Goal: Task Accomplishment & Management: Manage account settings

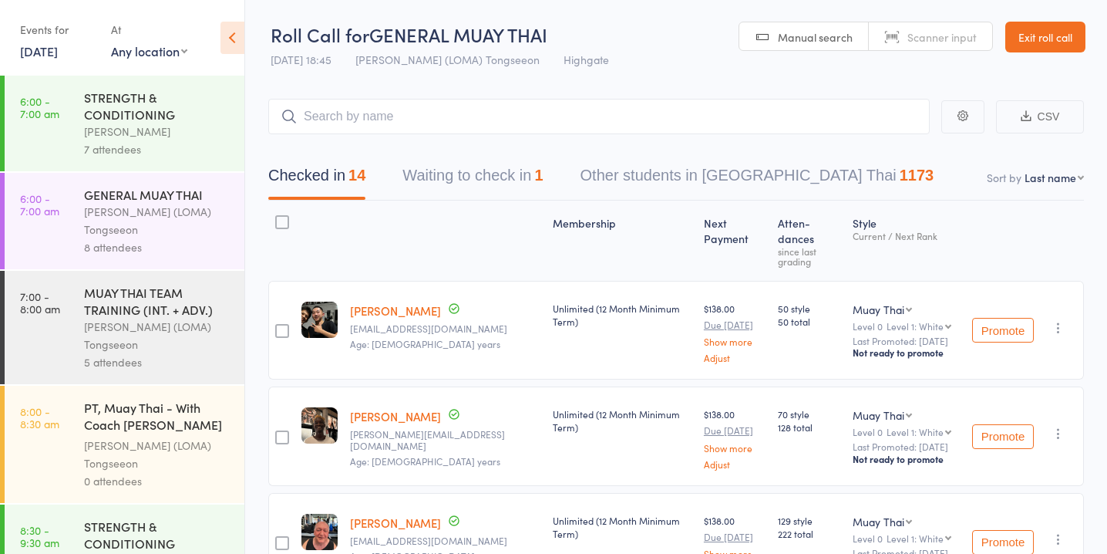
click at [489, 179] on button "Waiting to check in 1" at bounding box center [473, 179] width 140 height 41
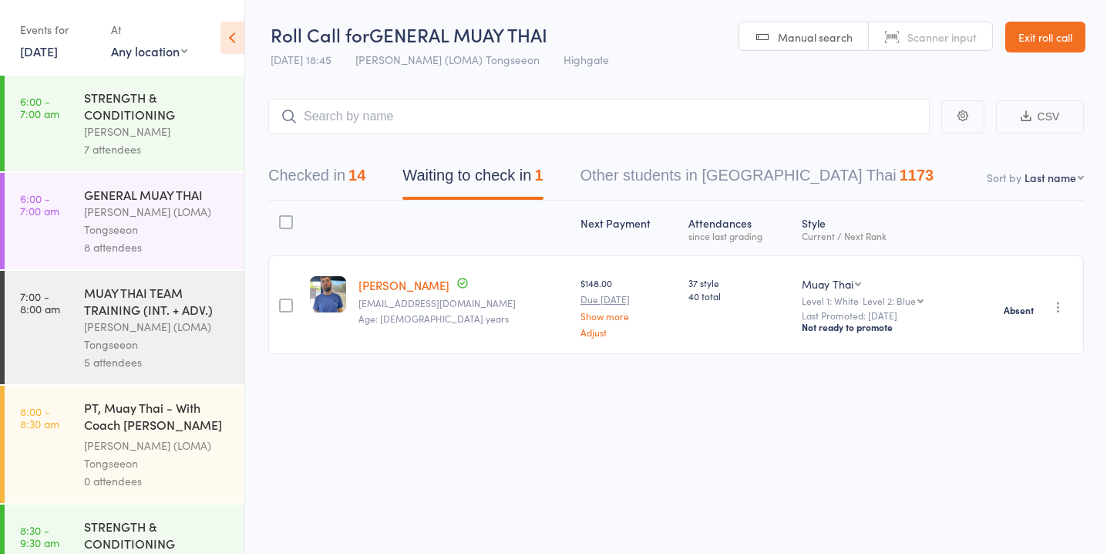
scroll to position [1, 0]
click at [36, 55] on link "10 Sep, 2025" at bounding box center [39, 50] width 38 height 17
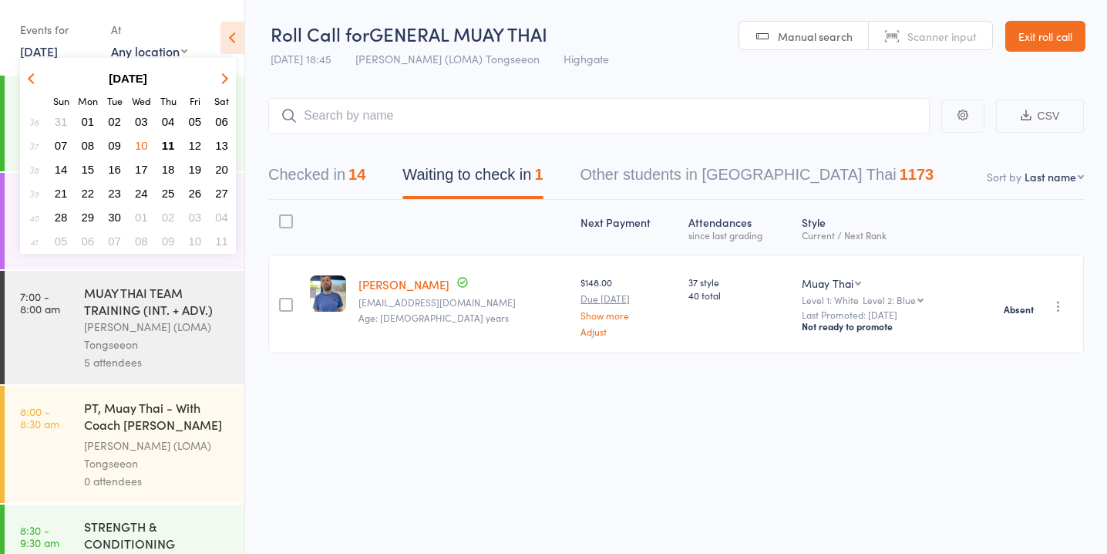
click at [167, 147] on span "11" at bounding box center [168, 145] width 13 height 13
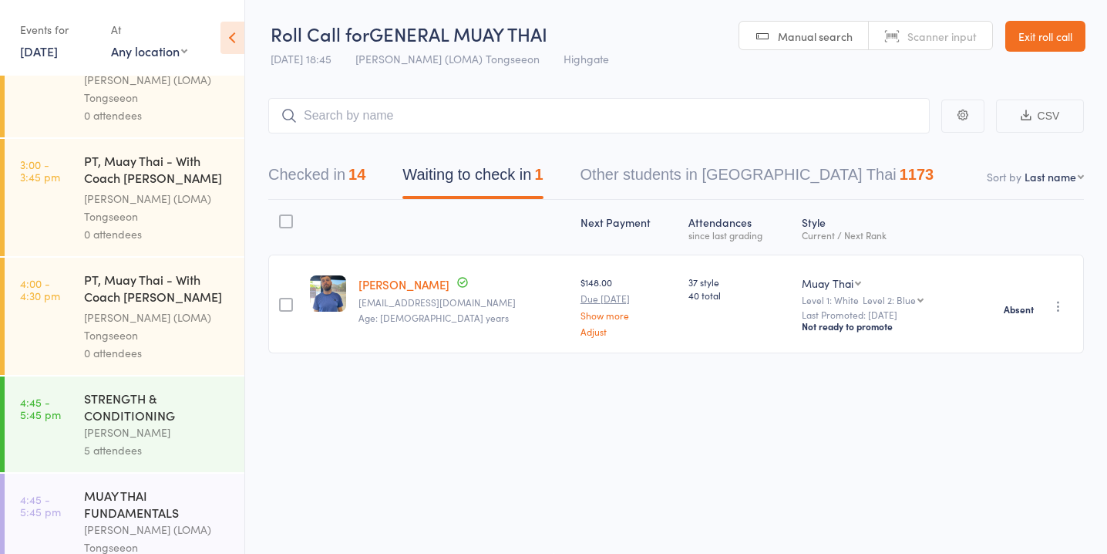
scroll to position [1888, 0]
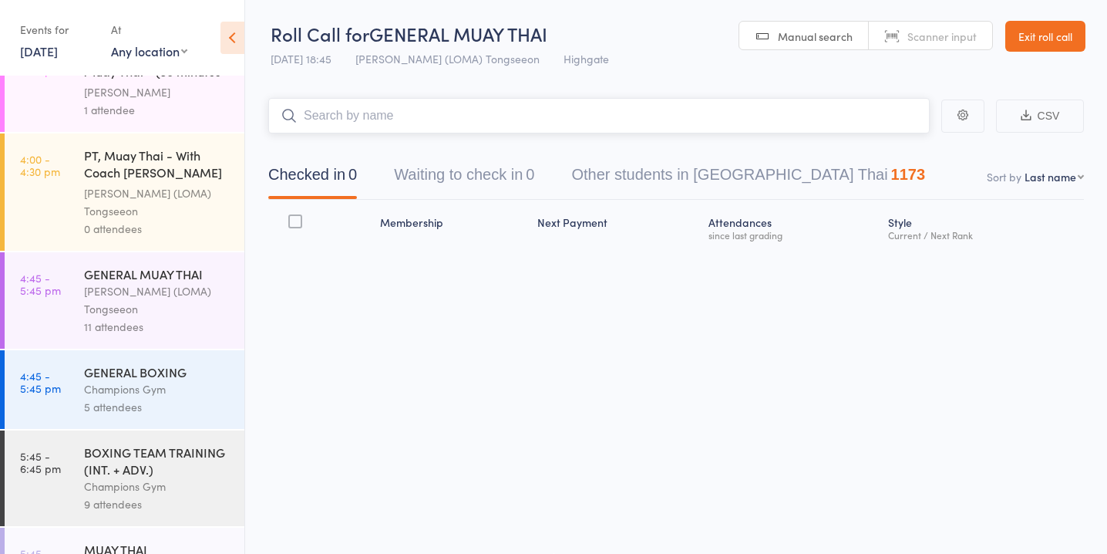
scroll to position [1592, 0]
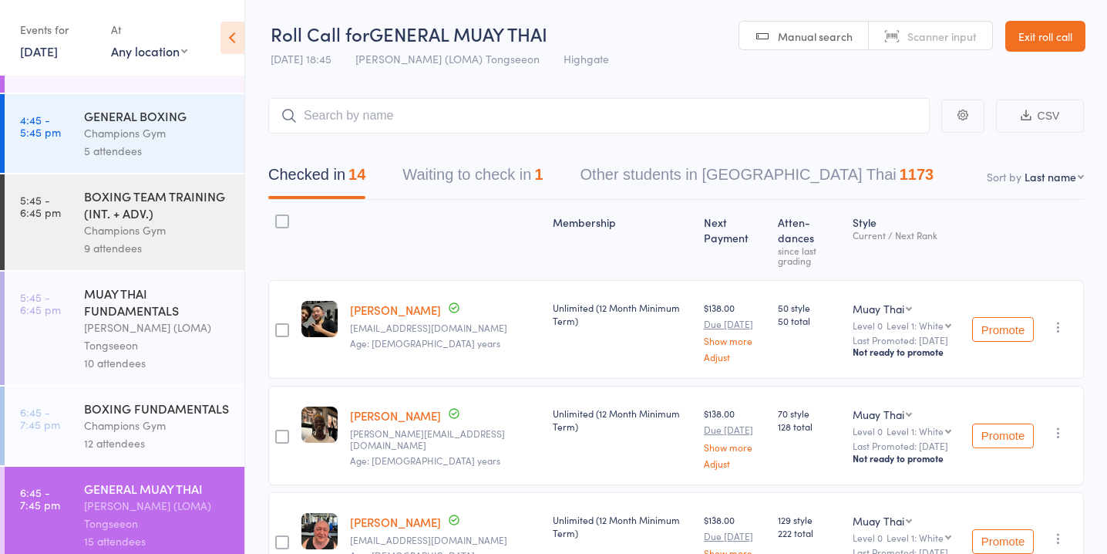
click at [29, 48] on link "10 Sep, 2025" at bounding box center [39, 50] width 38 height 17
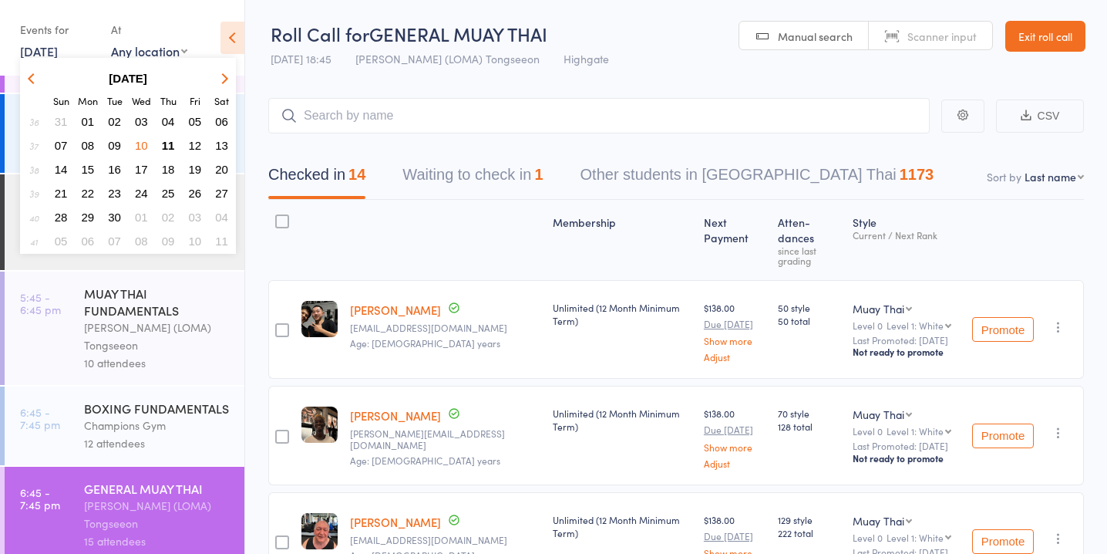
click at [163, 140] on span "11" at bounding box center [168, 145] width 13 height 13
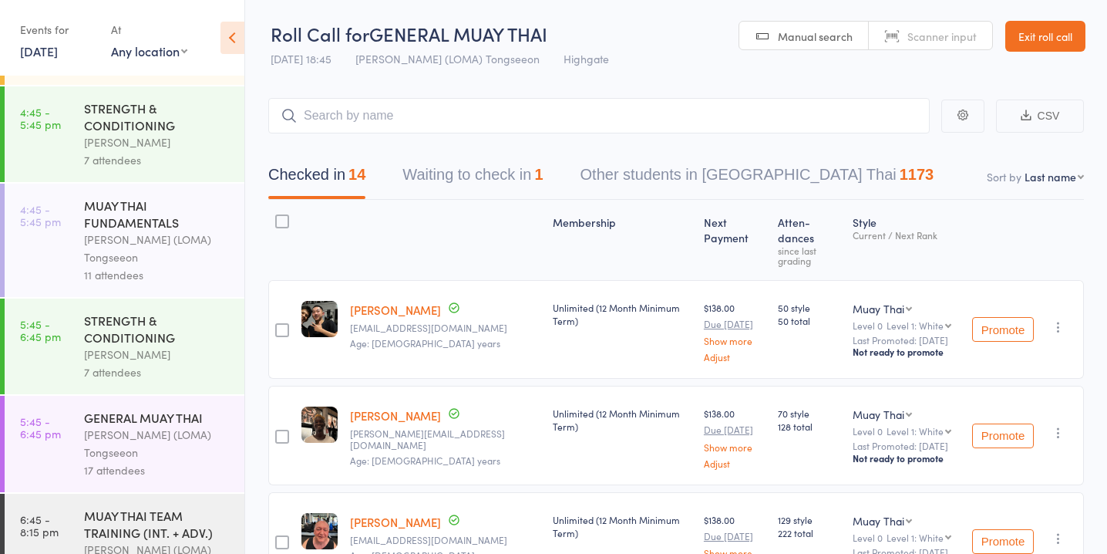
scroll to position [1770, 0]
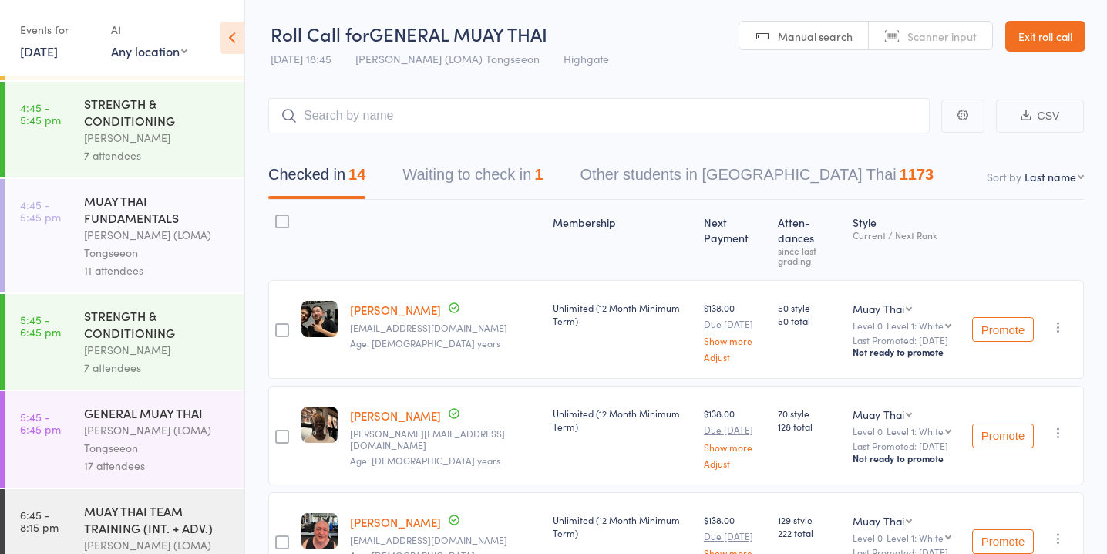
click at [159, 226] on div "[PERSON_NAME] (LOMA) Tongseeon" at bounding box center [157, 243] width 147 height 35
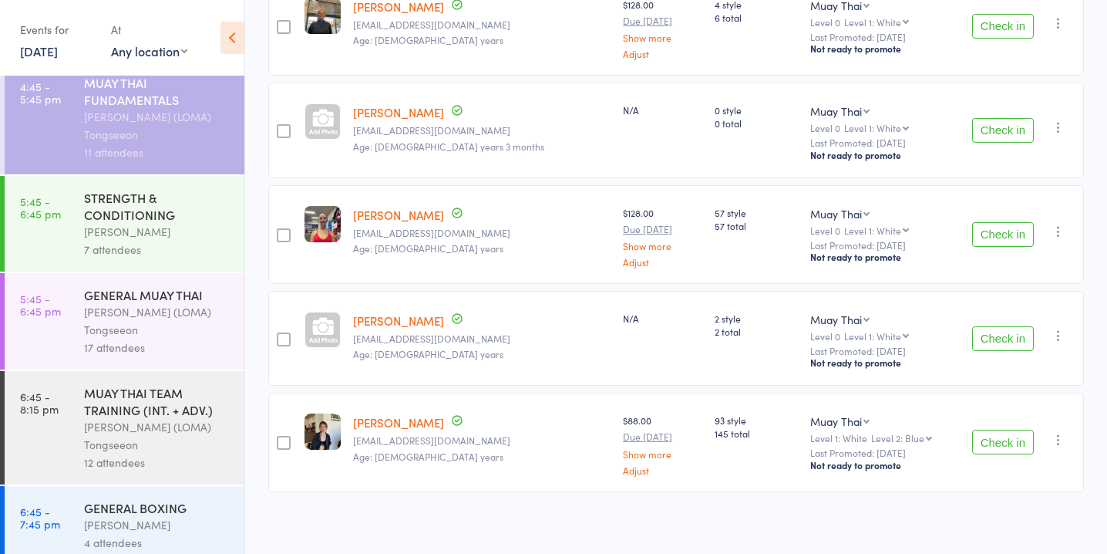
scroll to position [893, 0]
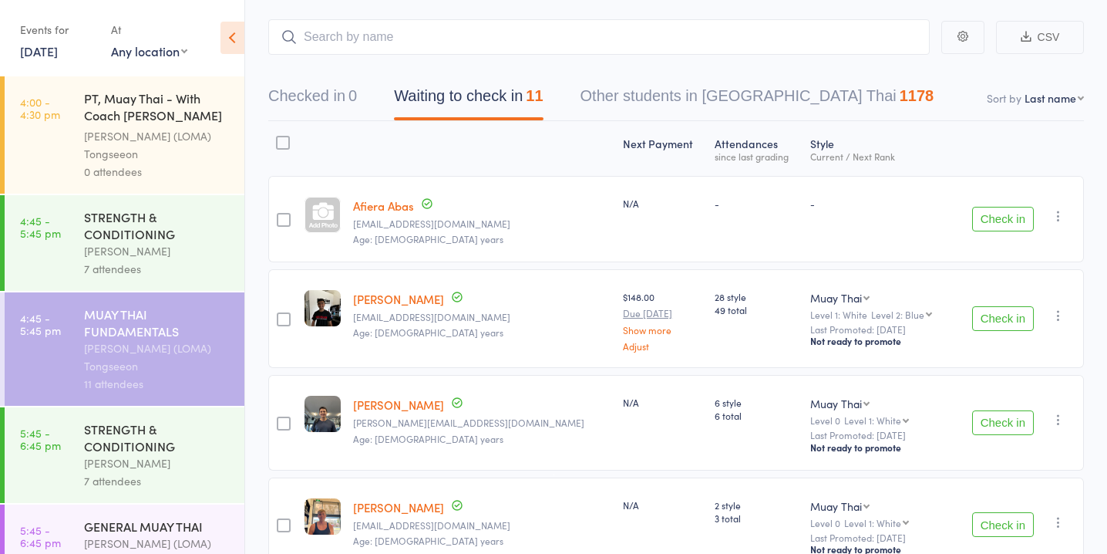
scroll to position [123, 0]
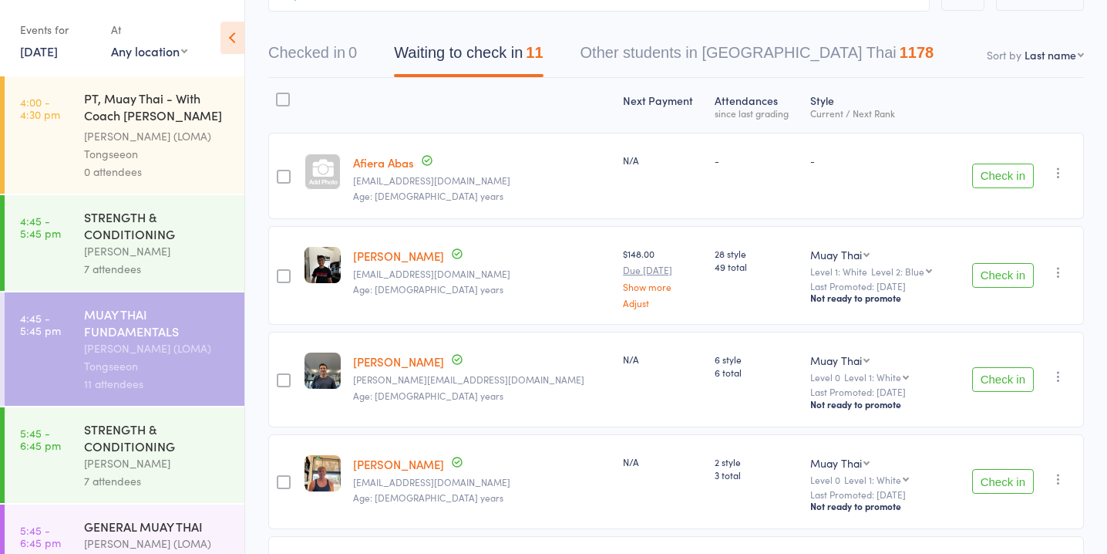
click at [1006, 386] on button "Check in" at bounding box center [1003, 379] width 62 height 25
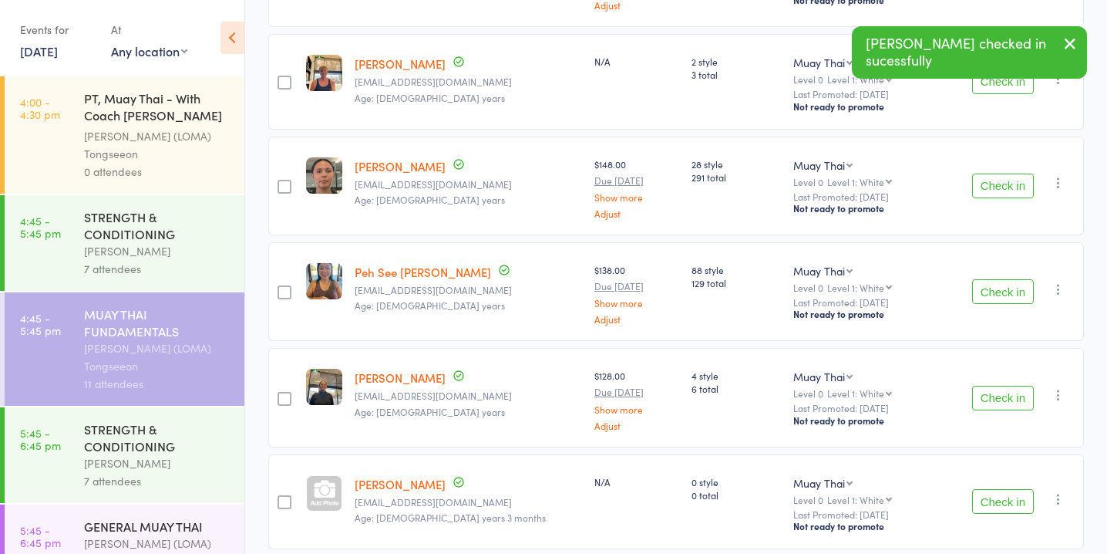
scroll to position [429, 0]
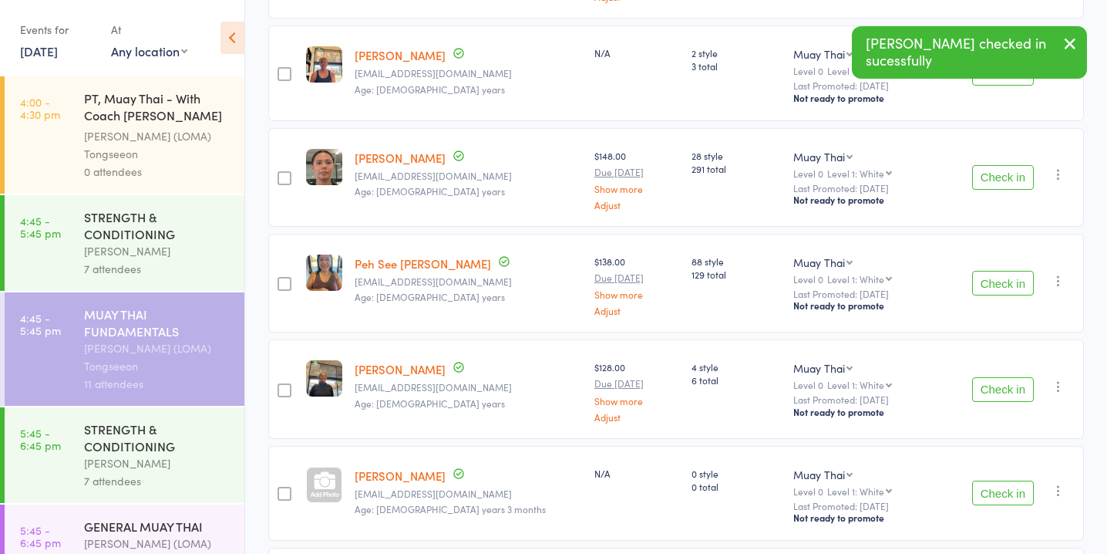
click at [1009, 279] on button "Check in" at bounding box center [1003, 283] width 62 height 25
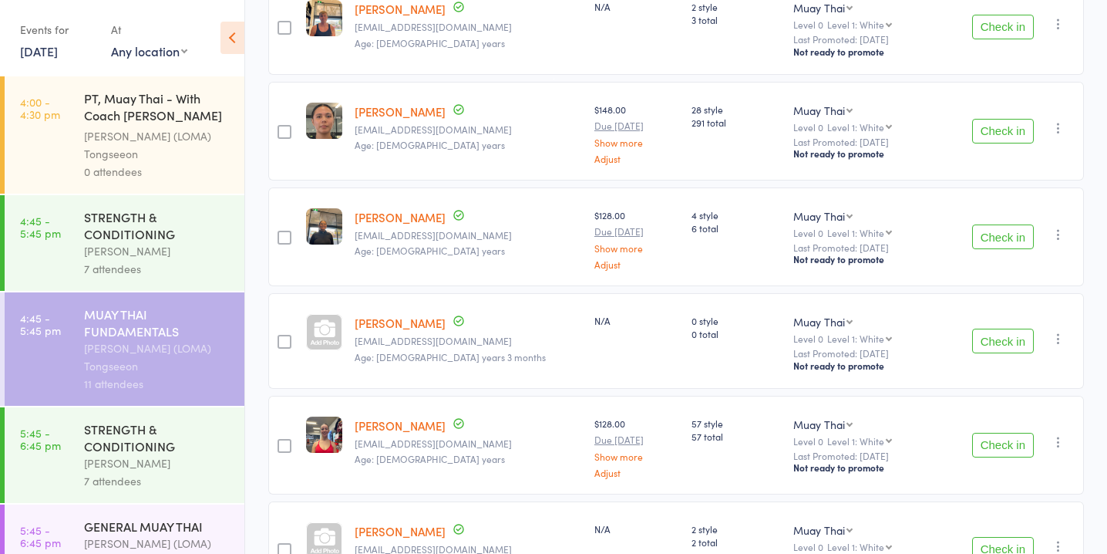
scroll to position [476, 0]
click at [975, 129] on button "Check in" at bounding box center [1003, 130] width 62 height 25
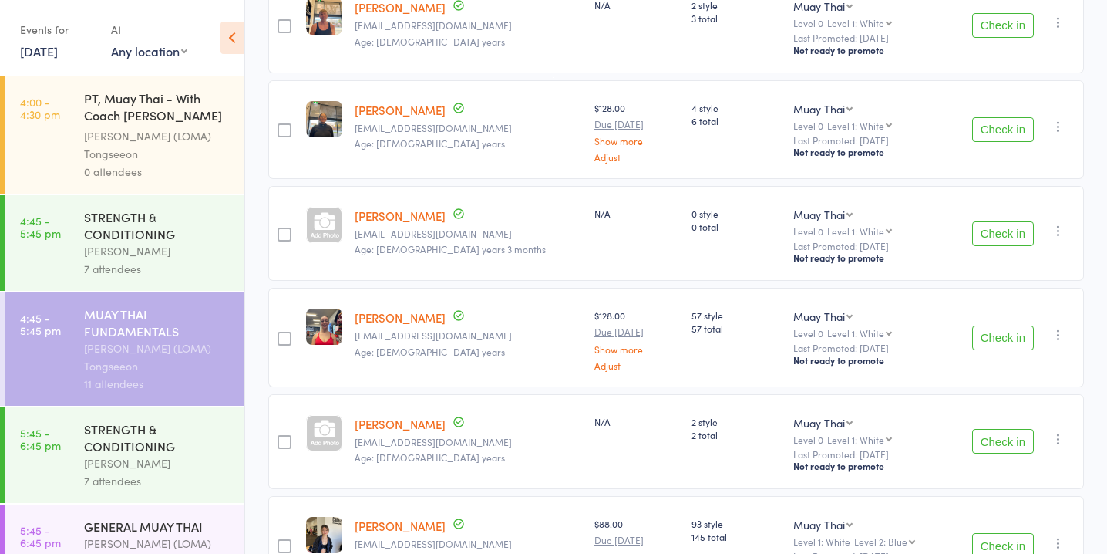
scroll to position [586, 0]
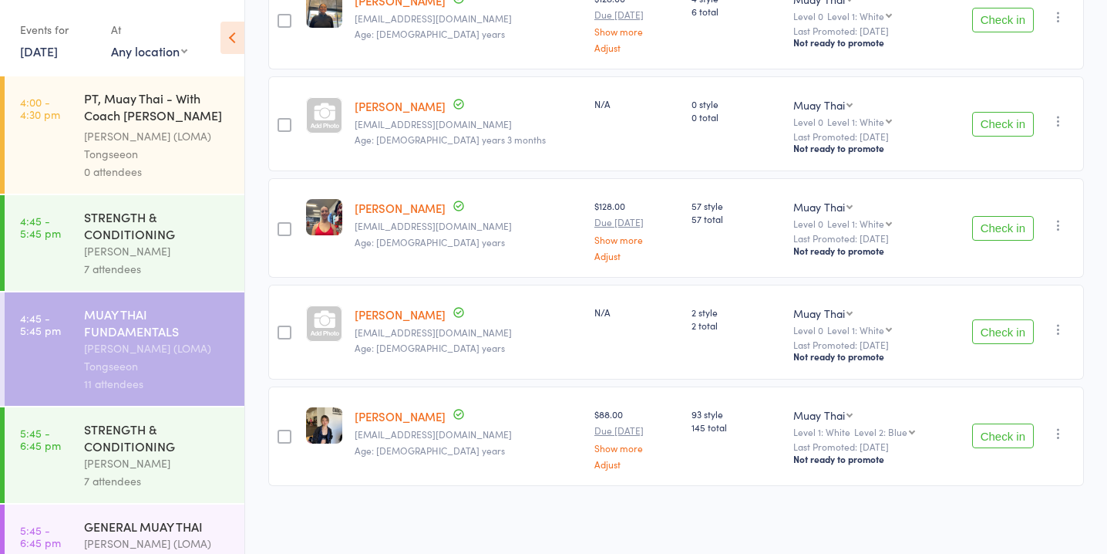
click at [995, 440] on button "Check in" at bounding box center [1003, 435] width 62 height 25
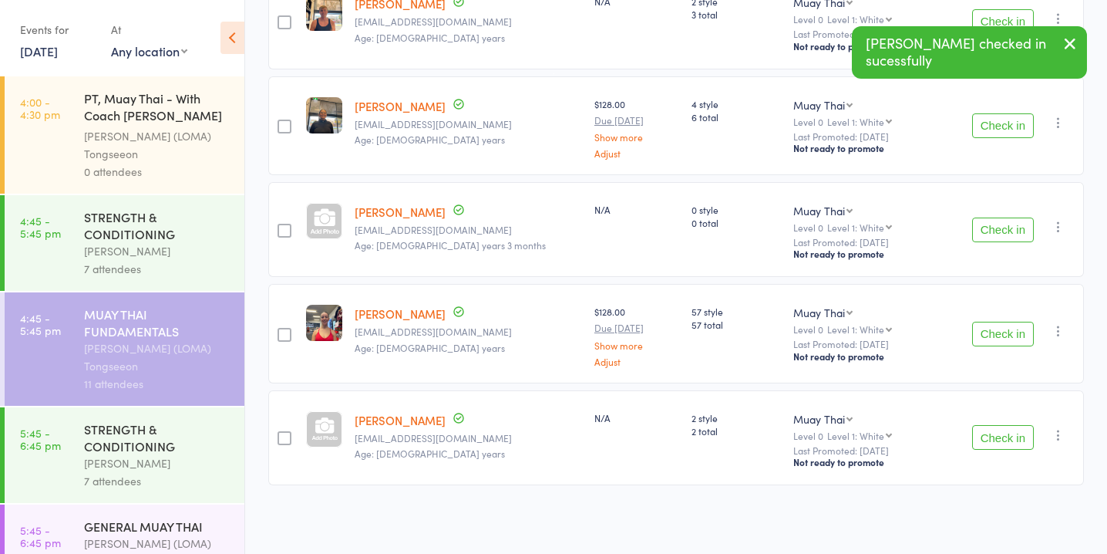
click at [318, 433] on div at bounding box center [324, 429] width 36 height 36
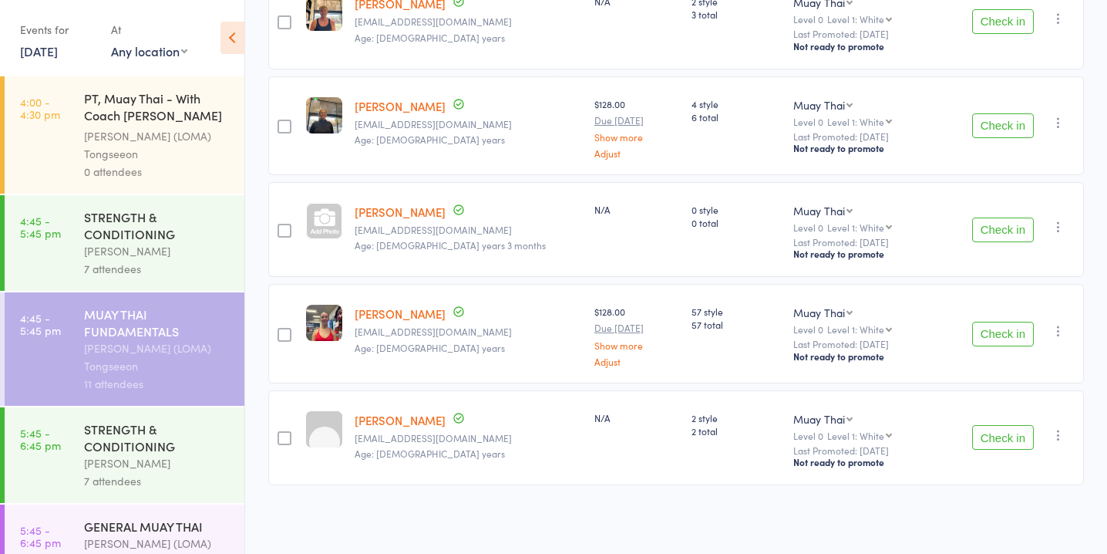
click at [1018, 429] on button "Check in" at bounding box center [1003, 437] width 62 height 25
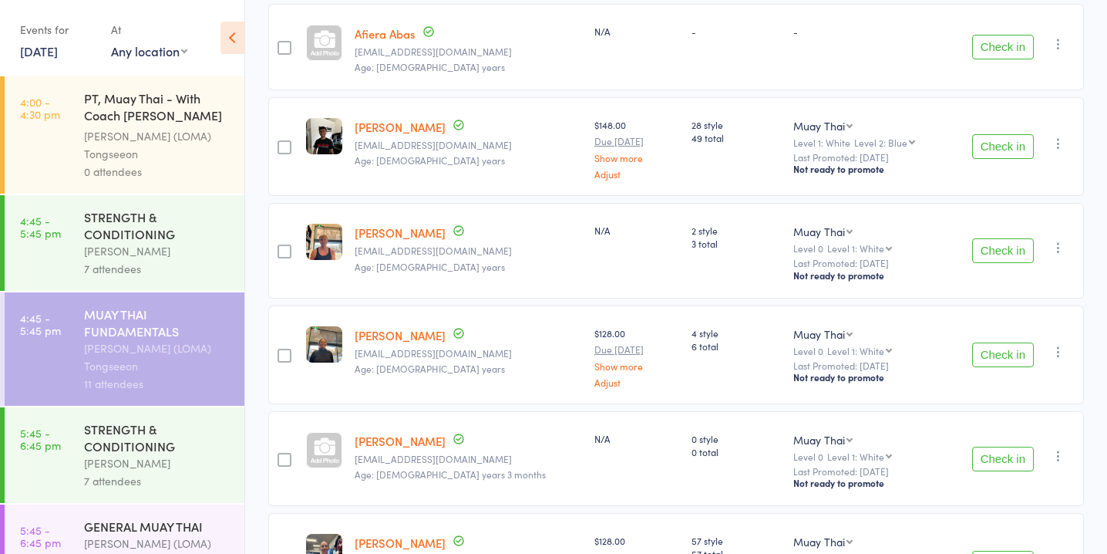
scroll to position [378, 0]
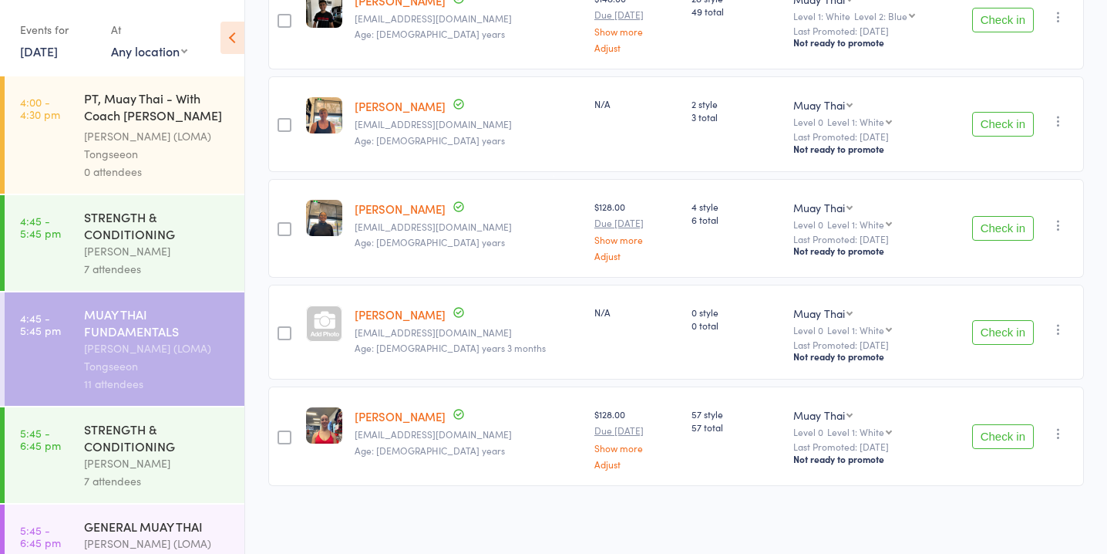
click at [995, 225] on button "Check in" at bounding box center [1003, 228] width 62 height 25
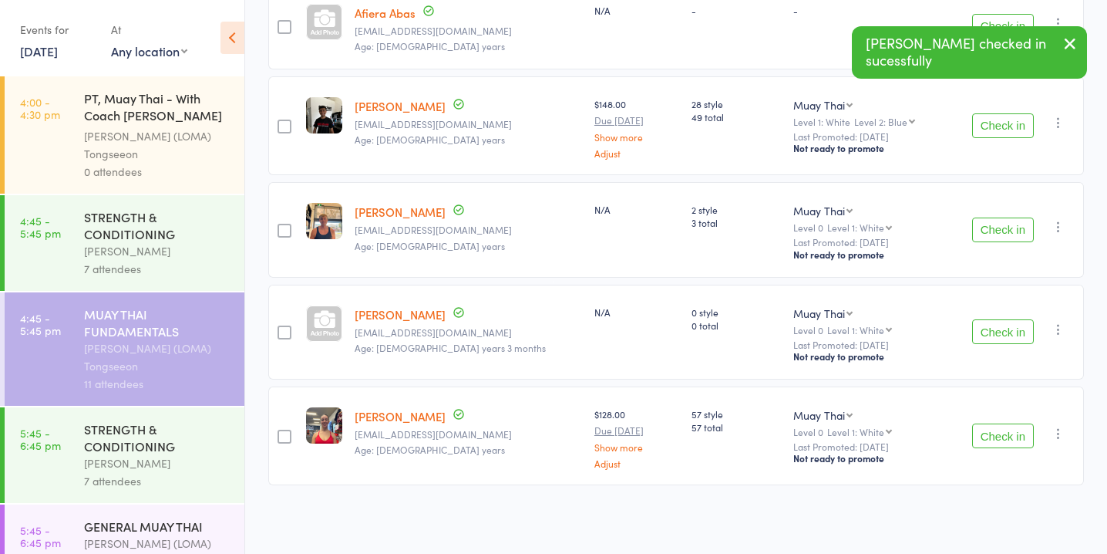
click at [1010, 430] on button "Check in" at bounding box center [1003, 435] width 62 height 25
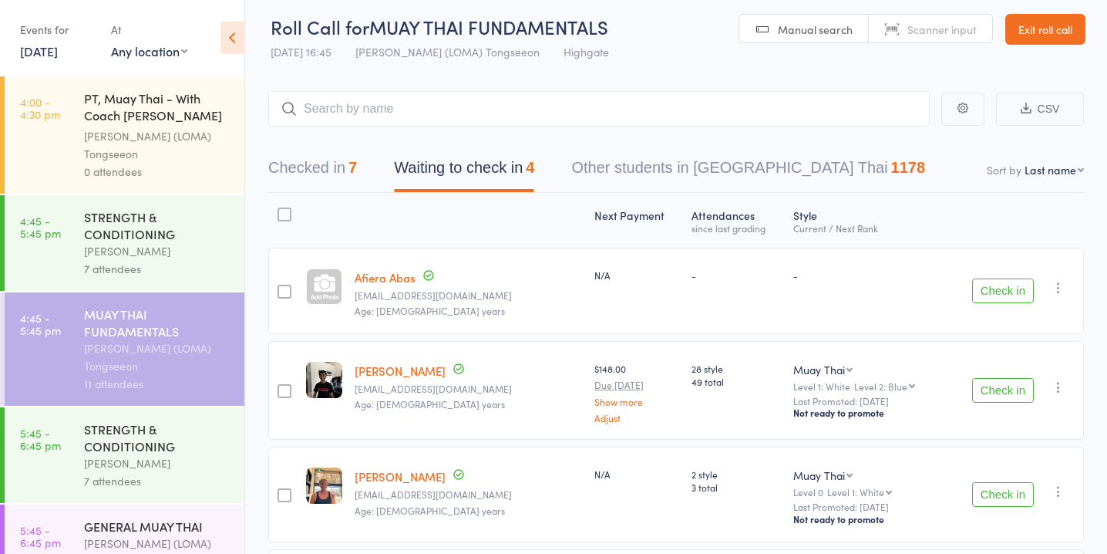
scroll to position [0, 0]
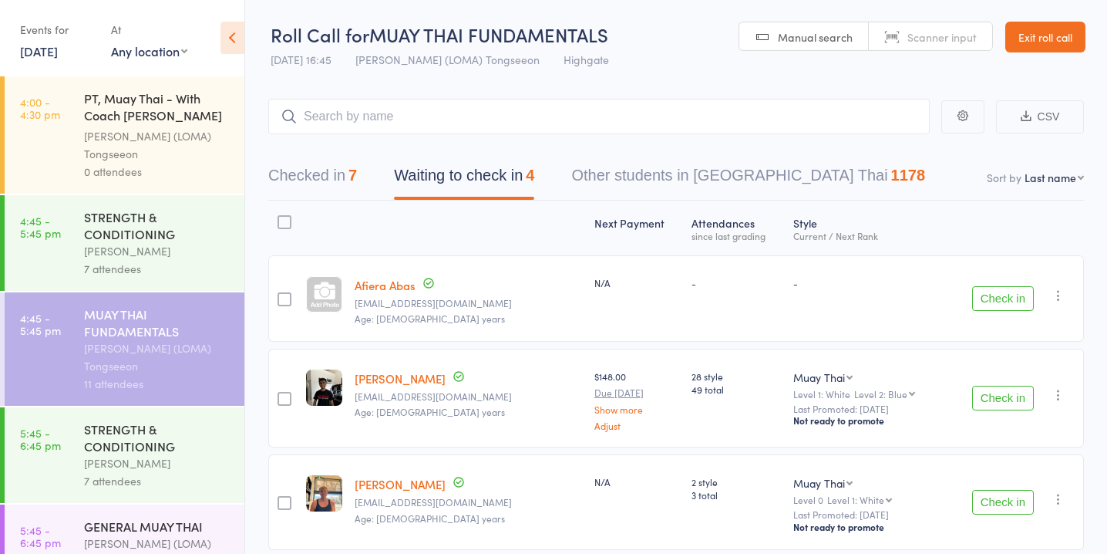
click at [992, 291] on button "Check in" at bounding box center [1003, 298] width 62 height 25
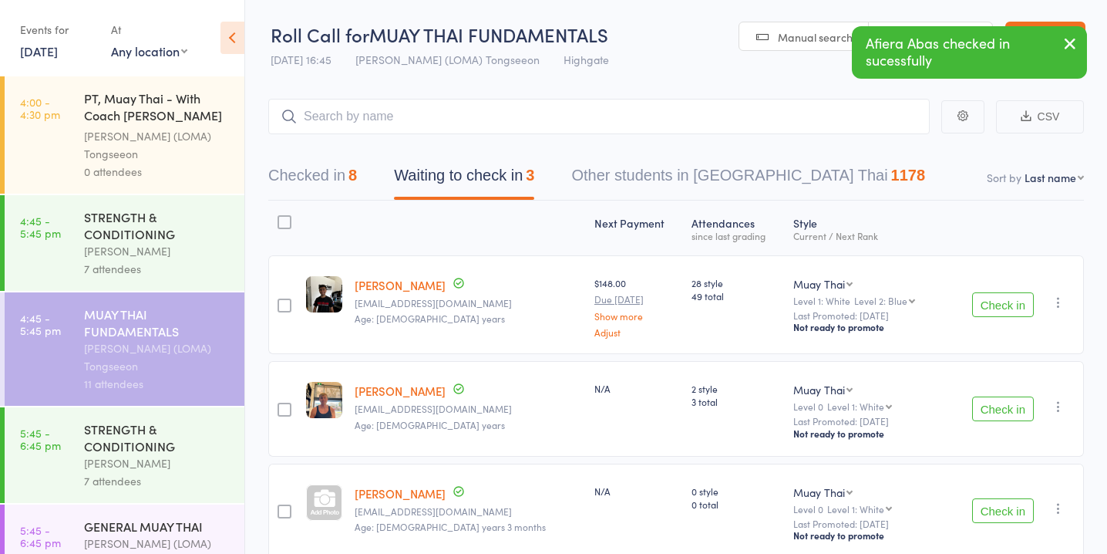
scroll to position [73, 0]
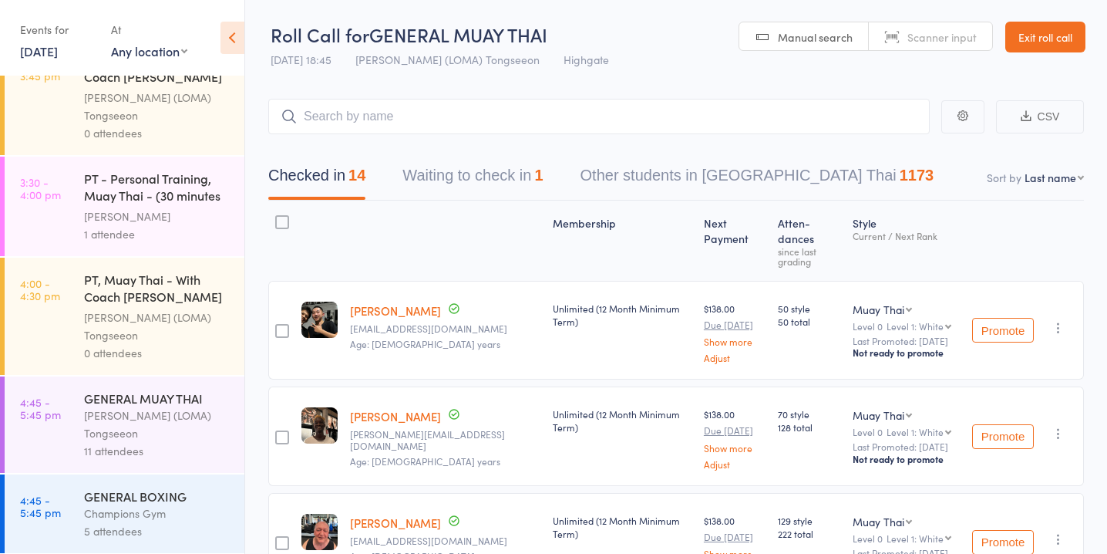
scroll to position [1592, 0]
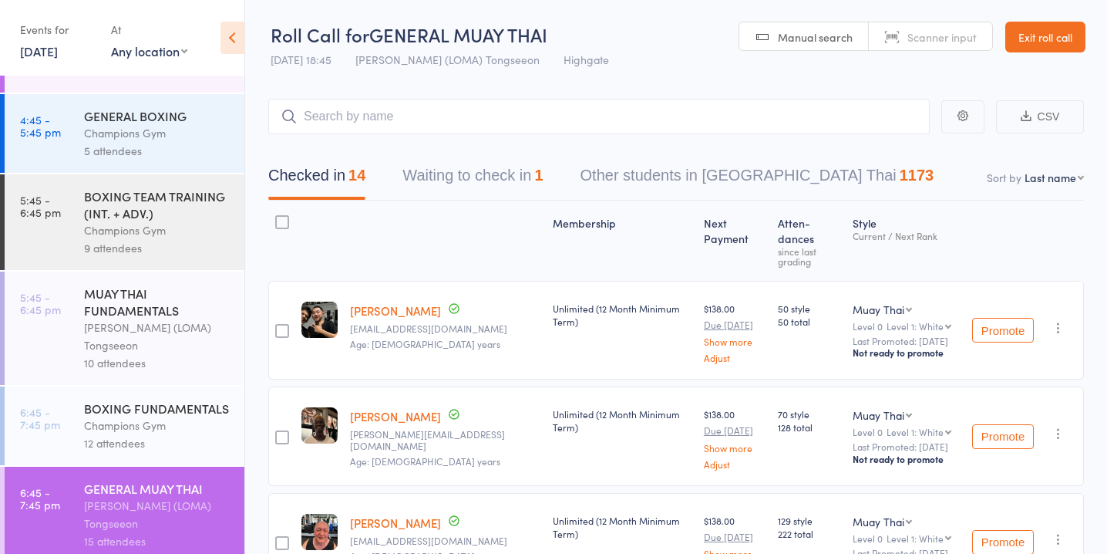
click at [133, 328] on div "[PERSON_NAME] (LOMA) Tongseeon" at bounding box center [157, 335] width 147 height 35
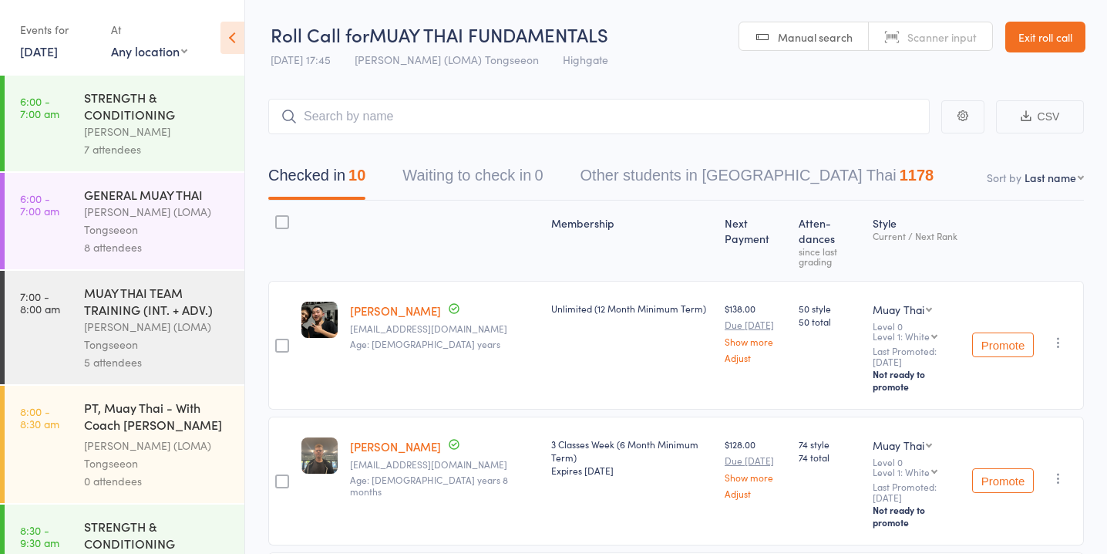
click at [52, 45] on link "10 Sep, 2025" at bounding box center [39, 50] width 38 height 17
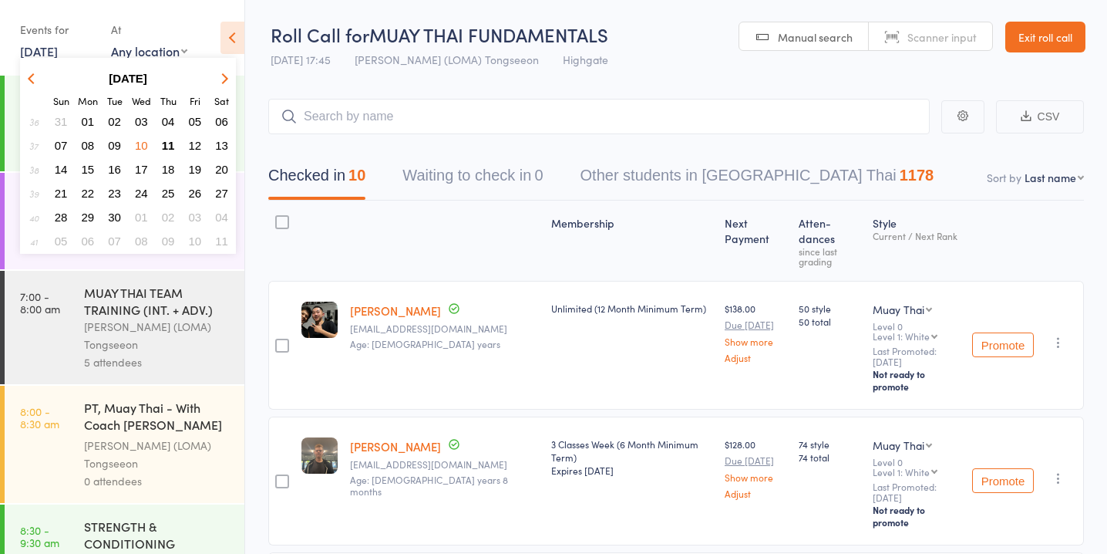
click at [168, 143] on span "11" at bounding box center [168, 145] width 13 height 13
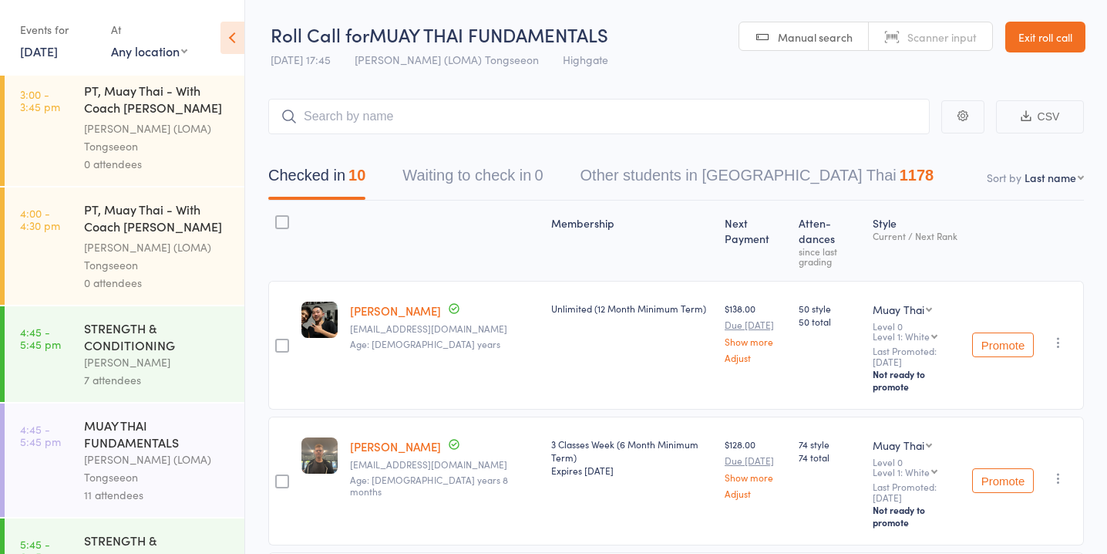
scroll to position [1547, 0]
click at [171, 318] on div "STRENGTH & CONDITIONING" at bounding box center [157, 335] width 147 height 34
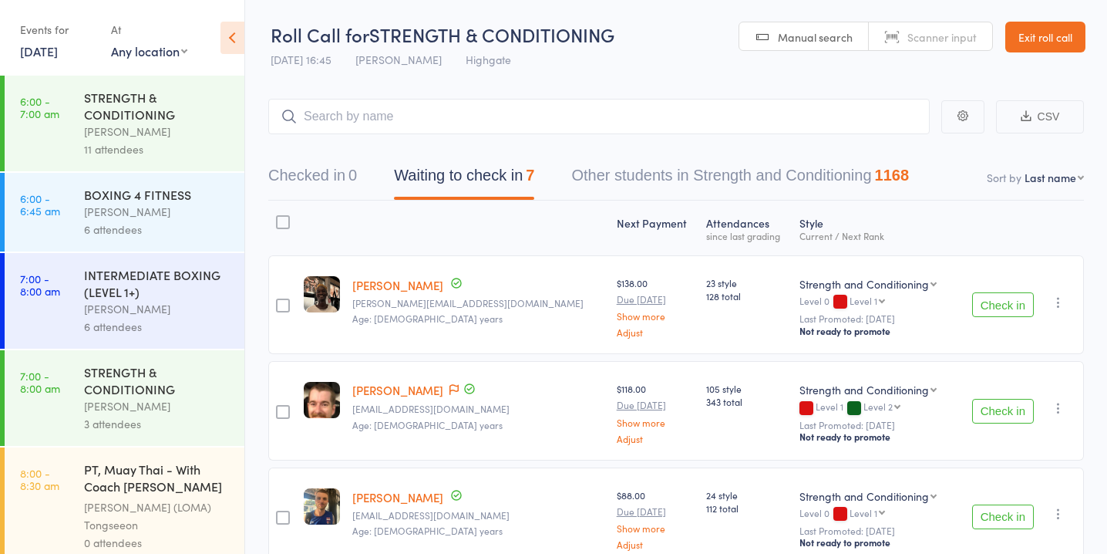
scroll to position [108, 0]
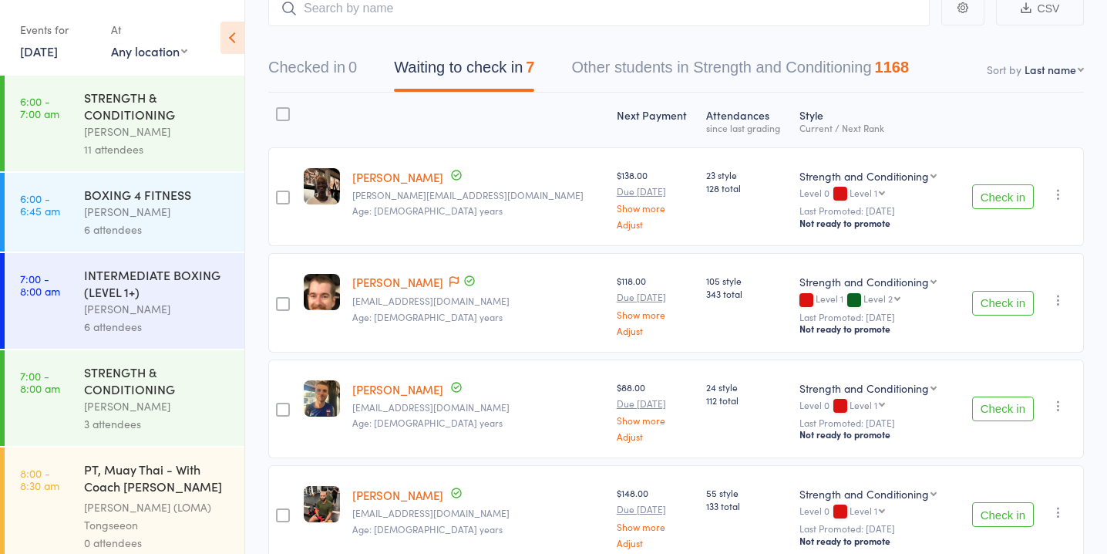
click at [985, 309] on button "Check in" at bounding box center [1003, 303] width 62 height 25
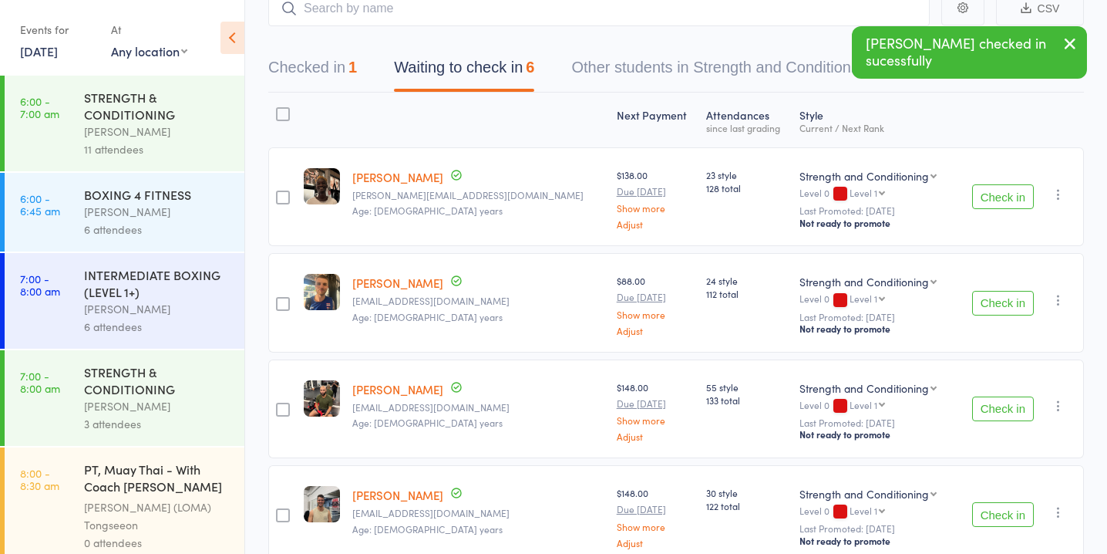
click at [996, 504] on button "Check in" at bounding box center [1003, 514] width 62 height 25
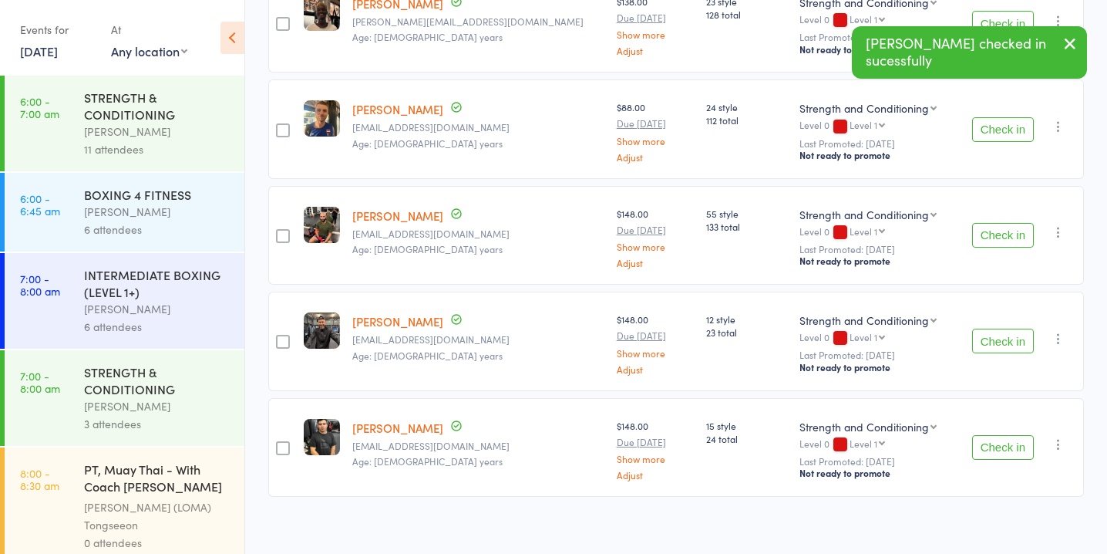
scroll to position [291, 0]
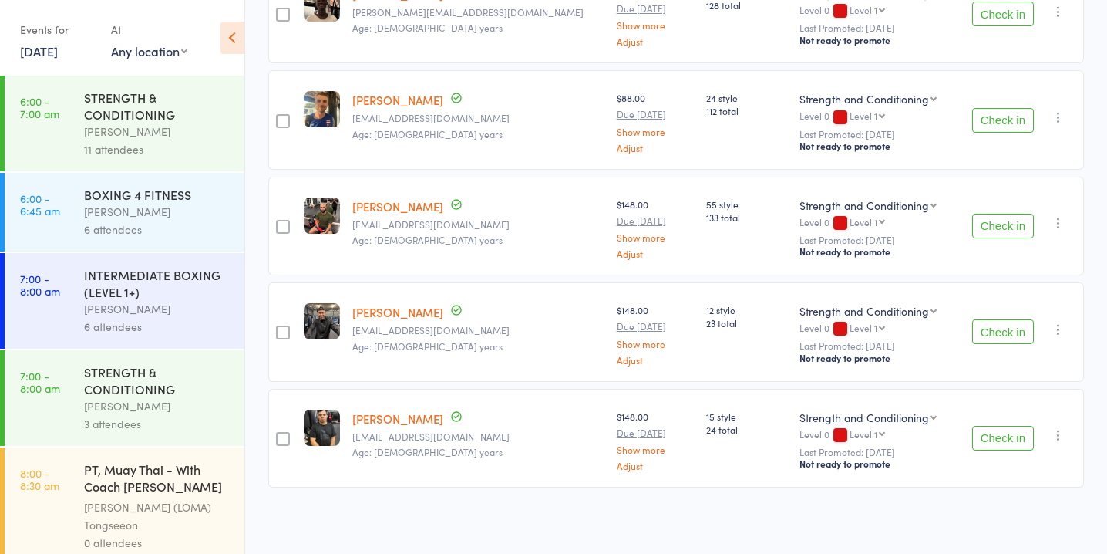
click at [993, 325] on button "Check in" at bounding box center [1003, 331] width 62 height 25
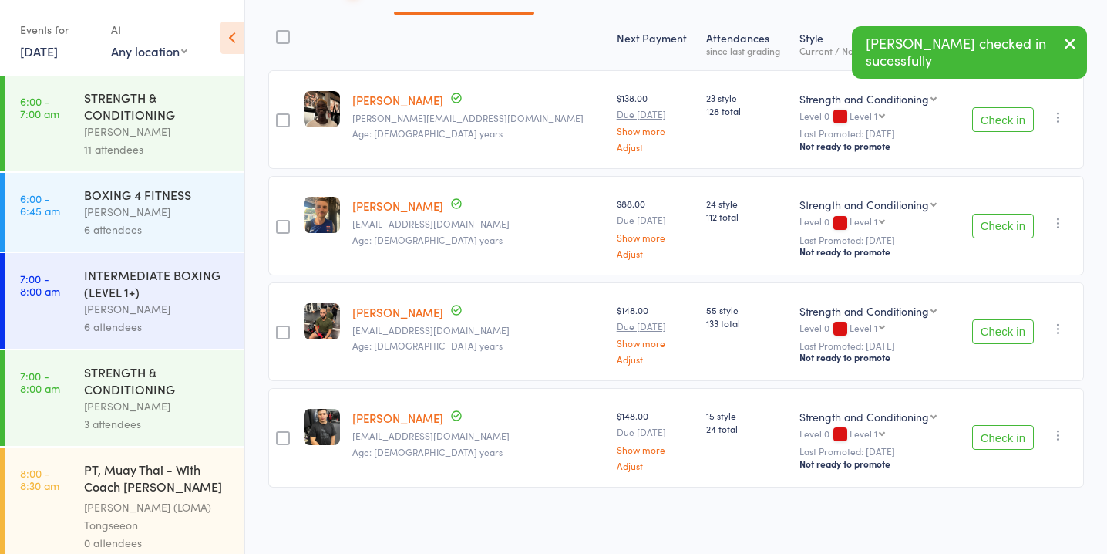
click at [994, 326] on button "Check in" at bounding box center [1003, 331] width 62 height 25
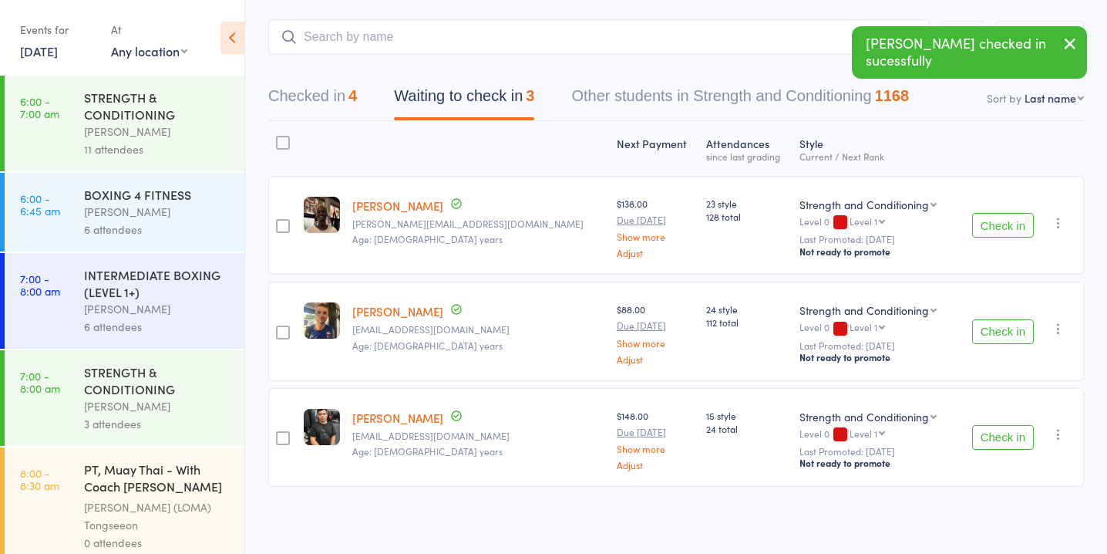
click at [997, 221] on button "Check in" at bounding box center [1003, 225] width 62 height 25
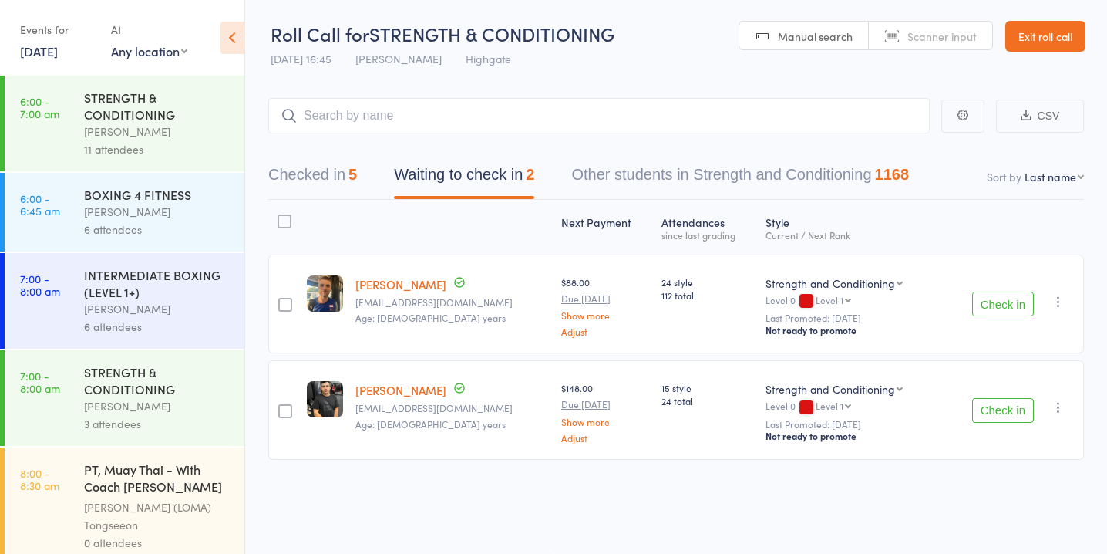
click at [1012, 304] on button "Check in" at bounding box center [1003, 303] width 62 height 25
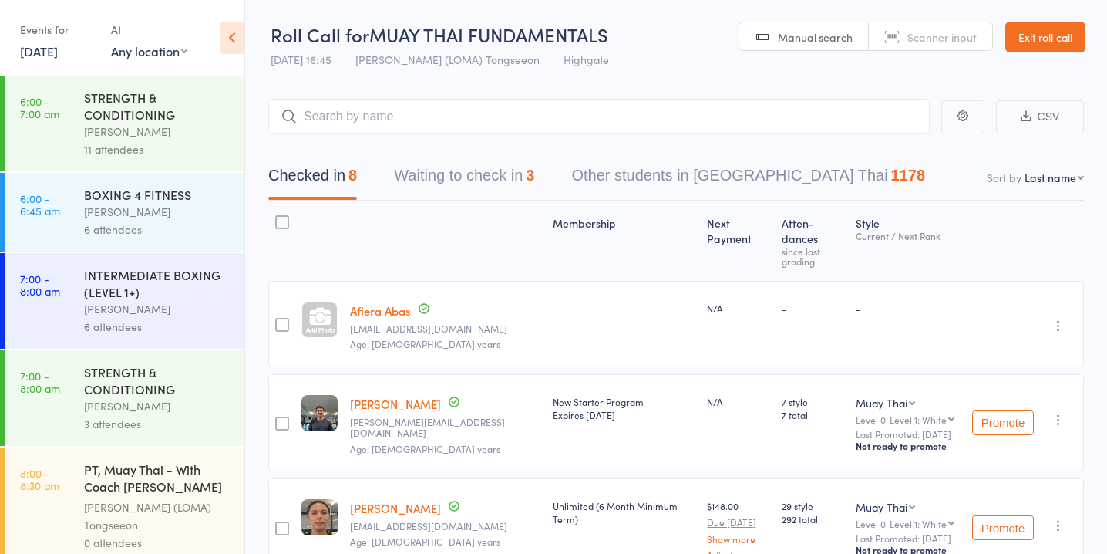
click at [466, 192] on button "Waiting to check in 3" at bounding box center [464, 179] width 140 height 41
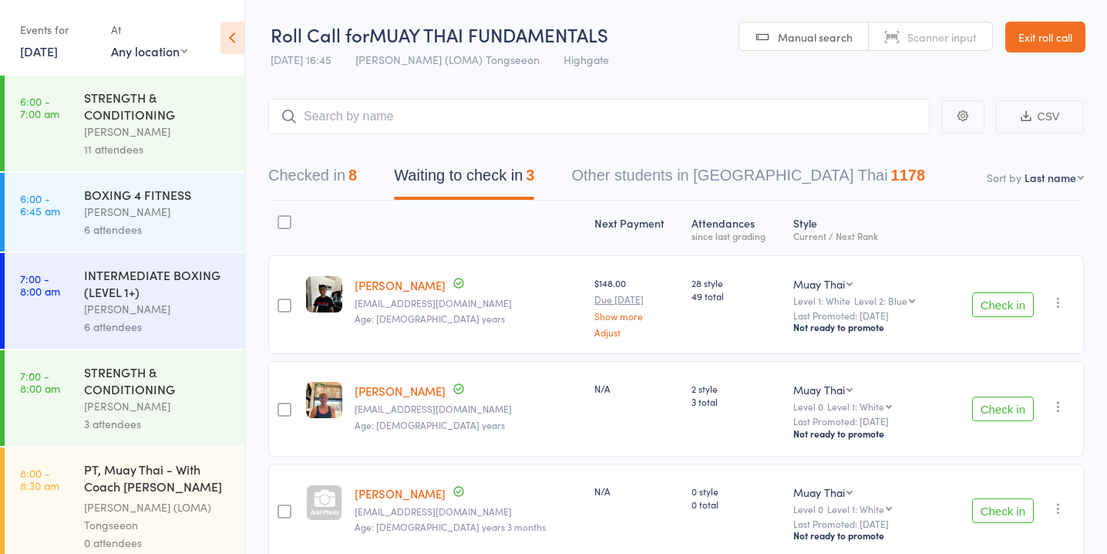
click at [447, 111] on input "search" at bounding box center [599, 116] width 662 height 35
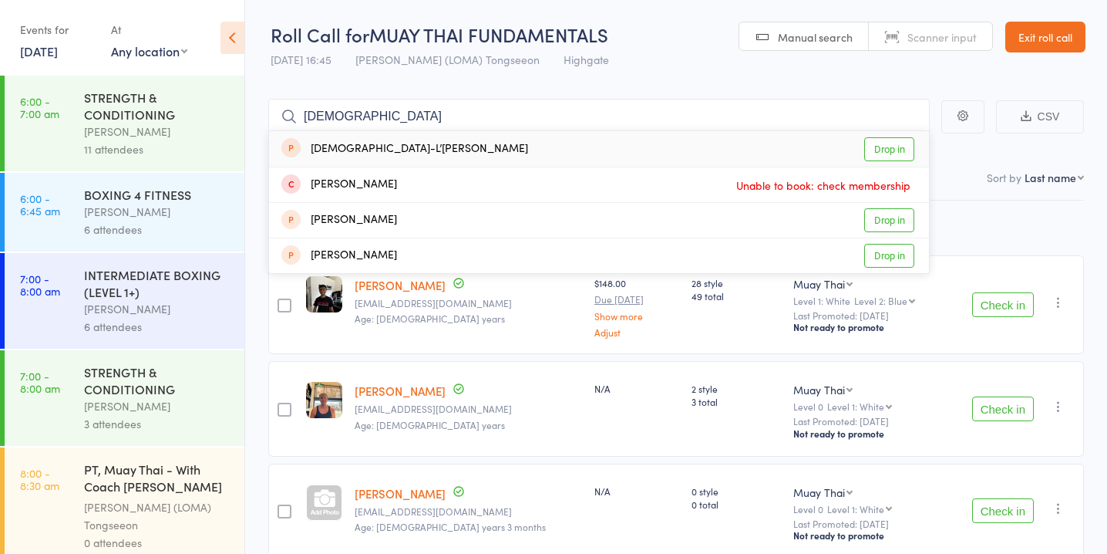
type input "dieu"
click at [902, 147] on link "Drop in" at bounding box center [889, 149] width 50 height 24
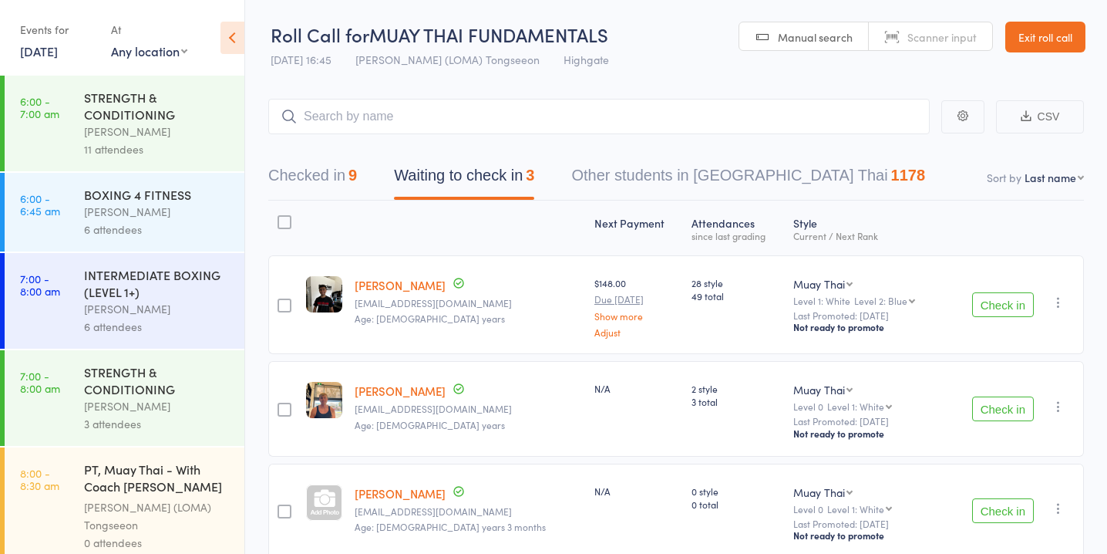
click at [1018, 305] on button "Check in" at bounding box center [1003, 304] width 62 height 25
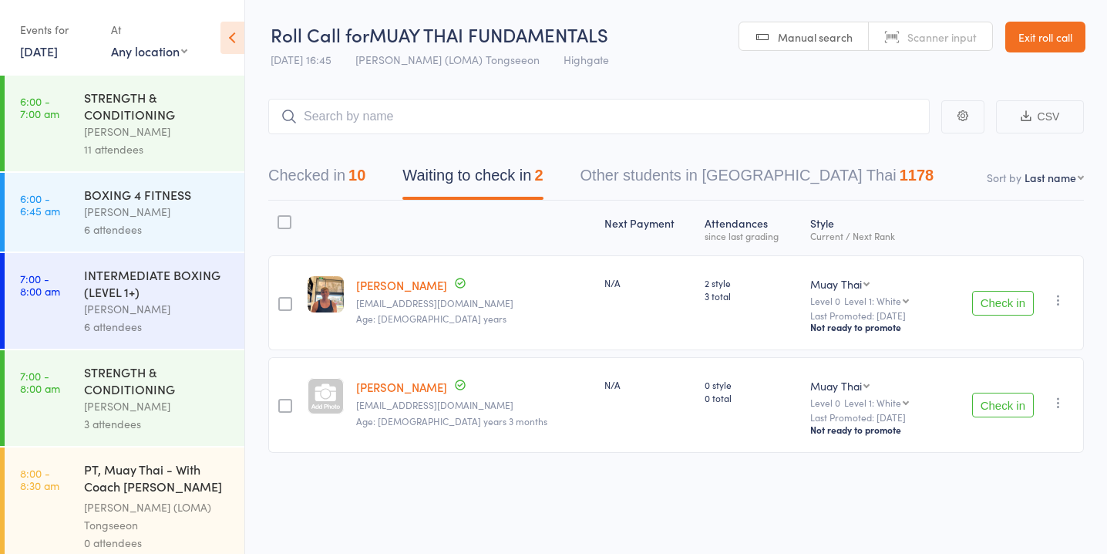
click at [985, 407] on button "Check in" at bounding box center [1003, 404] width 62 height 25
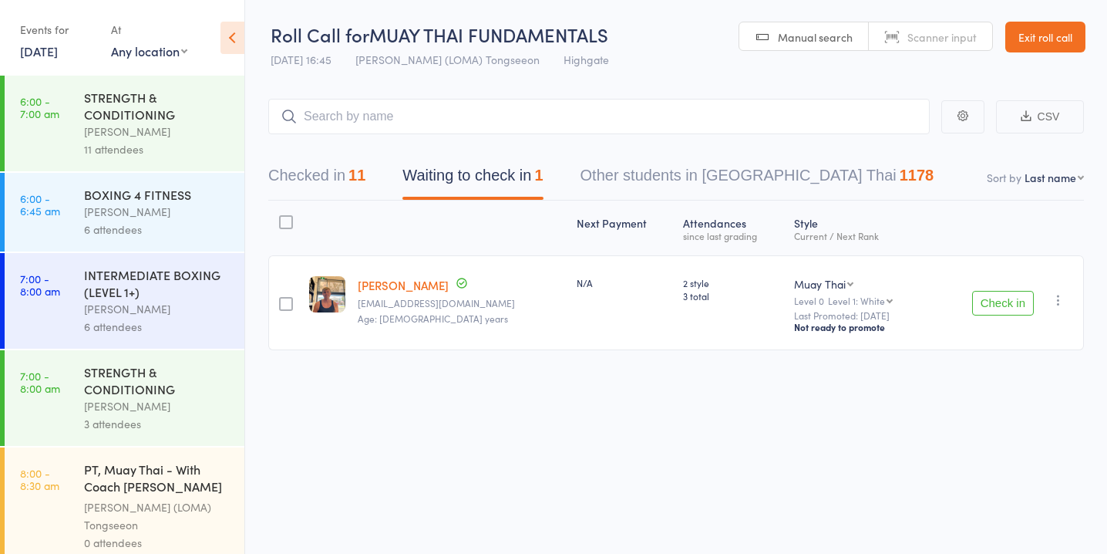
click at [1062, 302] on icon "button" at bounding box center [1058, 299] width 15 height 15
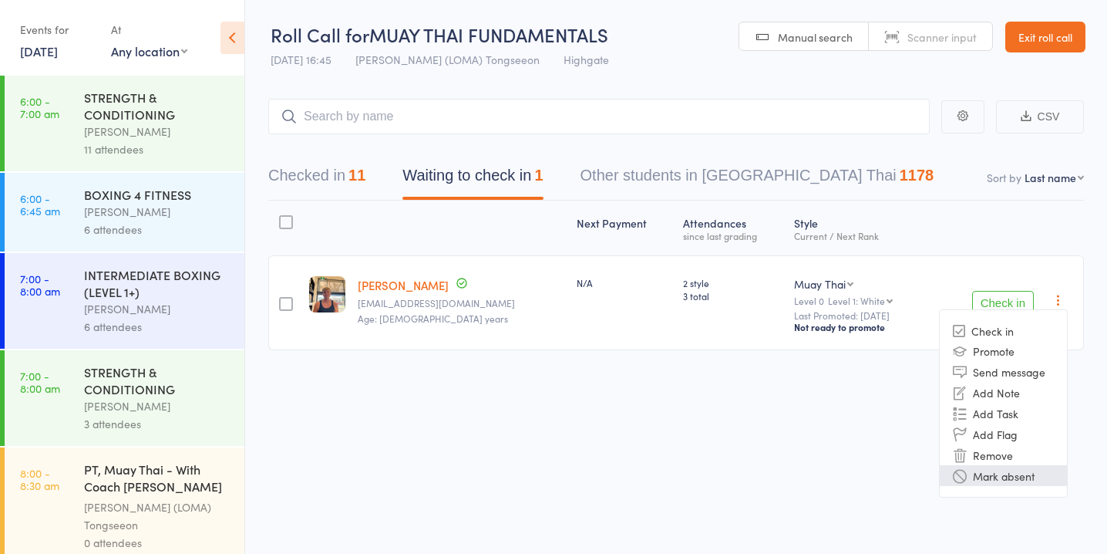
click at [1026, 480] on li "Mark absent" at bounding box center [1003, 475] width 127 height 21
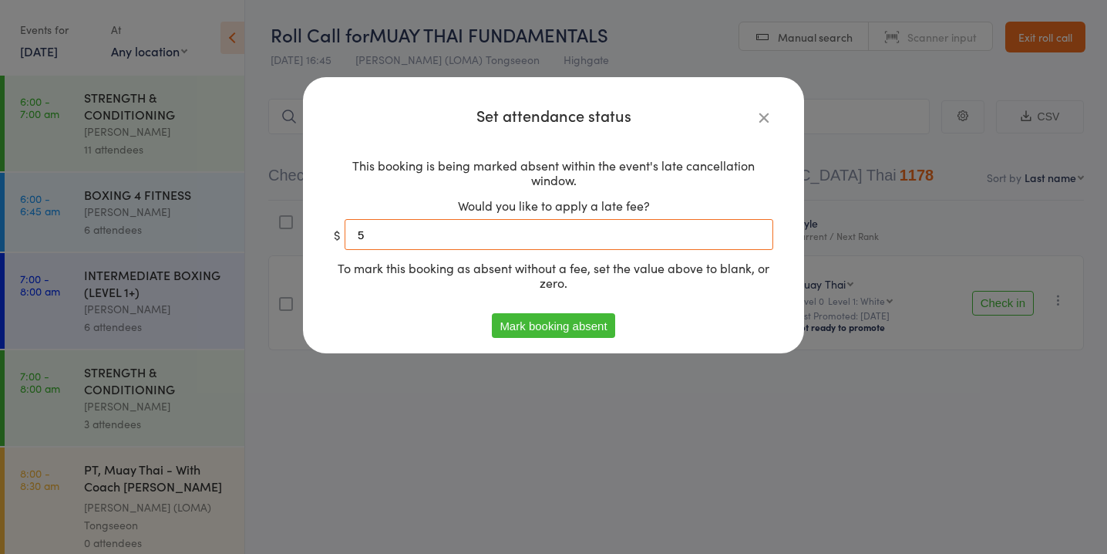
click at [618, 237] on input "5" at bounding box center [559, 234] width 429 height 31
click at [584, 322] on button "Mark booking absent" at bounding box center [553, 325] width 123 height 25
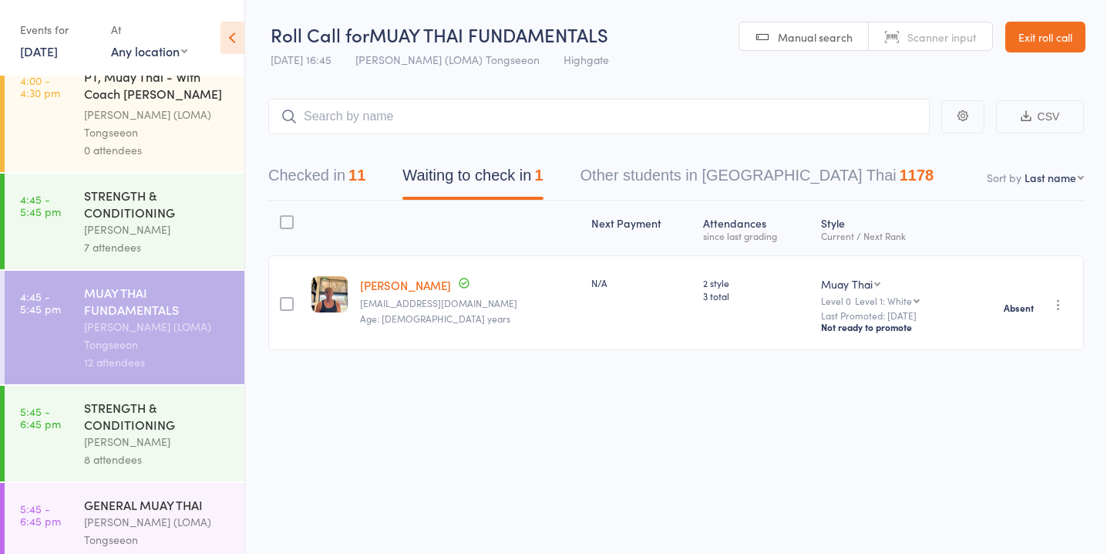
scroll to position [1888, 0]
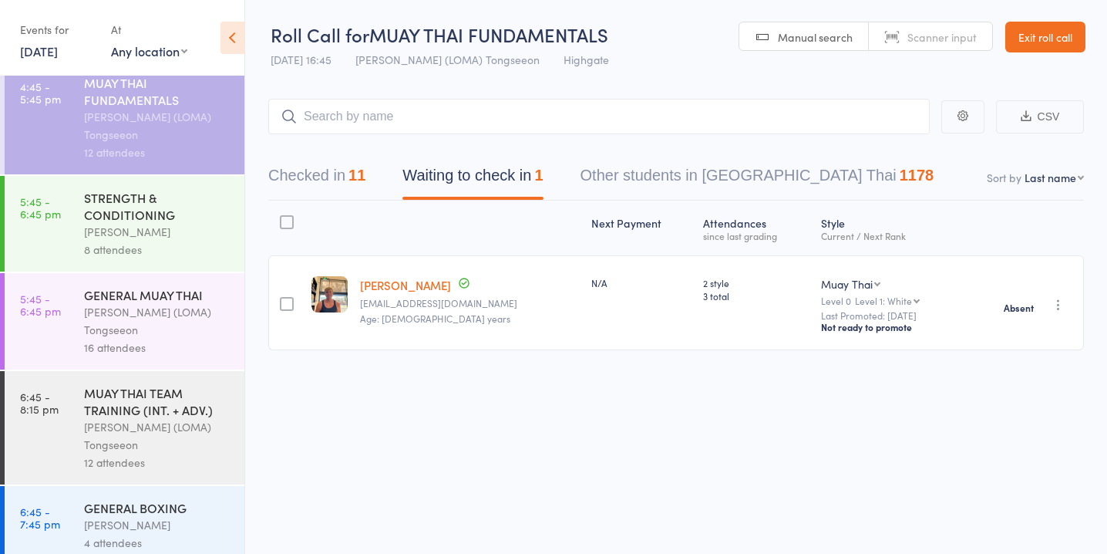
click at [159, 339] on div "16 attendees" at bounding box center [157, 348] width 147 height 18
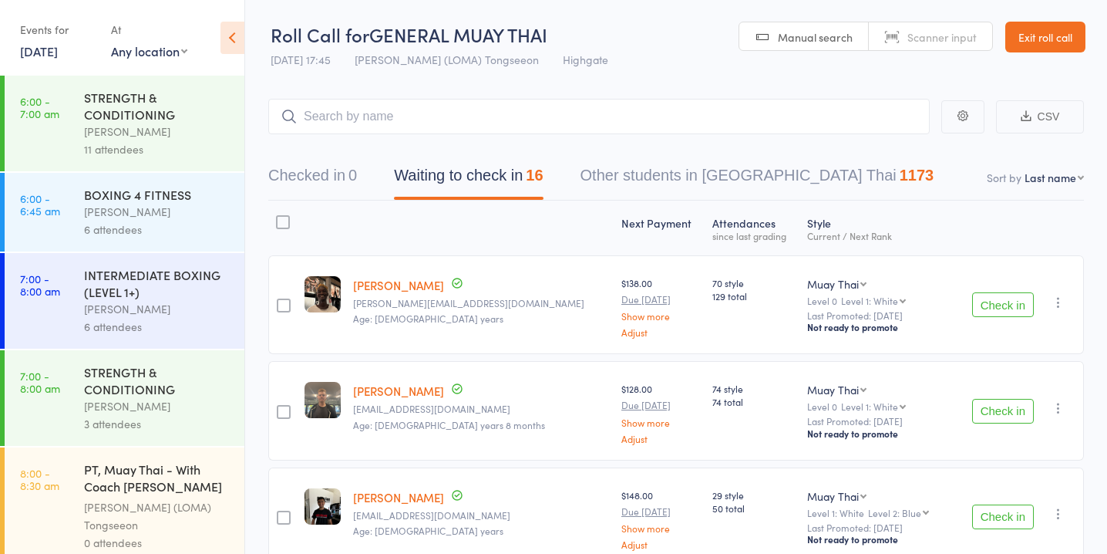
click at [988, 301] on button "Check in" at bounding box center [1003, 304] width 62 height 25
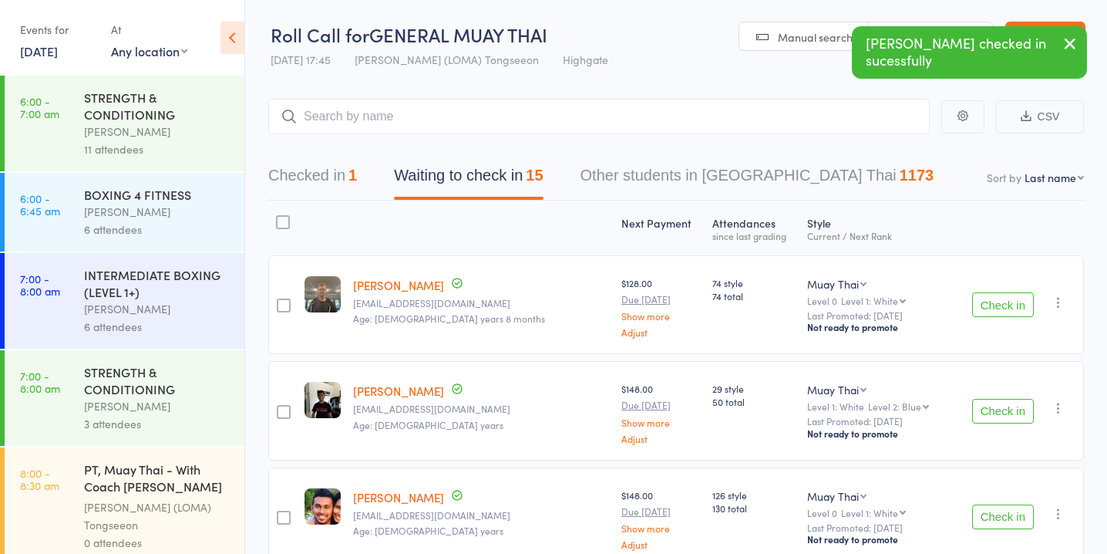
click at [1011, 402] on button "Check in" at bounding box center [1003, 411] width 62 height 25
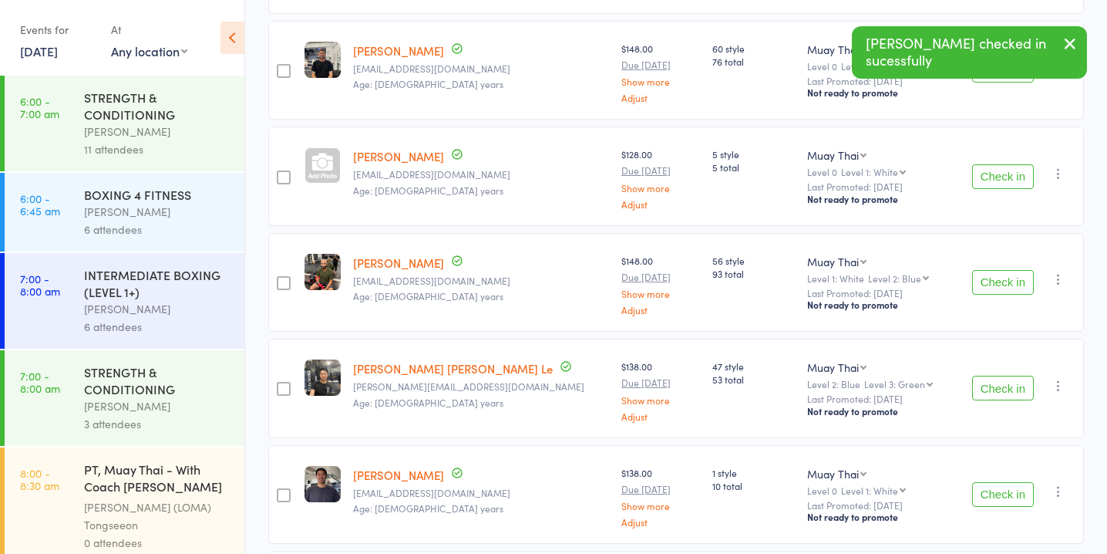
scroll to position [770, 0]
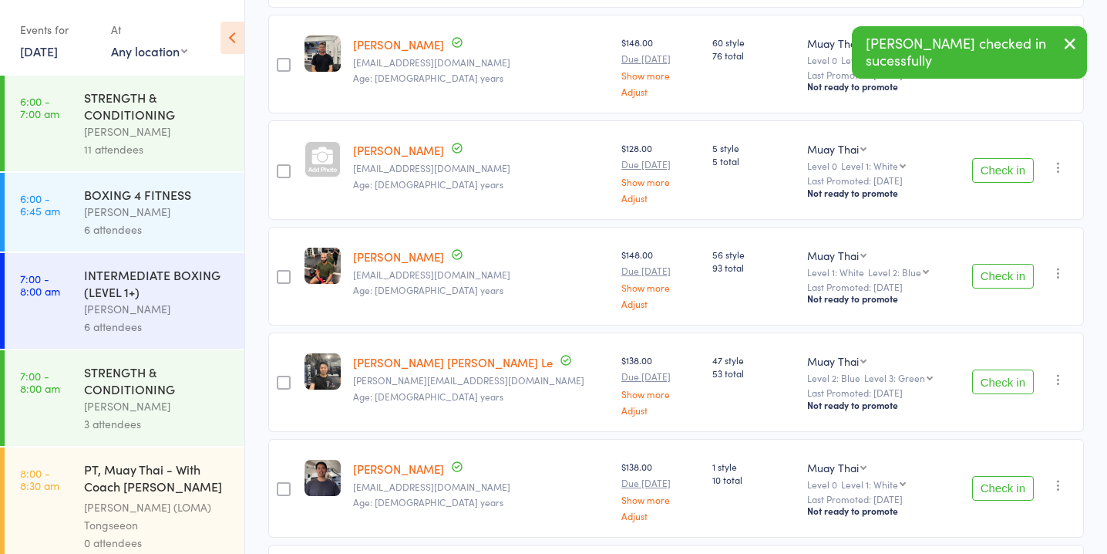
click at [997, 277] on button "Check in" at bounding box center [1003, 276] width 62 height 25
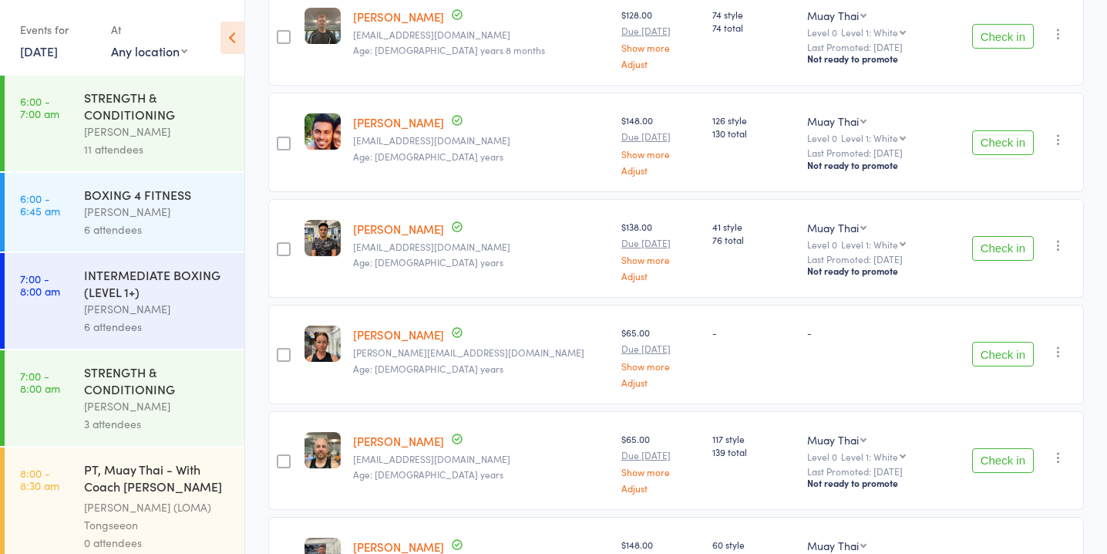
scroll to position [0, 0]
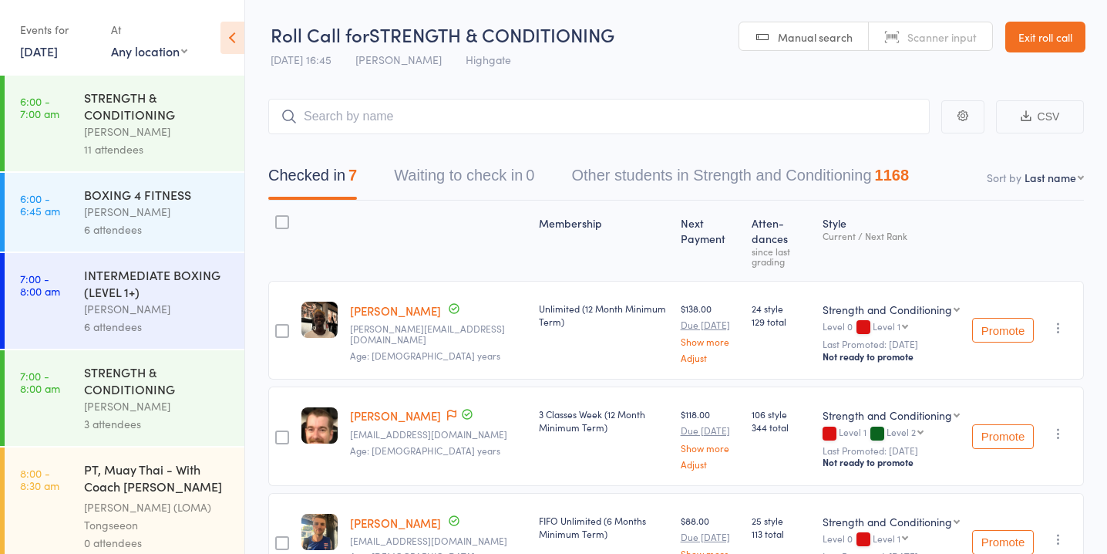
click at [501, 187] on button "Waiting to check in 0" at bounding box center [464, 179] width 140 height 41
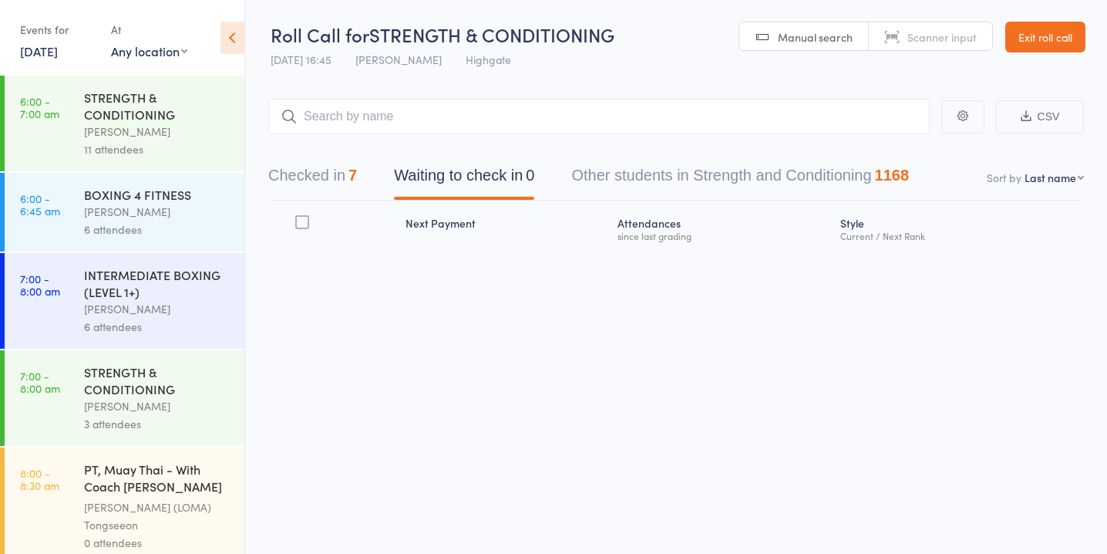
click at [453, 111] on input "search" at bounding box center [599, 116] width 662 height 35
click at [315, 196] on button "Checked in 7" at bounding box center [312, 179] width 89 height 41
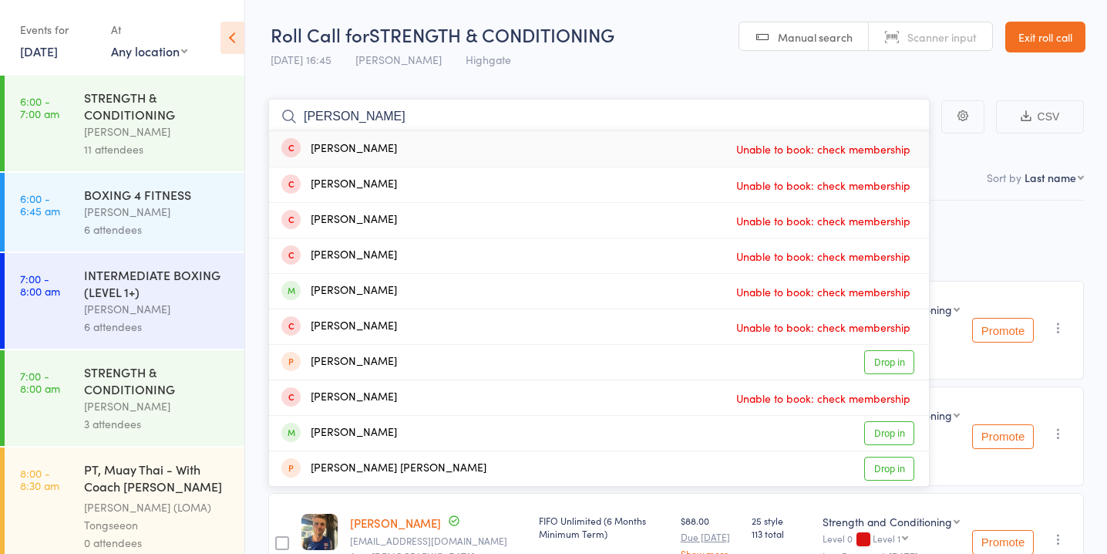
type input "[PERSON_NAME]"
click at [894, 287] on link "Drop in" at bounding box center [889, 291] width 50 height 24
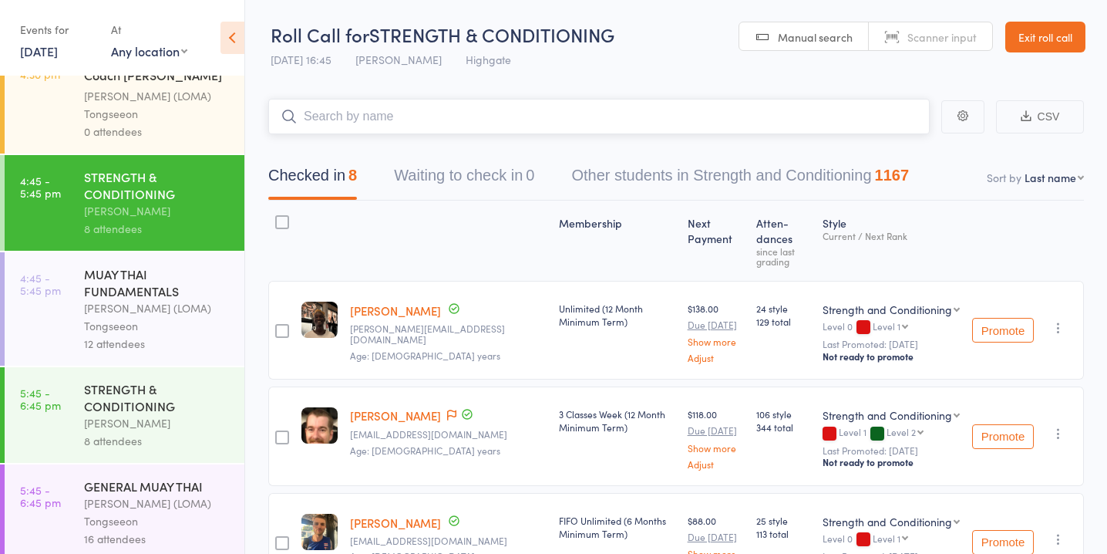
scroll to position [1618, 0]
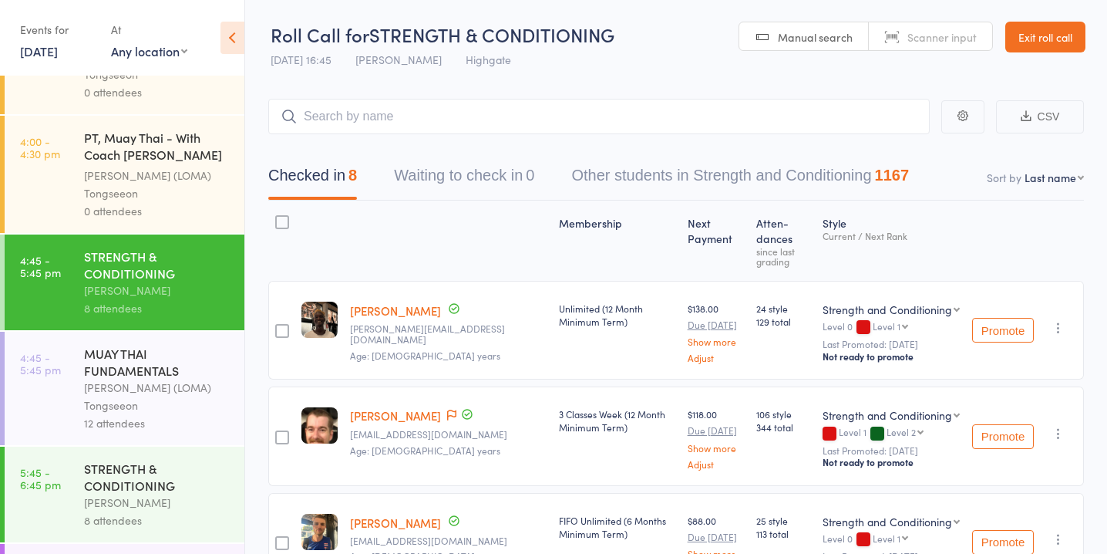
click at [173, 460] on div "STRENGTH & CONDITIONING" at bounding box center [157, 477] width 147 height 34
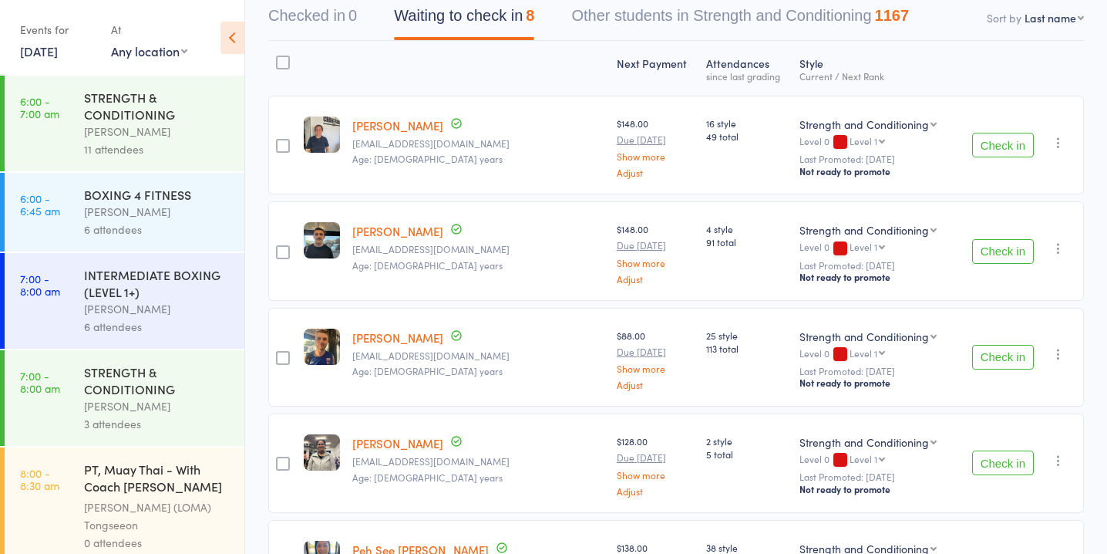
scroll to position [166, 0]
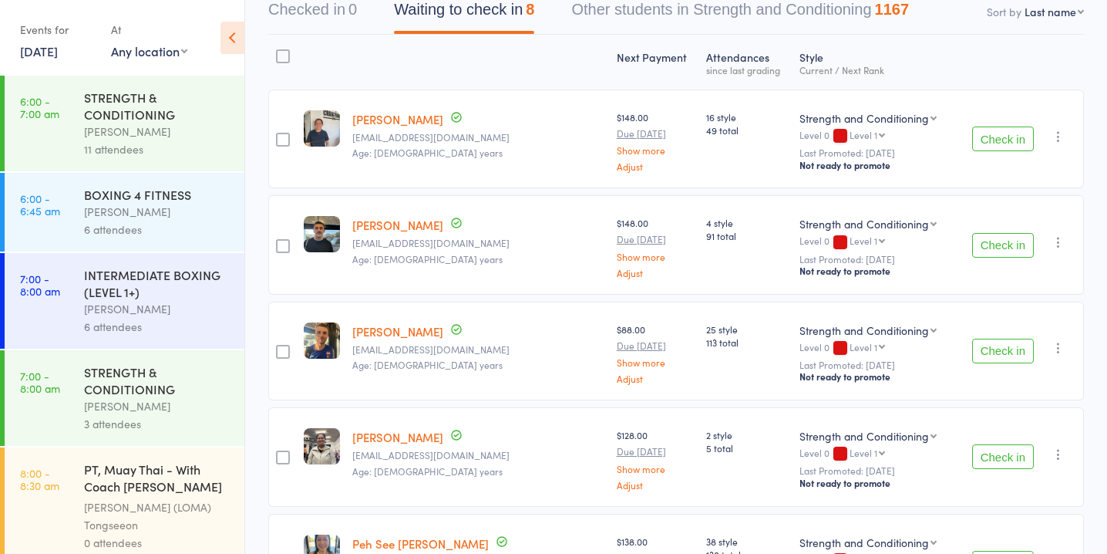
click at [990, 348] on button "Check in" at bounding box center [1003, 351] width 62 height 25
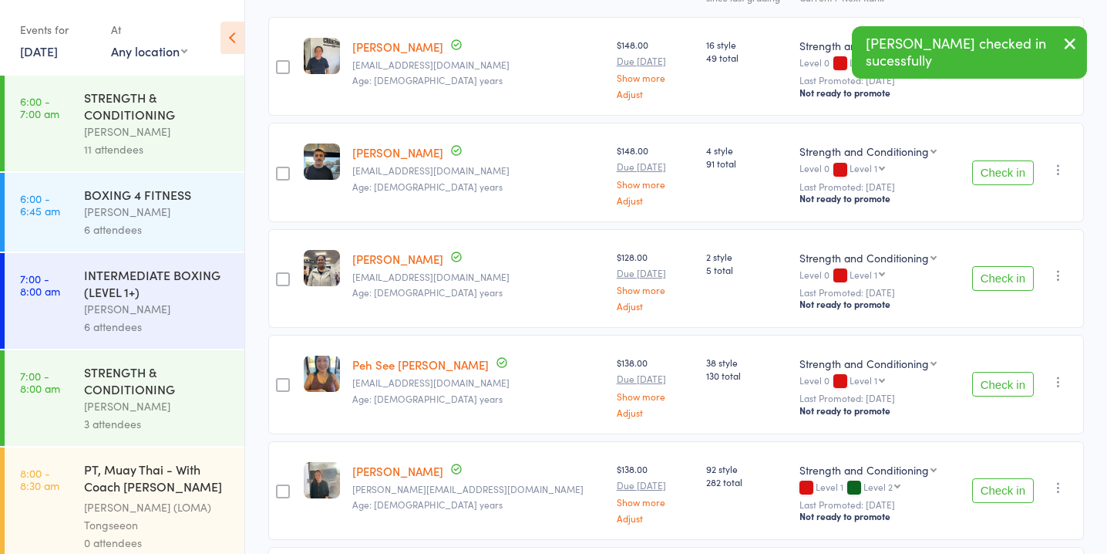
scroll to position [248, 0]
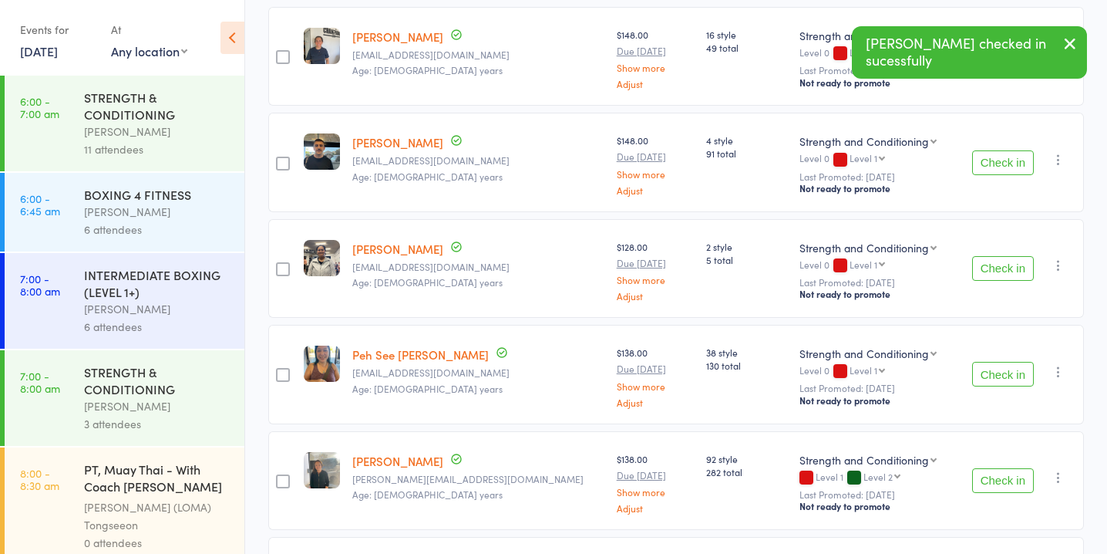
click at [991, 371] on button "Check in" at bounding box center [1003, 374] width 62 height 25
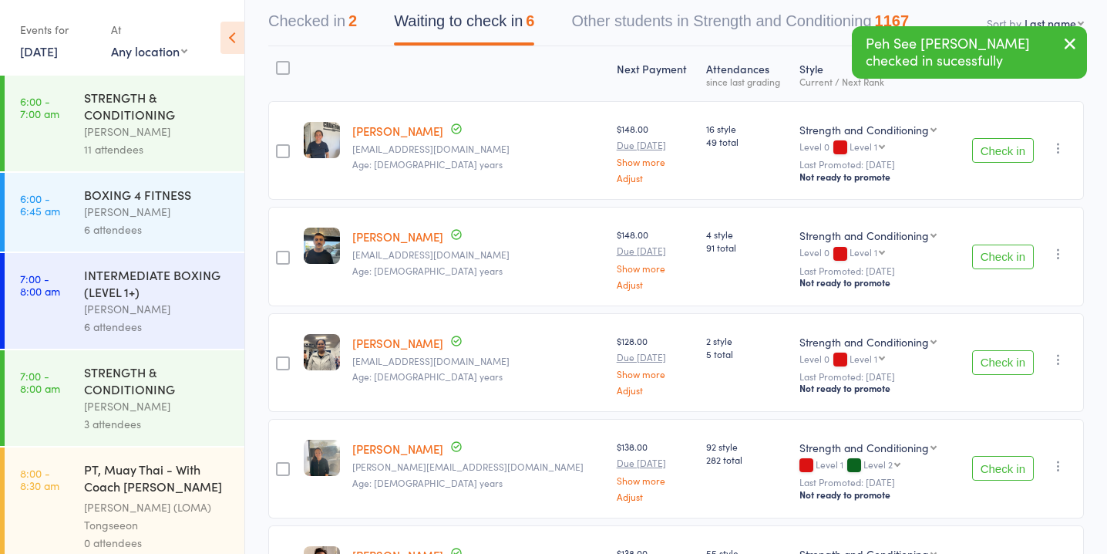
scroll to position [0, 0]
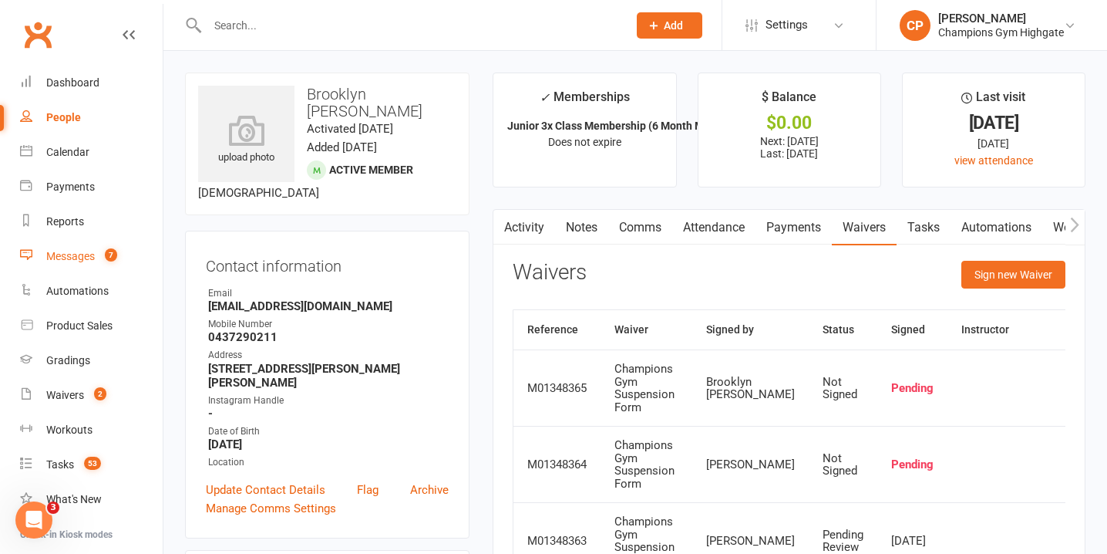
click at [123, 260] on link "Messages 7" at bounding box center [91, 256] width 143 height 35
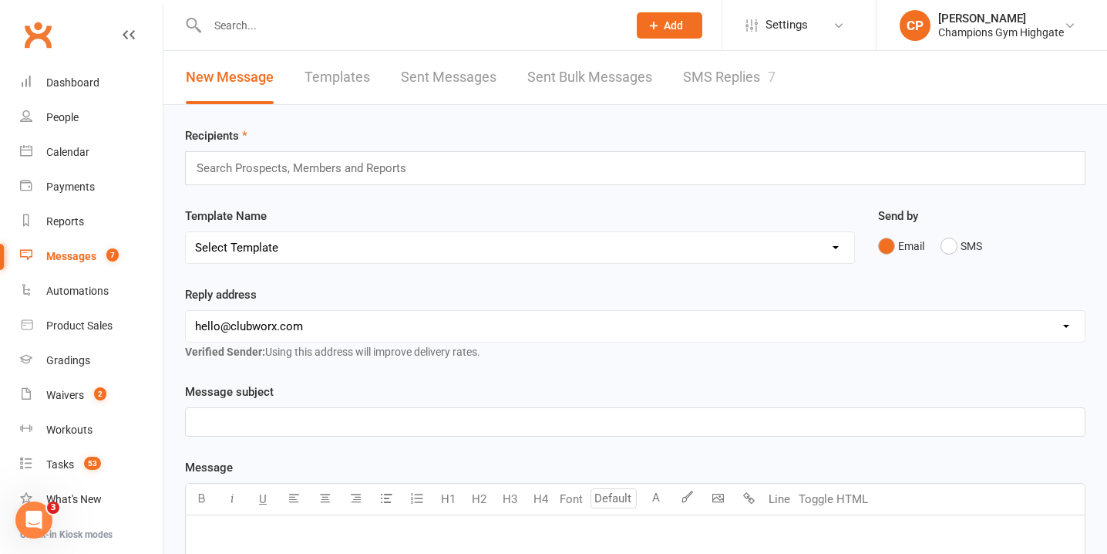
click at [756, 88] on link "SMS Replies 7" at bounding box center [729, 77] width 93 height 53
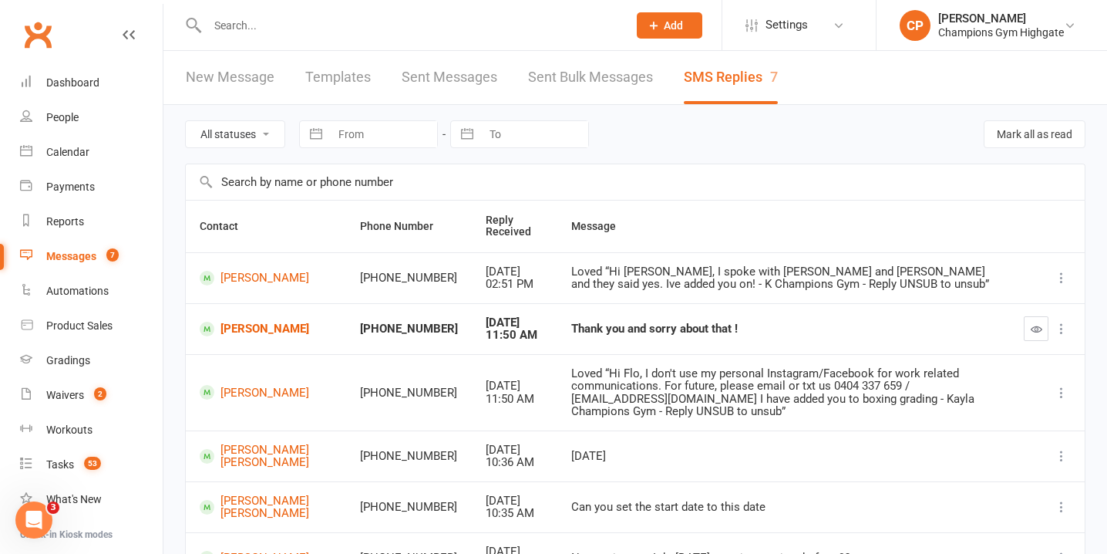
click at [242, 134] on select "All statuses Read only Unread only" at bounding box center [235, 134] width 99 height 26
select select "unread_only"
click at [186, 121] on select "All statuses Read only Unread only" at bounding box center [235, 134] width 99 height 26
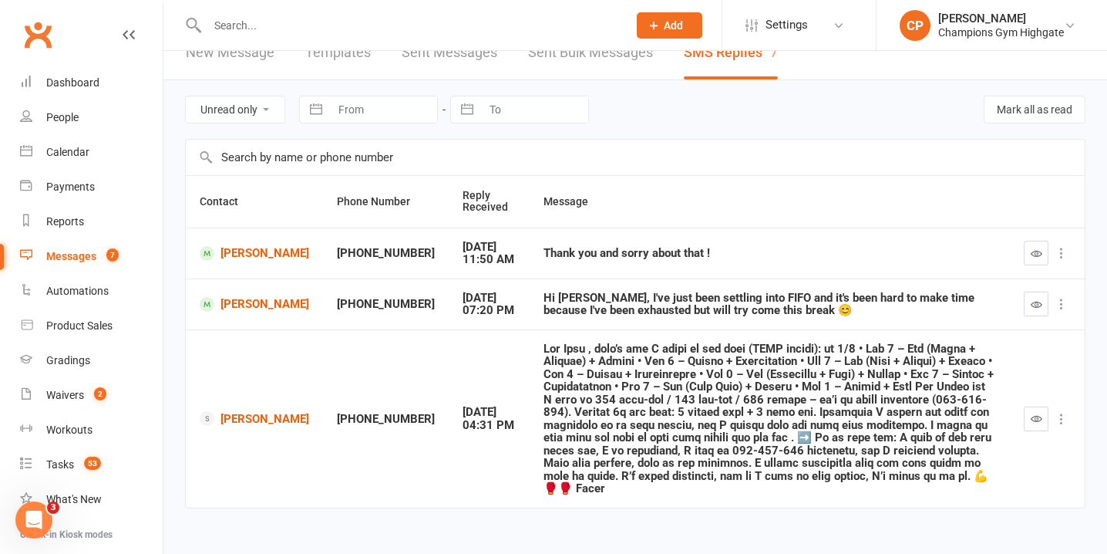
scroll to position [32, 0]
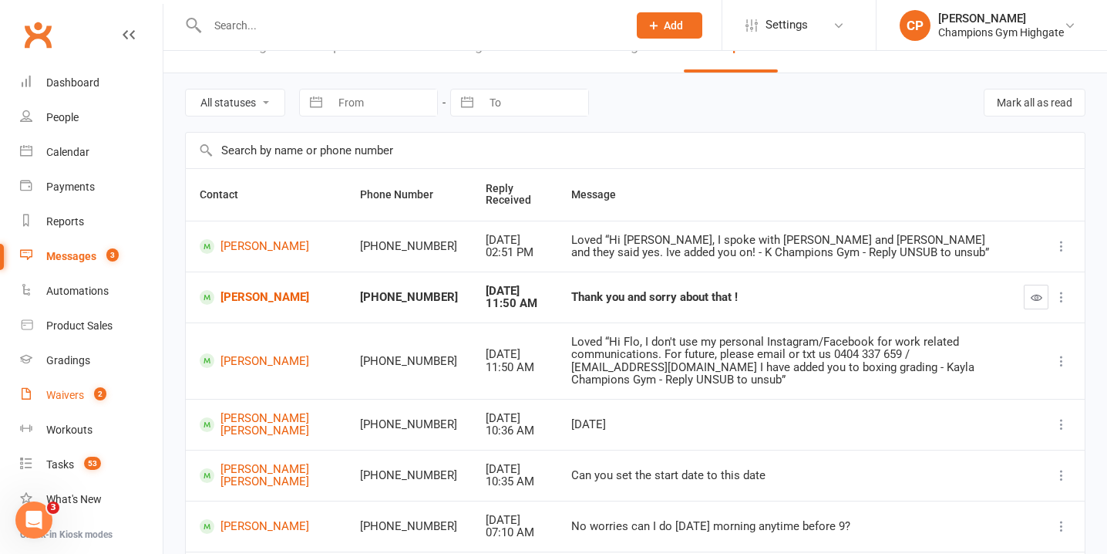
click at [89, 392] on count-badge "2" at bounding box center [96, 395] width 20 height 12
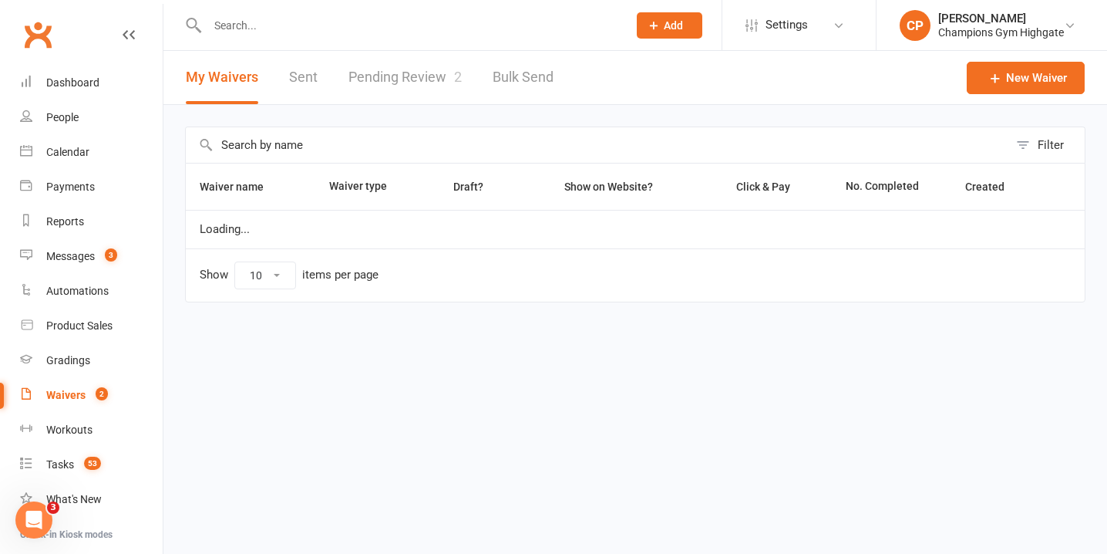
click at [406, 88] on link "Pending Review 2" at bounding box center [405, 77] width 113 height 53
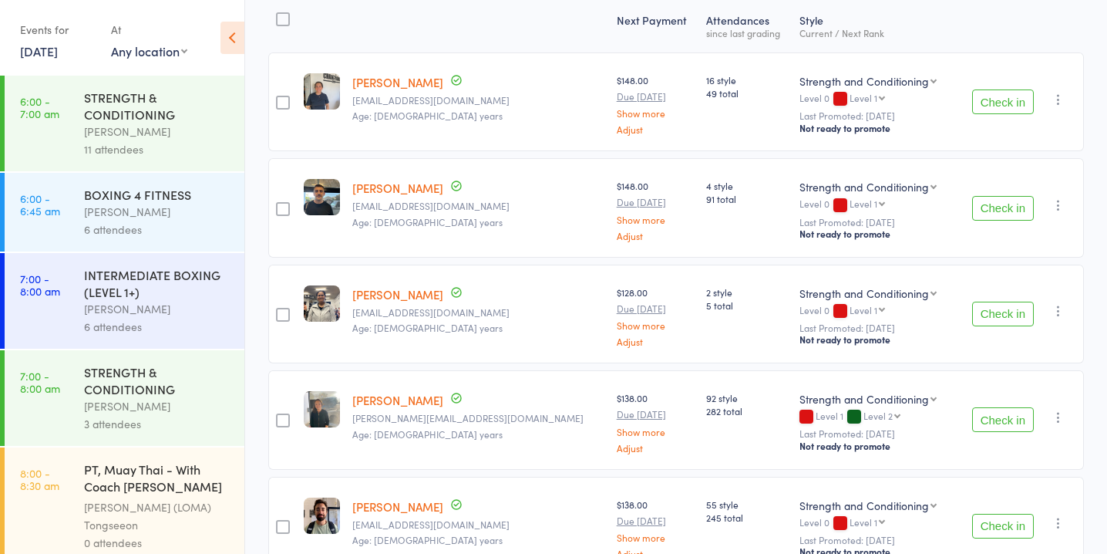
scroll to position [206, 0]
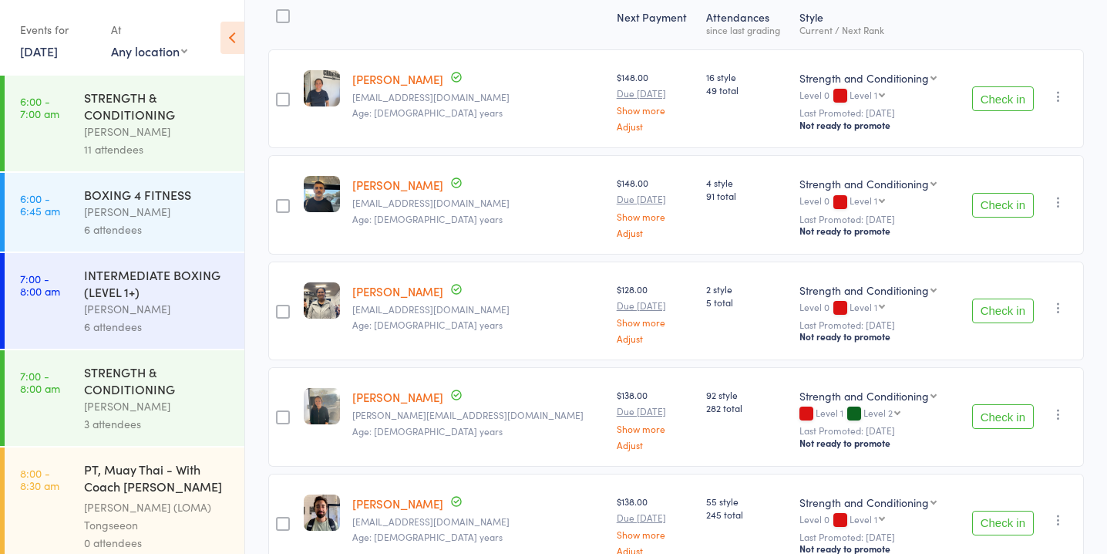
click at [1016, 305] on button "Check in" at bounding box center [1003, 310] width 62 height 25
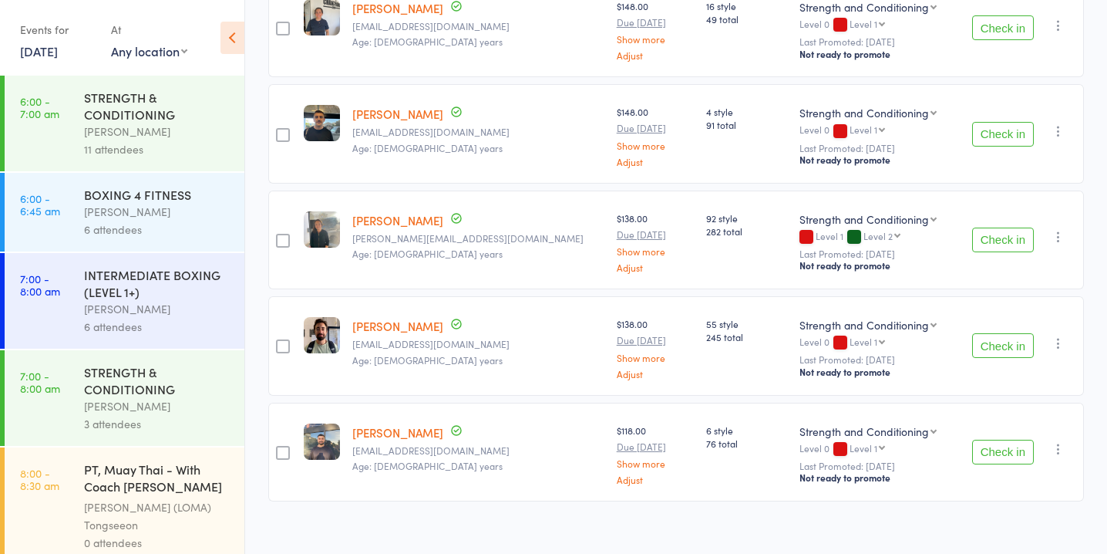
scroll to position [291, 0]
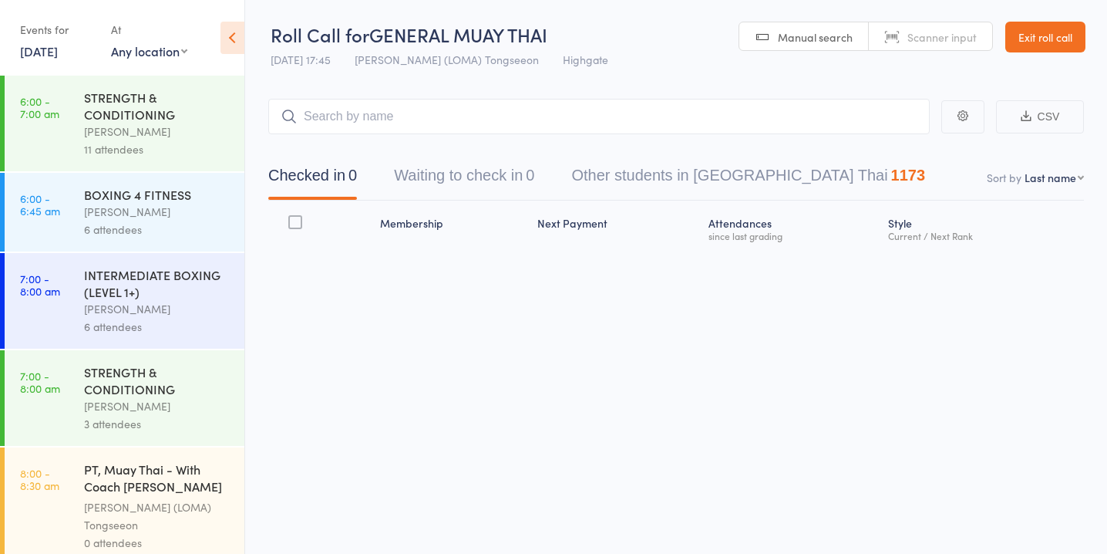
click at [473, 183] on button "Waiting to check in 0" at bounding box center [464, 179] width 140 height 41
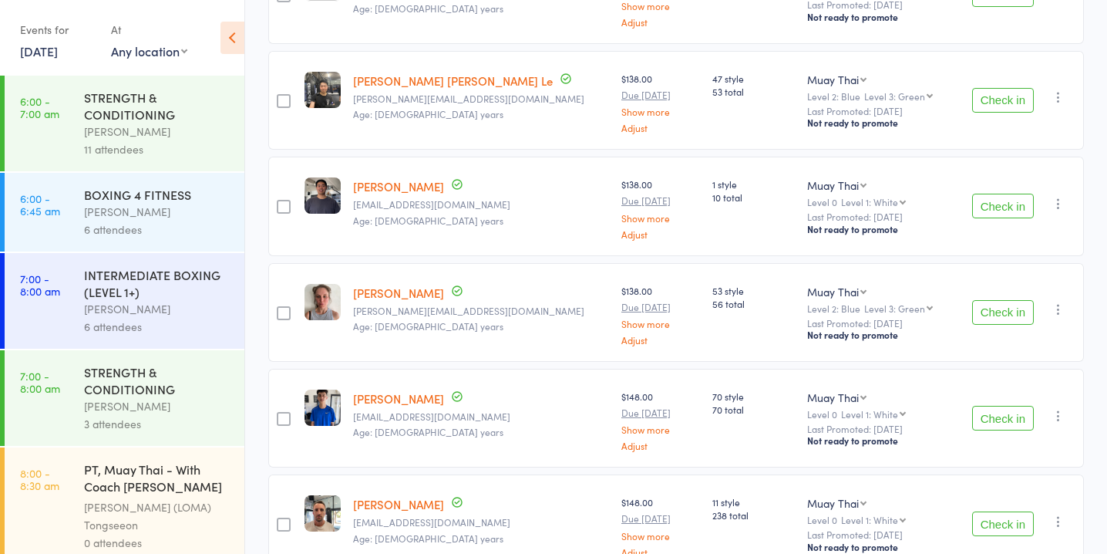
scroll to position [948, 0]
click at [995, 413] on button "Check in" at bounding box center [1003, 416] width 62 height 25
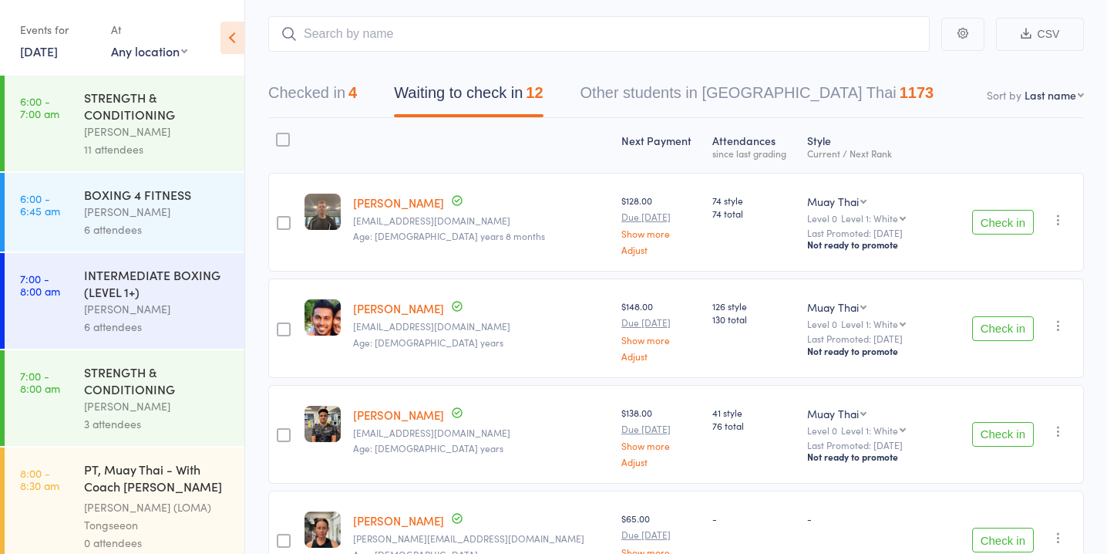
scroll to position [0, 0]
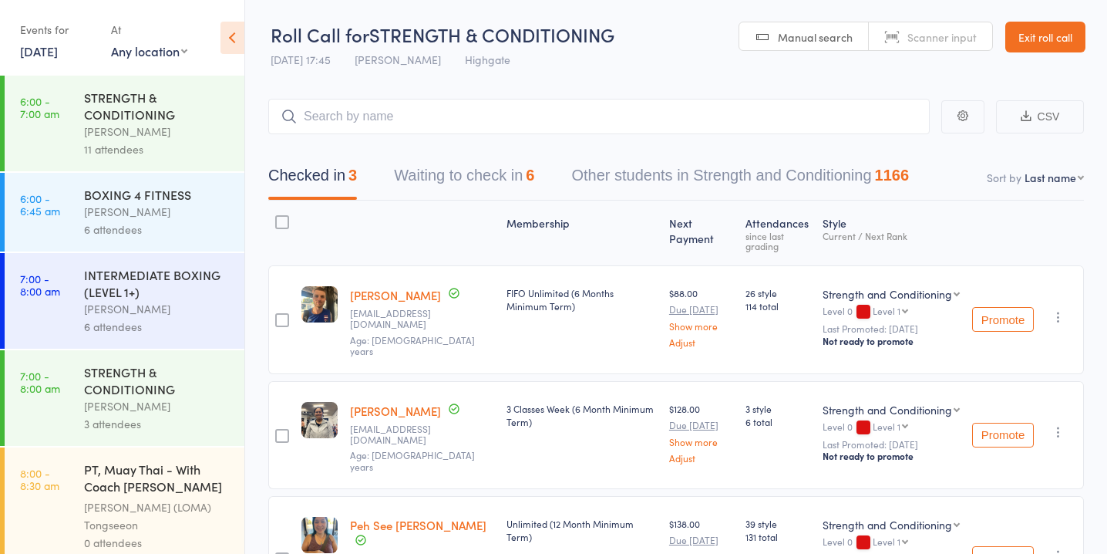
click at [475, 185] on button "Waiting to check in 6" at bounding box center [464, 179] width 140 height 41
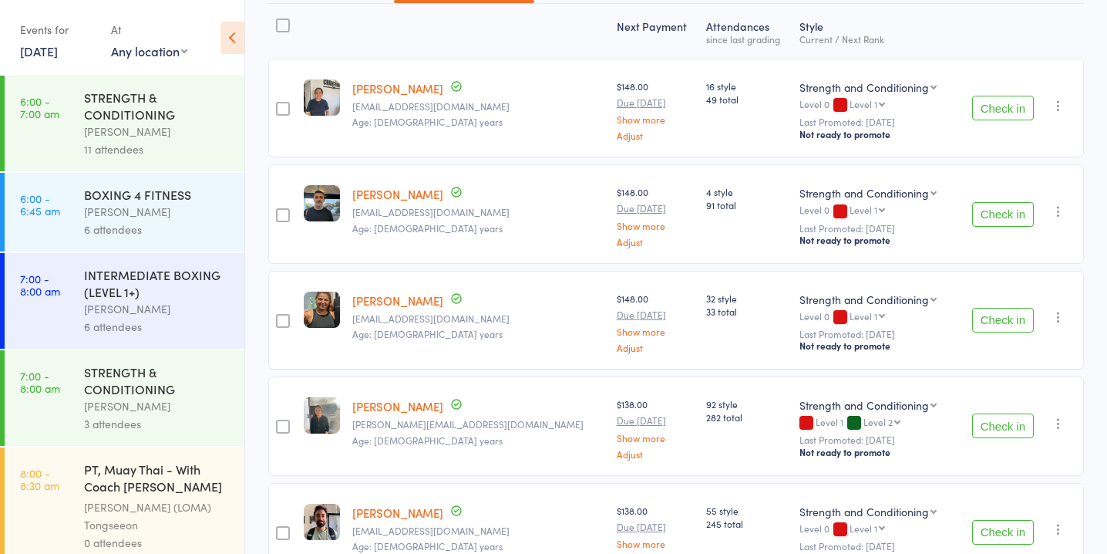
scroll to position [210, 0]
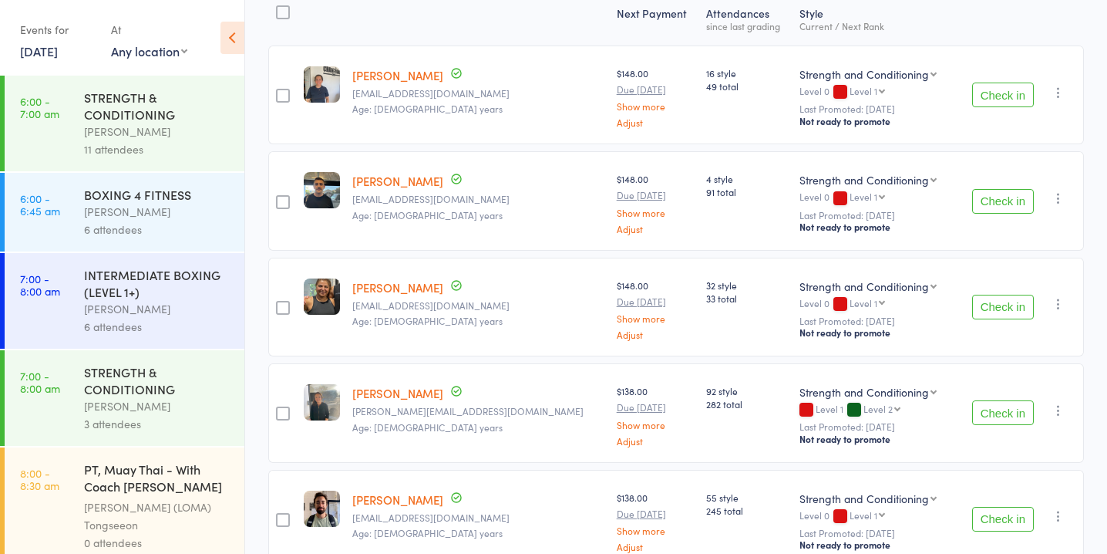
click at [1009, 197] on button "Check in" at bounding box center [1003, 201] width 62 height 25
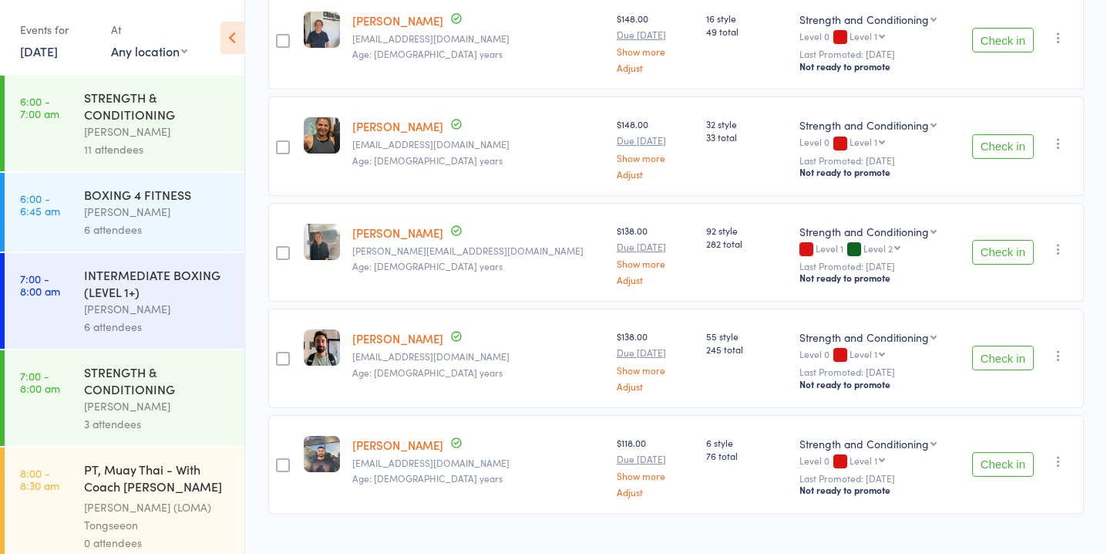
scroll to position [291, 0]
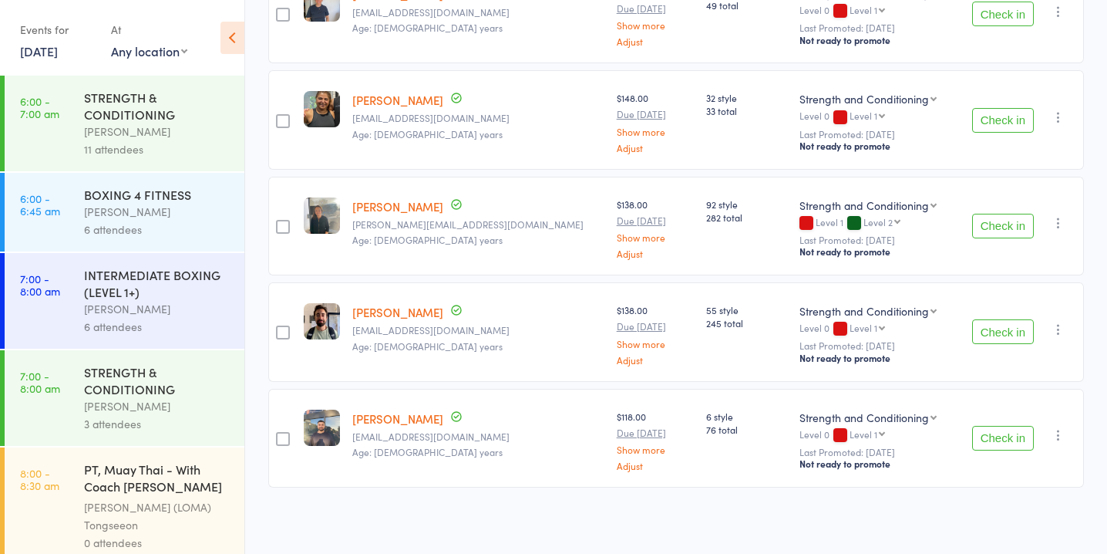
click at [1019, 436] on button "Check in" at bounding box center [1003, 438] width 62 height 25
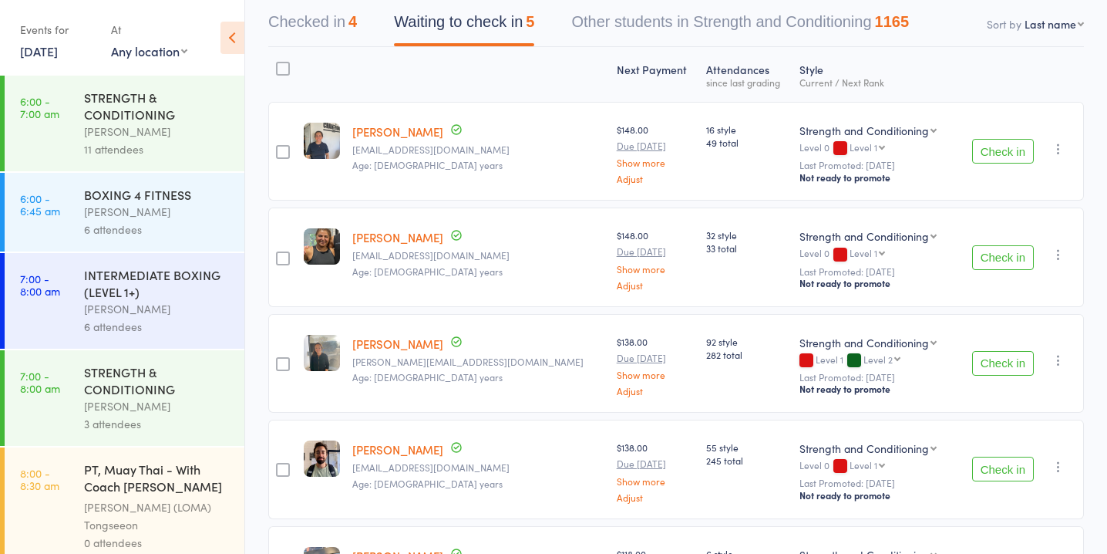
scroll to position [0, 0]
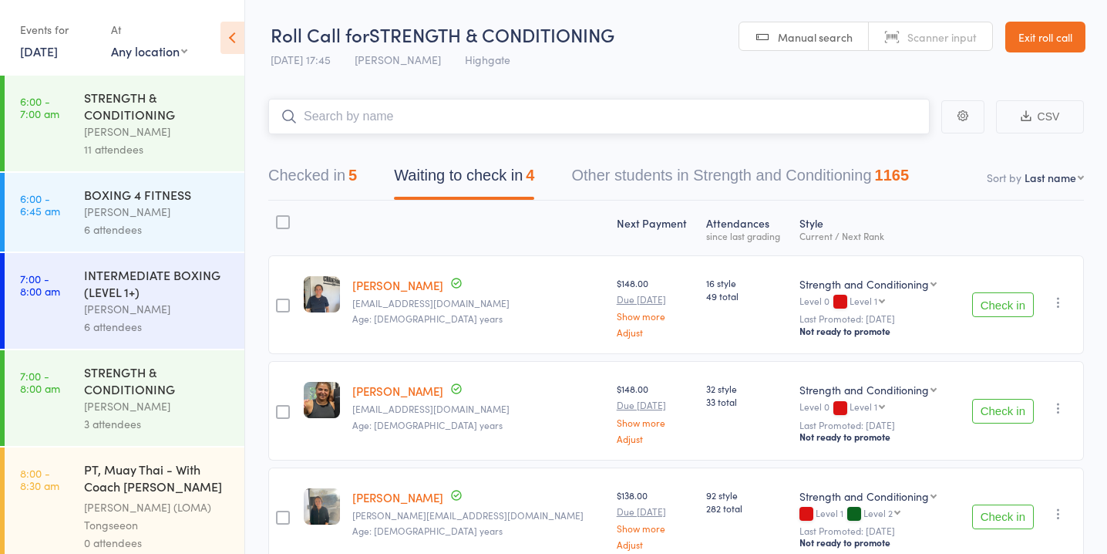
click at [575, 112] on input "search" at bounding box center [599, 116] width 662 height 35
click at [311, 183] on button "Checked in 5" at bounding box center [312, 179] width 89 height 41
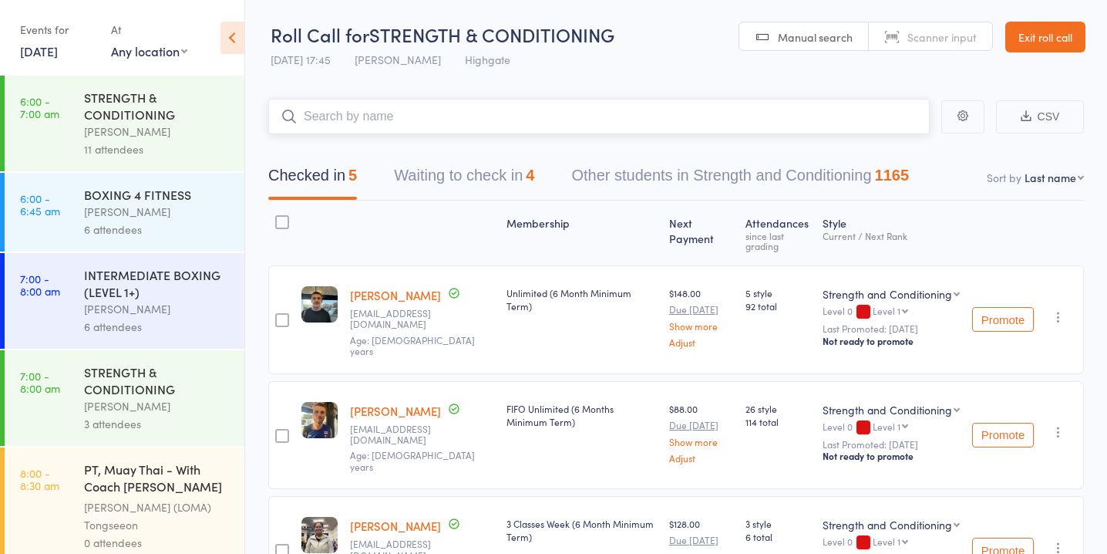
click at [520, 174] on button "Waiting to check in 4" at bounding box center [464, 179] width 140 height 41
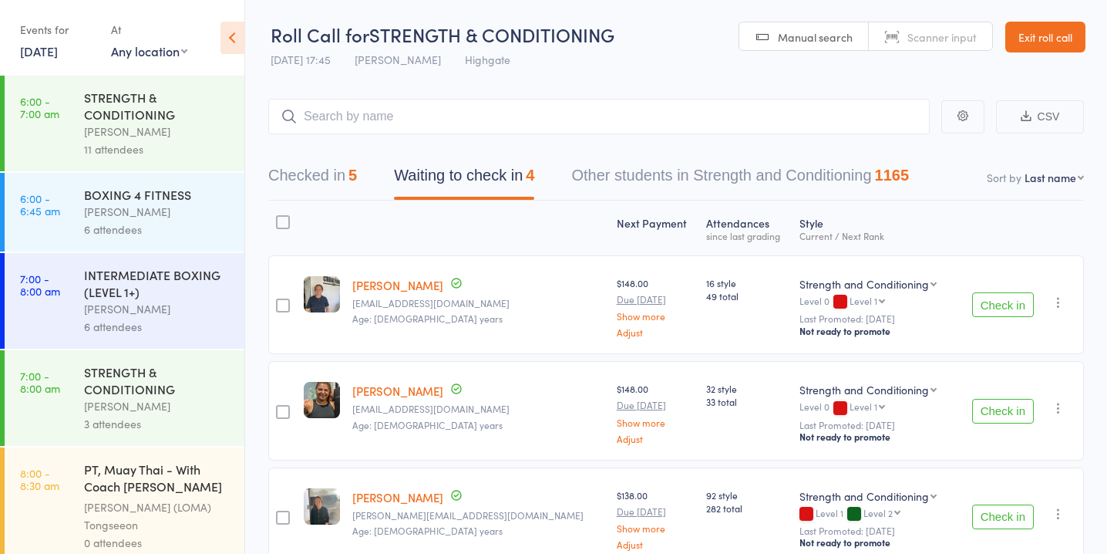
click at [1016, 409] on button "Check in" at bounding box center [1003, 411] width 62 height 25
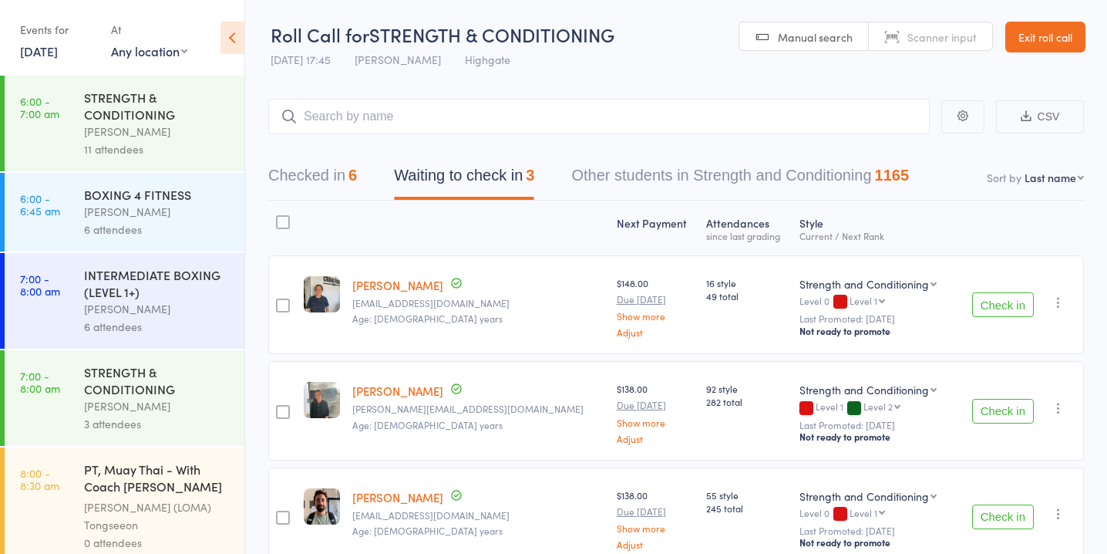
click at [991, 514] on button "Check in" at bounding box center [1003, 516] width 62 height 25
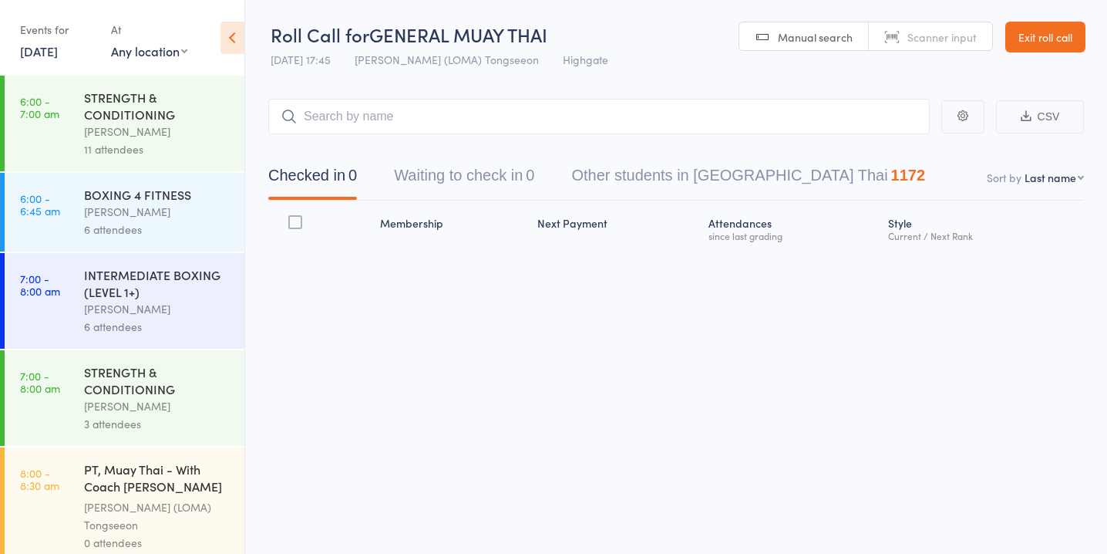
click at [534, 173] on div "0" at bounding box center [530, 175] width 8 height 17
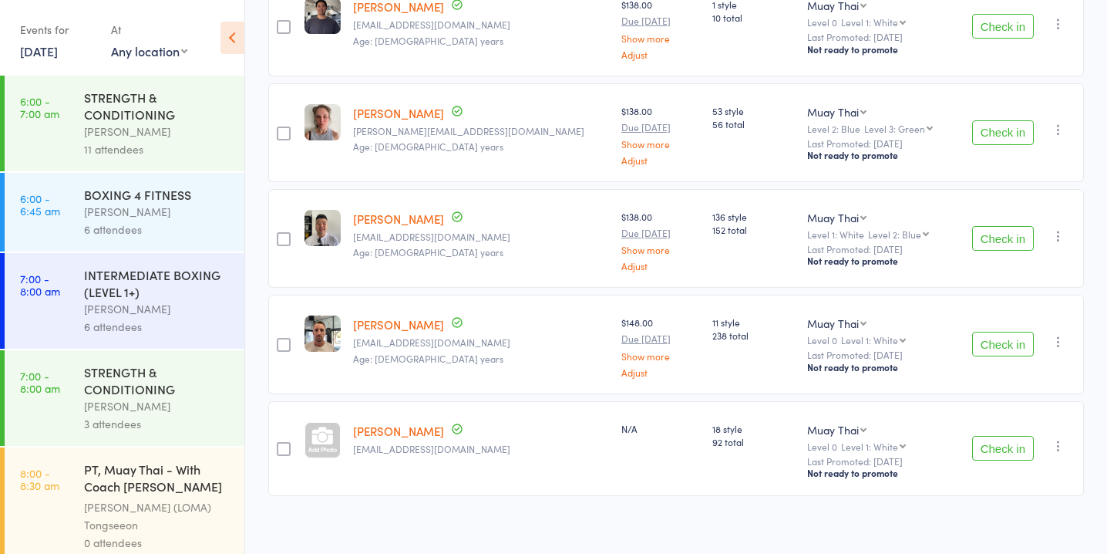
scroll to position [1132, 0]
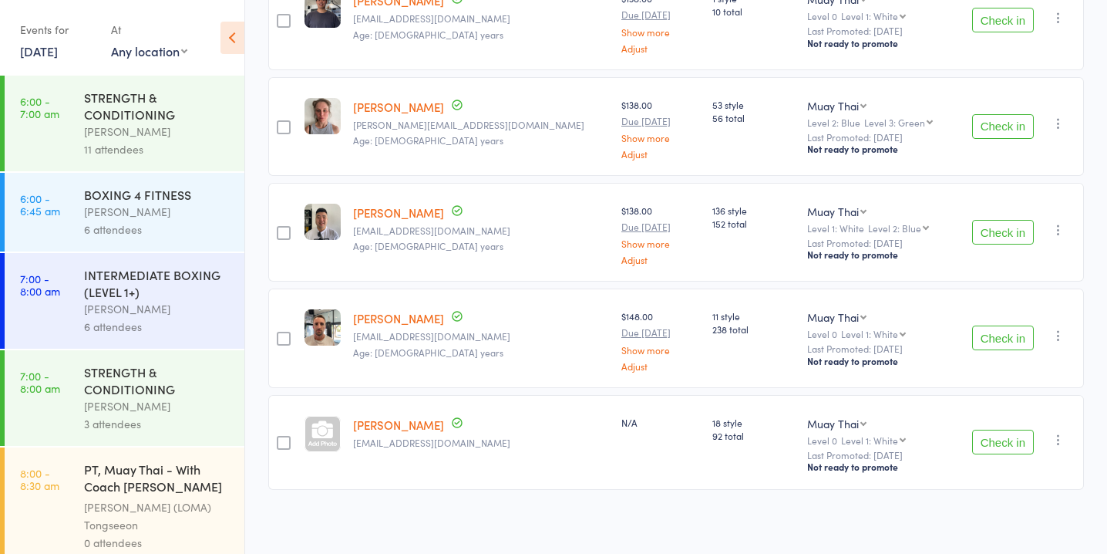
click at [1002, 234] on button "Check in" at bounding box center [1003, 232] width 62 height 25
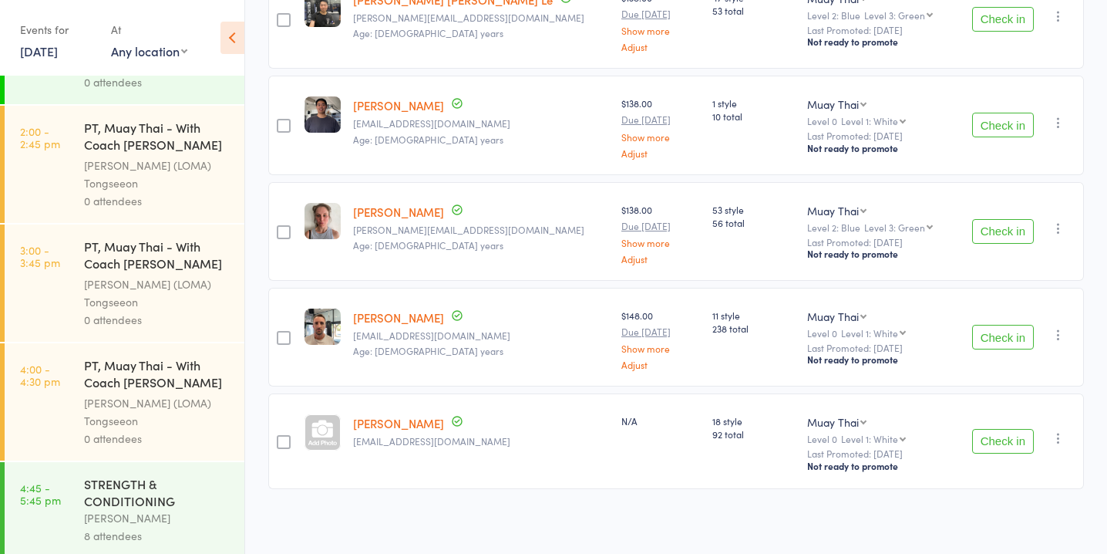
scroll to position [1888, 0]
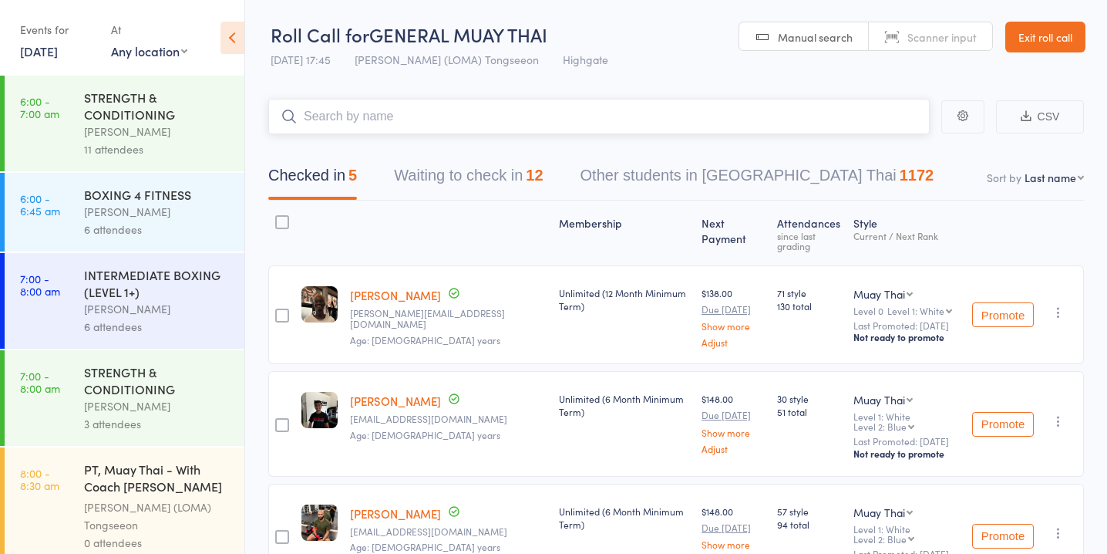
click at [487, 187] on button "Waiting to check in 12" at bounding box center [468, 179] width 149 height 41
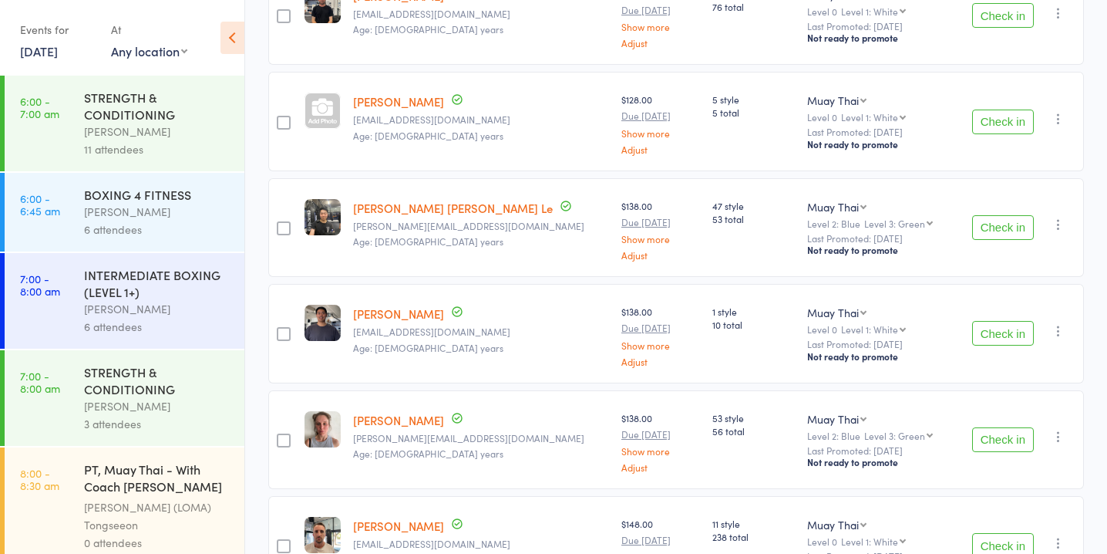
scroll to position [820, 0]
click at [1008, 433] on button "Check in" at bounding box center [1003, 438] width 62 height 25
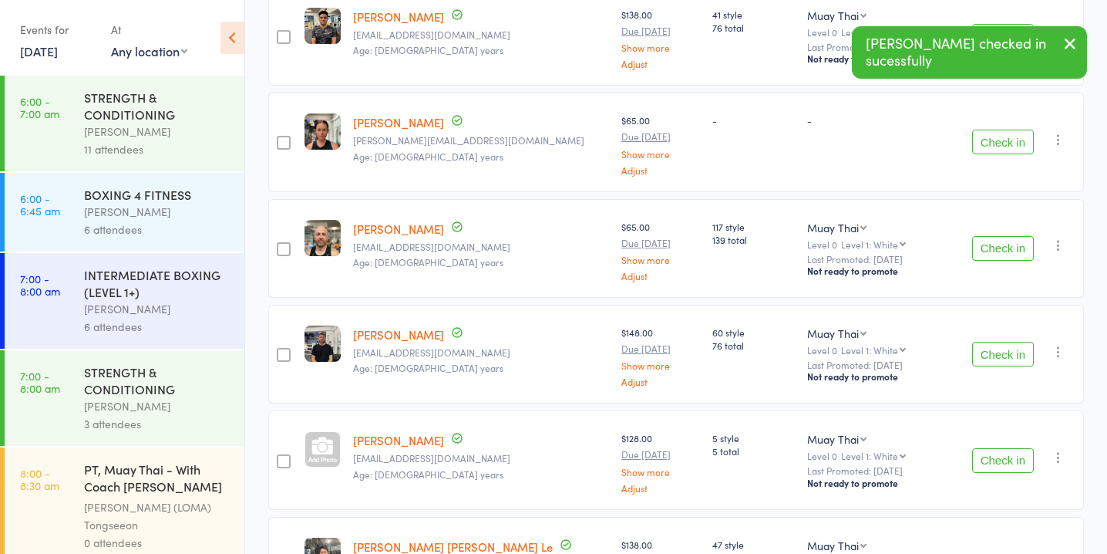
scroll to position [162, 0]
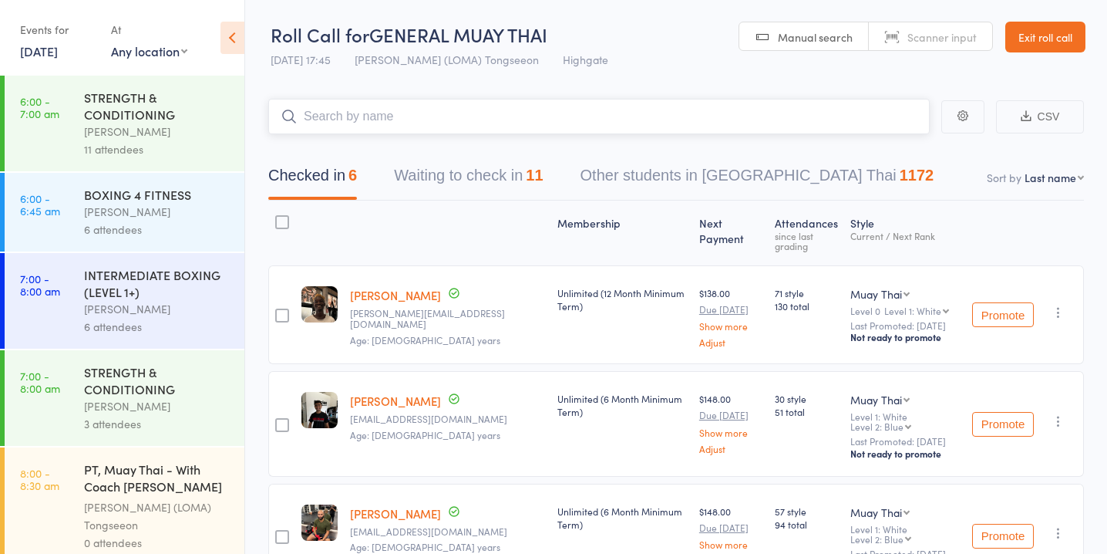
click at [512, 167] on button "Waiting to check in 11" at bounding box center [468, 179] width 149 height 41
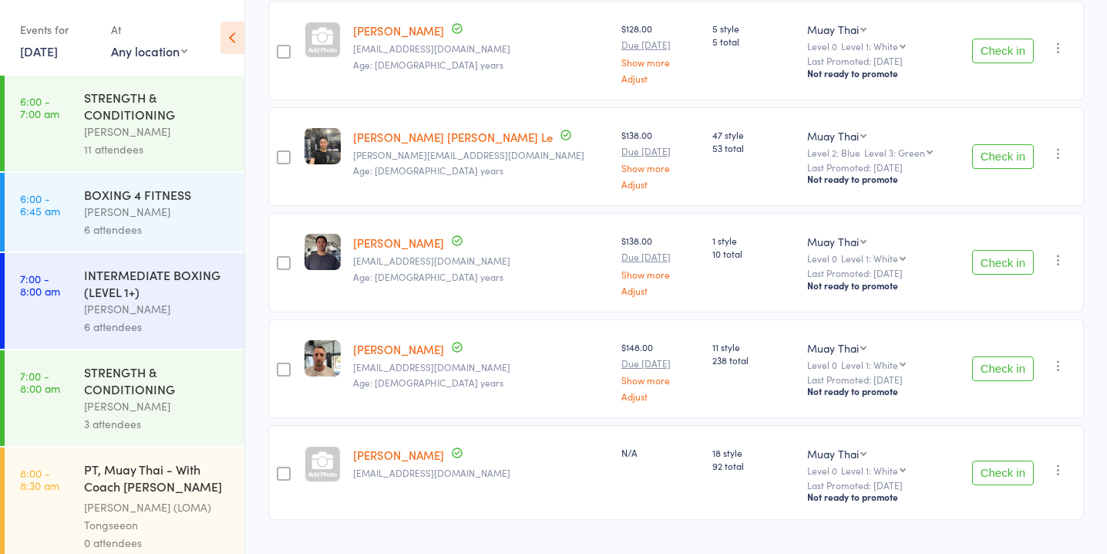
scroll to position [921, 0]
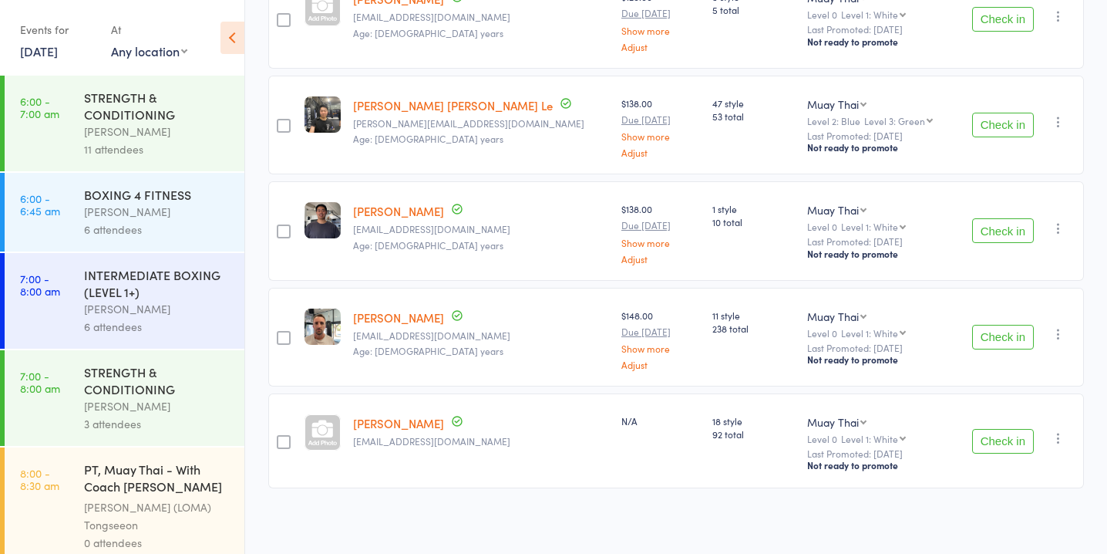
click at [982, 117] on button "Check in" at bounding box center [1003, 125] width 62 height 25
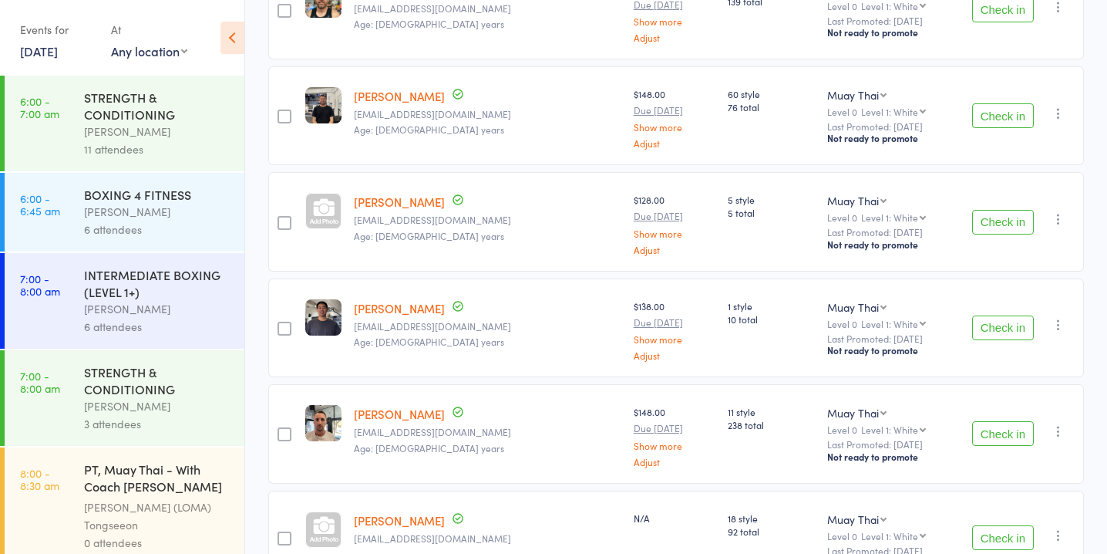
scroll to position [816, 0]
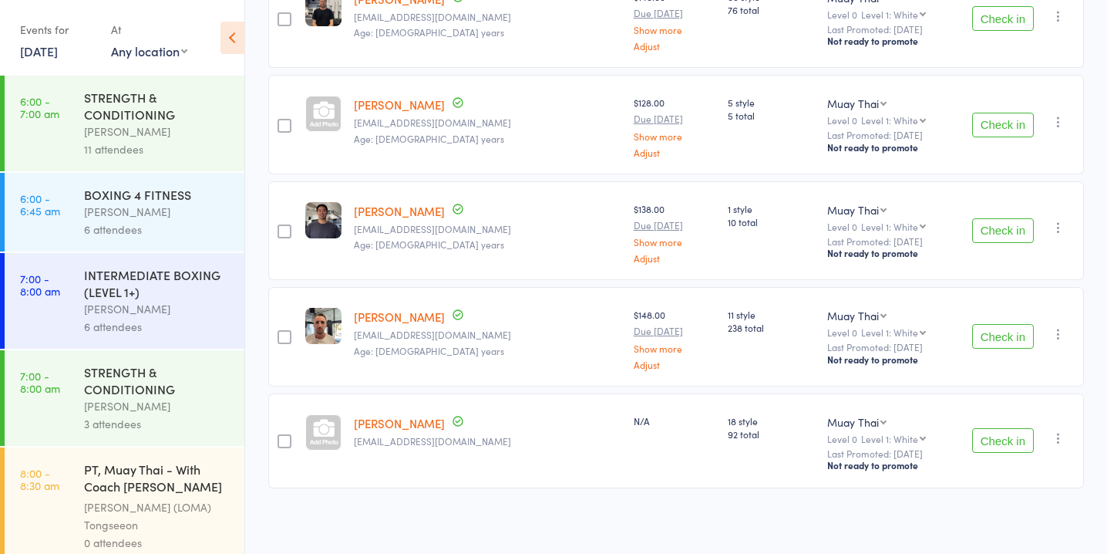
click at [1031, 325] on button "Check in" at bounding box center [1003, 336] width 62 height 25
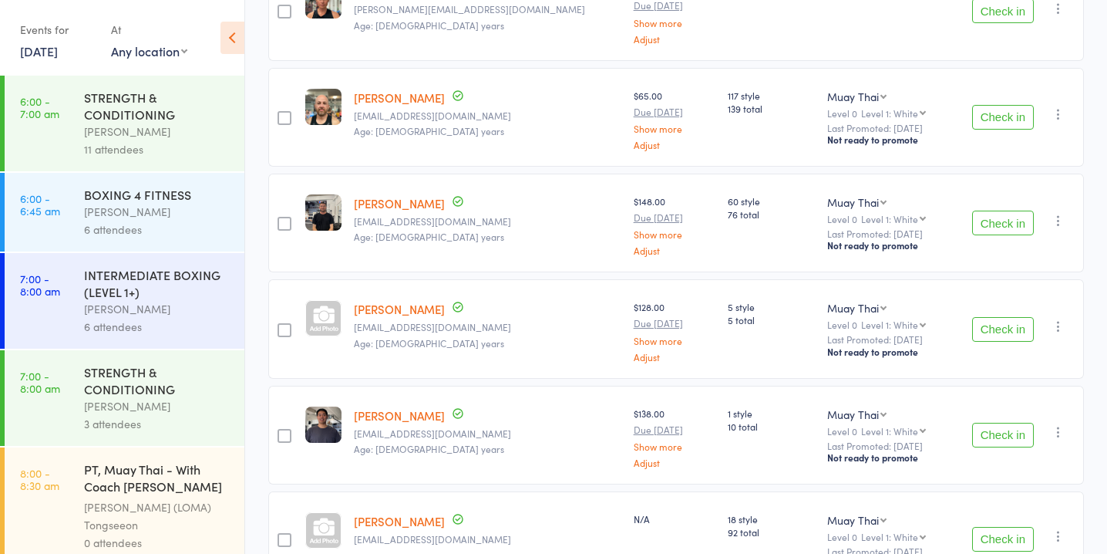
scroll to position [710, 0]
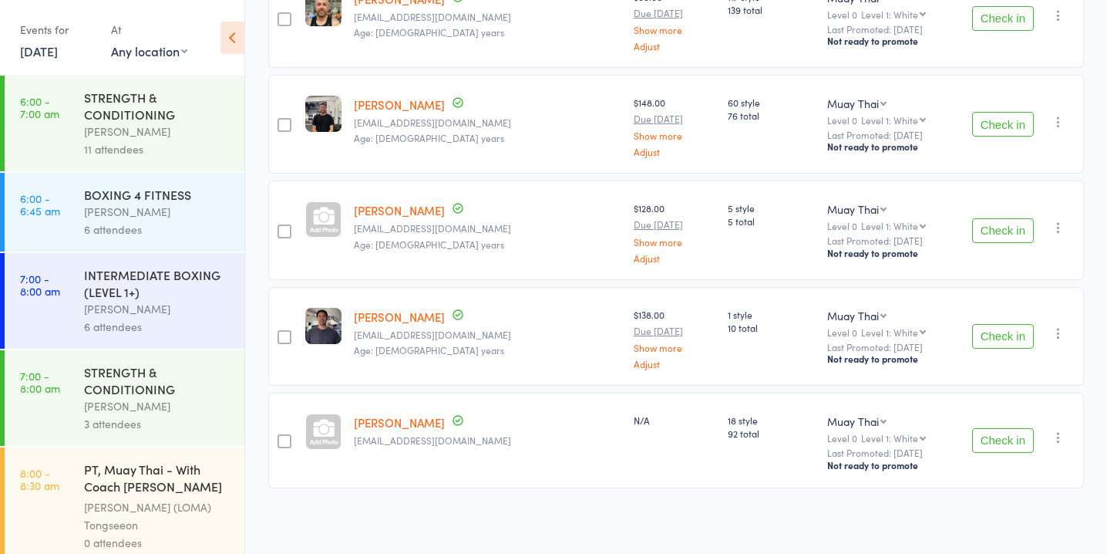
click at [996, 333] on button "Check in" at bounding box center [1003, 336] width 62 height 25
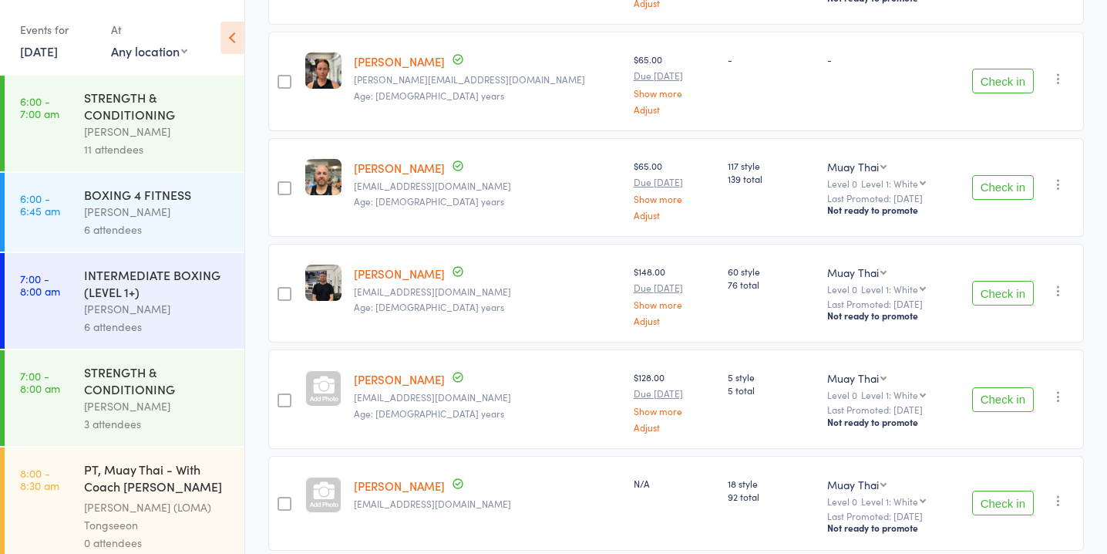
scroll to position [605, 0]
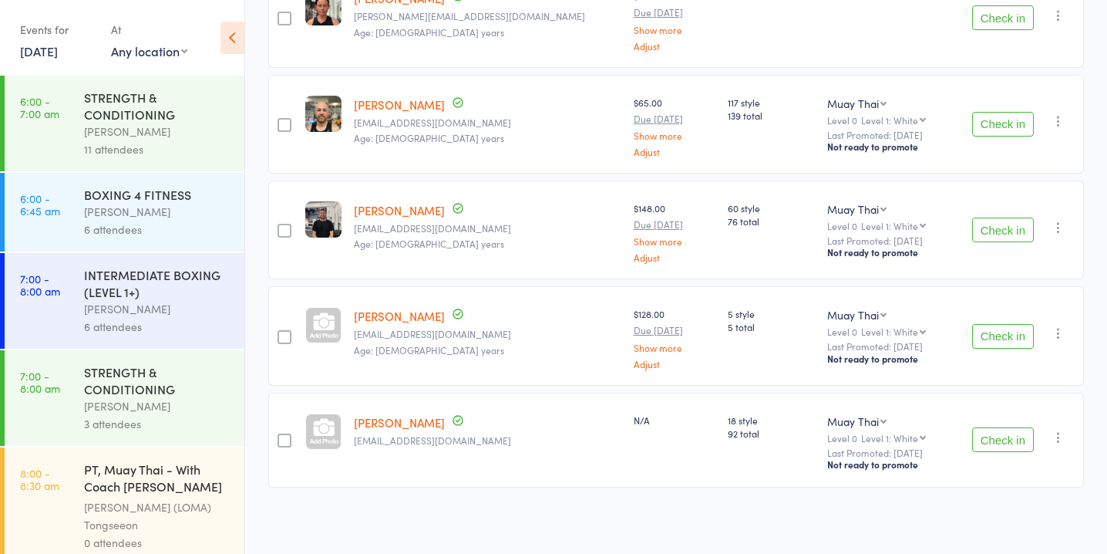
click at [1011, 430] on button "Check in" at bounding box center [1003, 439] width 62 height 25
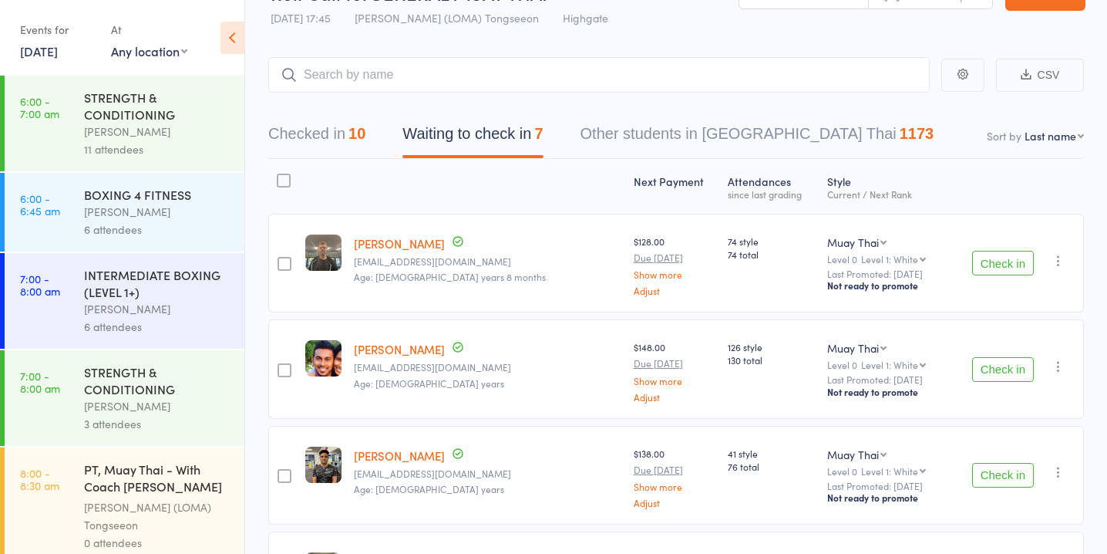
scroll to position [0, 0]
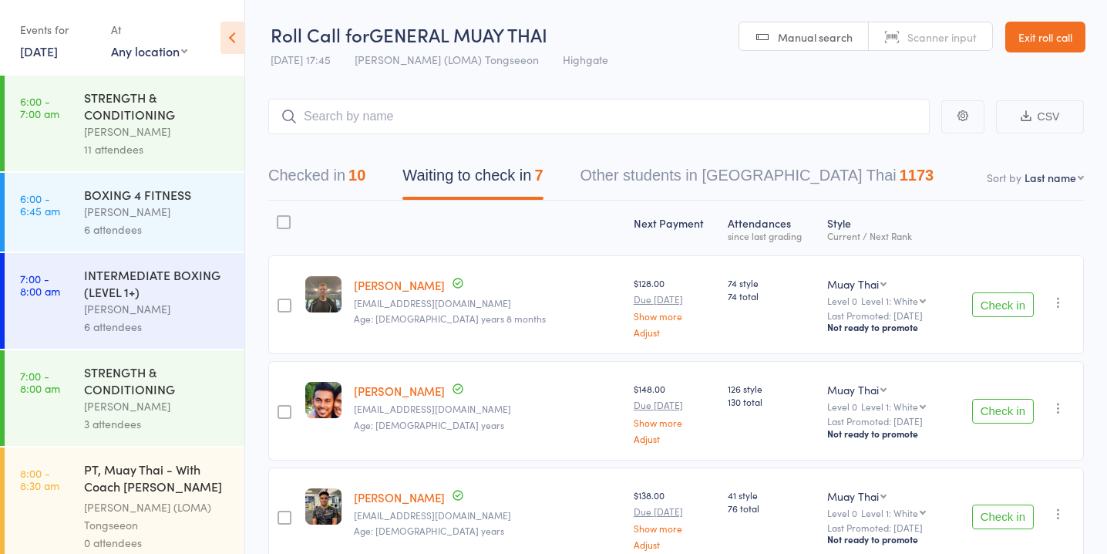
click at [1017, 305] on button "Check in" at bounding box center [1003, 304] width 62 height 25
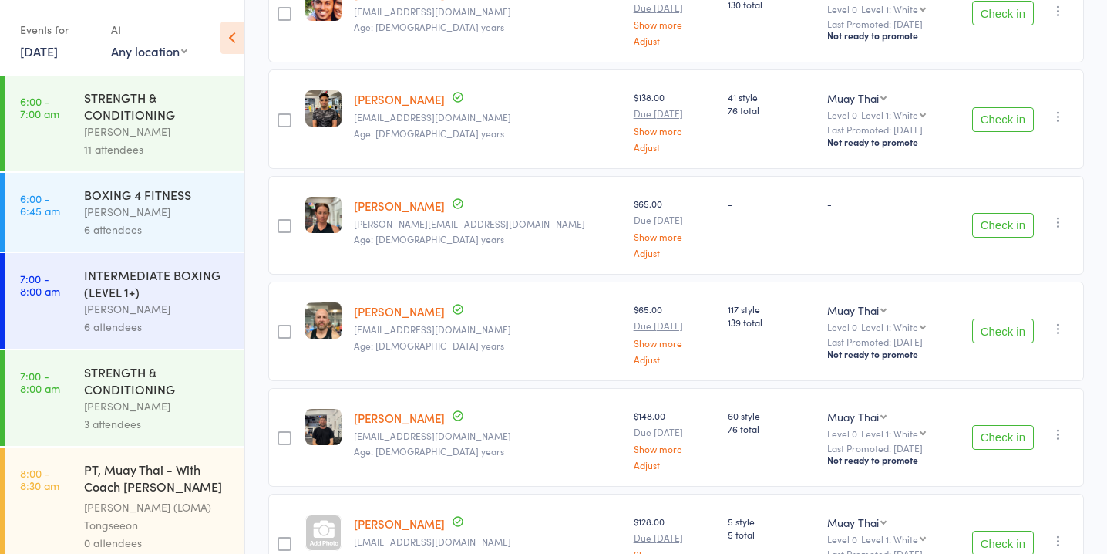
scroll to position [288, 0]
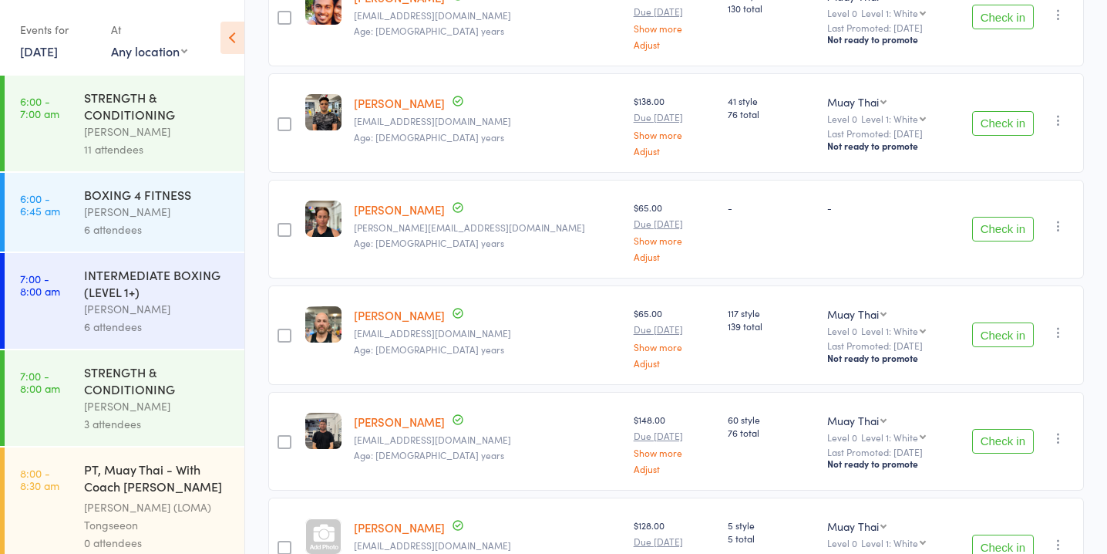
click at [1017, 129] on button "Check in" at bounding box center [1003, 123] width 62 height 25
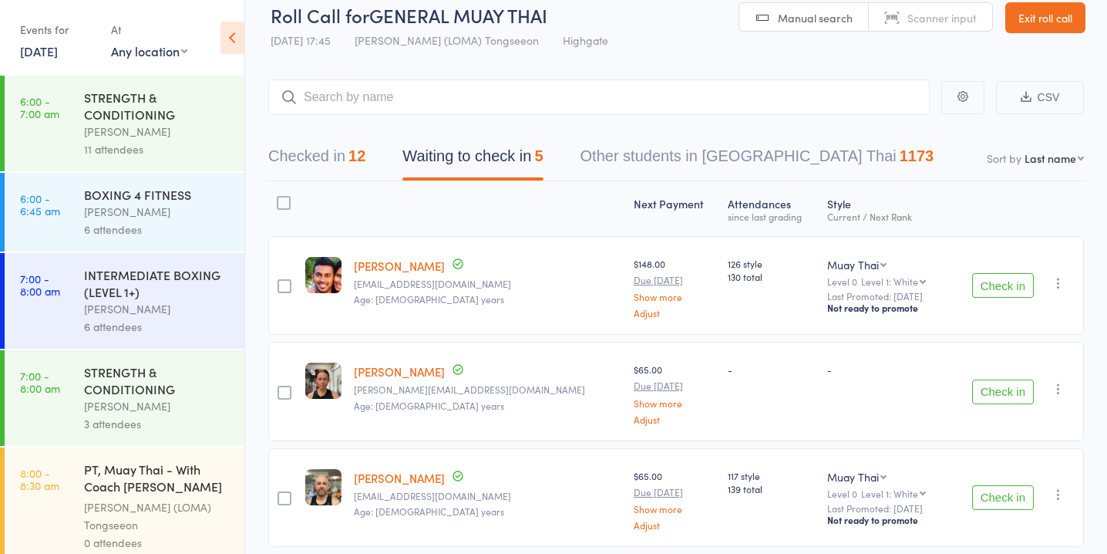
scroll to position [0, 0]
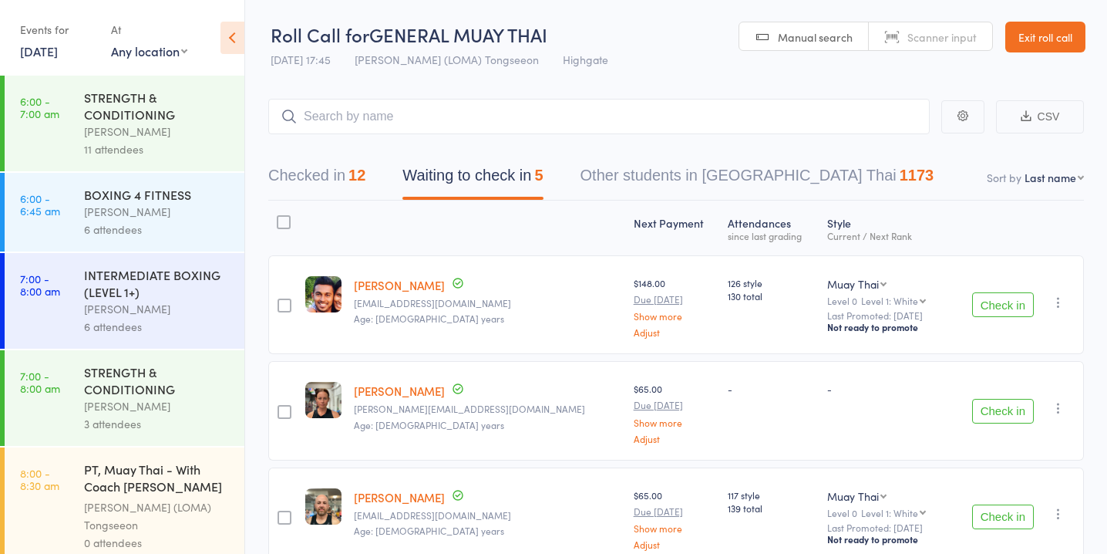
click at [1013, 306] on button "Check in" at bounding box center [1003, 304] width 62 height 25
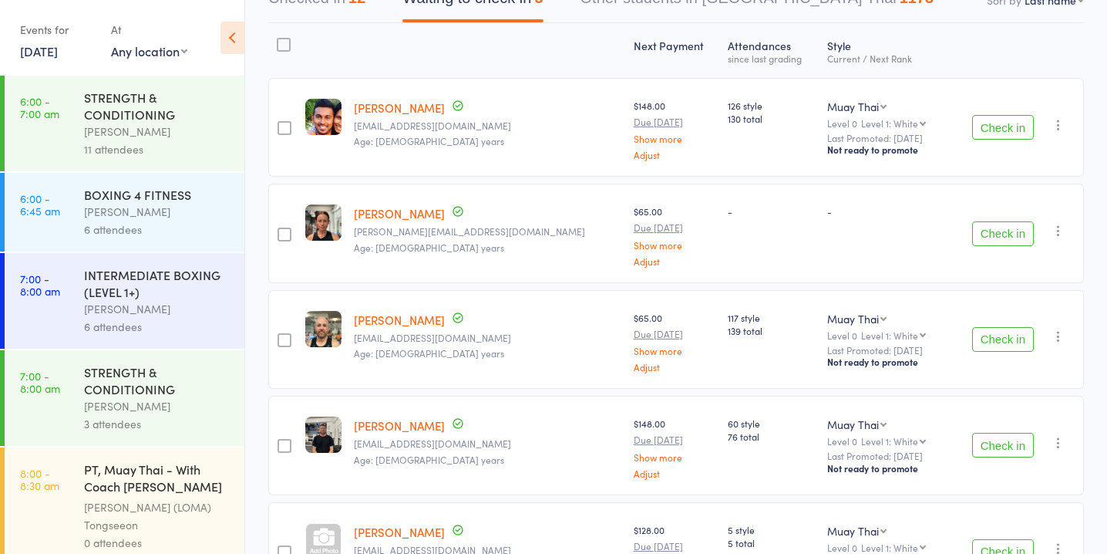
scroll to position [185, 0]
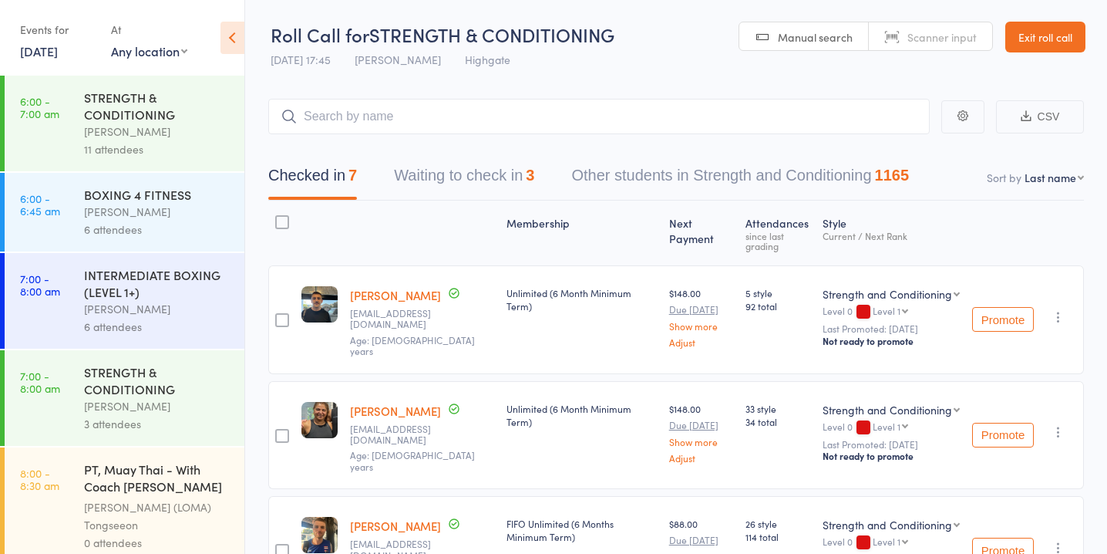
click at [534, 174] on div "3" at bounding box center [530, 175] width 8 height 17
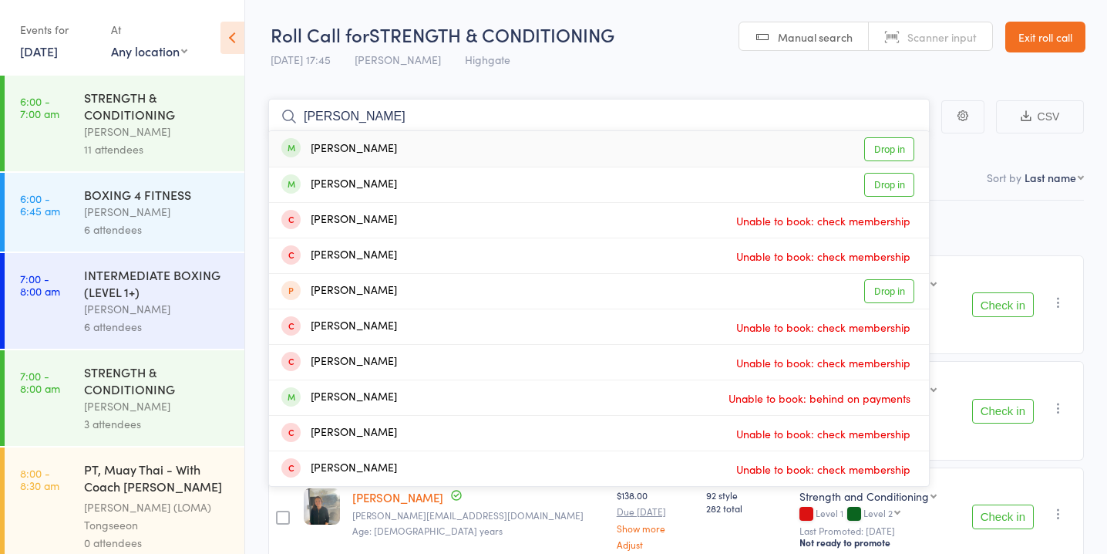
type input "[PERSON_NAME]"
click at [883, 152] on link "Drop in" at bounding box center [889, 149] width 50 height 24
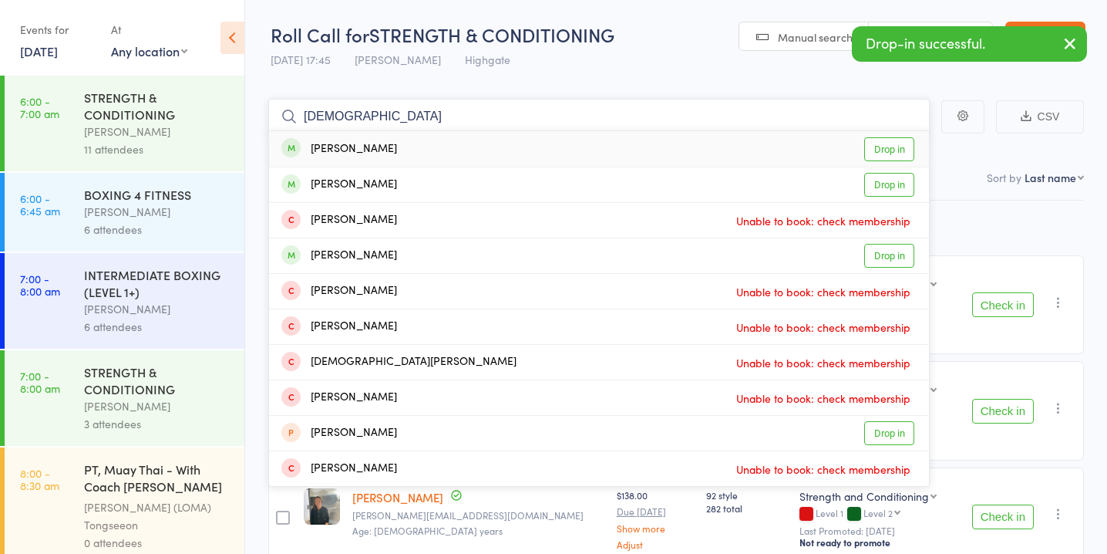
type input "[DEMOGRAPHIC_DATA]"
click at [877, 150] on link "Drop in" at bounding box center [889, 149] width 50 height 24
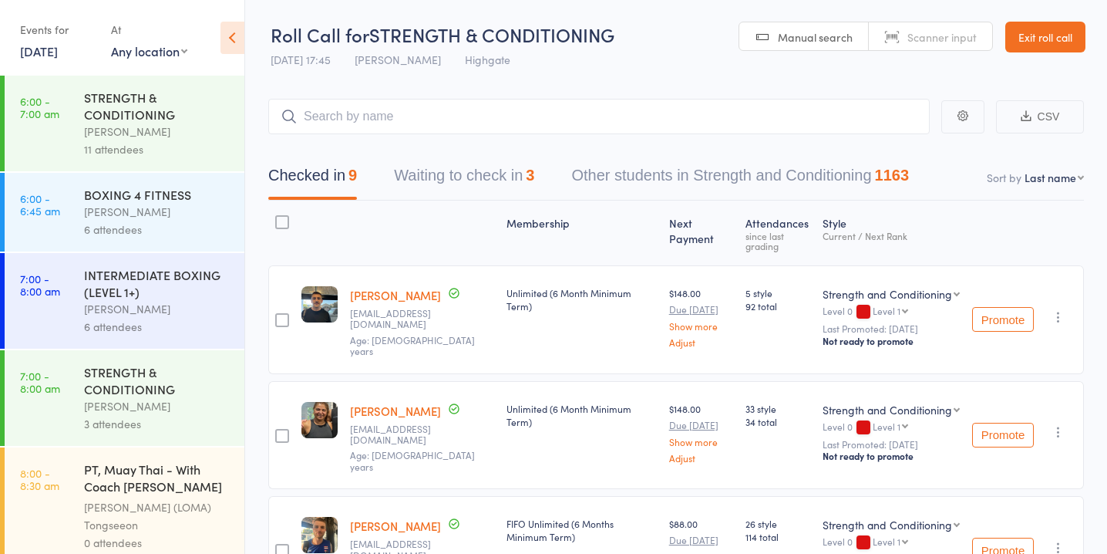
click at [502, 187] on button "Waiting to check in 3" at bounding box center [464, 179] width 140 height 41
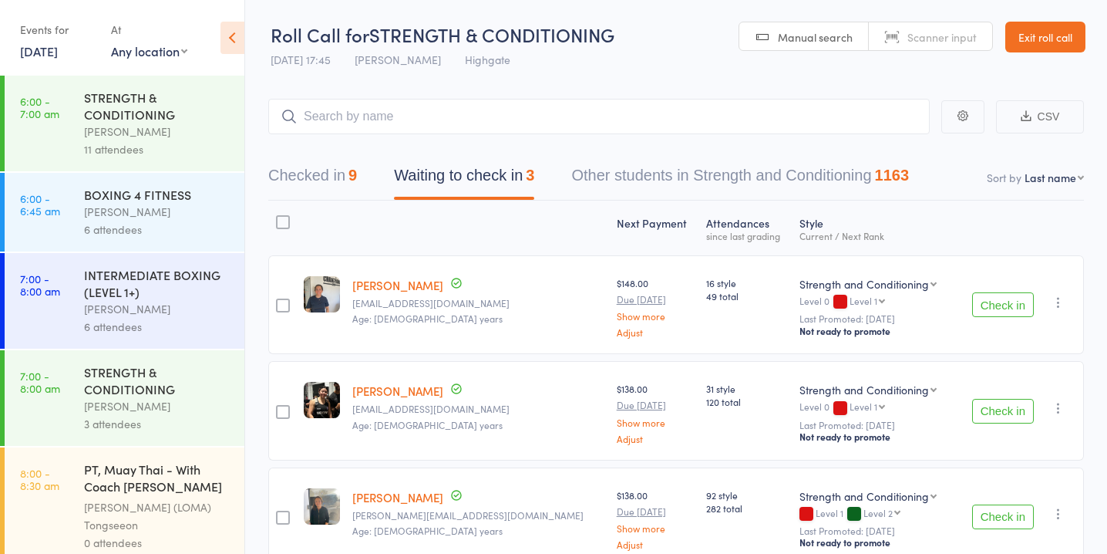
scroll to position [79, 0]
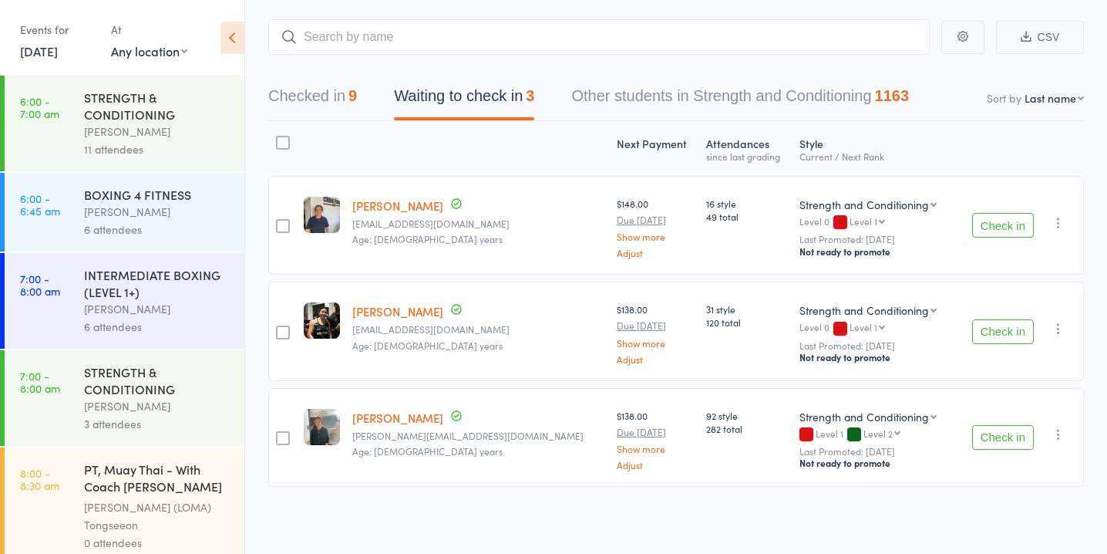
click at [987, 319] on button "Check in" at bounding box center [1003, 331] width 62 height 25
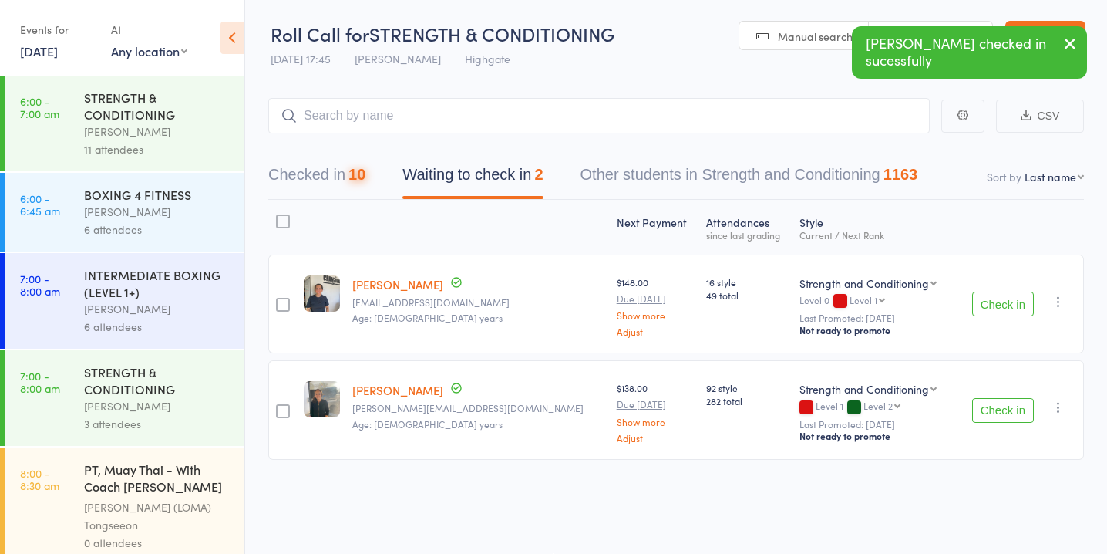
scroll to position [1, 0]
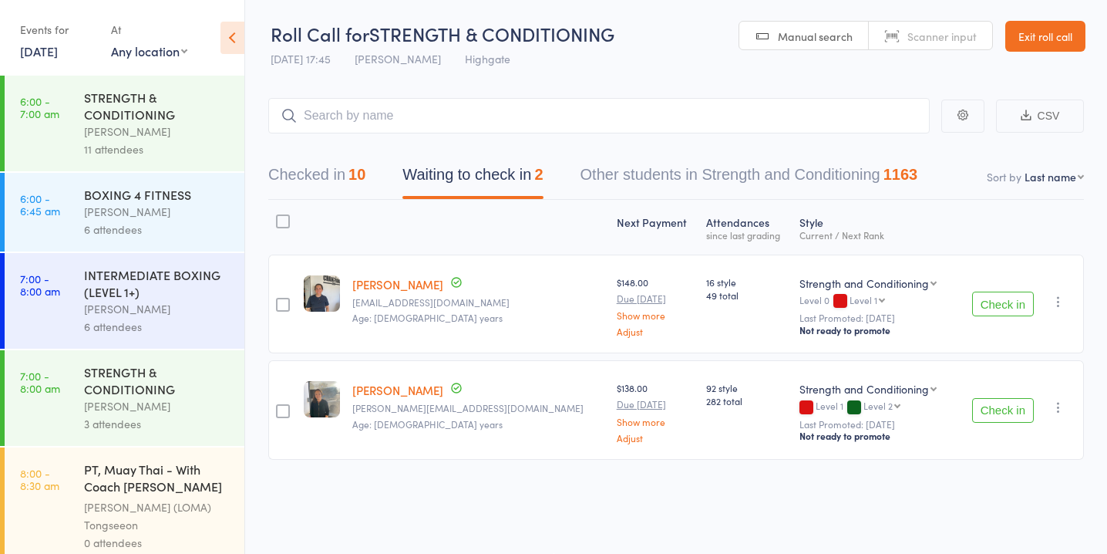
click at [979, 405] on button "Check in" at bounding box center [1003, 410] width 62 height 25
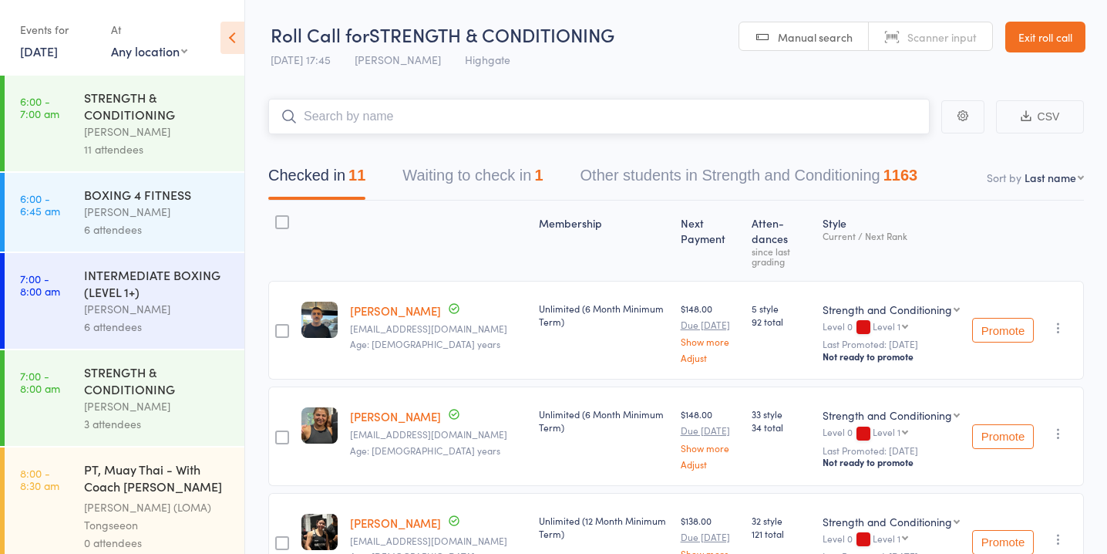
click at [537, 172] on button "Waiting to check in 1" at bounding box center [473, 179] width 140 height 41
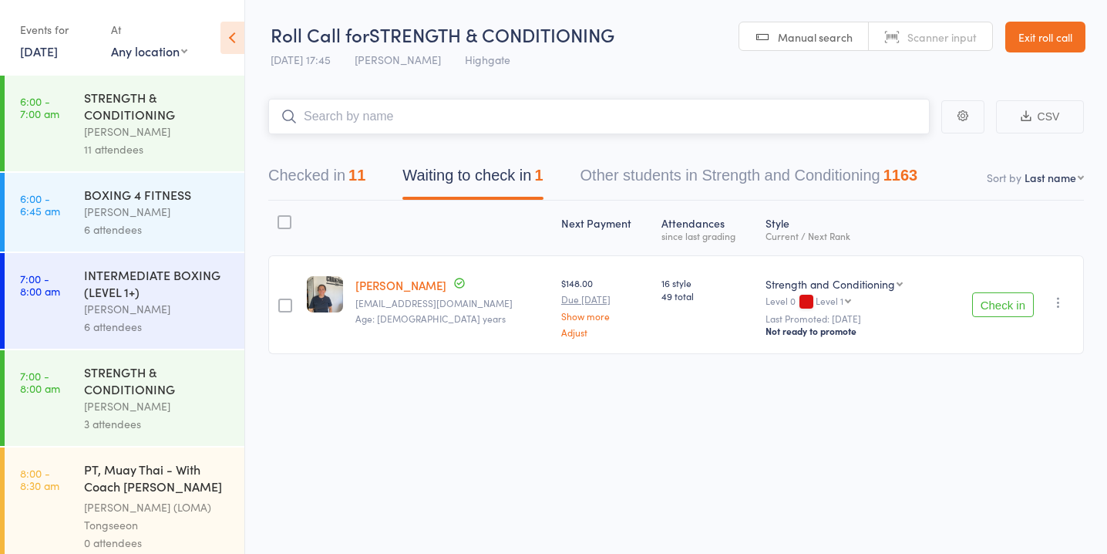
click at [342, 172] on button "Checked in 11" at bounding box center [316, 179] width 97 height 41
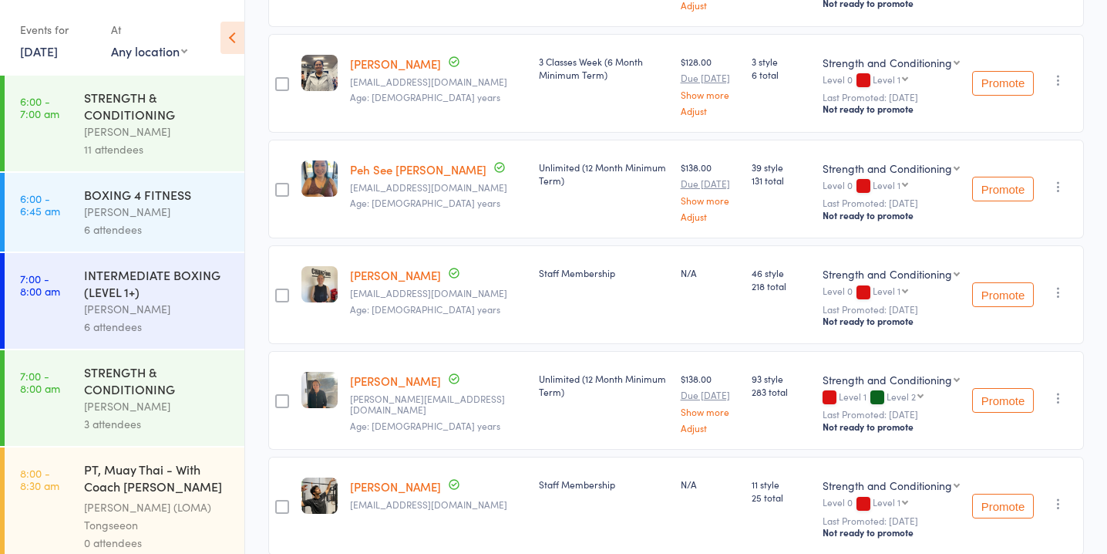
scroll to position [706, 0]
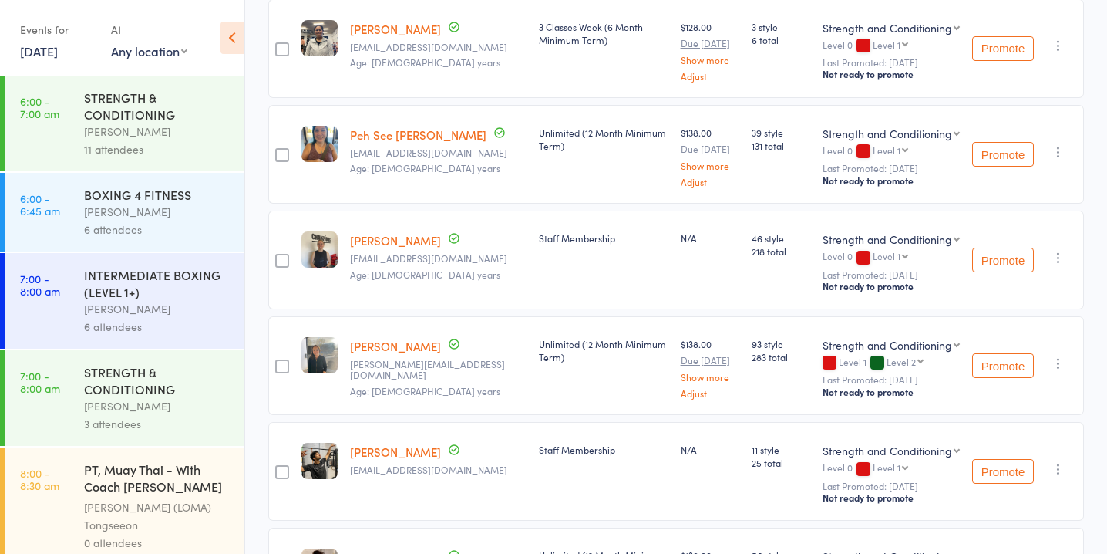
click at [1057, 250] on icon "button" at bounding box center [1058, 257] width 15 height 15
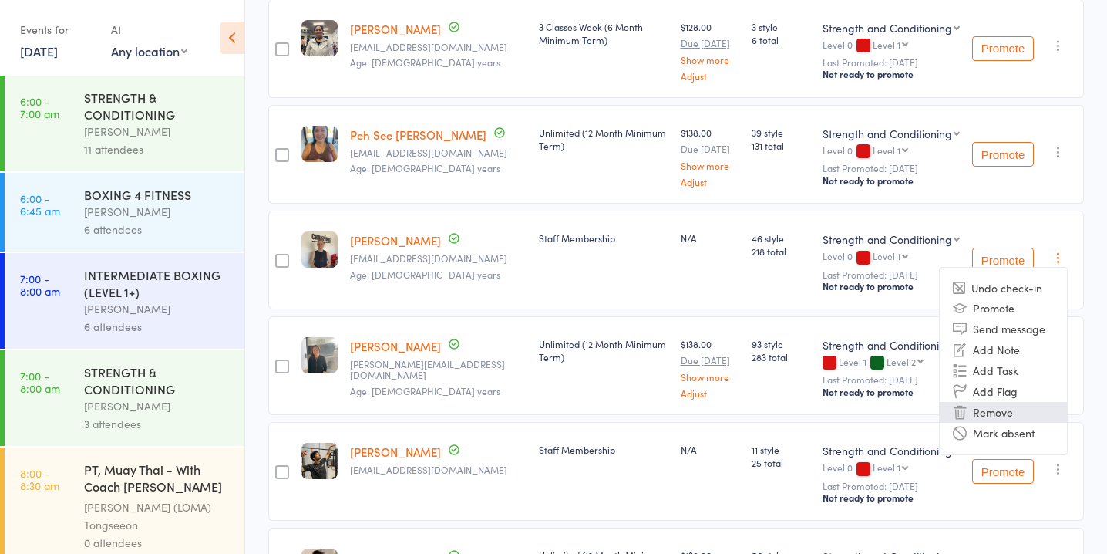
click at [1016, 402] on li "Remove" at bounding box center [1003, 412] width 127 height 21
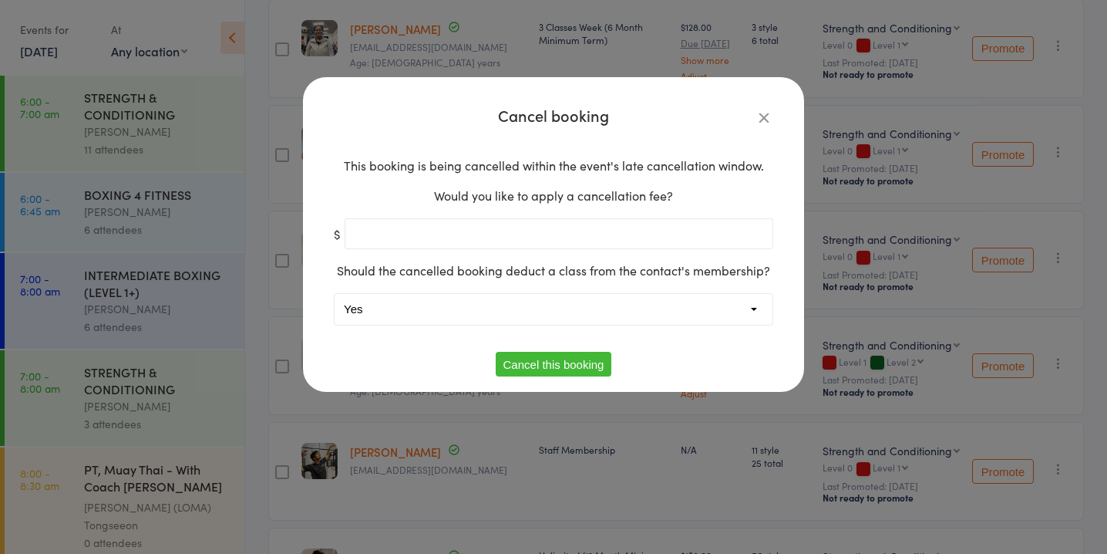
click at [665, 312] on select "Yes No" at bounding box center [554, 309] width 438 height 31
select select "1"
click at [335, 294] on select "Yes No" at bounding box center [554, 309] width 438 height 31
click at [554, 371] on button "Cancel this booking" at bounding box center [554, 364] width 116 height 25
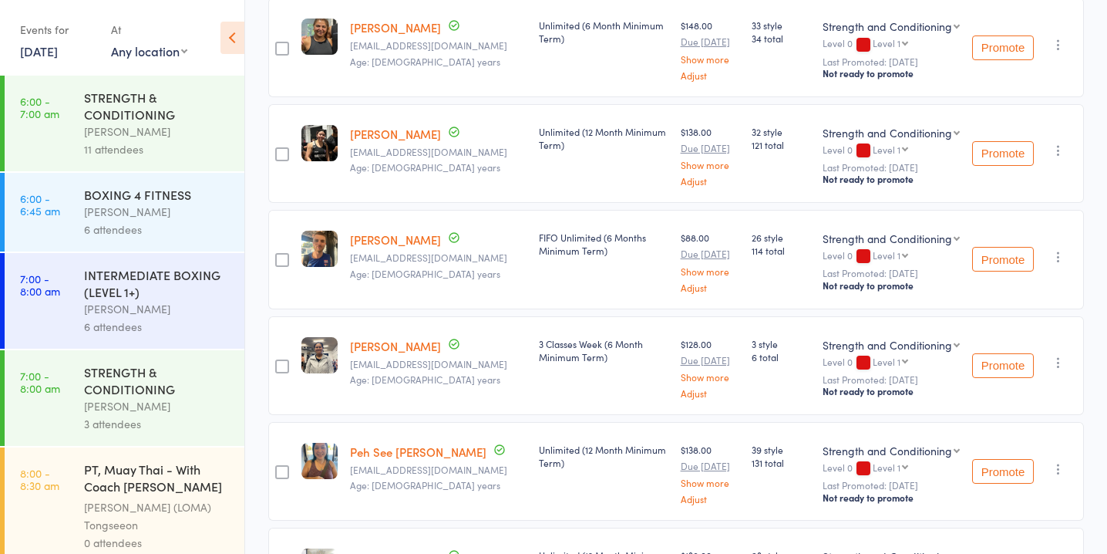
scroll to position [0, 0]
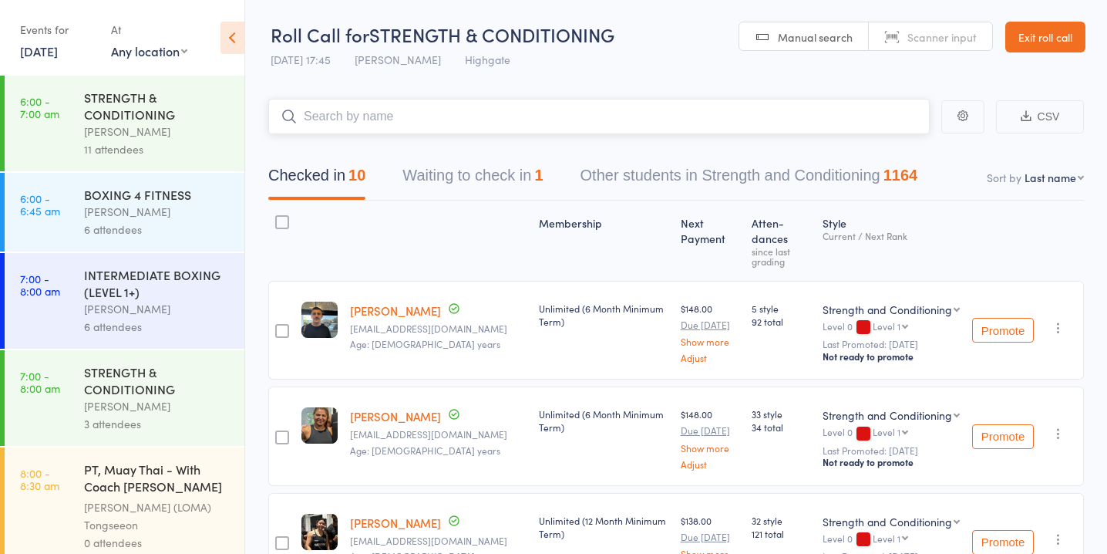
click at [510, 123] on input "search" at bounding box center [599, 116] width 662 height 35
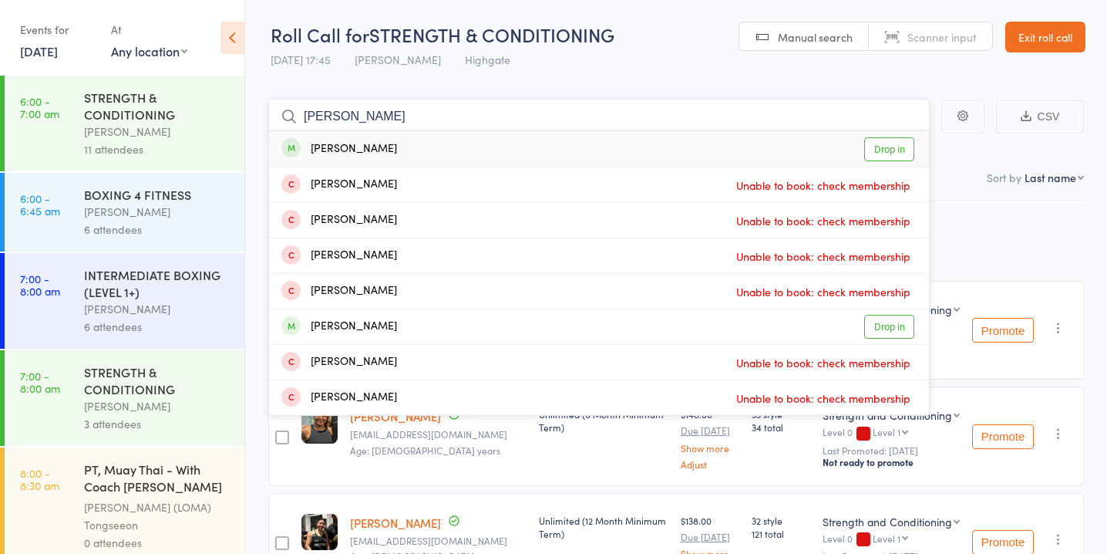
type input "warren"
click at [878, 151] on link "Drop in" at bounding box center [889, 149] width 50 height 24
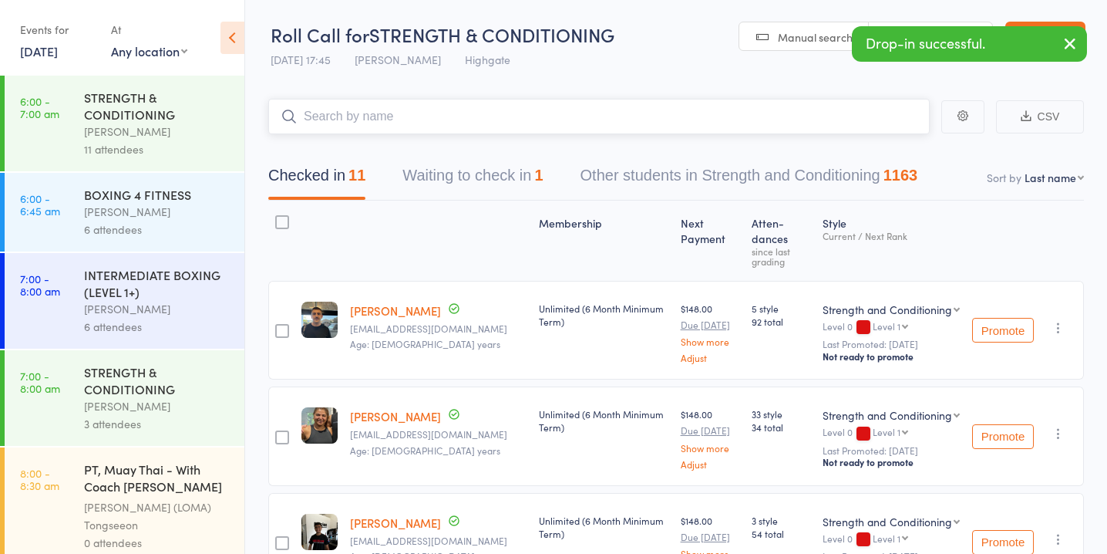
click at [500, 176] on button "Waiting to check in 1" at bounding box center [473, 179] width 140 height 41
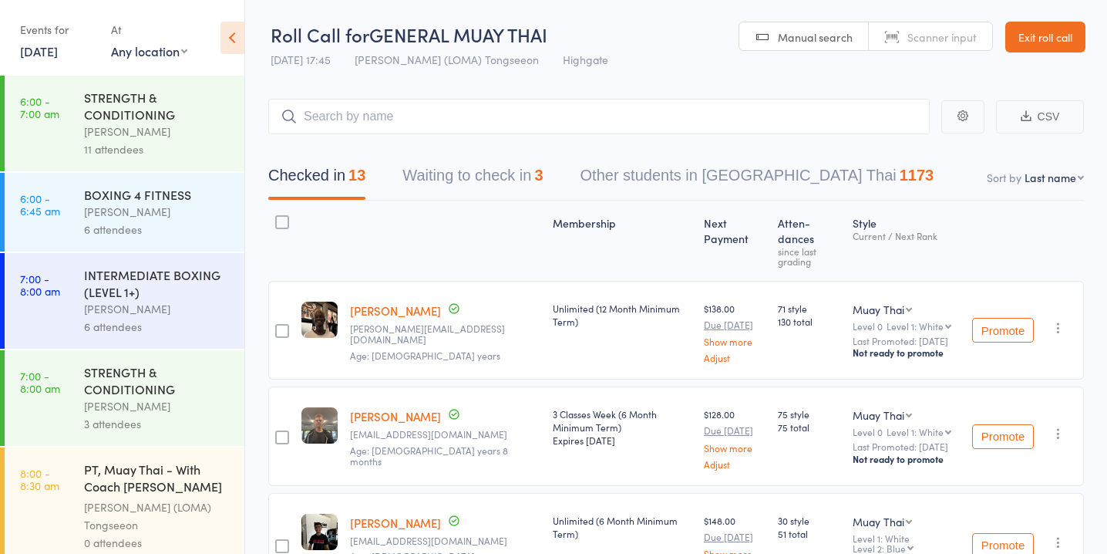
click at [522, 173] on button "Waiting to check in 3" at bounding box center [473, 179] width 140 height 41
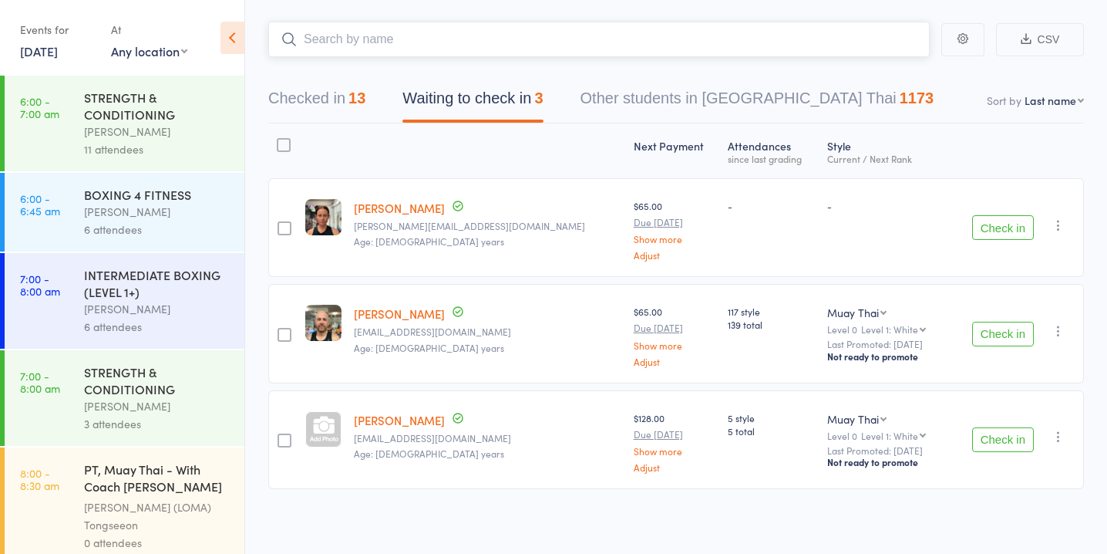
scroll to position [79, 0]
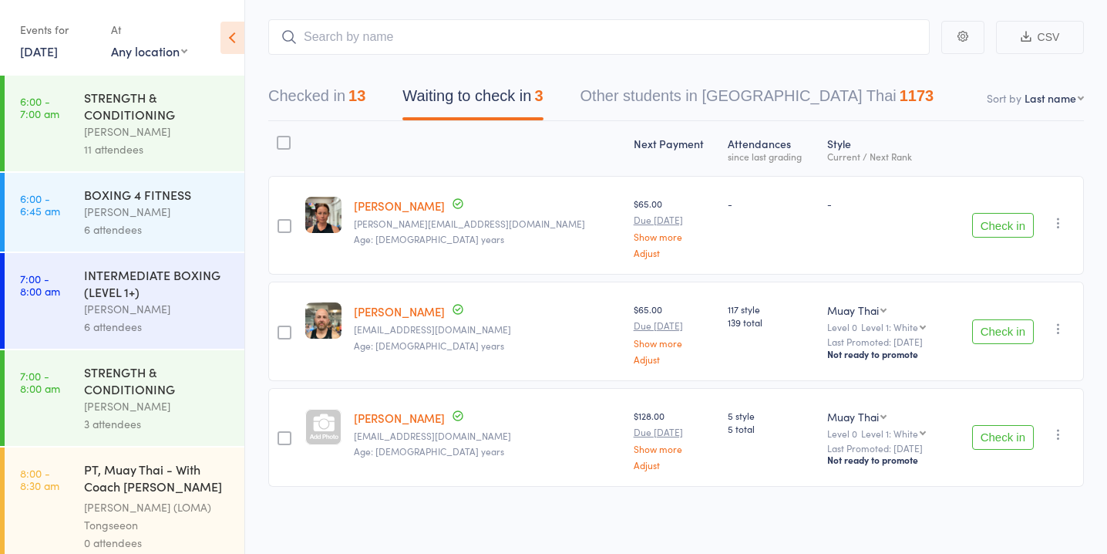
click at [1018, 222] on button "Check in" at bounding box center [1003, 225] width 62 height 25
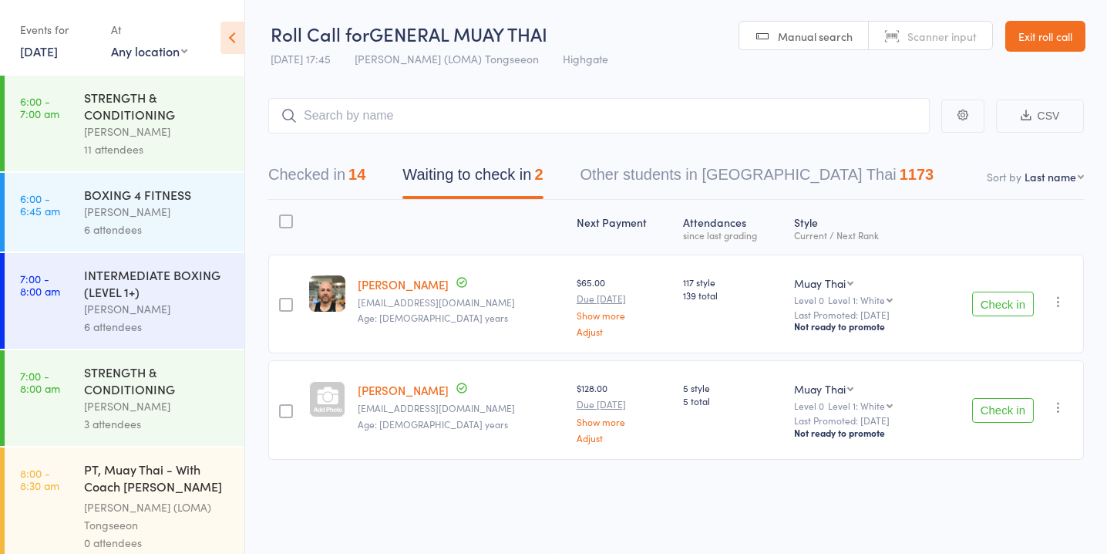
click at [1011, 295] on button "Check in" at bounding box center [1003, 303] width 62 height 25
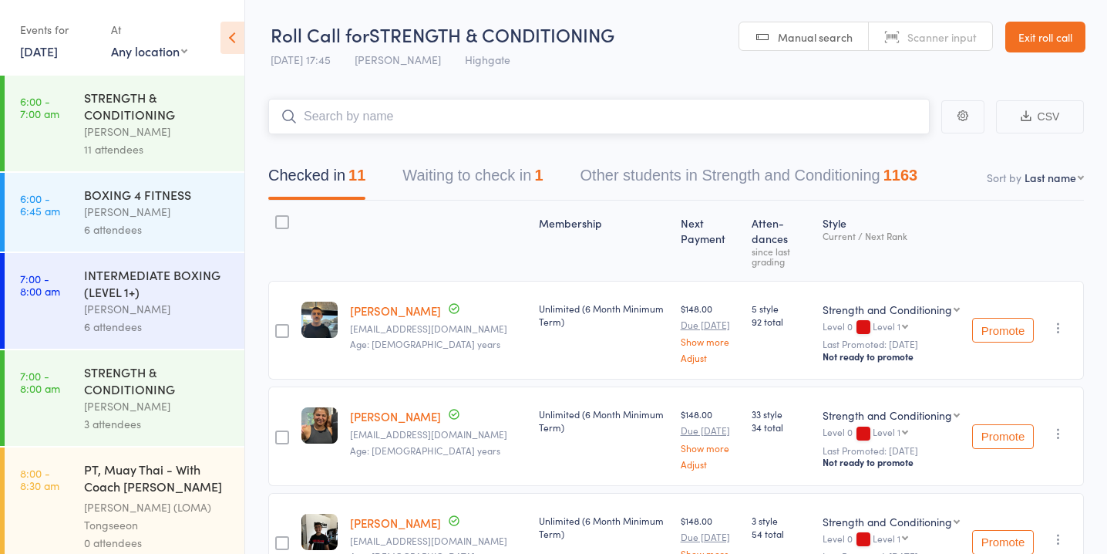
click at [502, 169] on button "Waiting to check in 1" at bounding box center [473, 179] width 140 height 41
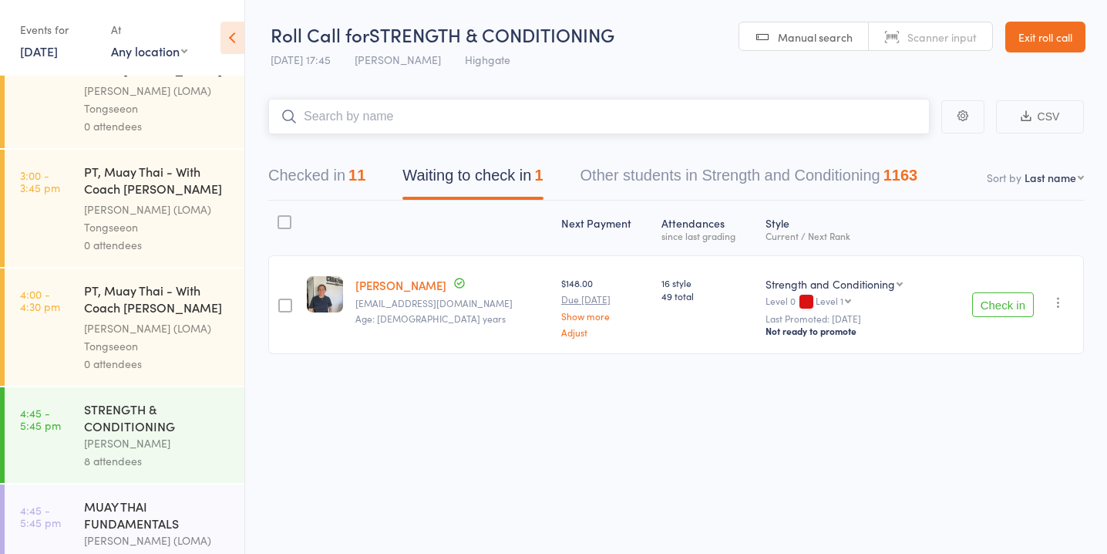
scroll to position [1888, 0]
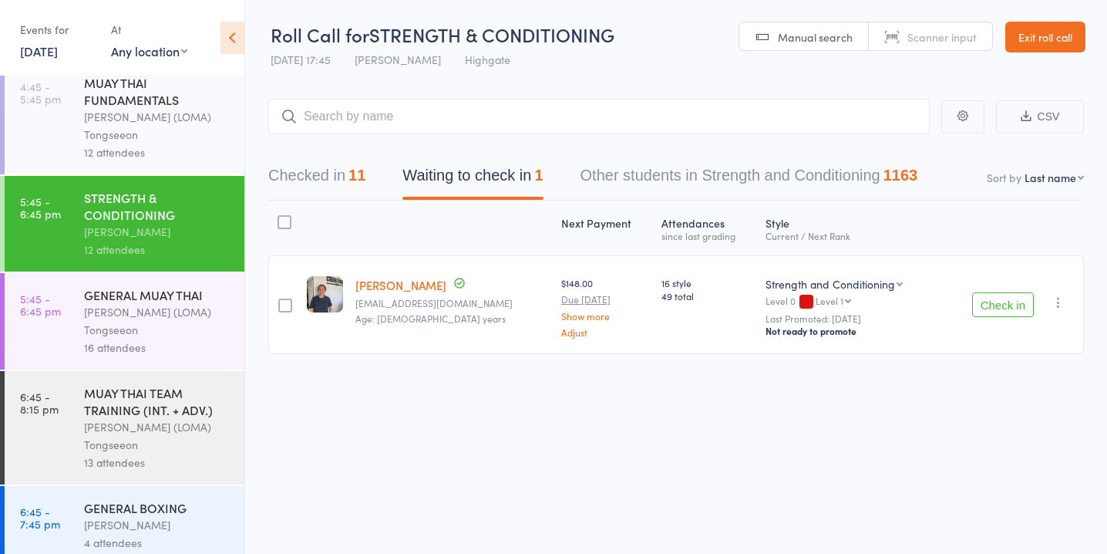
click at [1058, 304] on icon "button" at bounding box center [1058, 302] width 15 height 15
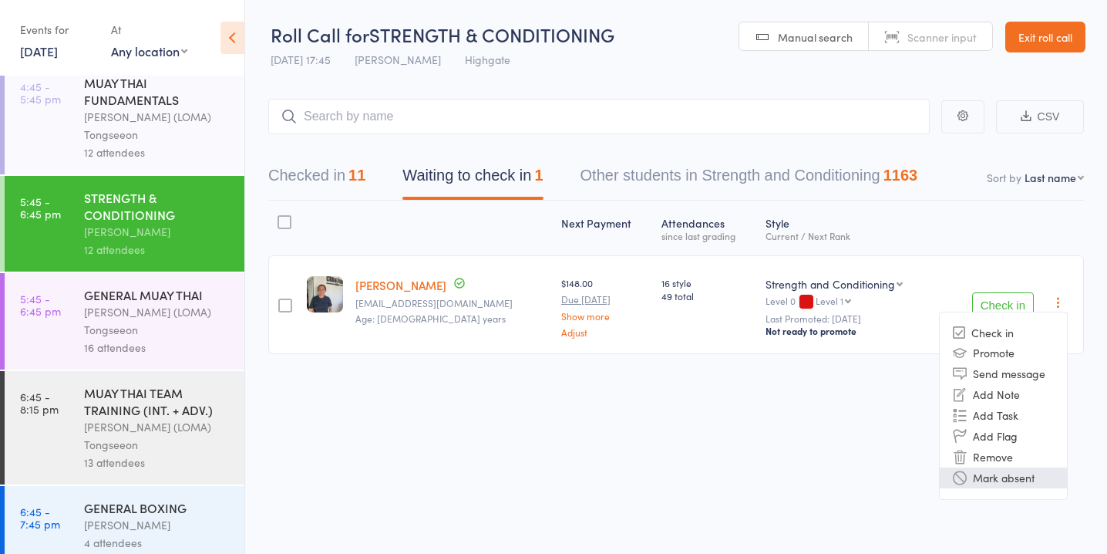
click at [1032, 480] on li "Mark absent" at bounding box center [1003, 477] width 127 height 21
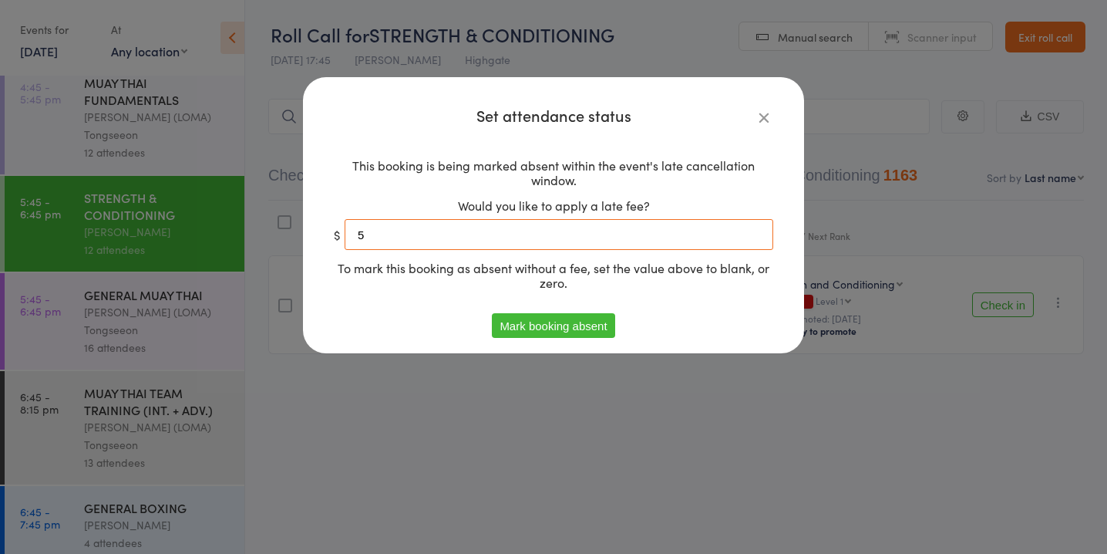
click at [738, 240] on input "5" at bounding box center [559, 234] width 429 height 31
click at [560, 332] on button "Mark booking absent" at bounding box center [553, 325] width 123 height 25
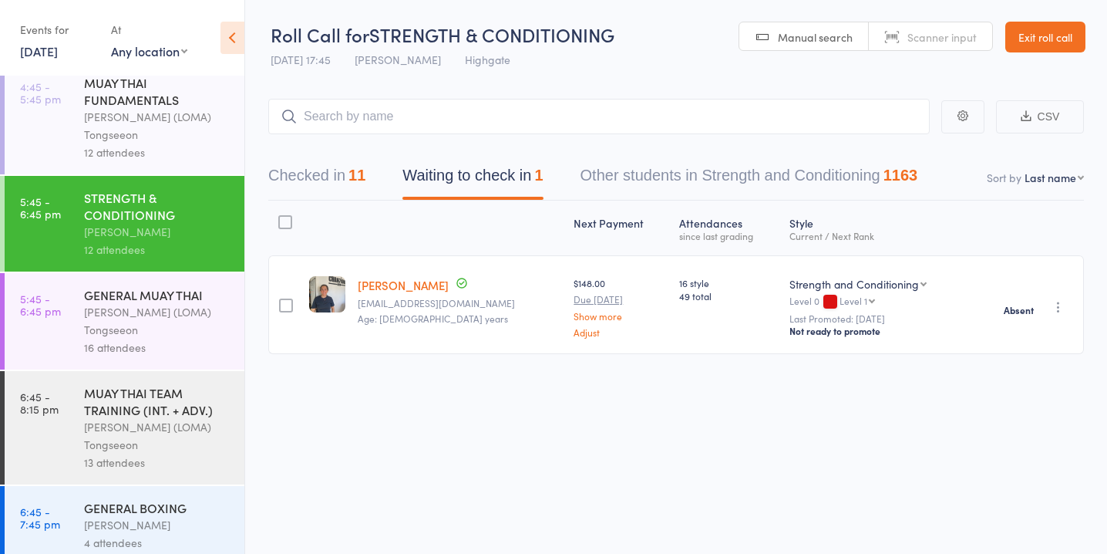
scroll to position [1, 0]
click at [199, 386] on div "MUAY THAI TEAM TRAINING (INT. + ADV.)" at bounding box center [157, 401] width 147 height 34
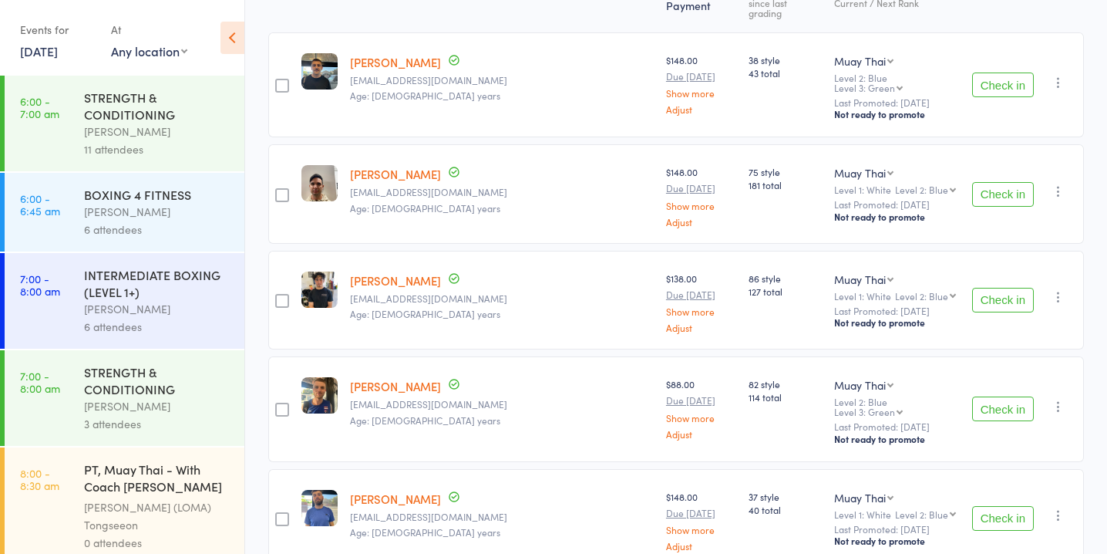
scroll to position [234, 0]
click at [1016, 58] on div "Check in Check in Promote Send message Add Note Add Task Add Flag Remove Mark a…" at bounding box center [1025, 84] width 118 height 105
click at [1022, 75] on button "Check in" at bounding box center [1003, 84] width 62 height 25
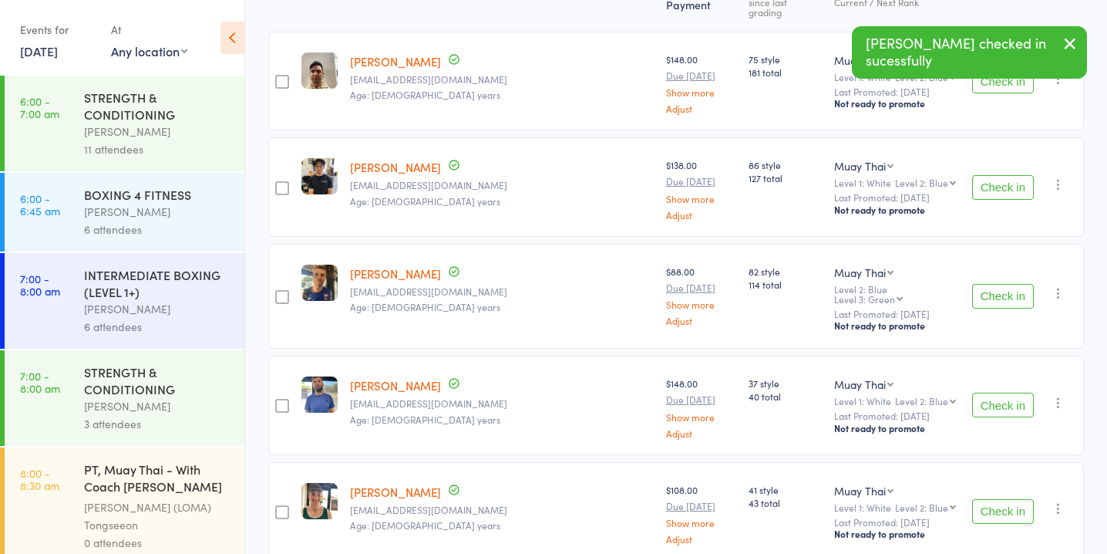
click at [1022, 284] on button "Check in" at bounding box center [1003, 296] width 62 height 25
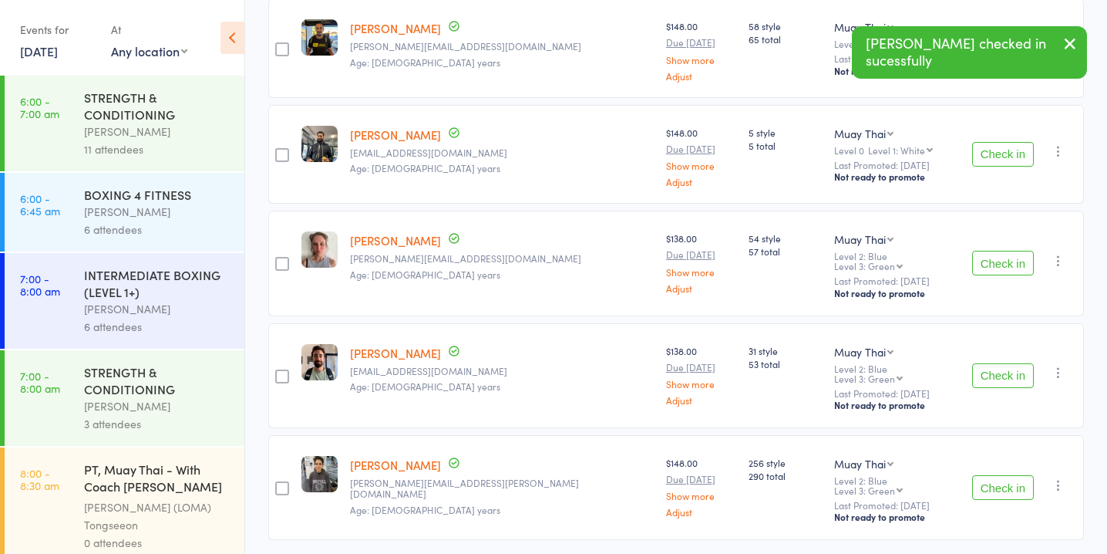
scroll to position [915, 0]
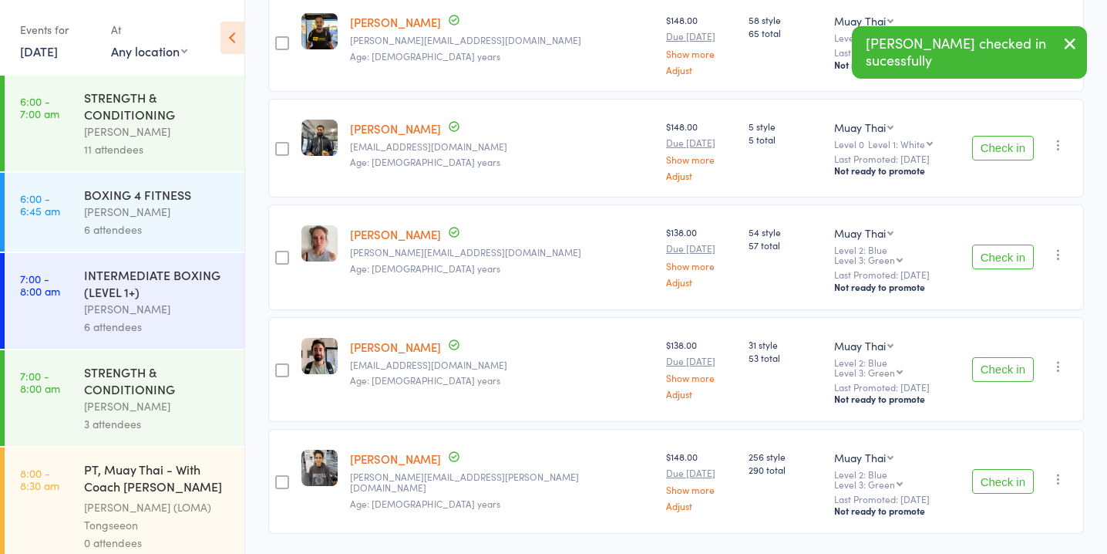
click at [1005, 244] on button "Check in" at bounding box center [1003, 256] width 62 height 25
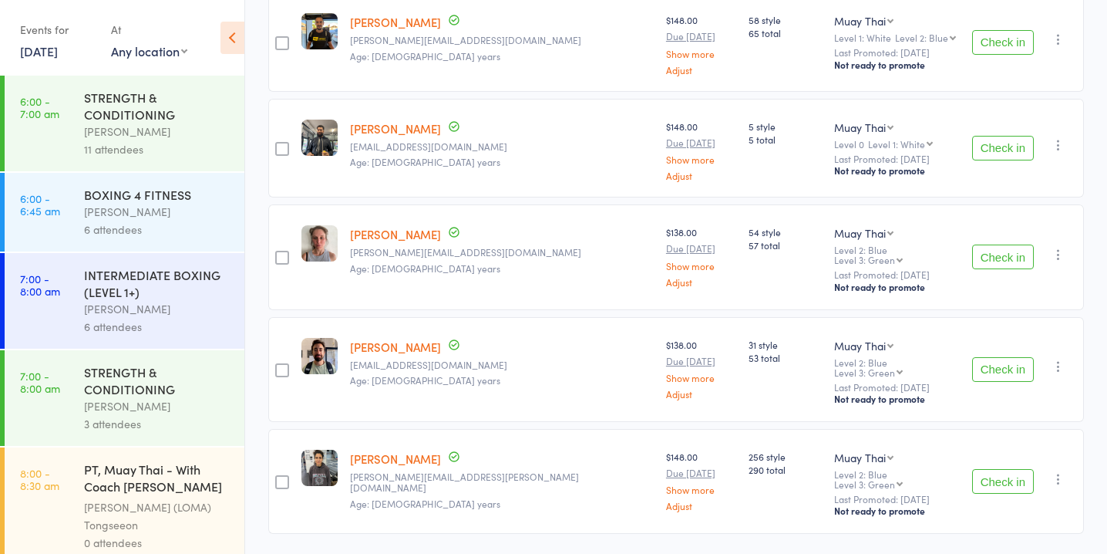
scroll to position [819, 0]
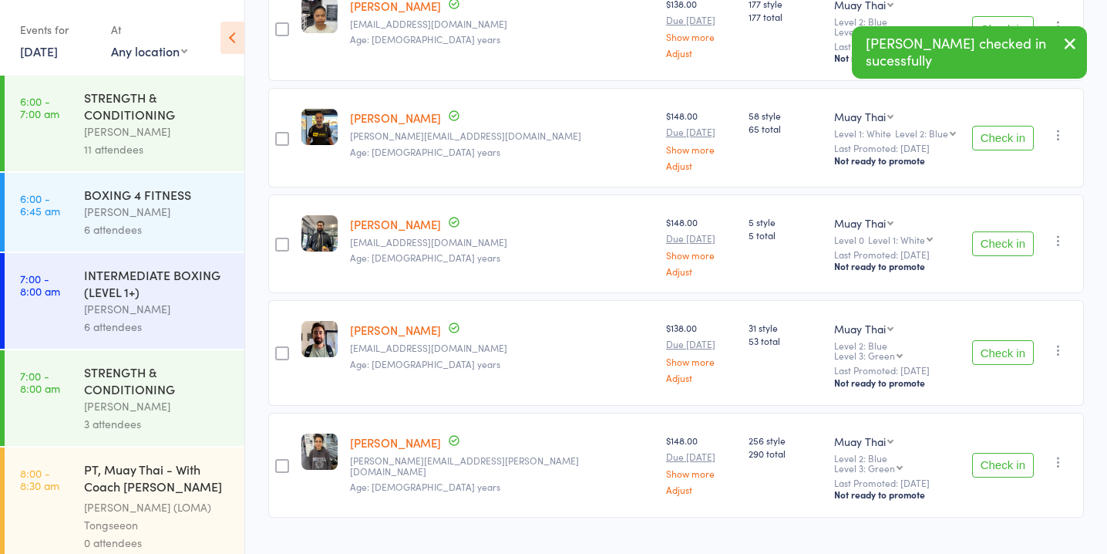
click at [998, 340] on button "Check in" at bounding box center [1003, 352] width 62 height 25
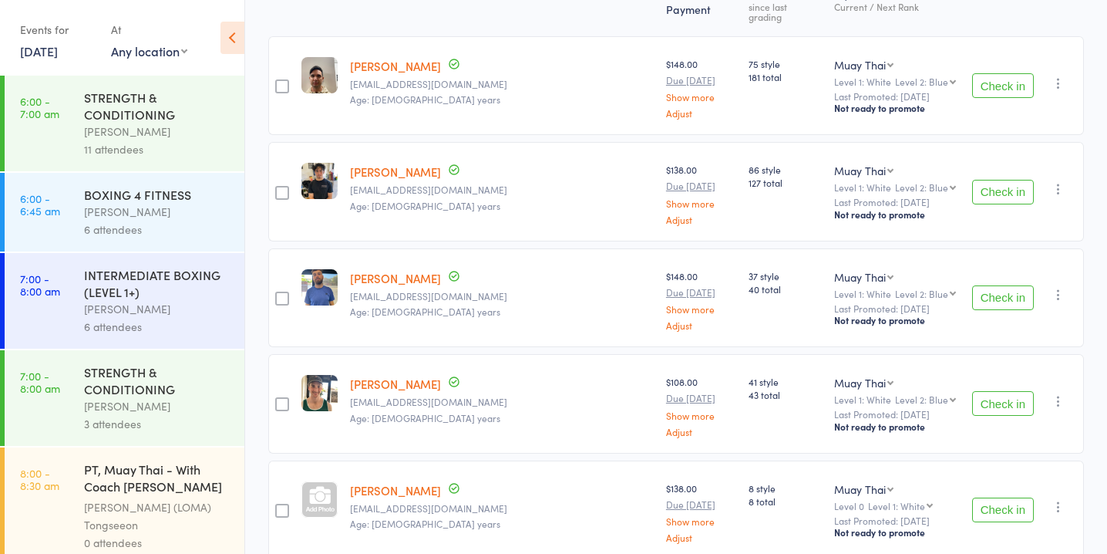
scroll to position [226, 0]
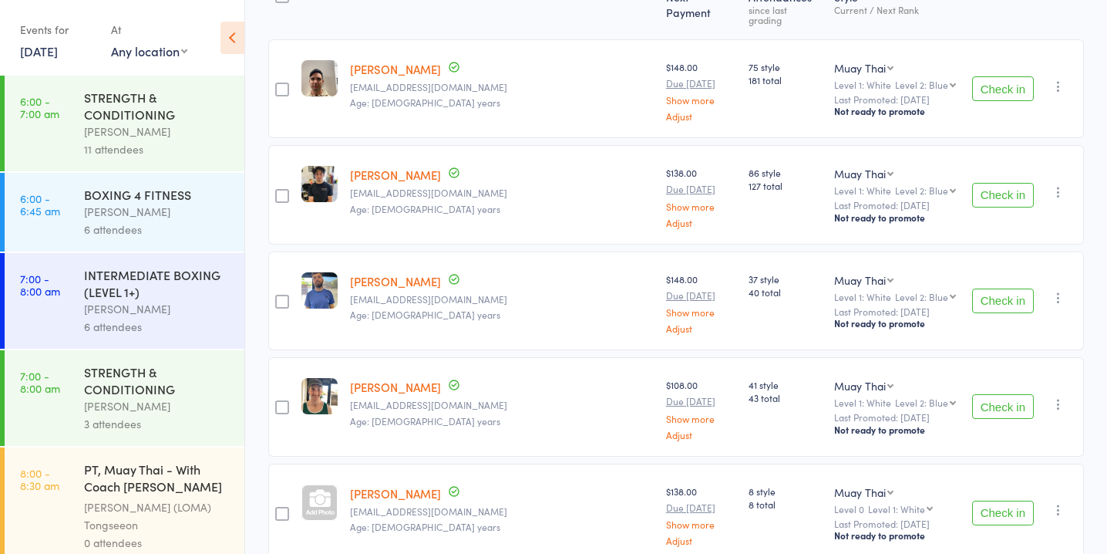
click at [1010, 293] on button "Check in" at bounding box center [1003, 300] width 62 height 25
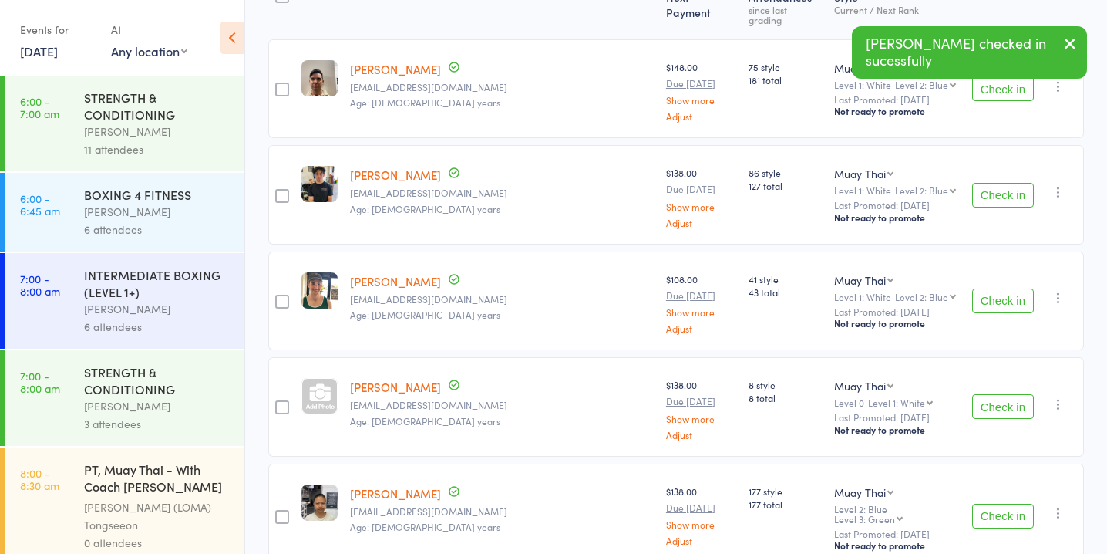
scroll to position [0, 0]
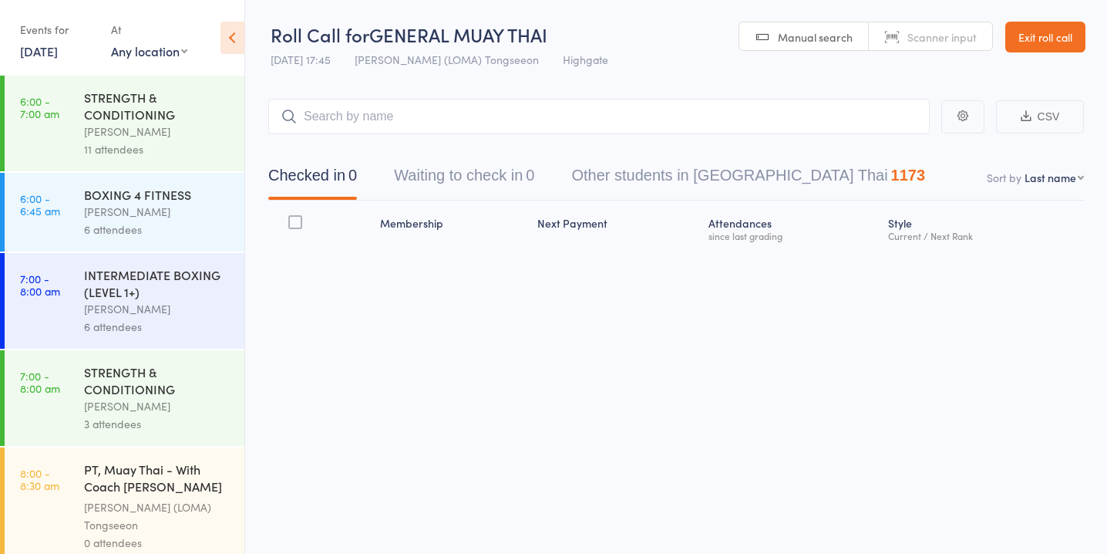
click at [517, 169] on button "Waiting to check in 0" at bounding box center [464, 179] width 140 height 41
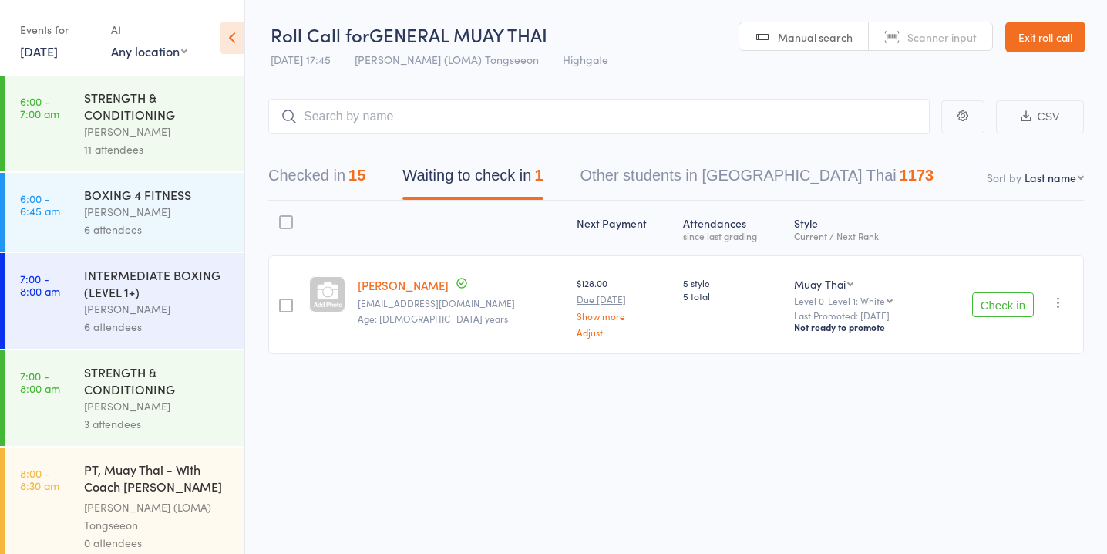
click at [364, 183] on div "15" at bounding box center [357, 175] width 17 height 17
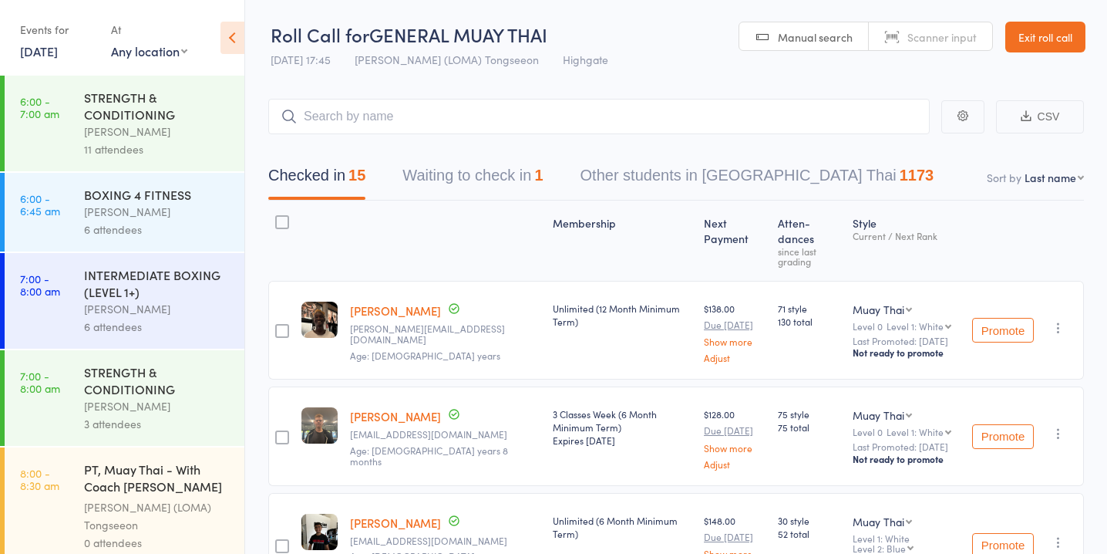
click at [467, 208] on div at bounding box center [445, 240] width 203 height 66
click at [496, 170] on button "Waiting to check in 1" at bounding box center [473, 179] width 140 height 41
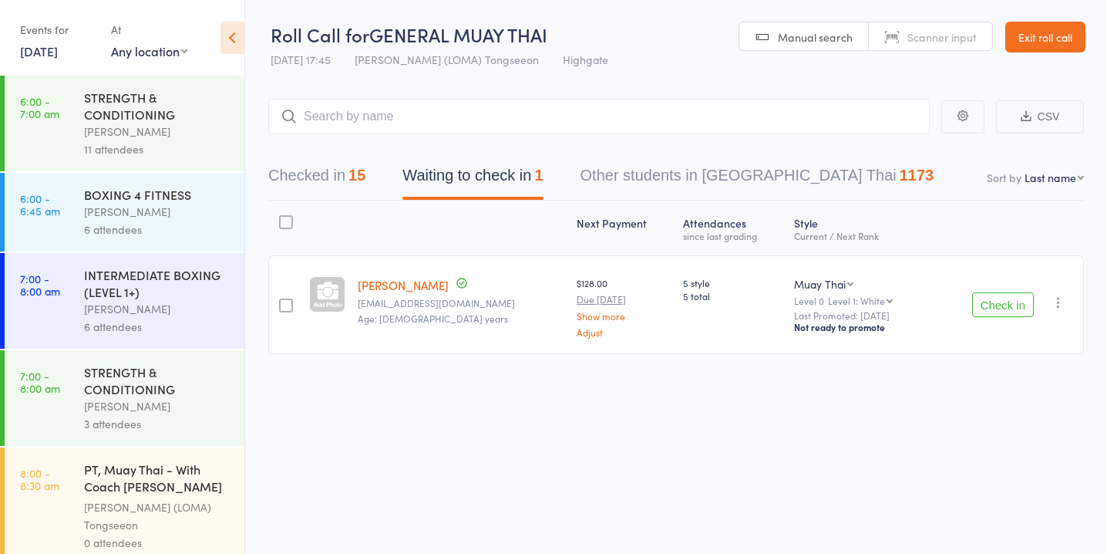
click at [286, 308] on div at bounding box center [286, 305] width 14 height 14
click at [282, 301] on input "checkbox" at bounding box center [282, 301] width 0 height 0
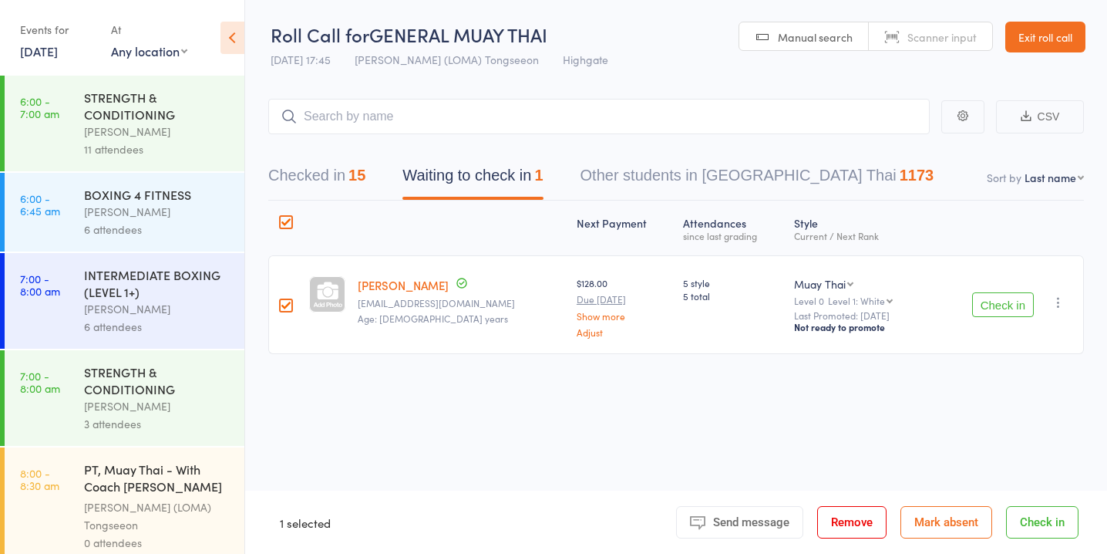
click at [927, 513] on button "Mark absent" at bounding box center [947, 522] width 92 height 32
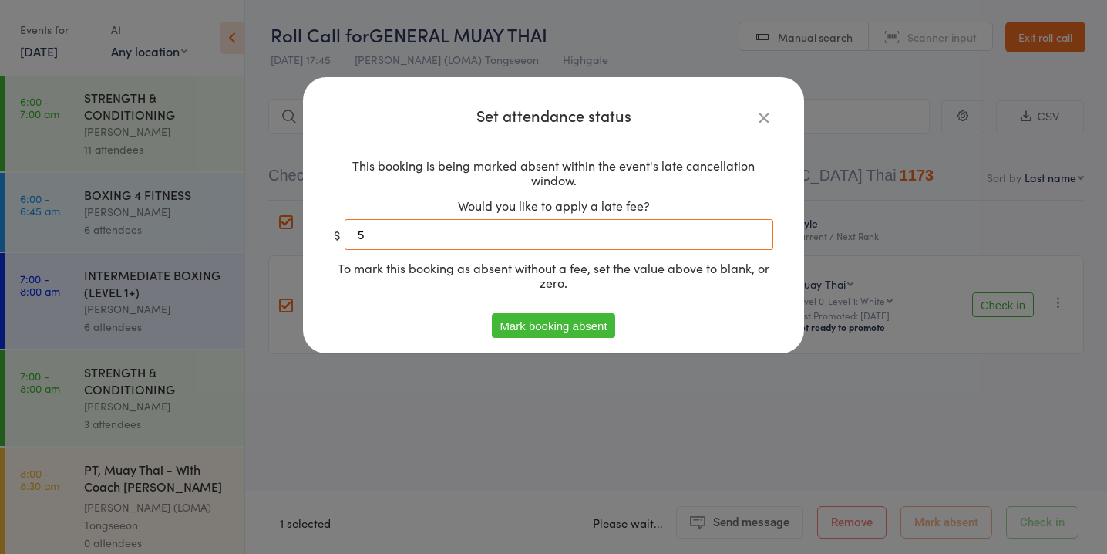
click at [621, 238] on input "5" at bounding box center [559, 234] width 429 height 31
click at [607, 322] on button "Mark booking absent" at bounding box center [553, 325] width 123 height 25
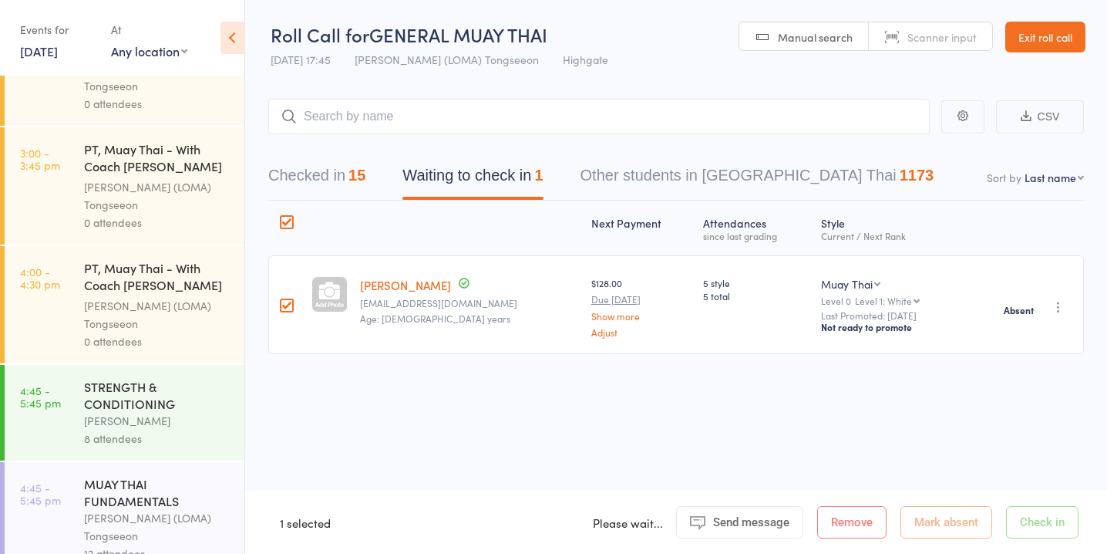
scroll to position [1888, 0]
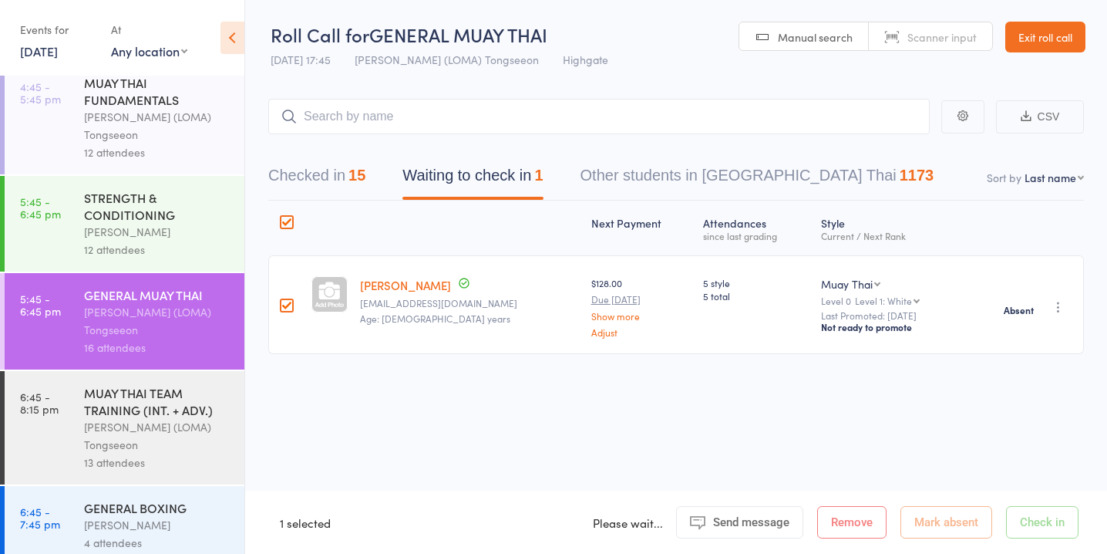
click at [197, 499] on div "GENERAL BOXING" at bounding box center [157, 507] width 147 height 17
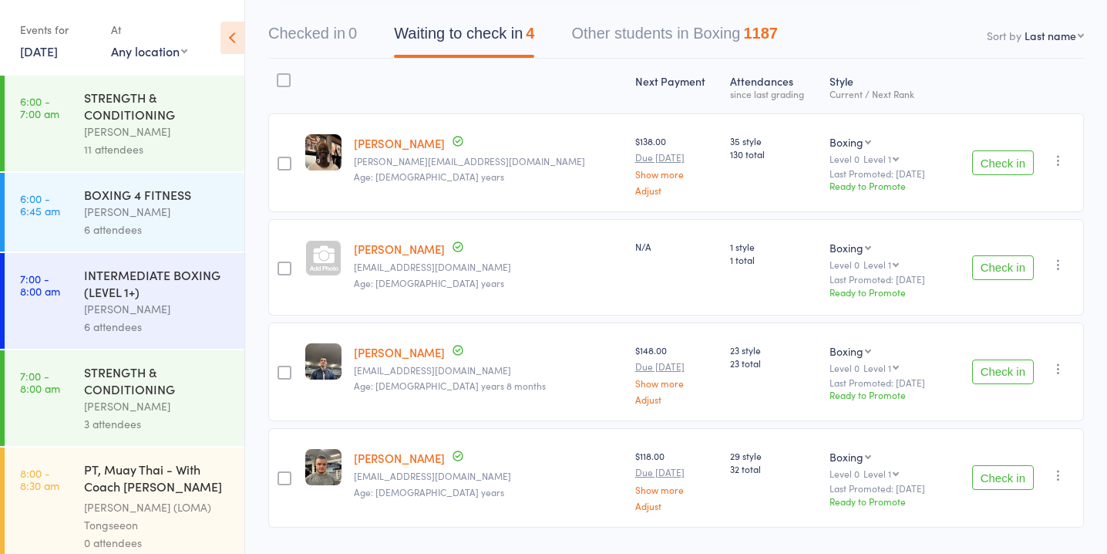
scroll to position [143, 0]
click at [991, 154] on button "Check in" at bounding box center [1003, 161] width 62 height 25
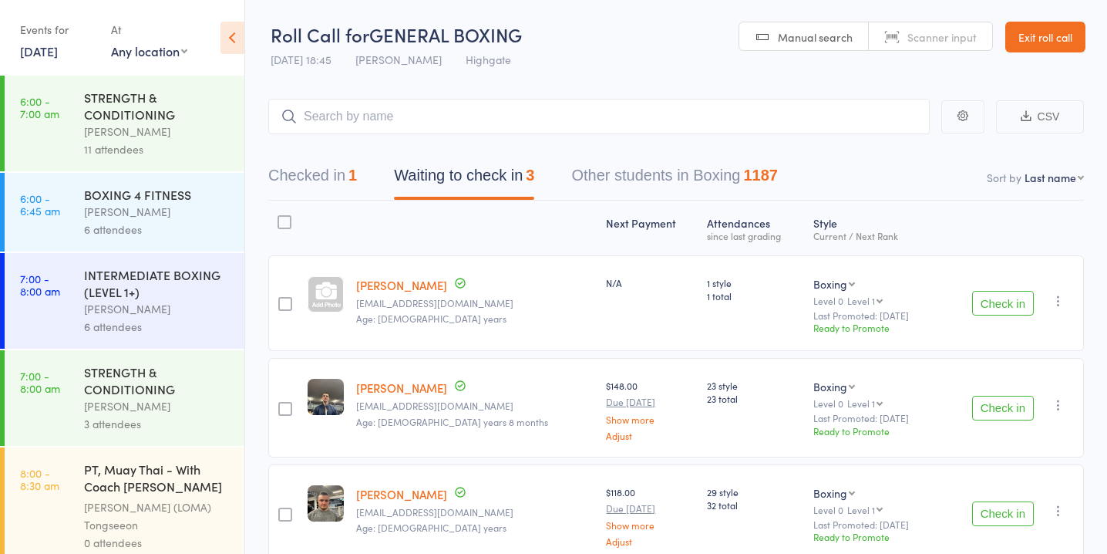
scroll to position [76, 0]
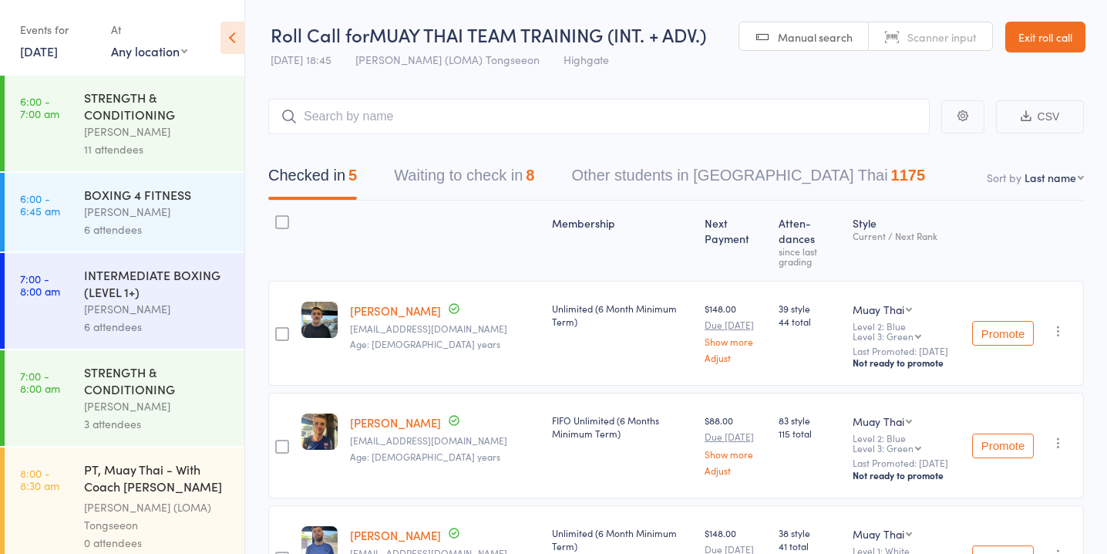
click at [516, 184] on button "Waiting to check in 8" at bounding box center [464, 179] width 140 height 41
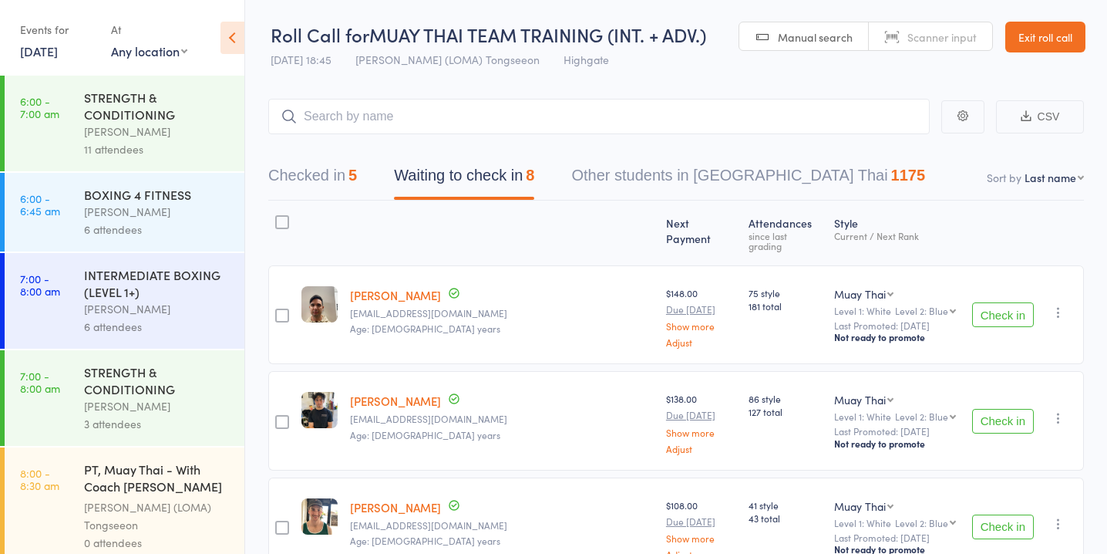
click at [995, 409] on button "Check in" at bounding box center [1003, 421] width 62 height 25
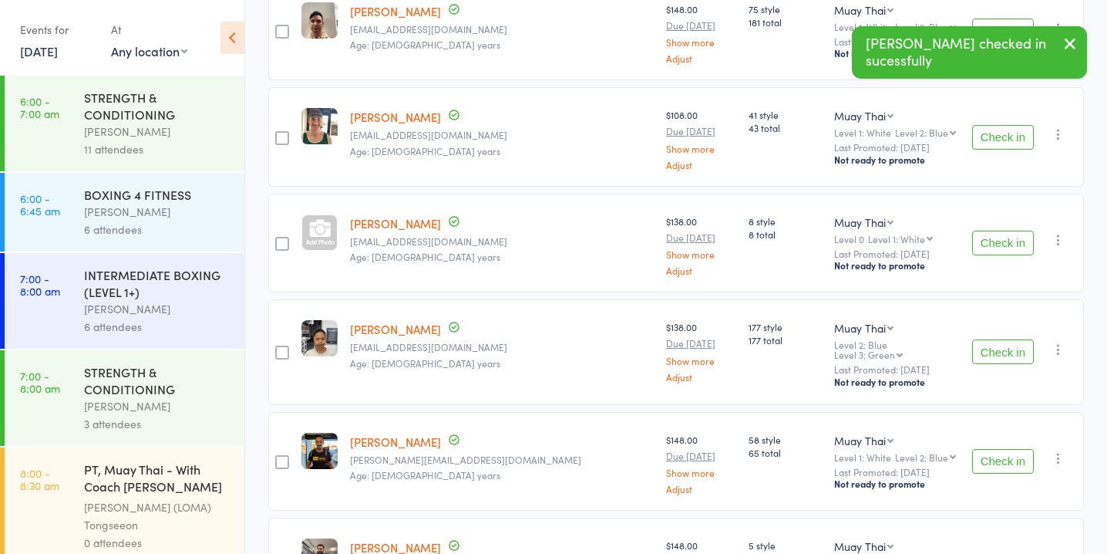
scroll to position [285, 0]
click at [997, 447] on button "Check in" at bounding box center [1003, 459] width 62 height 25
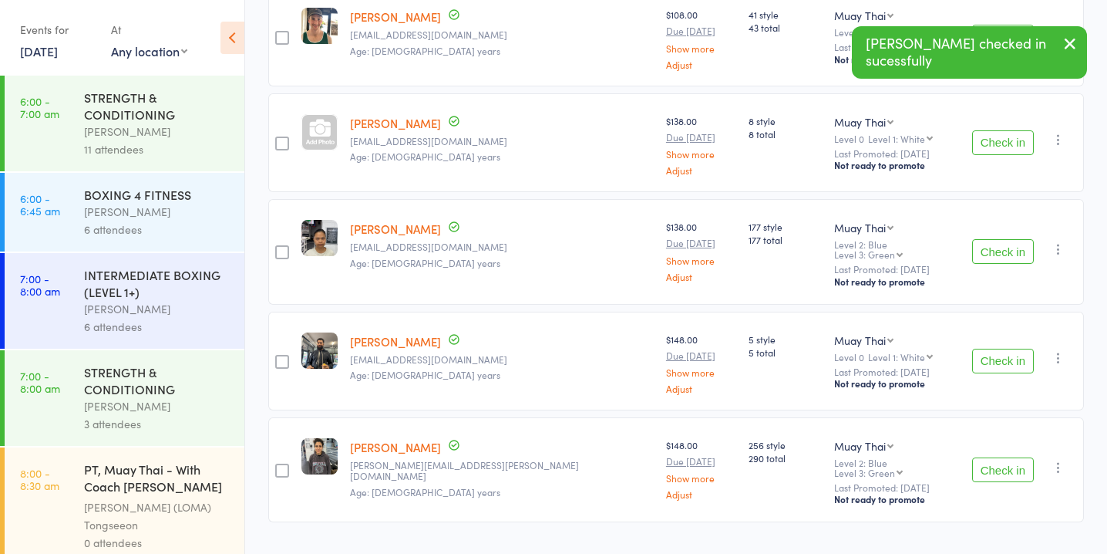
scroll to position [385, 0]
click at [1007, 348] on button "Check in" at bounding box center [1003, 360] width 62 height 25
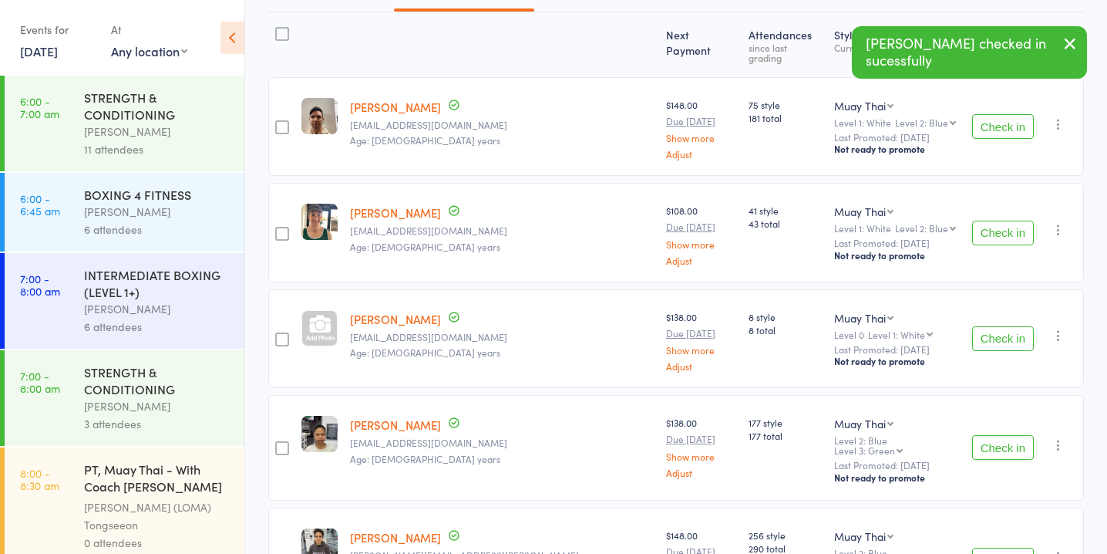
scroll to position [0, 0]
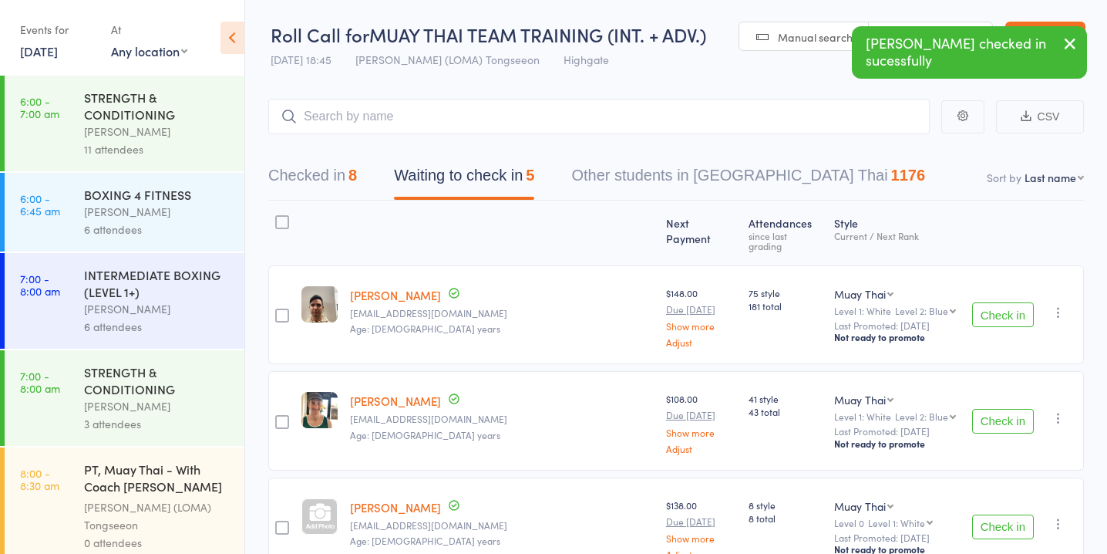
click at [1002, 306] on button "Check in" at bounding box center [1003, 314] width 62 height 25
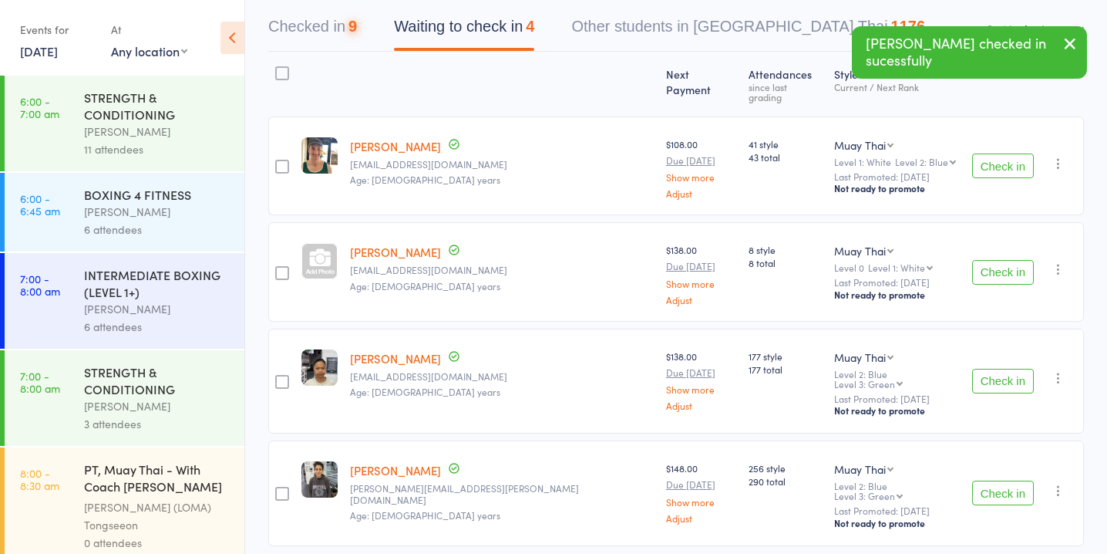
scroll to position [185, 0]
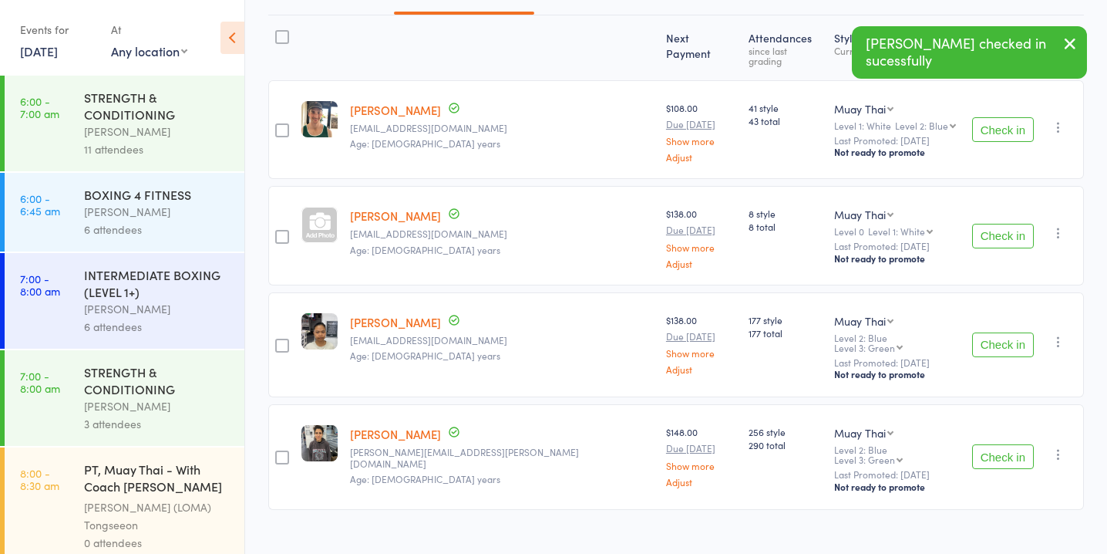
click at [986, 444] on button "Check in" at bounding box center [1003, 456] width 62 height 25
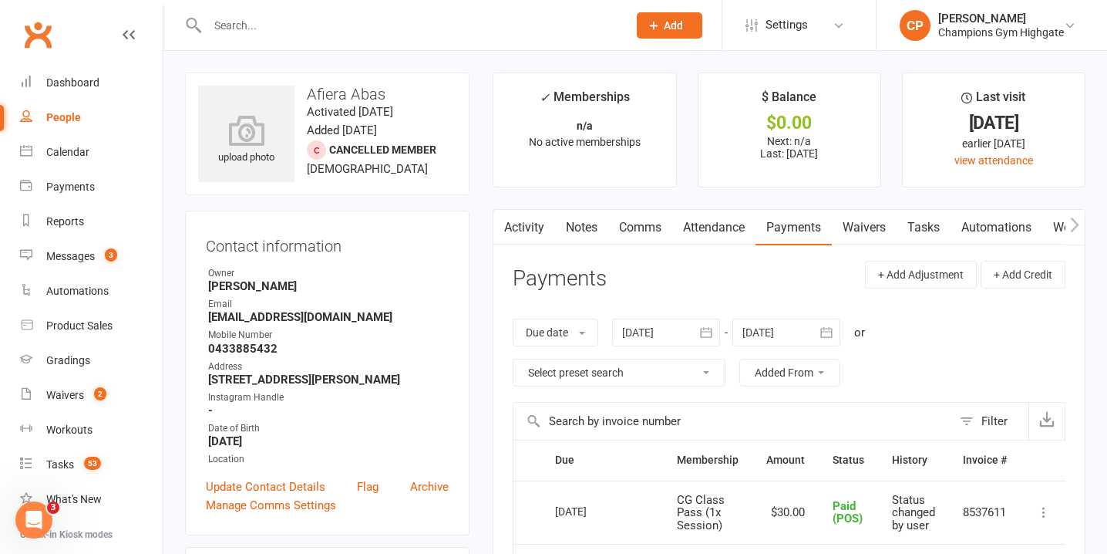
click at [409, 32] on input "text" at bounding box center [410, 26] width 414 height 22
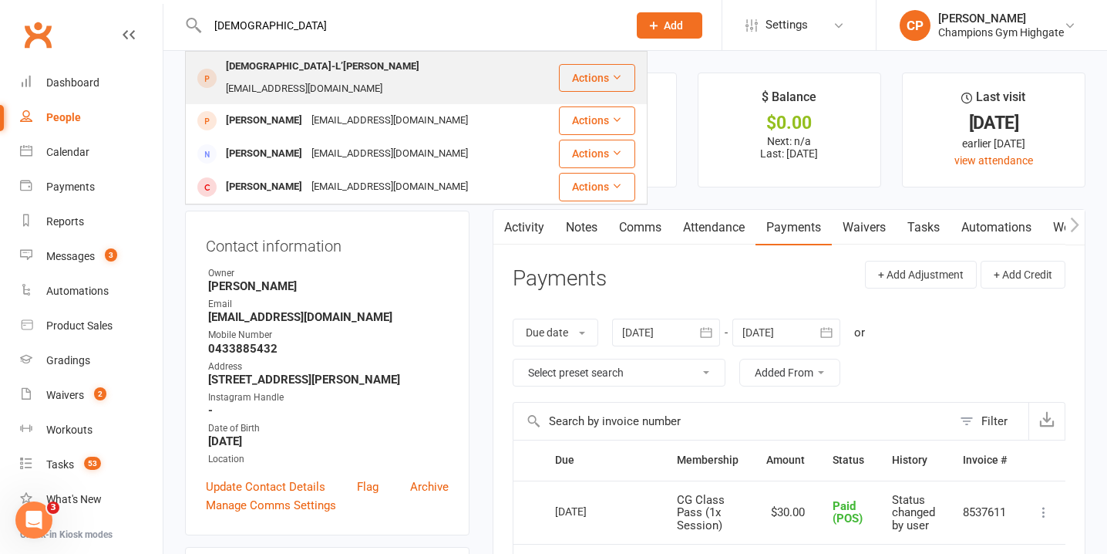
type input "[DEMOGRAPHIC_DATA]"
click at [387, 78] on div "[EMAIL_ADDRESS][DOMAIN_NAME]" at bounding box center [304, 89] width 166 height 22
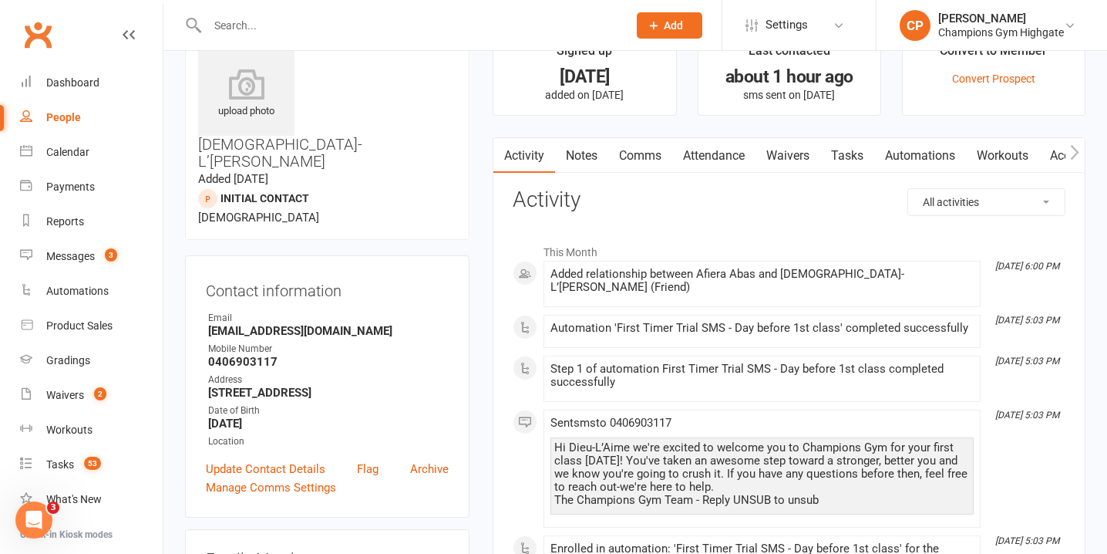
scroll to position [62, 0]
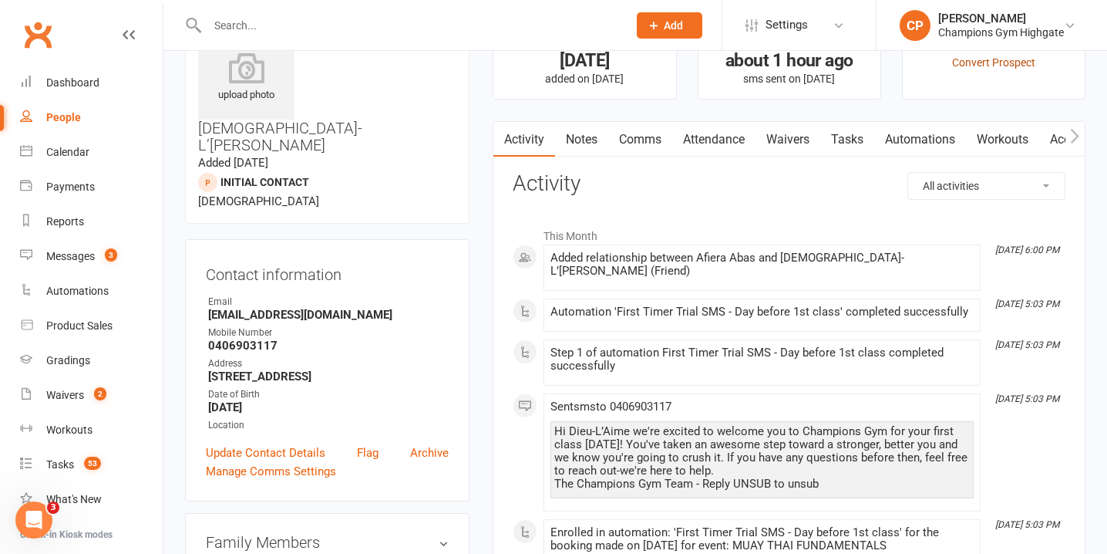
click at [986, 63] on link "Convert Prospect" at bounding box center [993, 62] width 83 height 12
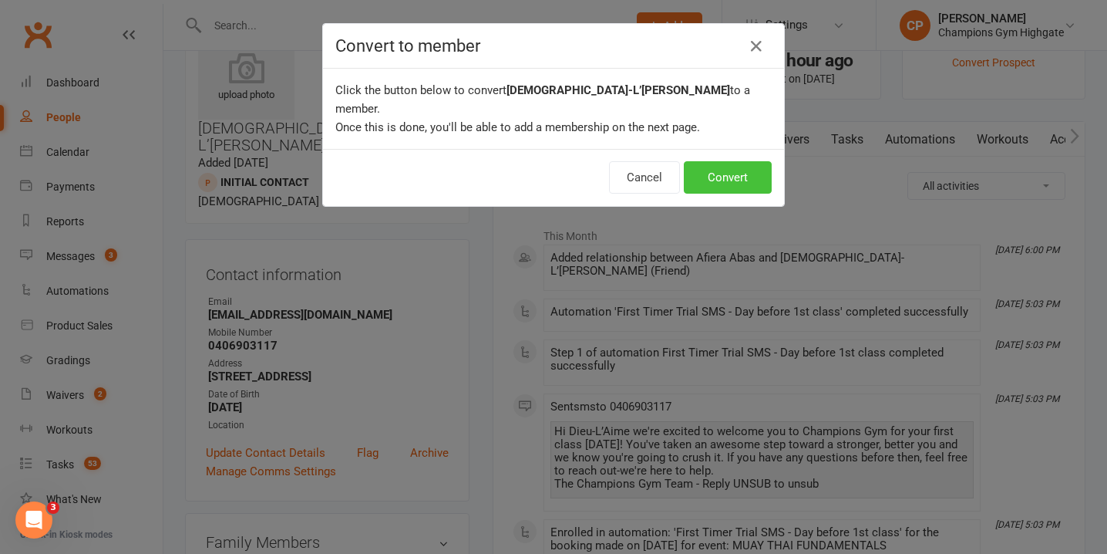
click at [736, 161] on button "Convert" at bounding box center [728, 177] width 88 height 32
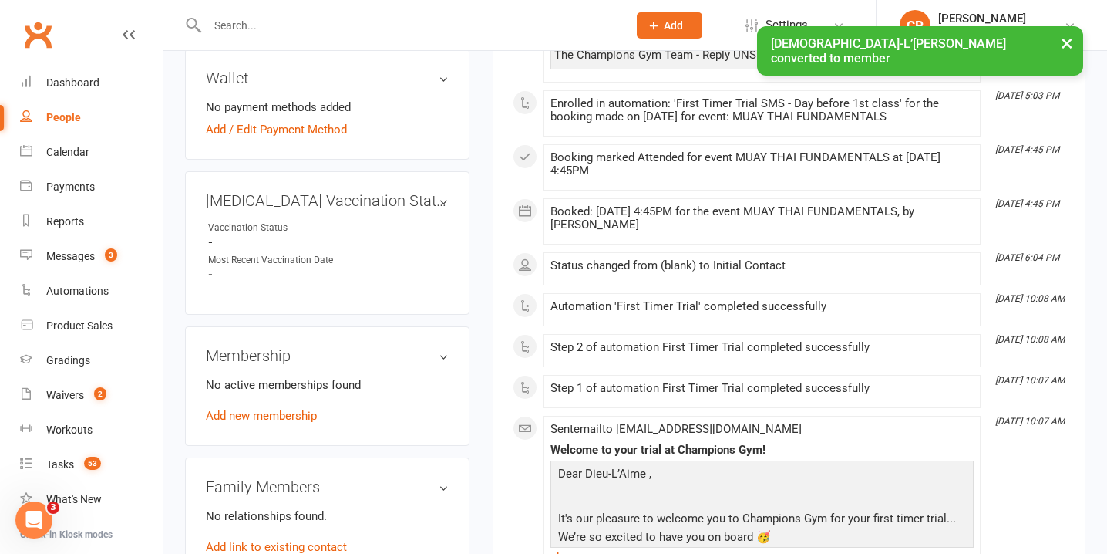
scroll to position [578, 0]
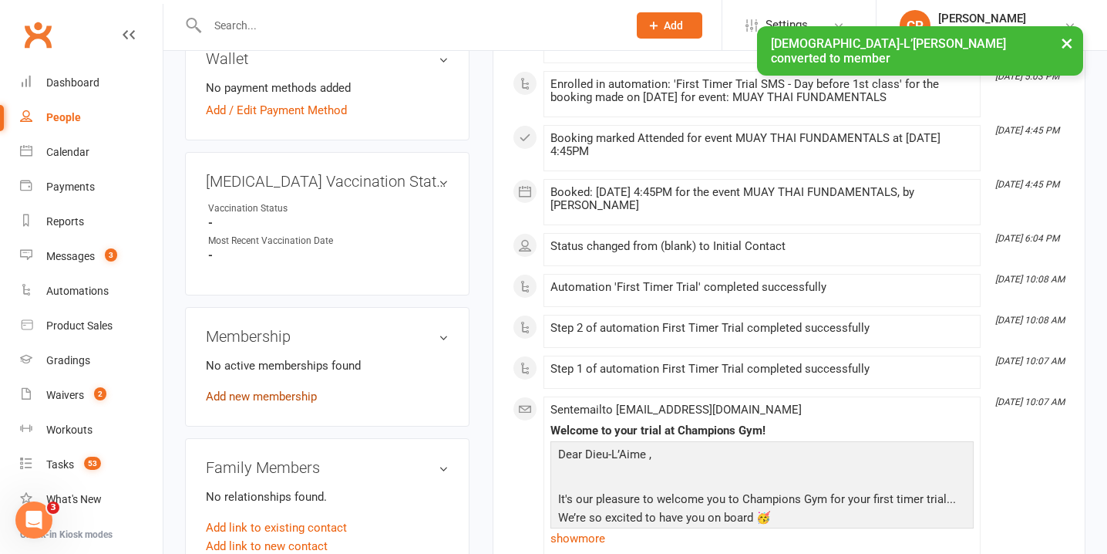
click at [303, 389] on link "Add new membership" at bounding box center [261, 396] width 111 height 14
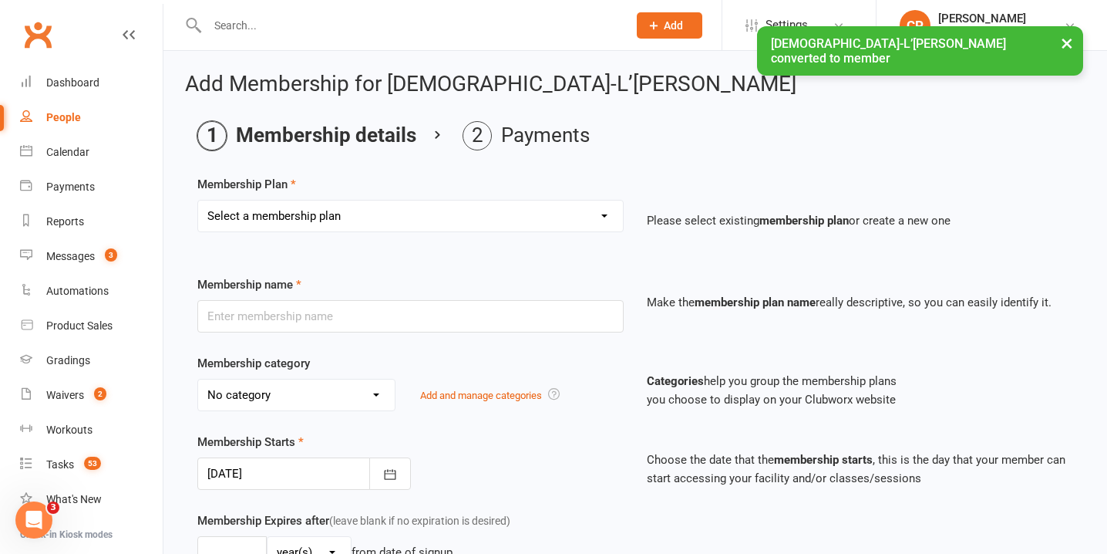
click at [568, 219] on select "Select a membership plan Create new Membership Plan New Starter Program FIFO Ne…" at bounding box center [410, 215] width 425 height 31
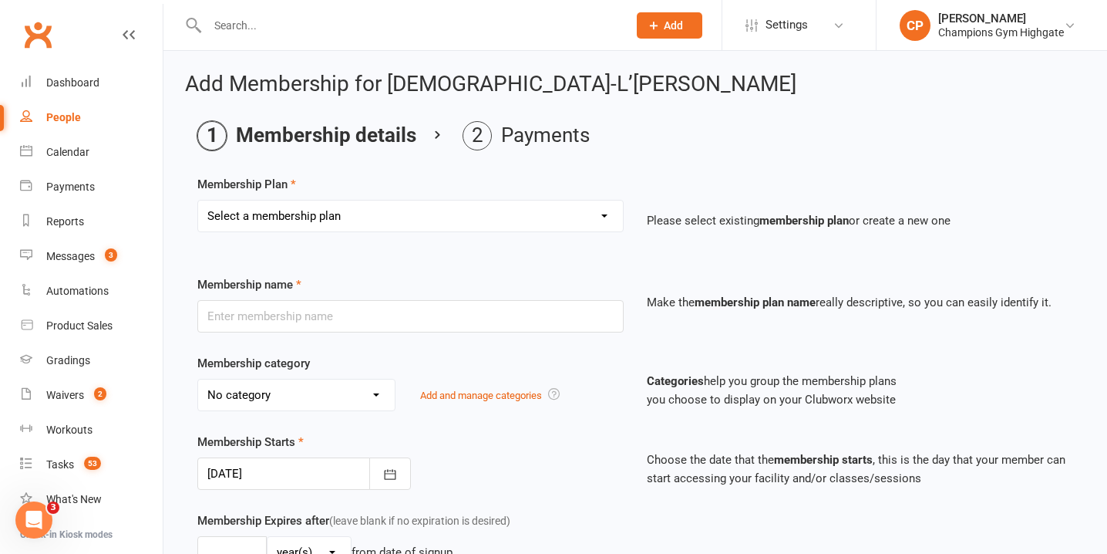
select select "43"
click at [198, 200] on select "Select a membership plan Create new Membership Plan New Starter Program FIFO Ne…" at bounding box center [410, 215] width 425 height 31
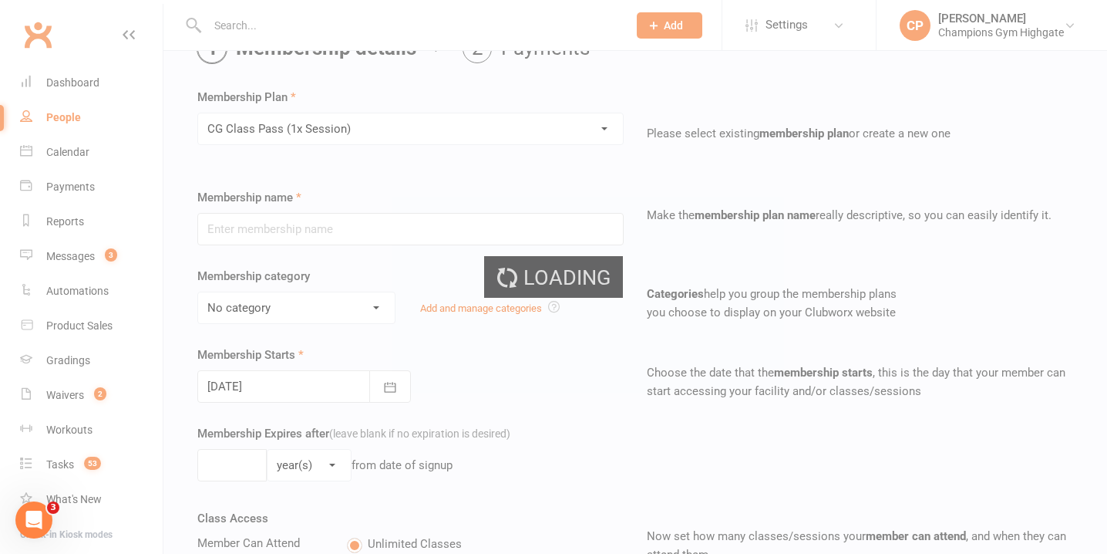
type input "CG Class Pass (1x Session)"
select select "10"
type input "1"
select select "1"
type input "1"
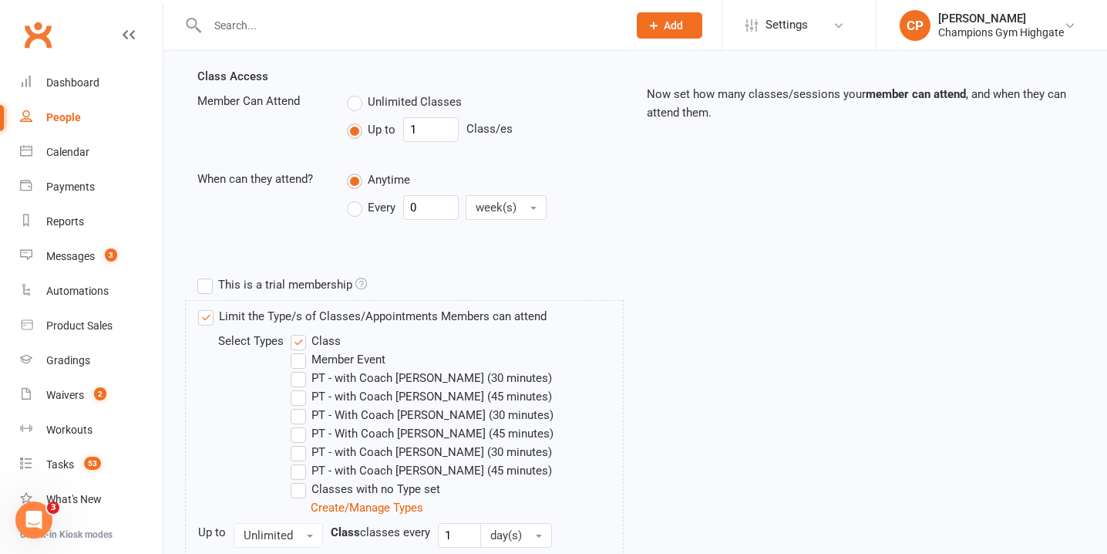
scroll to position [680, 0]
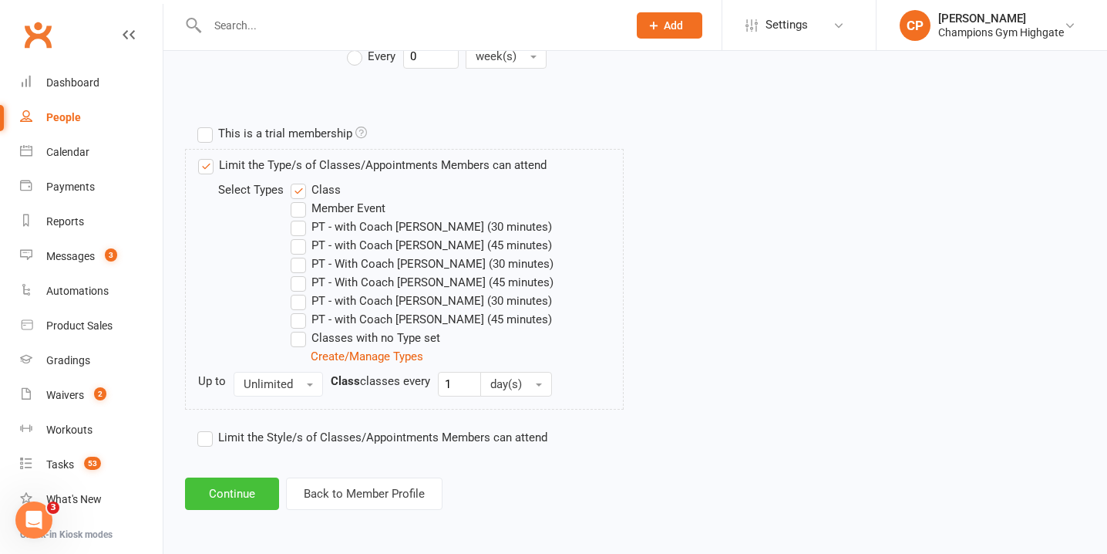
click at [247, 488] on button "Continue" at bounding box center [232, 493] width 94 height 32
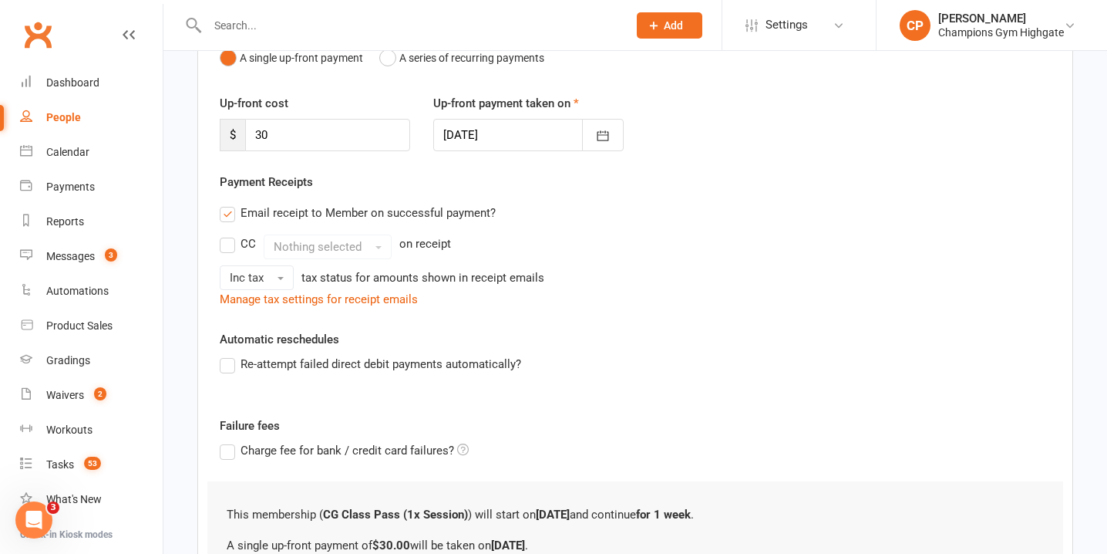
scroll to position [348, 0]
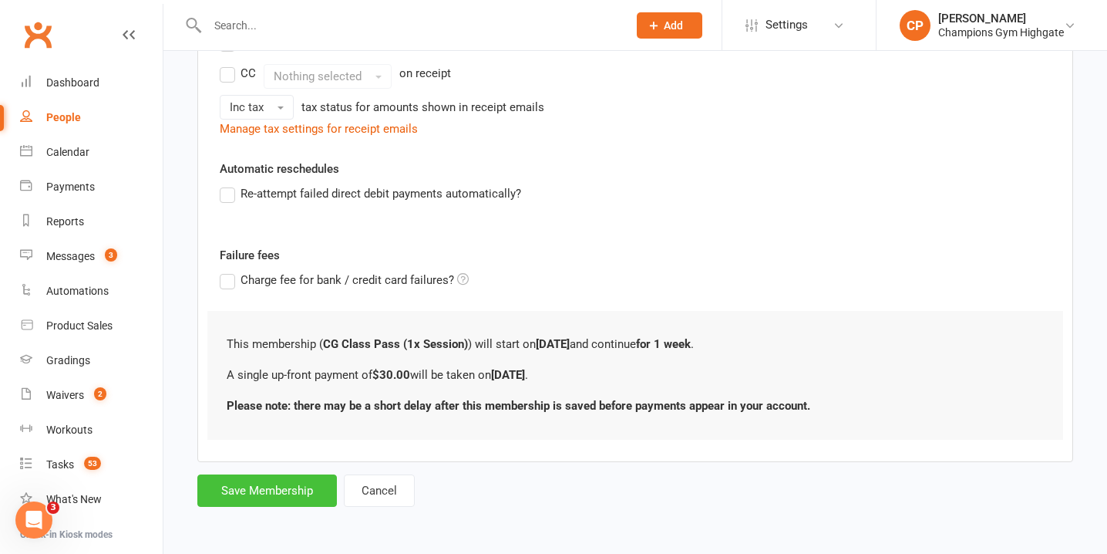
click at [211, 492] on button "Save Membership" at bounding box center [267, 490] width 140 height 32
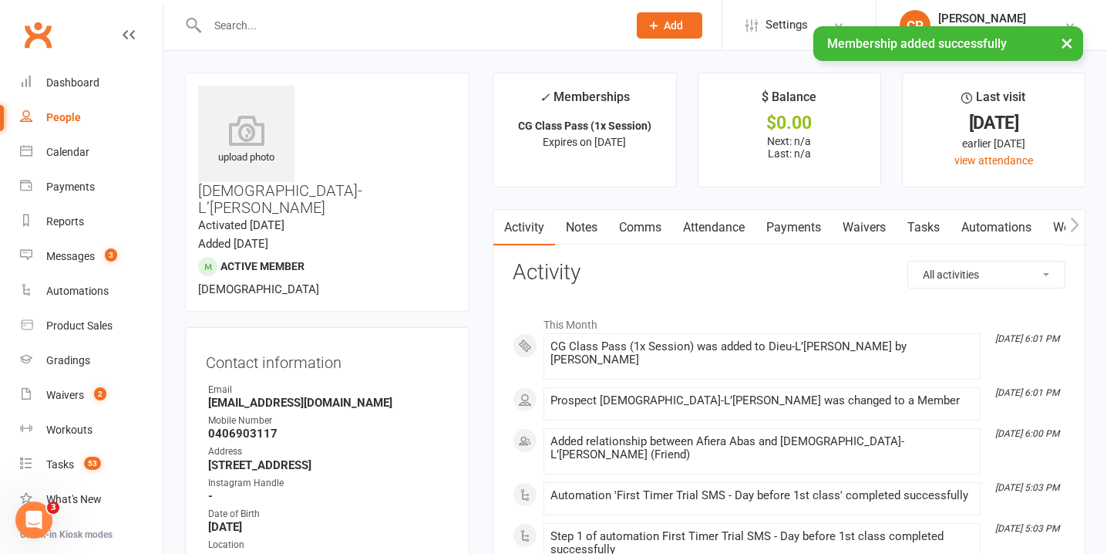
click at [738, 227] on link "Attendance" at bounding box center [713, 227] width 83 height 35
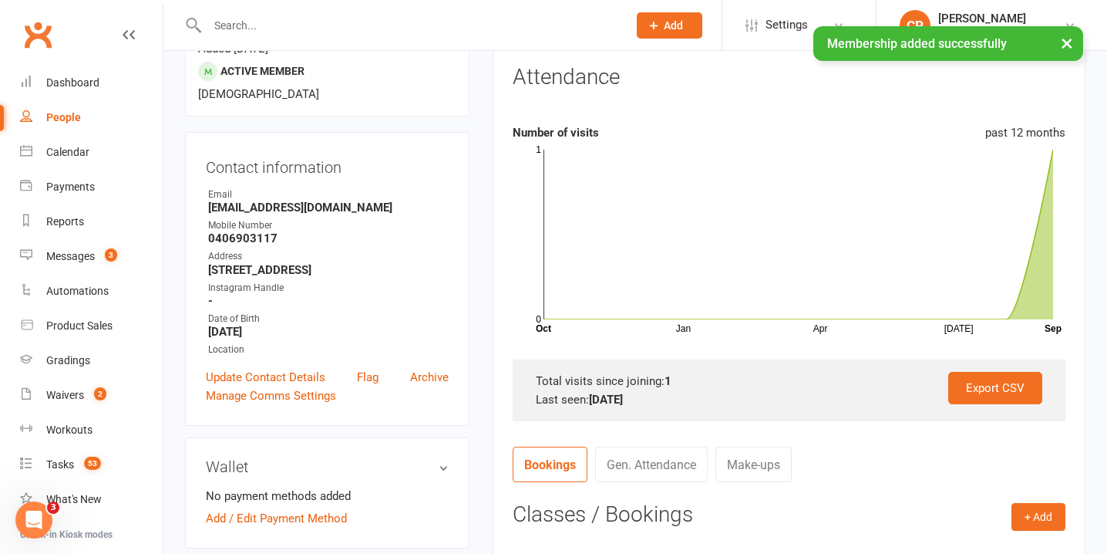
scroll to position [200, 0]
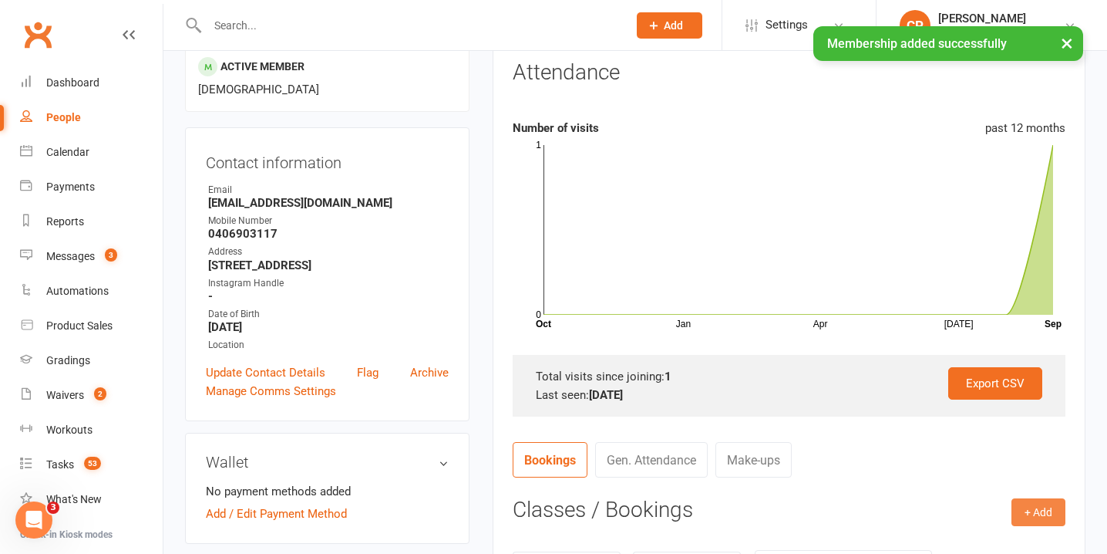
click at [1049, 505] on button "+ Add" at bounding box center [1039, 512] width 54 height 28
click at [962, 542] on link "Book Event" at bounding box center [988, 546] width 153 height 31
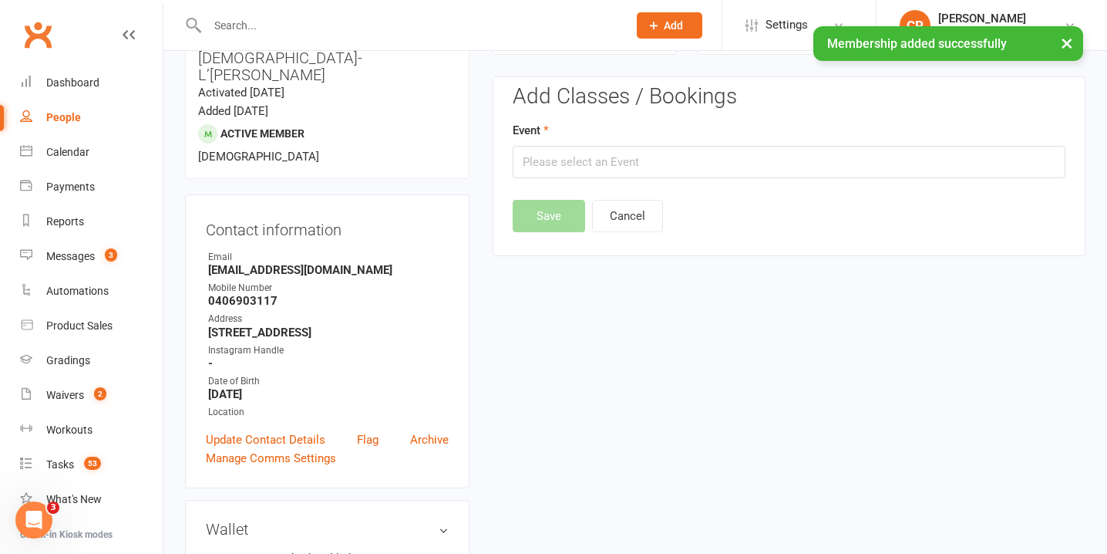
scroll to position [132, 0]
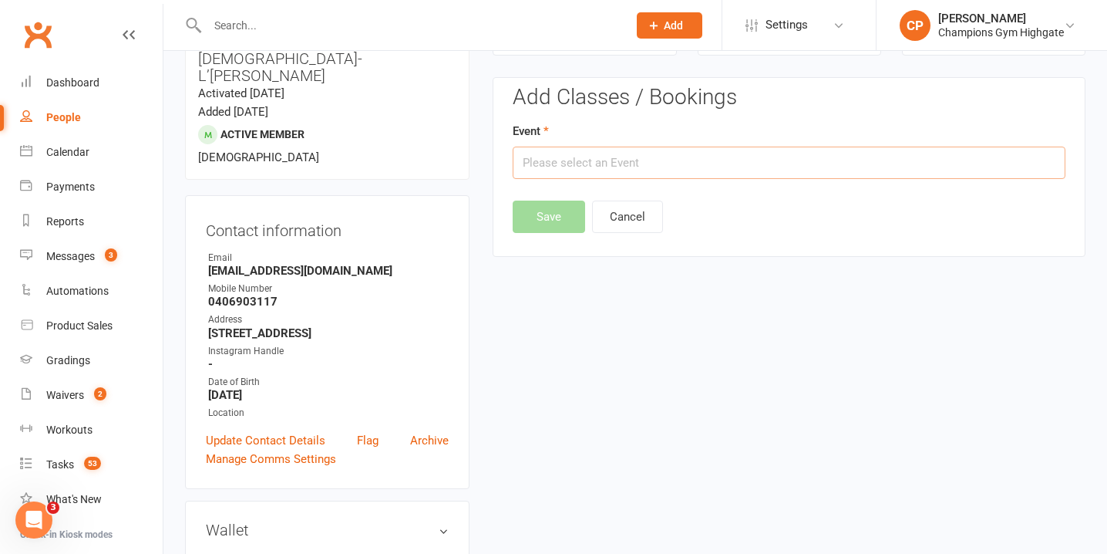
click at [774, 160] on input "text" at bounding box center [789, 163] width 553 height 32
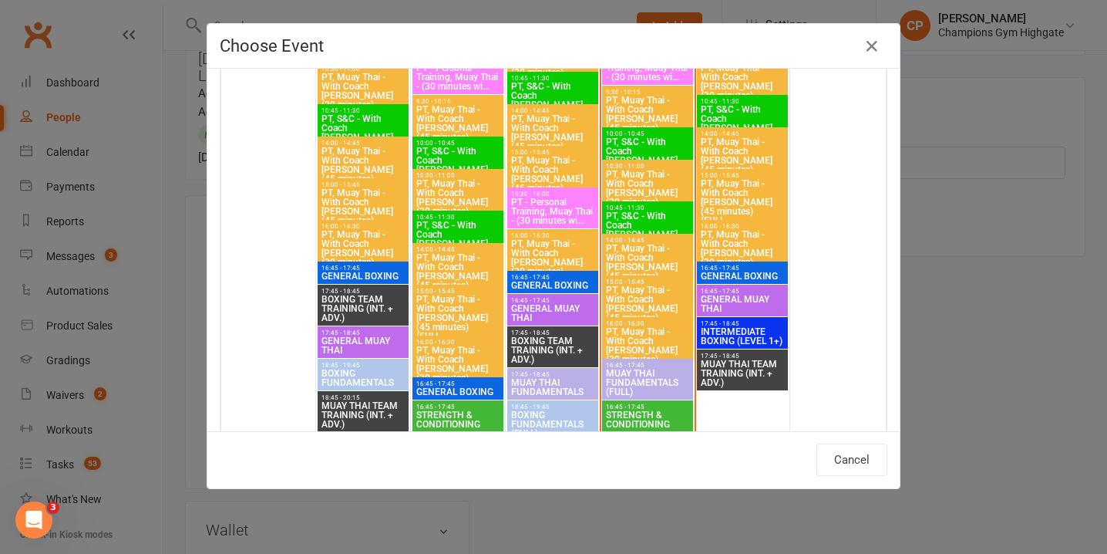
scroll to position [1317, 0]
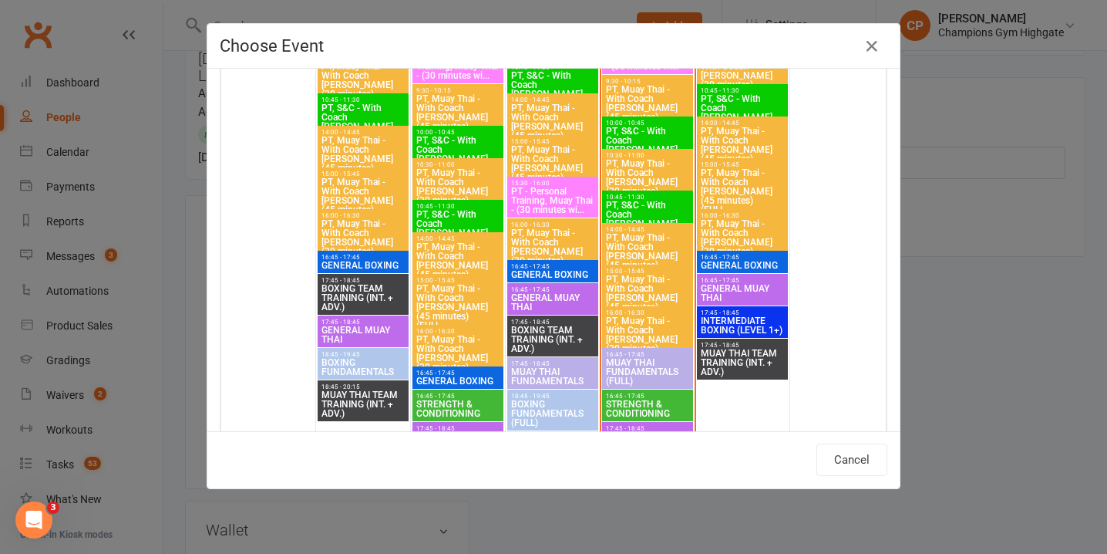
click at [750, 285] on span "GENERAL MUAY THAI" at bounding box center [742, 293] width 85 height 19
type input "GENERAL MUAY THAI - Sep 12, 2025 4:45:00 PM"
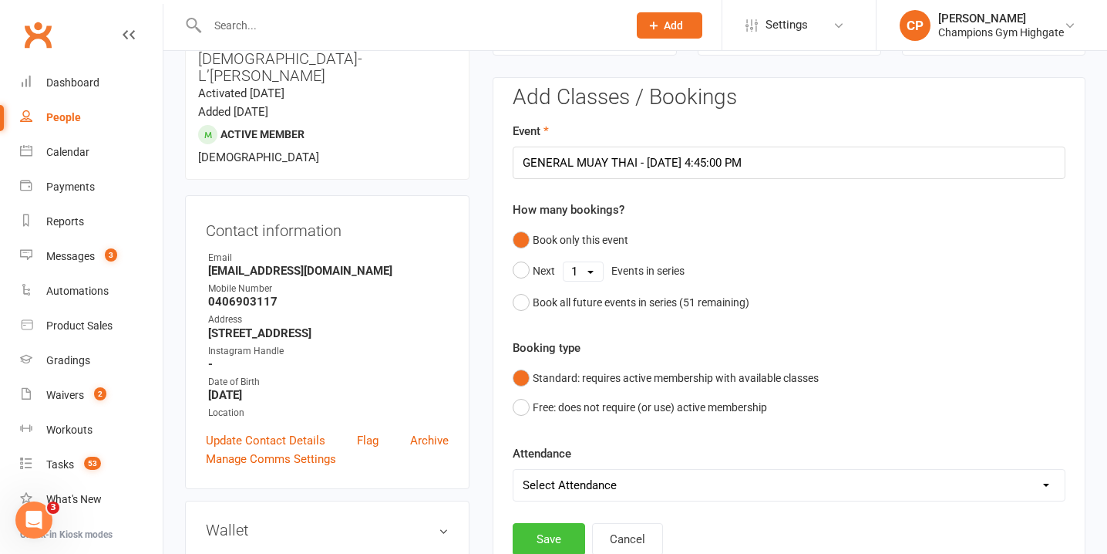
click at [547, 538] on button "Save" at bounding box center [549, 539] width 72 height 32
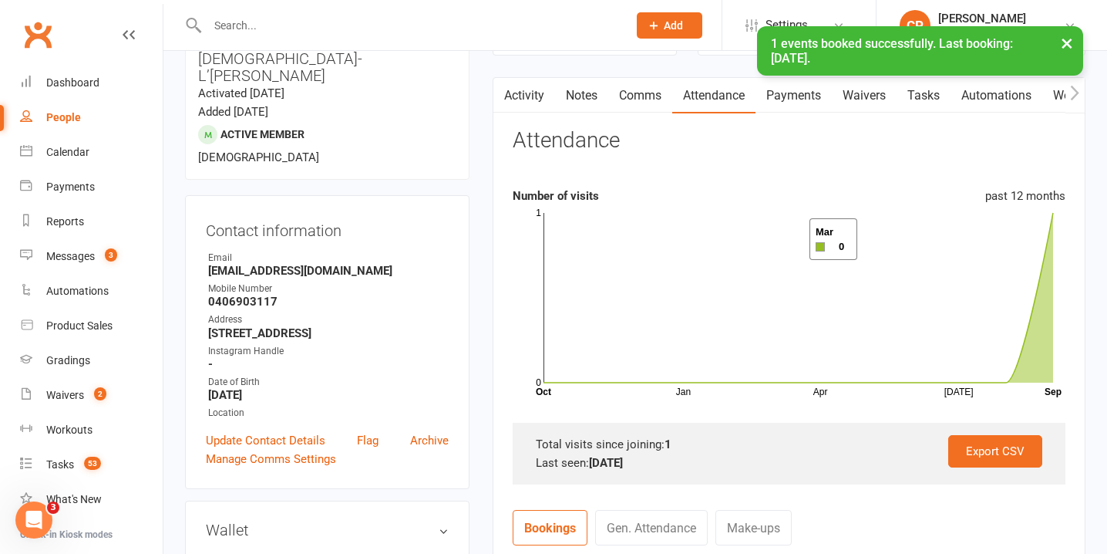
click at [825, 98] on link "Payments" at bounding box center [794, 95] width 76 height 35
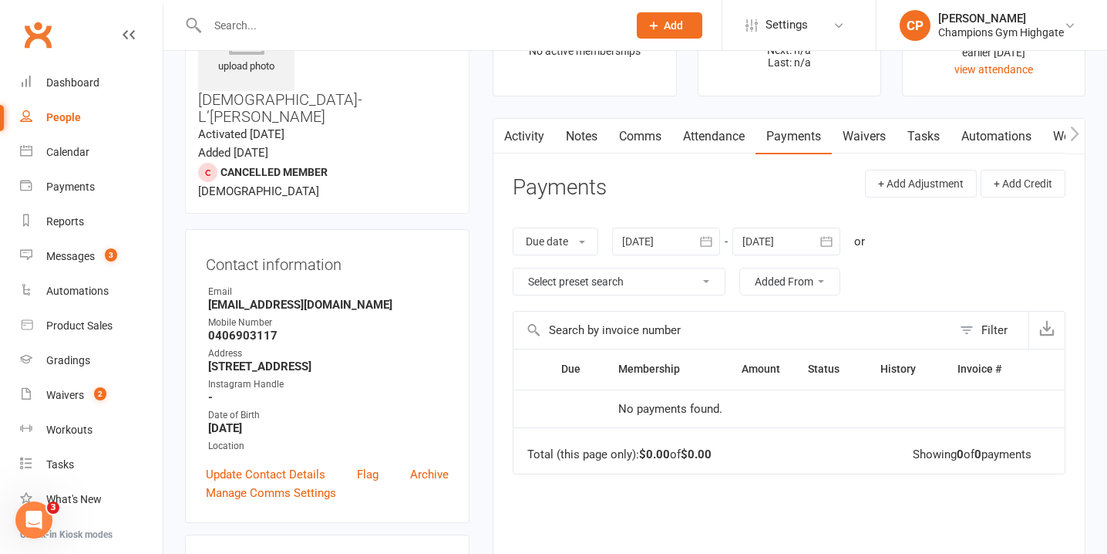
scroll to position [93, 0]
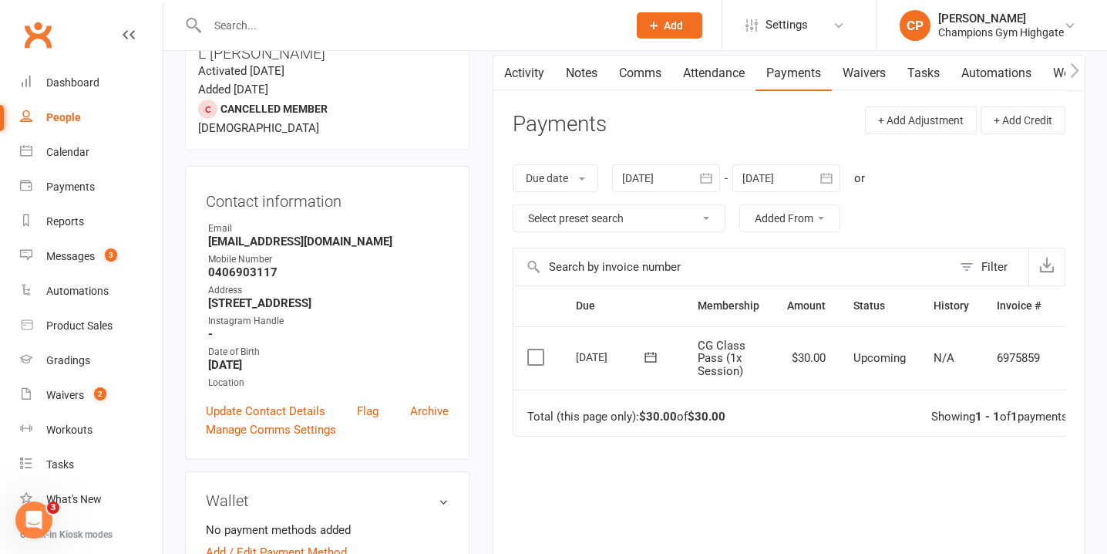
scroll to position [0, 35]
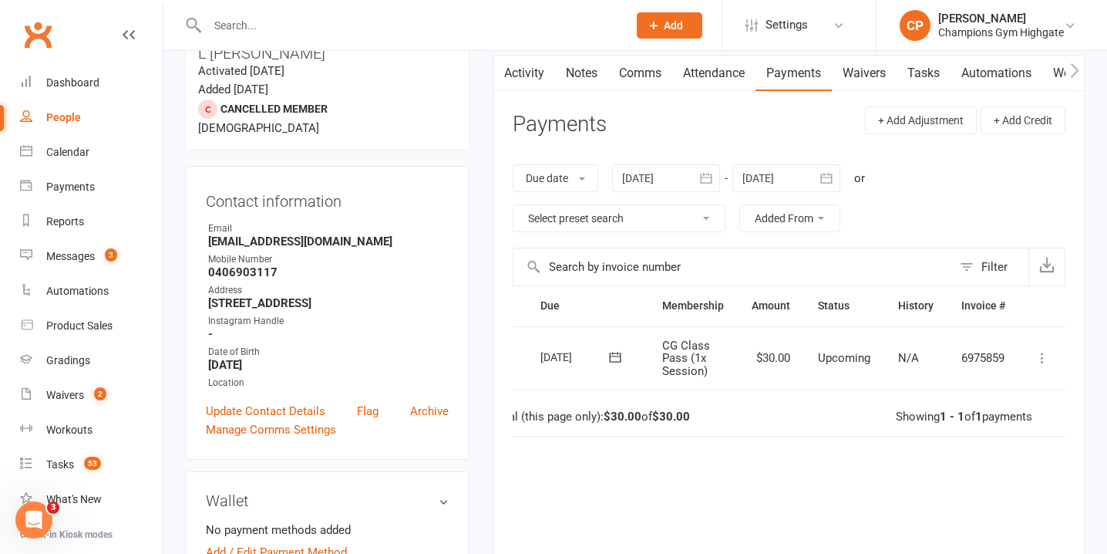
click at [1032, 357] on td "Mark as Paid (Cash) Mark as Paid (POS) Mark as Paid (Other) Skip Apply credit P…" at bounding box center [1042, 358] width 46 height 64
click at [1040, 356] on icon at bounding box center [1042, 357] width 15 height 15
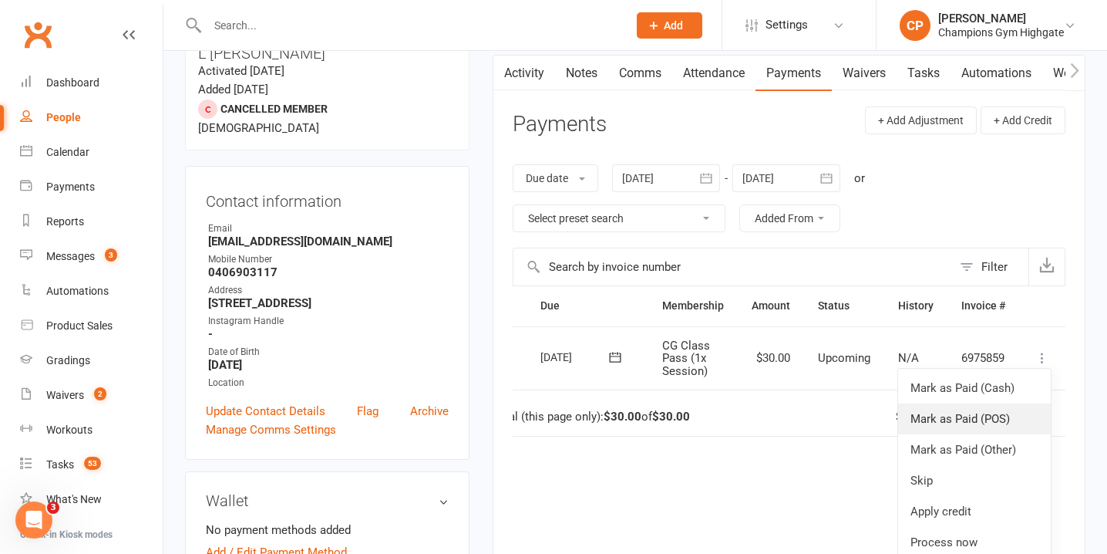
click at [995, 415] on link "Mark as Paid (POS)" at bounding box center [974, 418] width 153 height 31
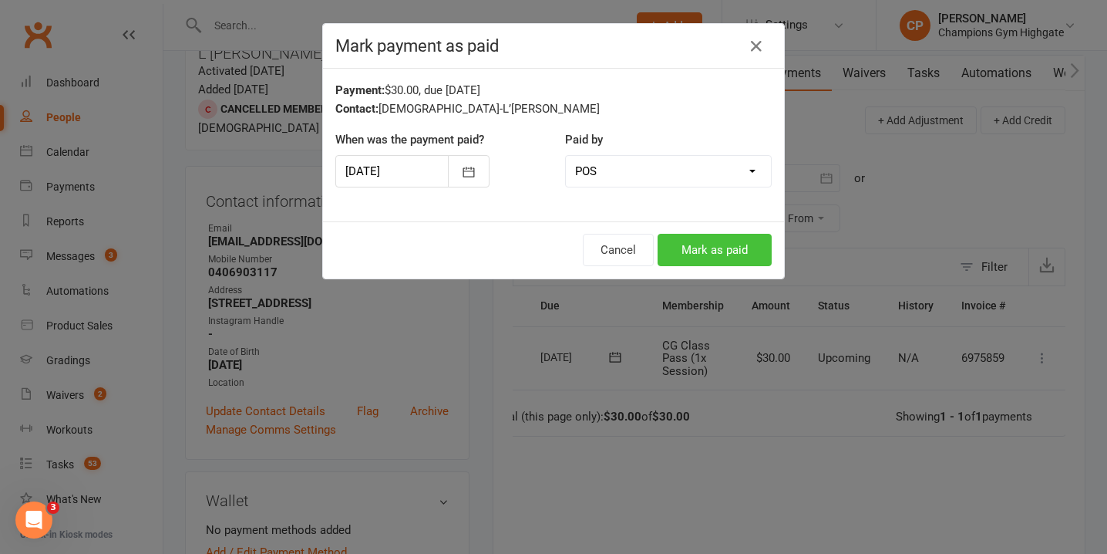
click at [711, 259] on button "Mark as paid" at bounding box center [715, 250] width 114 height 32
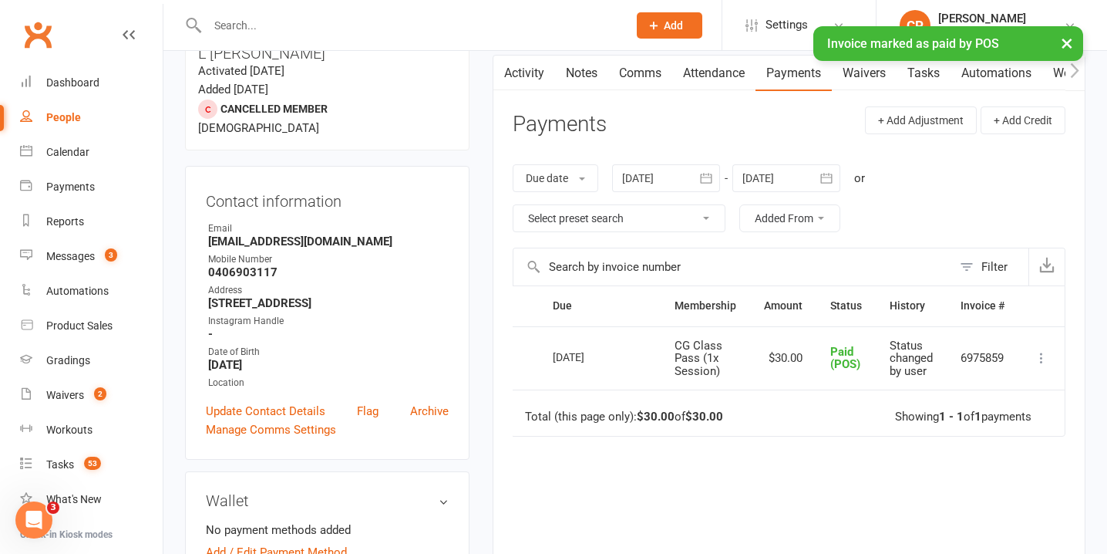
scroll to position [0, 3]
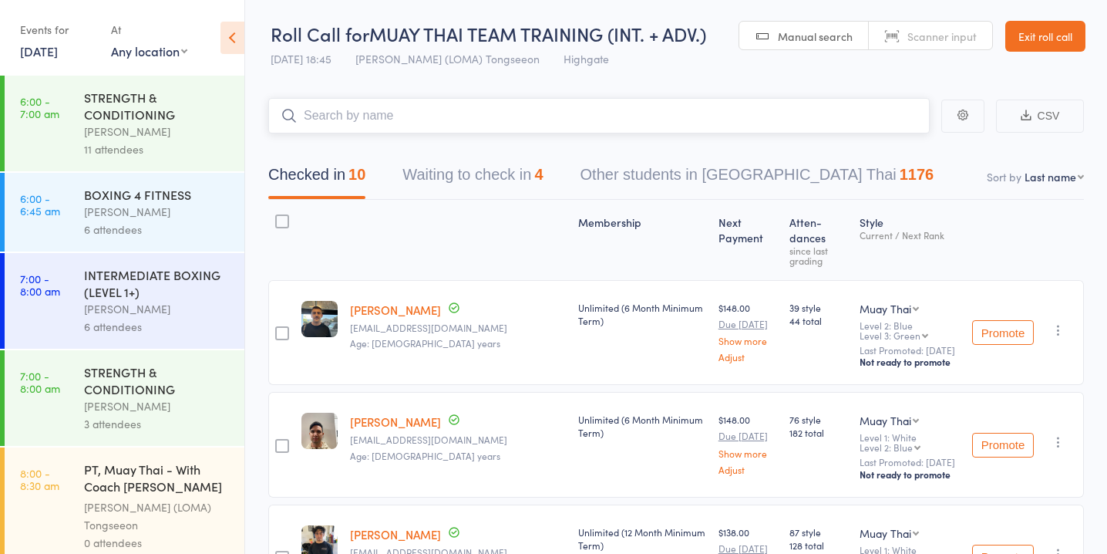
click at [457, 174] on button "Waiting to check in 4" at bounding box center [473, 178] width 140 height 41
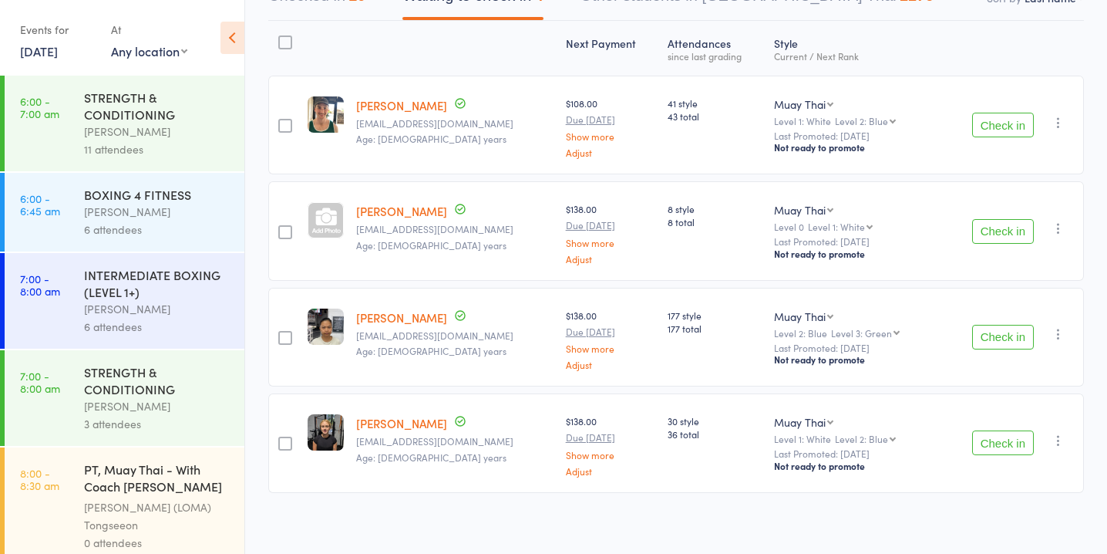
scroll to position [183, 0]
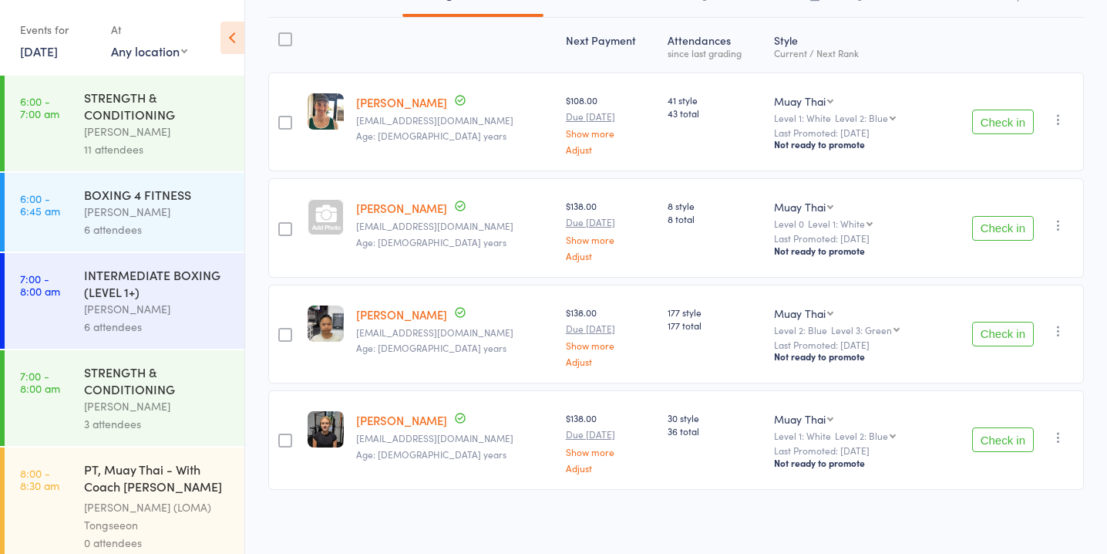
click at [1006, 115] on button "Check in" at bounding box center [1003, 121] width 62 height 25
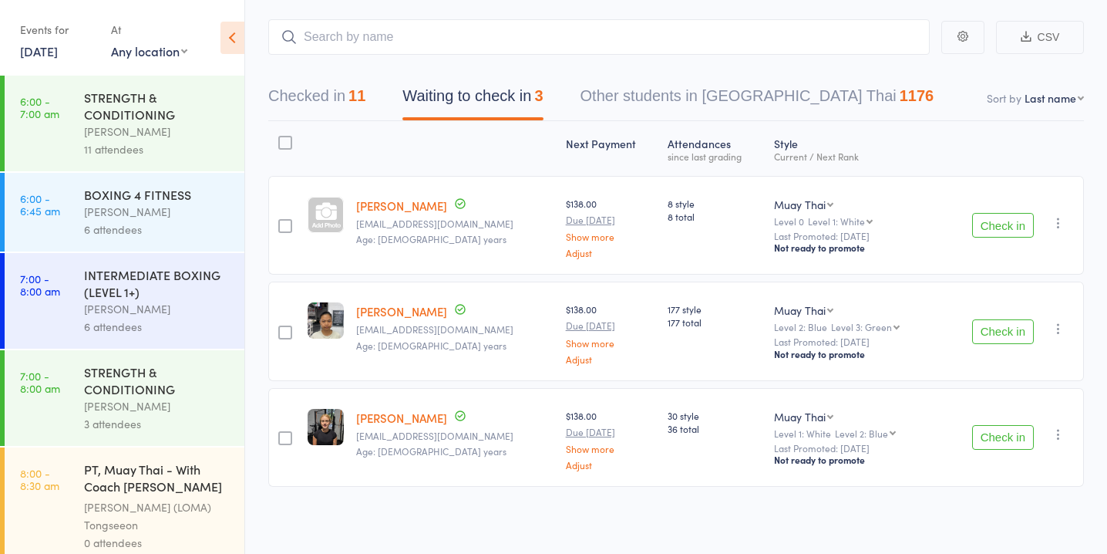
click at [1010, 432] on button "Check in" at bounding box center [1003, 437] width 62 height 25
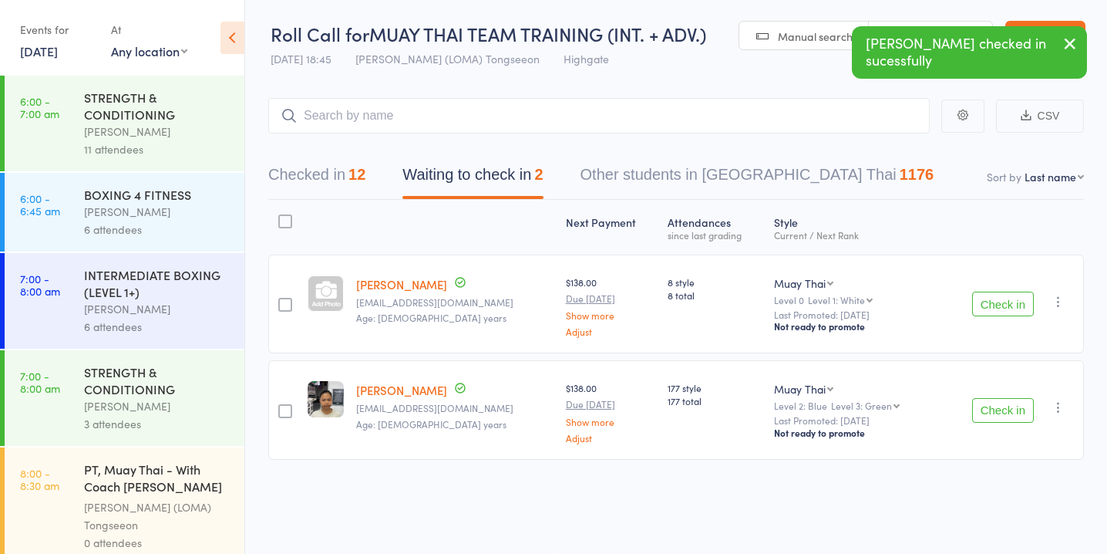
click at [1018, 413] on button "Check in" at bounding box center [1003, 410] width 62 height 25
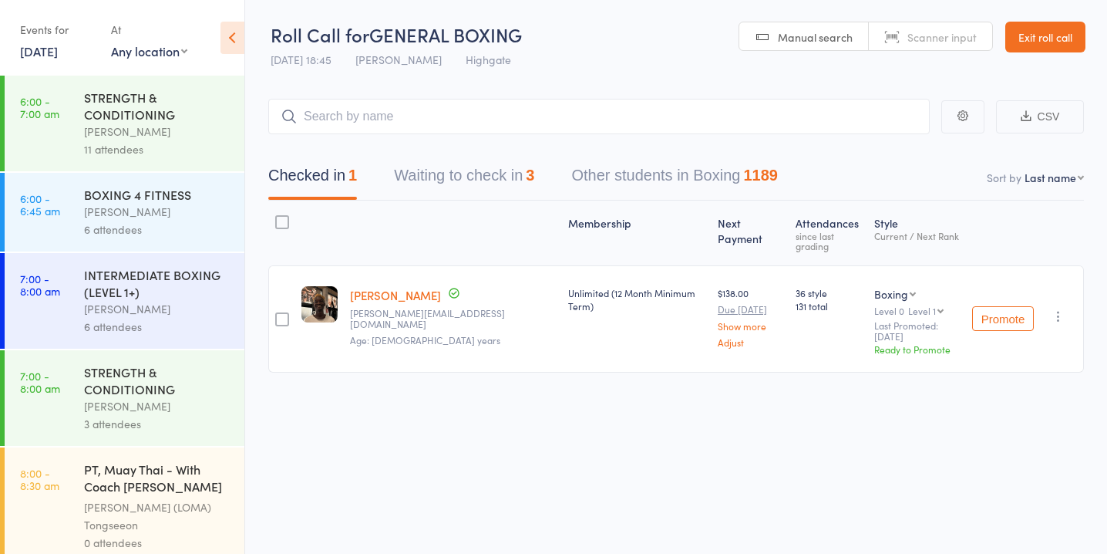
click at [480, 166] on button "Waiting to check in 3" at bounding box center [464, 179] width 140 height 41
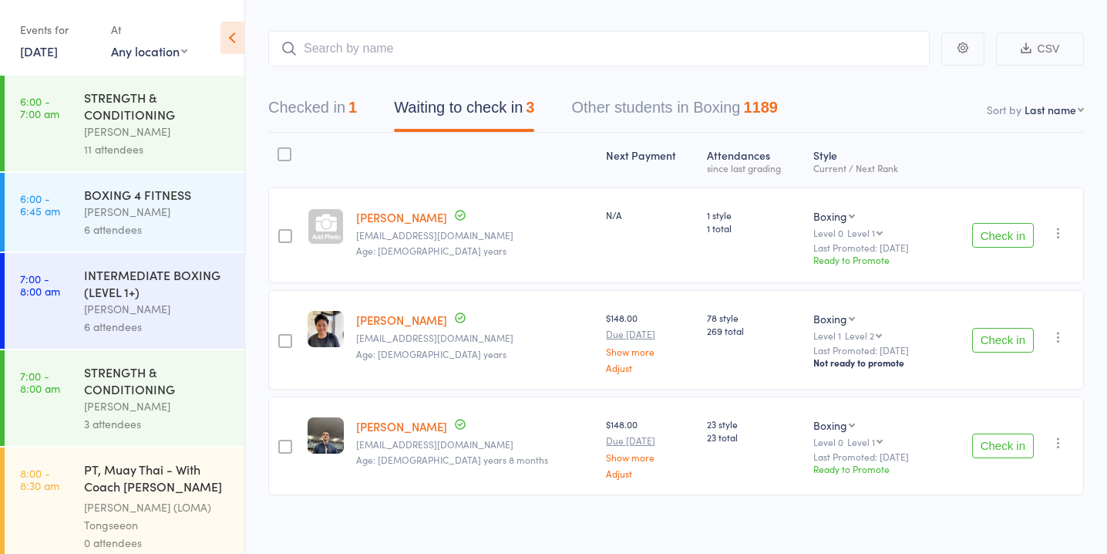
scroll to position [76, 0]
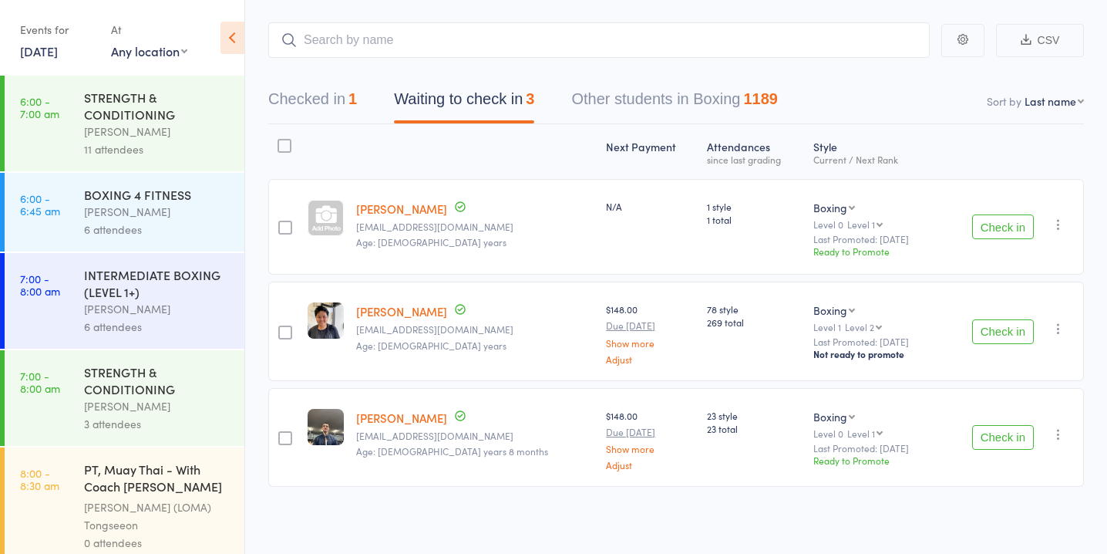
click at [991, 328] on button "Check in" at bounding box center [1003, 331] width 62 height 25
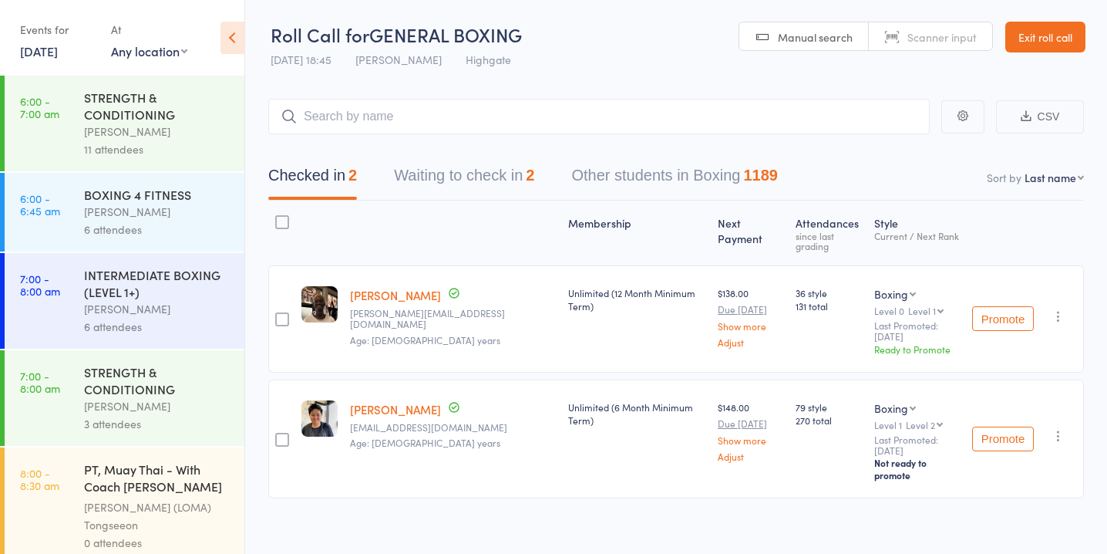
click at [501, 175] on button "Waiting to check in 2" at bounding box center [464, 179] width 140 height 41
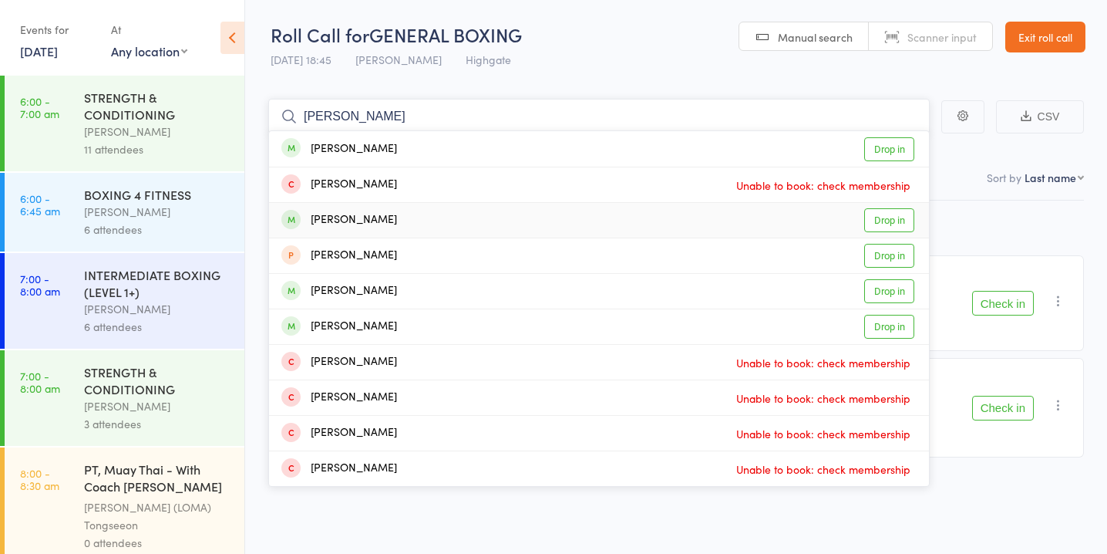
type input "scott"
click at [891, 222] on link "Drop in" at bounding box center [889, 220] width 50 height 24
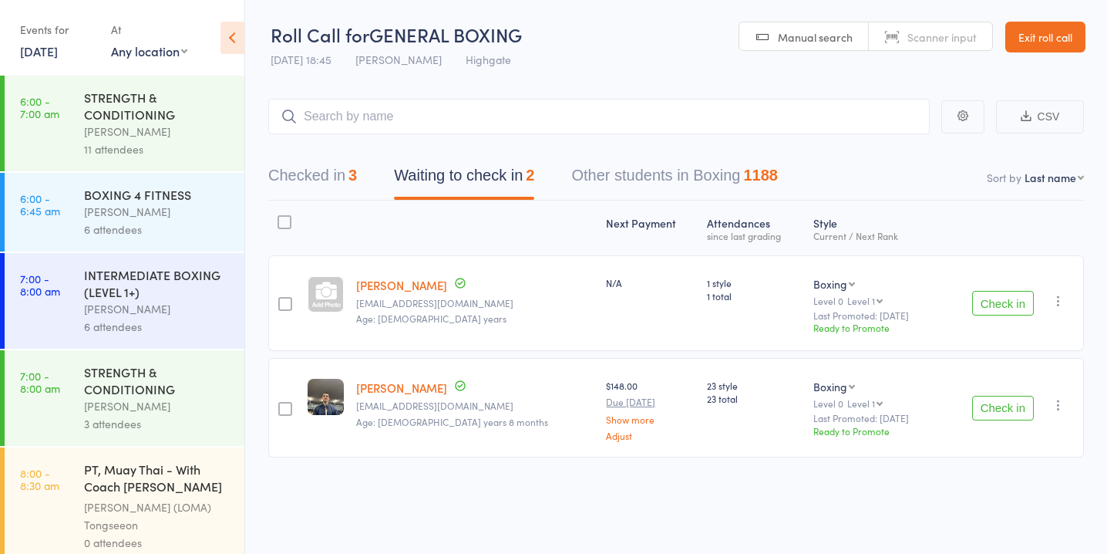
click at [1002, 409] on button "Check in" at bounding box center [1003, 408] width 62 height 25
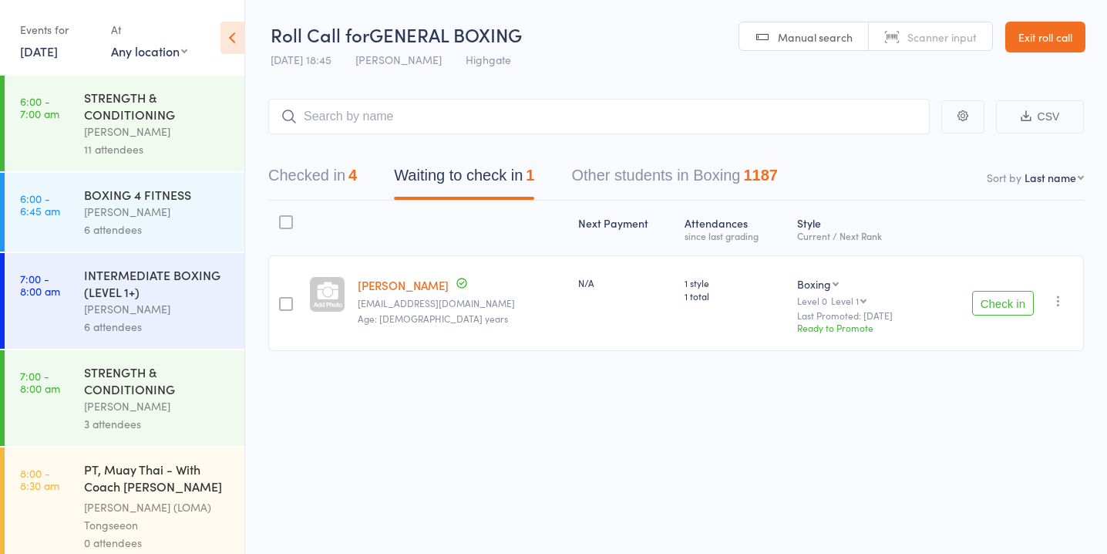
click at [1016, 305] on button "Check in" at bounding box center [1003, 303] width 62 height 25
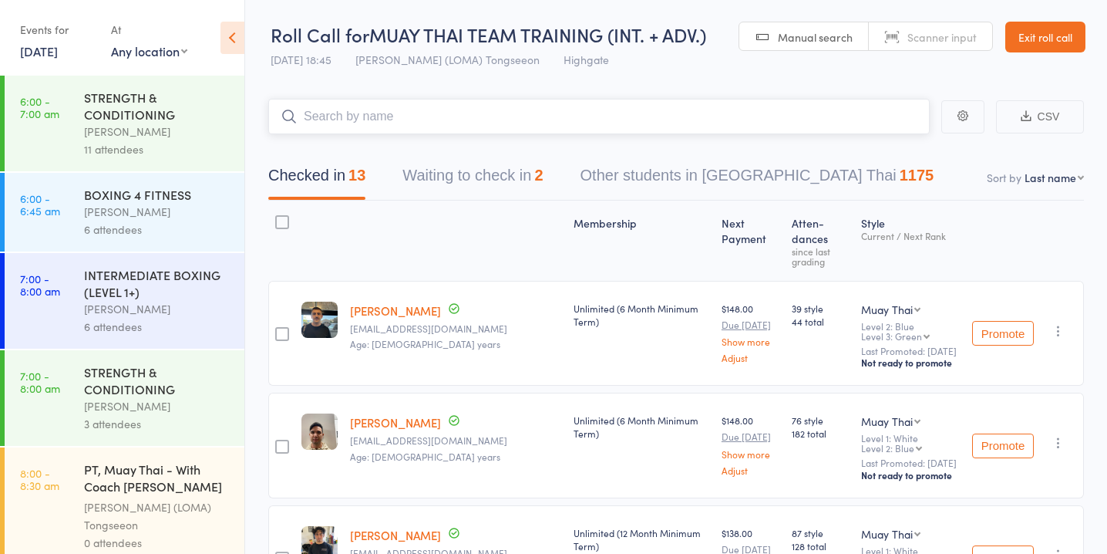
click at [520, 177] on button "Waiting to check in 2" at bounding box center [473, 179] width 140 height 41
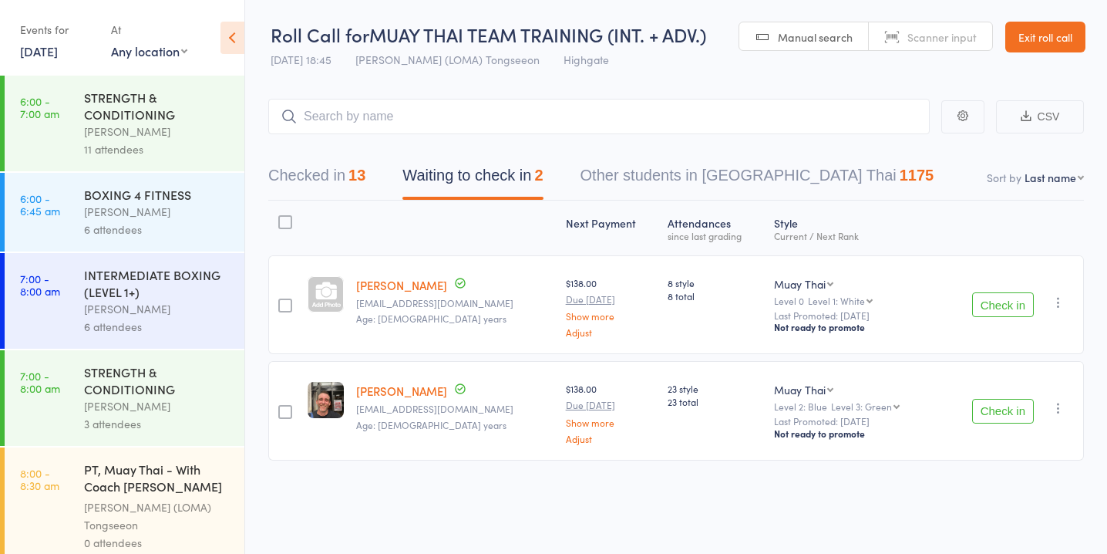
click at [1009, 302] on button "Check in" at bounding box center [1003, 304] width 62 height 25
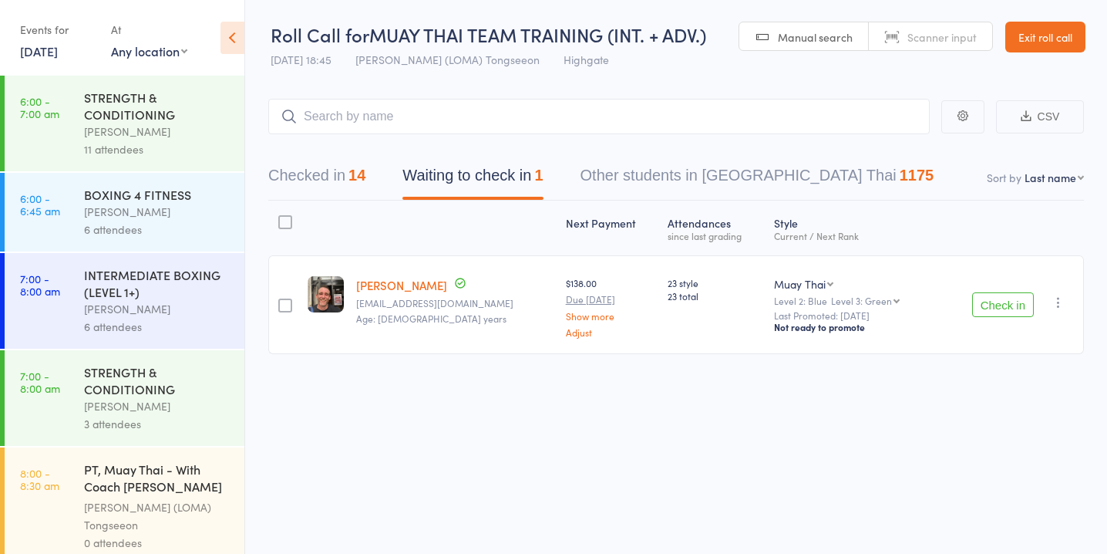
click at [992, 308] on button "Check in" at bounding box center [1003, 304] width 62 height 25
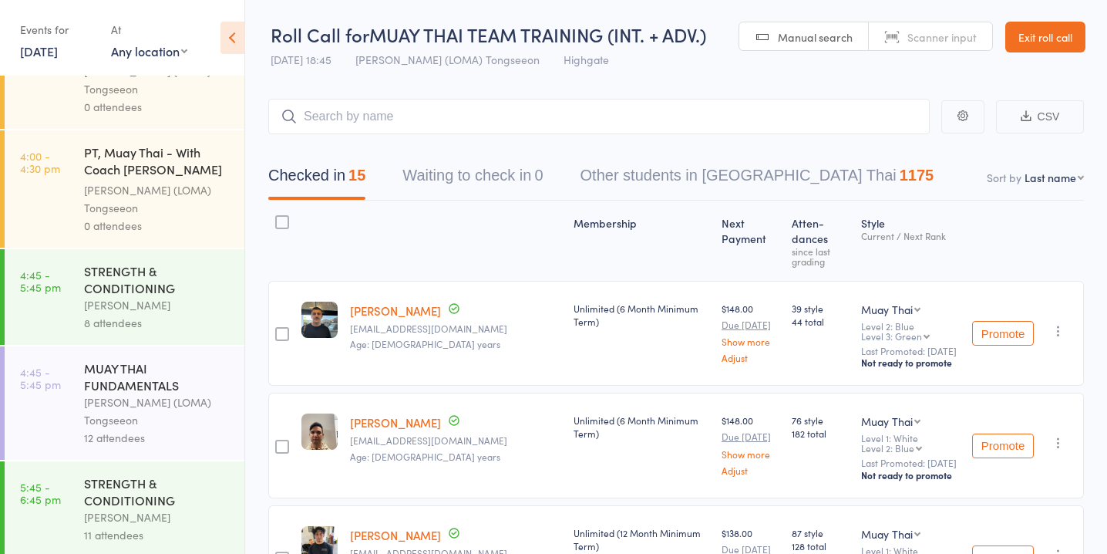
scroll to position [1608, 0]
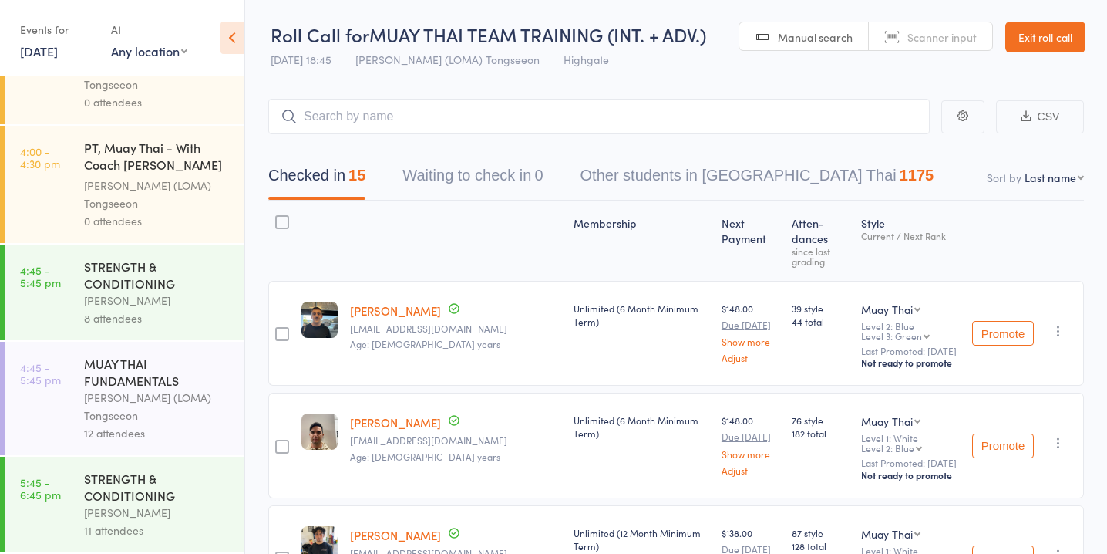
click at [195, 291] on div "[PERSON_NAME]" at bounding box center [157, 300] width 147 height 18
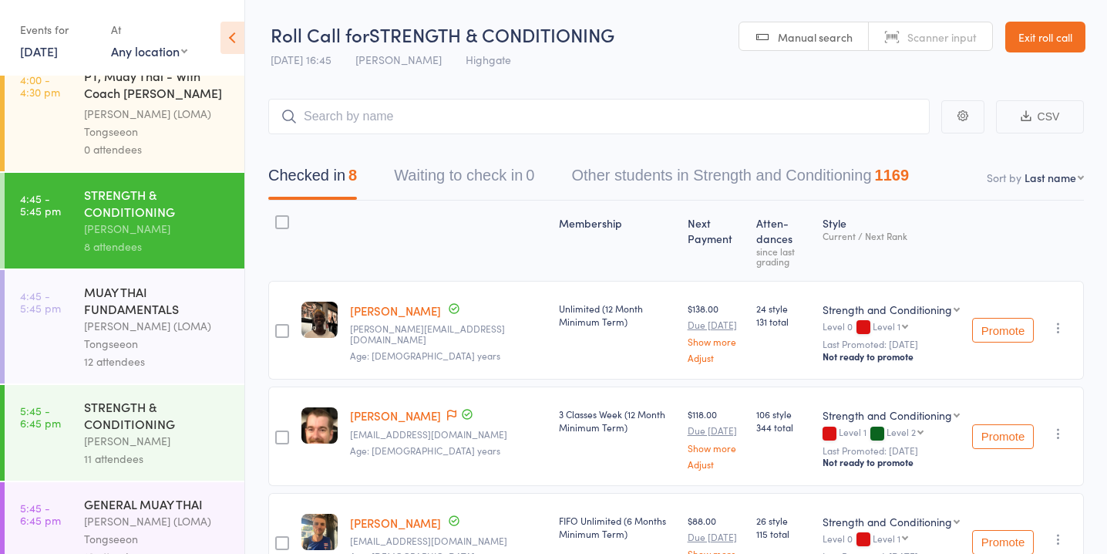
scroll to position [1702, 0]
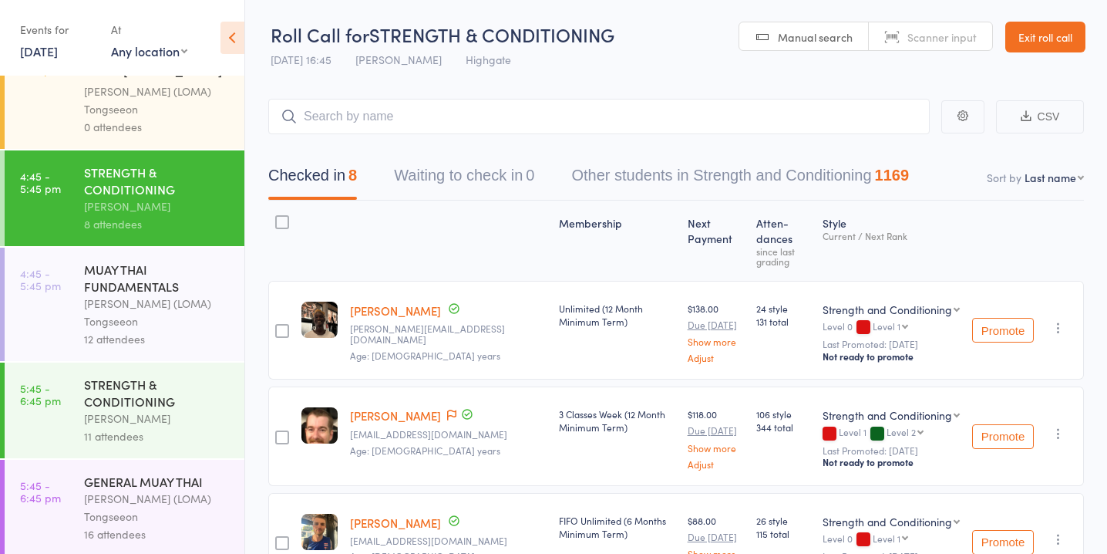
click at [144, 301] on div "[PERSON_NAME] (LOMA) Tongseeon" at bounding box center [157, 312] width 147 height 35
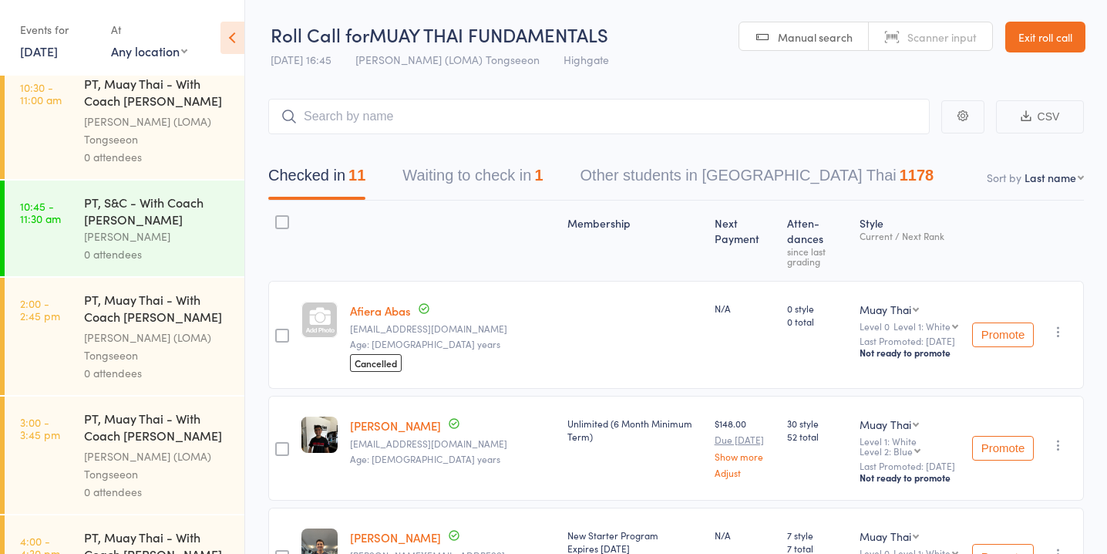
scroll to position [1186, 0]
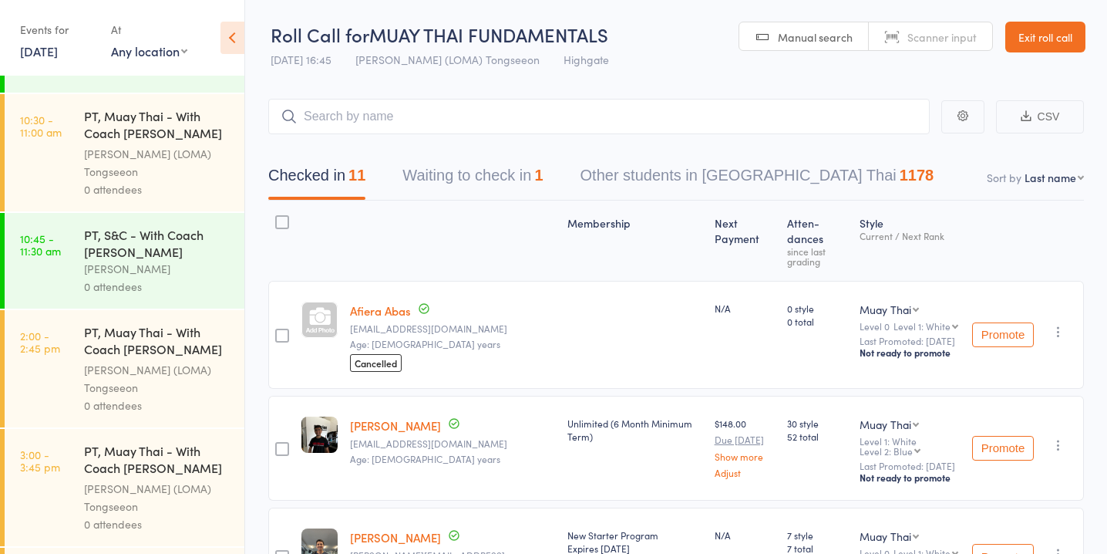
click at [414, 177] on button "Waiting to check in 1" at bounding box center [473, 179] width 140 height 41
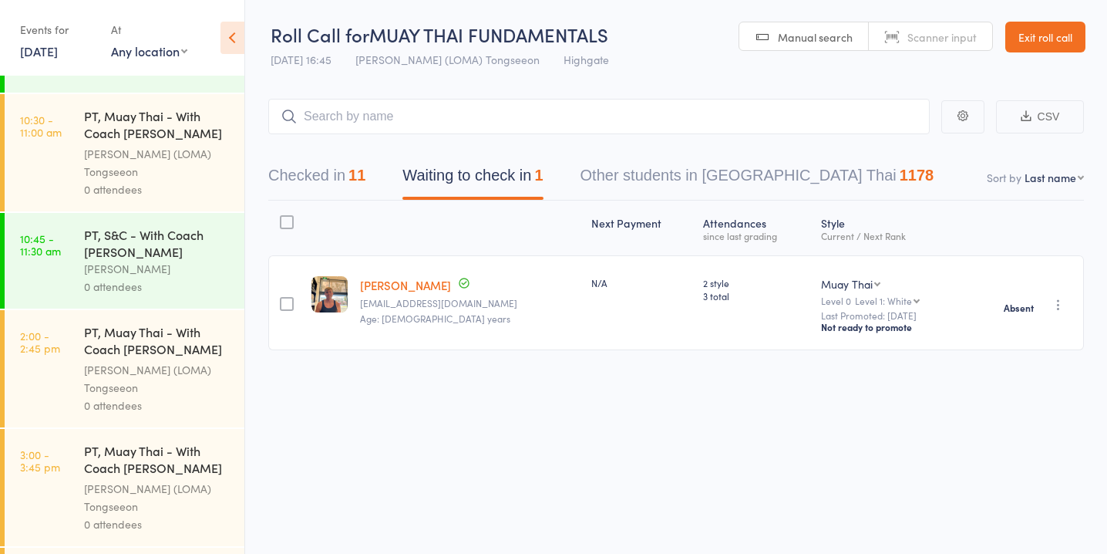
click at [342, 181] on button "Checked in 11" at bounding box center [316, 179] width 97 height 41
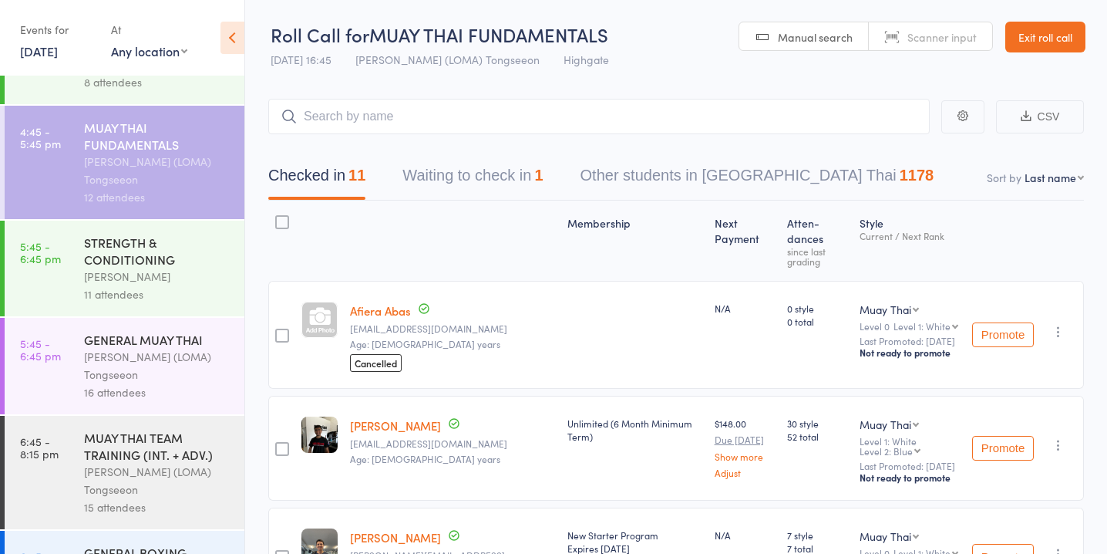
scroll to position [1888, 0]
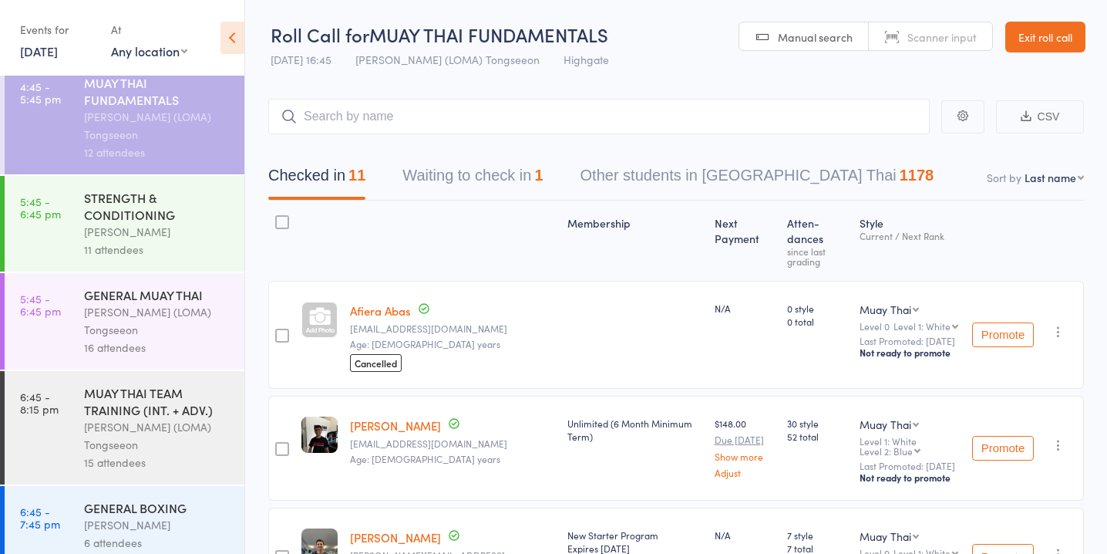
click at [163, 189] on div "STRENGTH & CONDITIONING" at bounding box center [157, 206] width 147 height 34
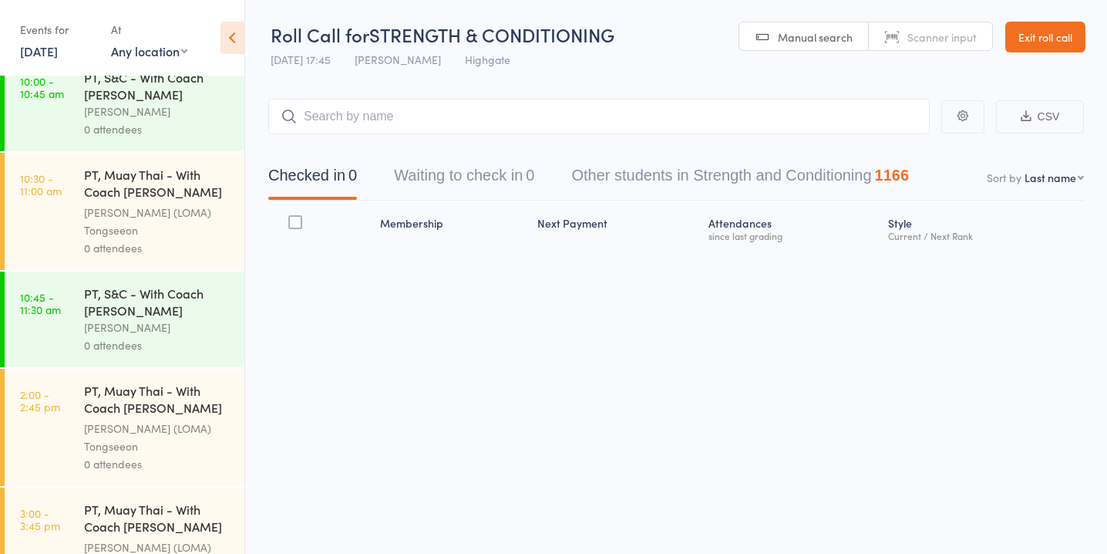
scroll to position [1888, 0]
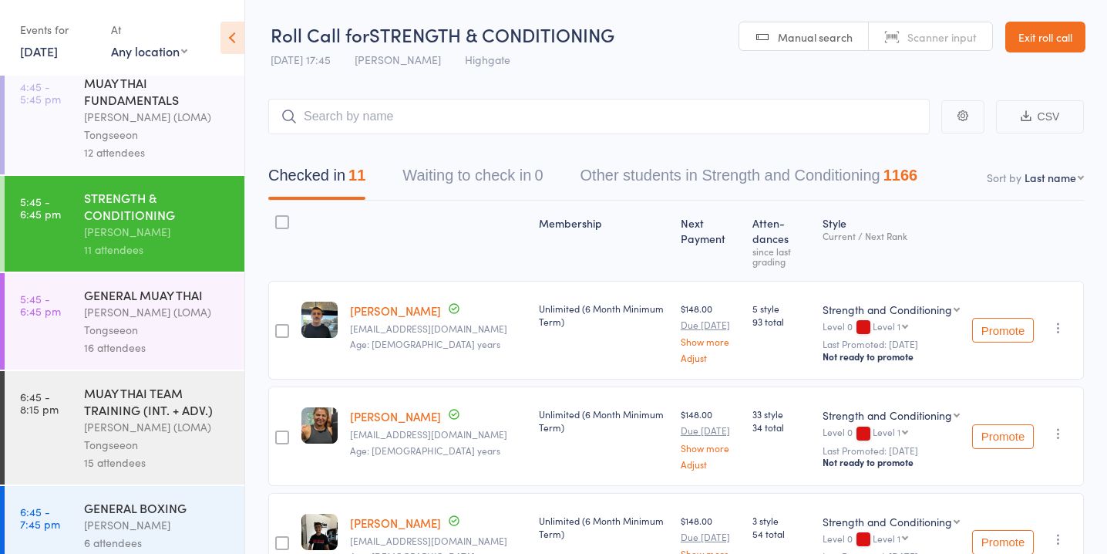
click at [190, 303] on div "[PERSON_NAME] (LOMA) Tongseeon" at bounding box center [157, 320] width 147 height 35
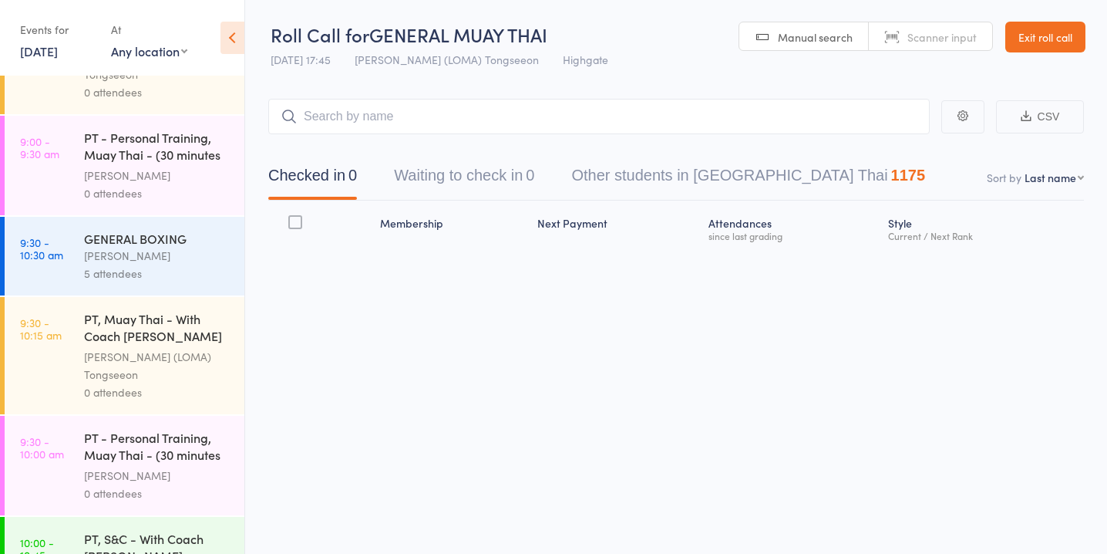
scroll to position [1888, 0]
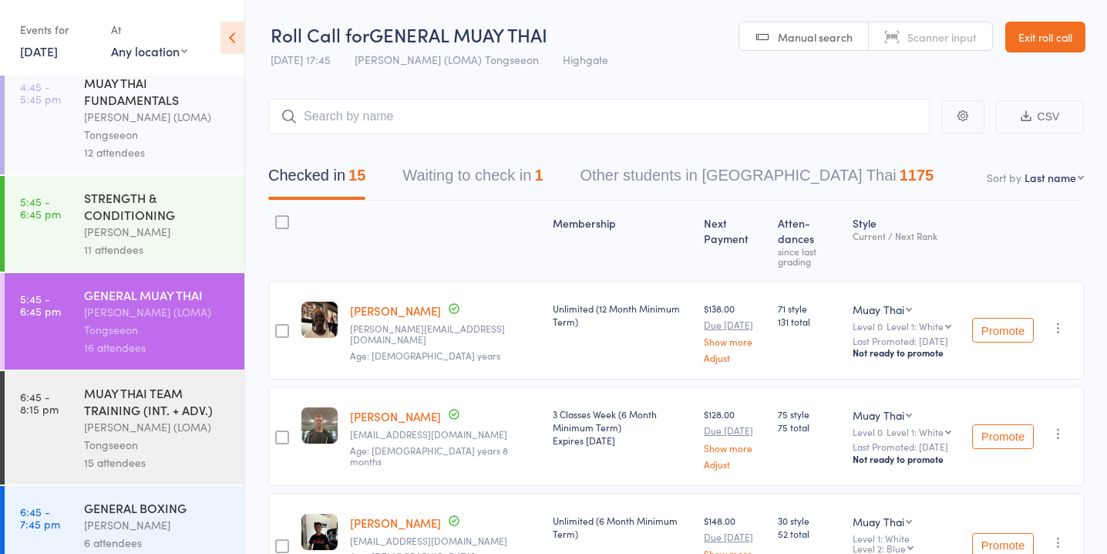
click at [476, 170] on button "Waiting to check in 1" at bounding box center [473, 179] width 140 height 41
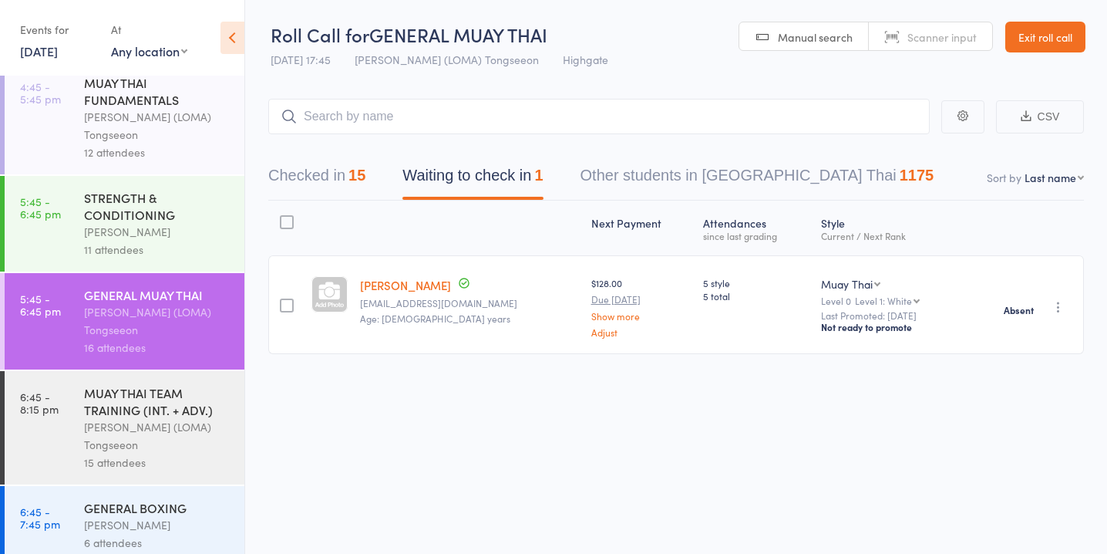
click at [164, 423] on div "[PERSON_NAME] (LOMA) Tongseeon" at bounding box center [157, 435] width 147 height 35
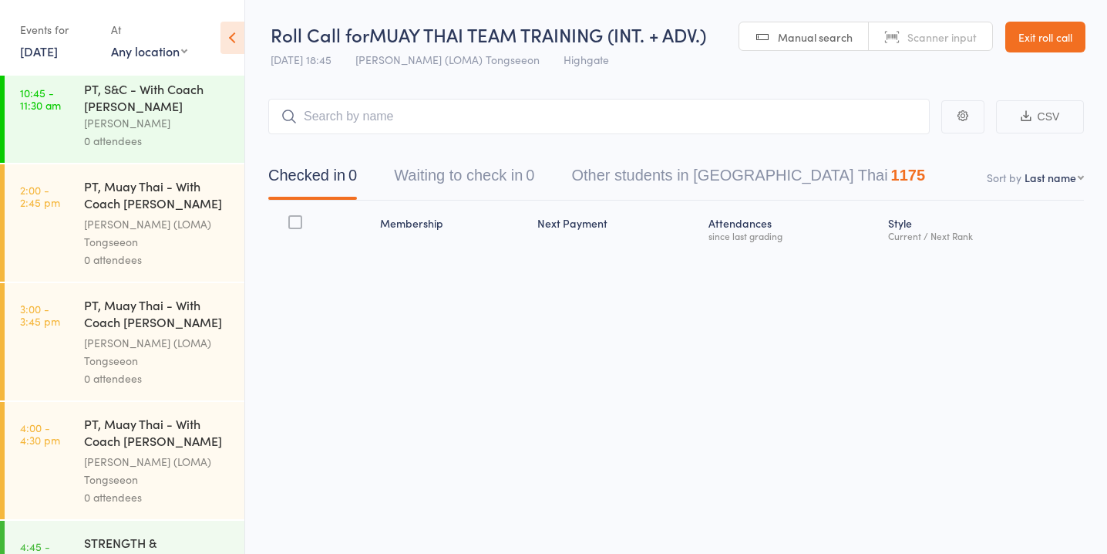
scroll to position [1888, 0]
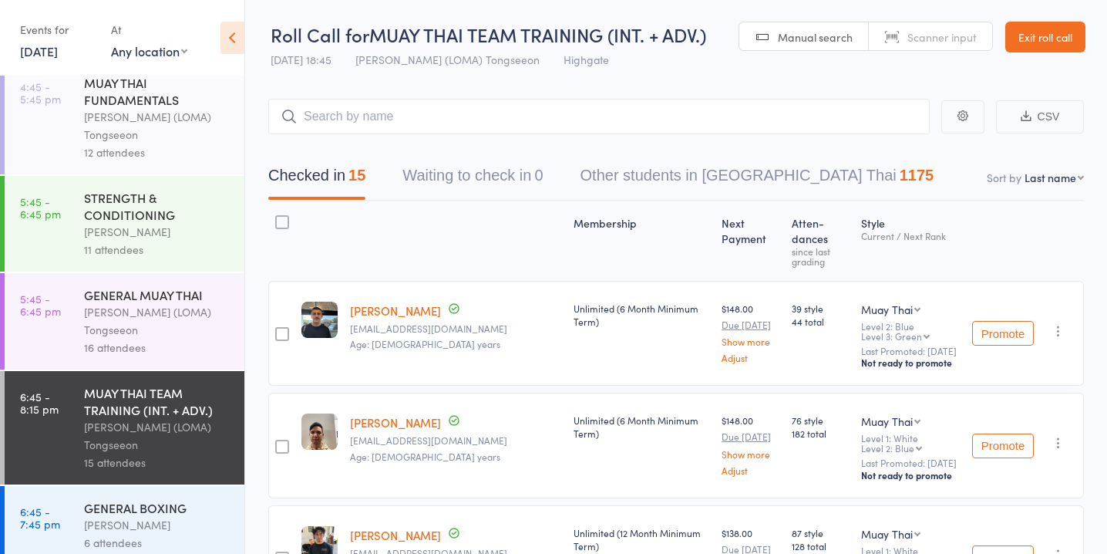
click at [195, 516] on div "[PERSON_NAME]" at bounding box center [157, 525] width 147 height 18
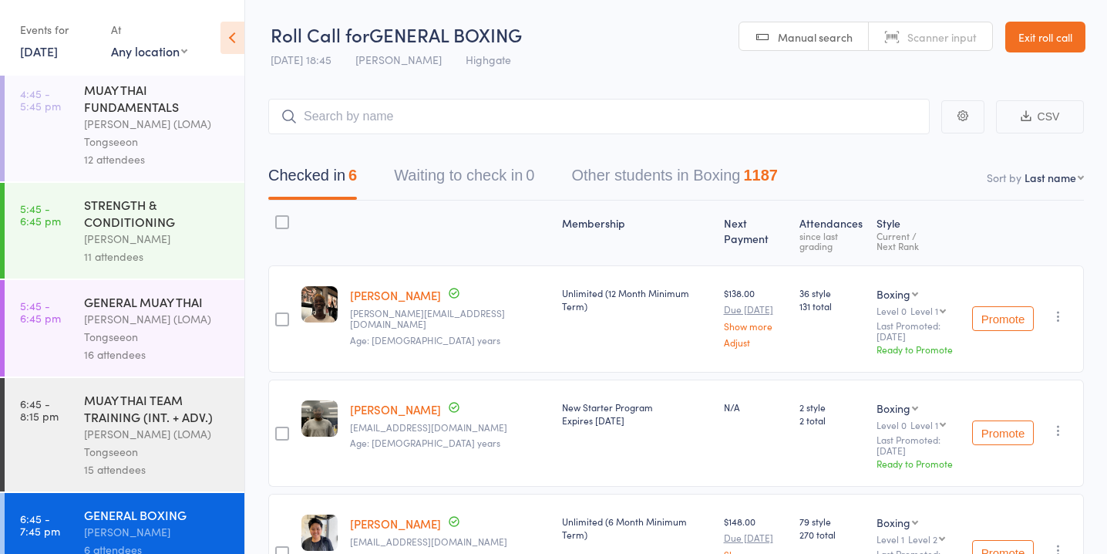
scroll to position [1888, 0]
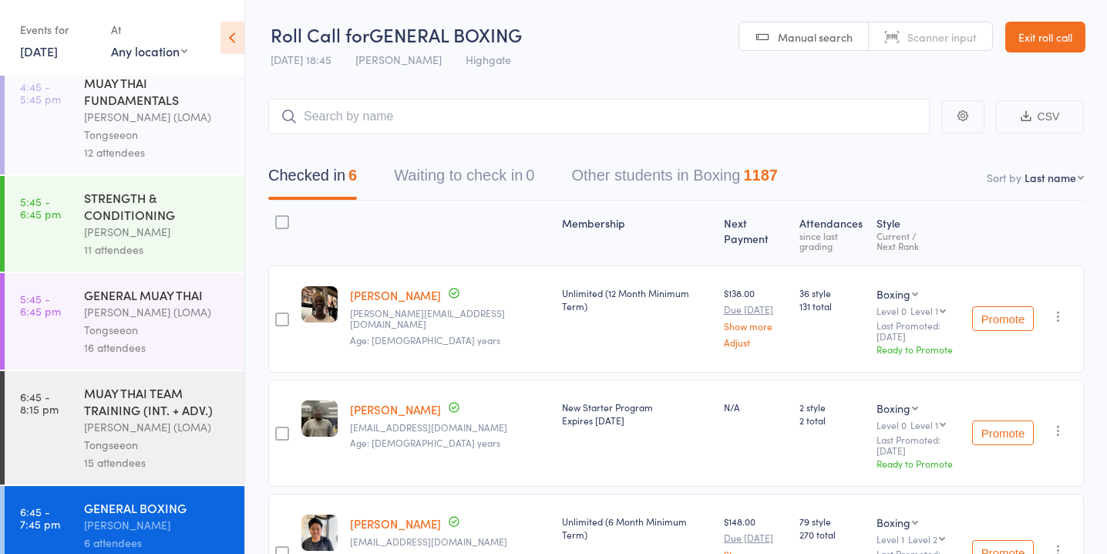
click at [170, 339] on div "16 attendees" at bounding box center [157, 348] width 147 height 18
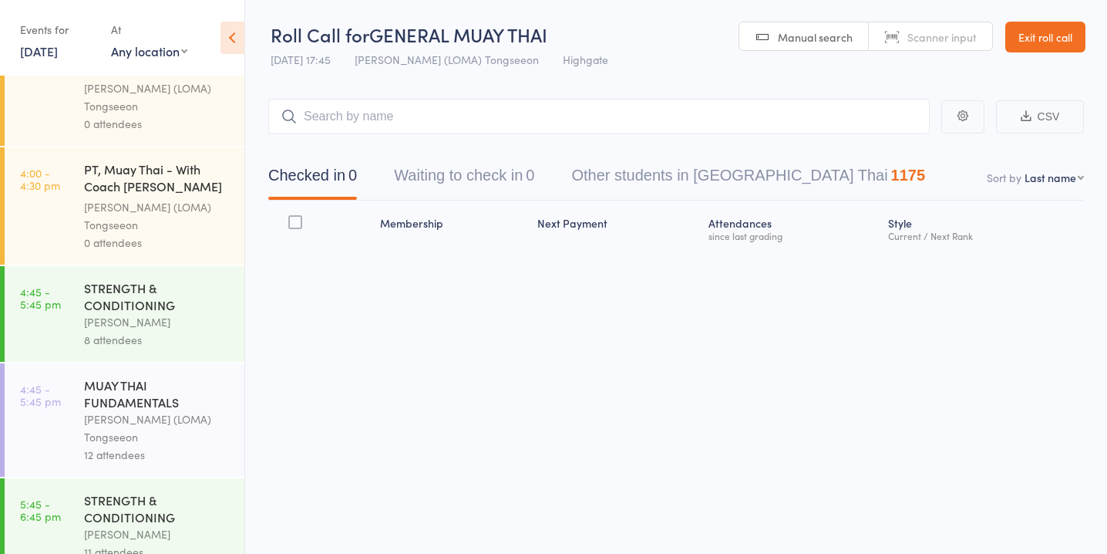
scroll to position [1888, 0]
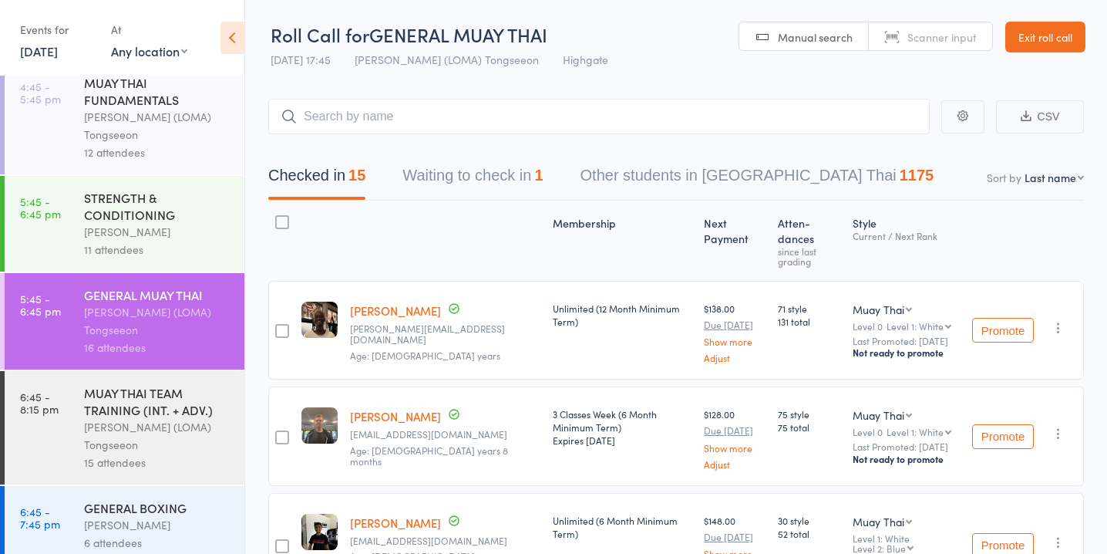
click at [163, 418] on div "[PERSON_NAME] (LOMA) Tongseeon" at bounding box center [157, 435] width 147 height 35
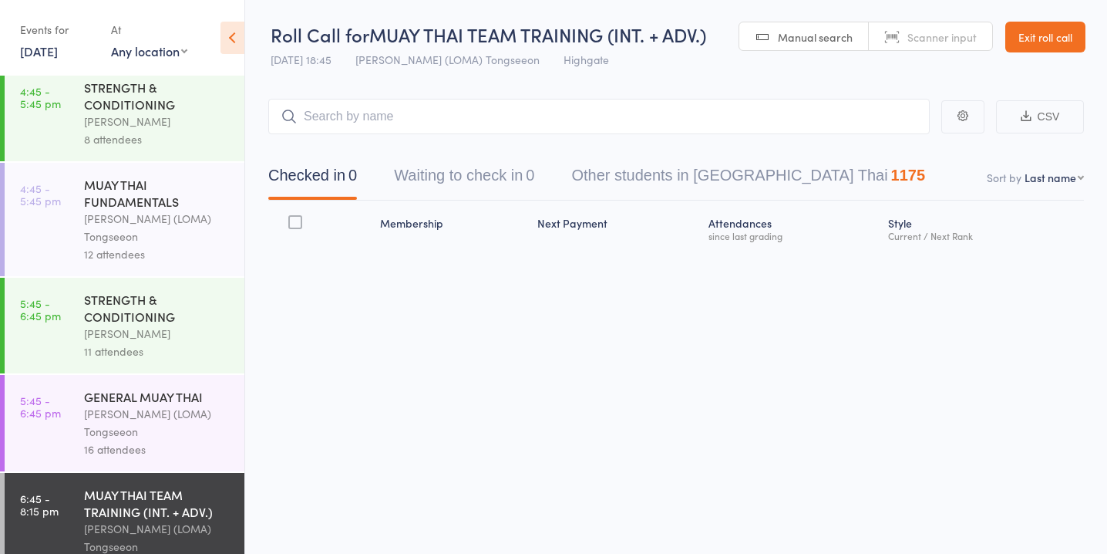
scroll to position [1888, 0]
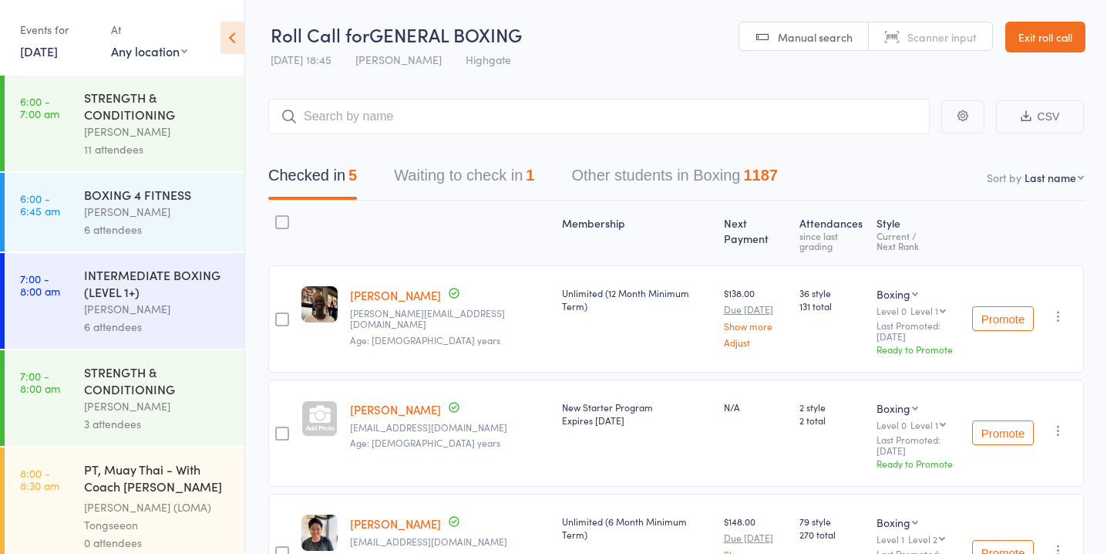
click at [531, 182] on button "Waiting to check in 1" at bounding box center [464, 179] width 140 height 41
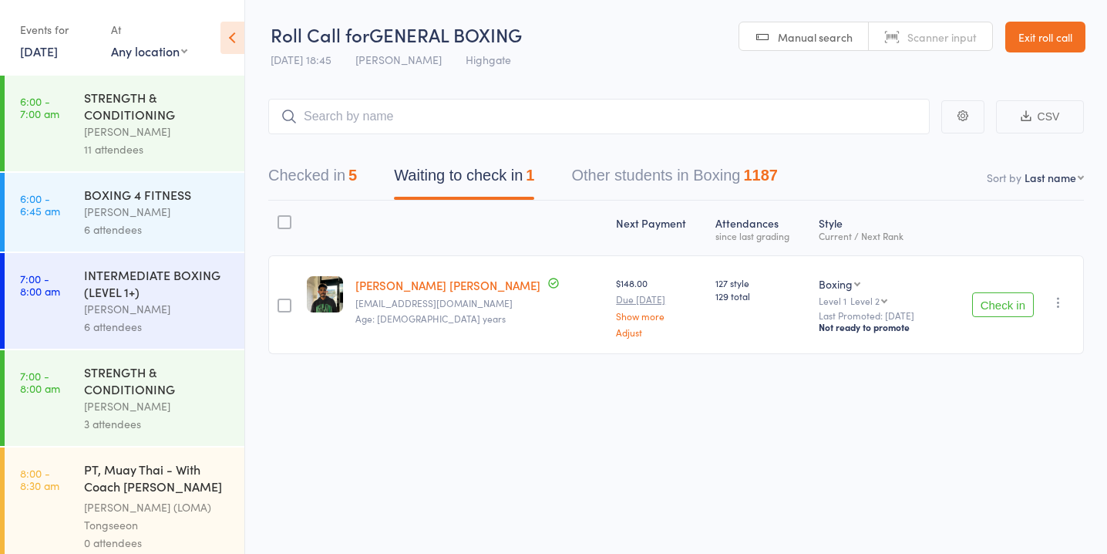
click at [976, 308] on button "Check in" at bounding box center [1003, 304] width 62 height 25
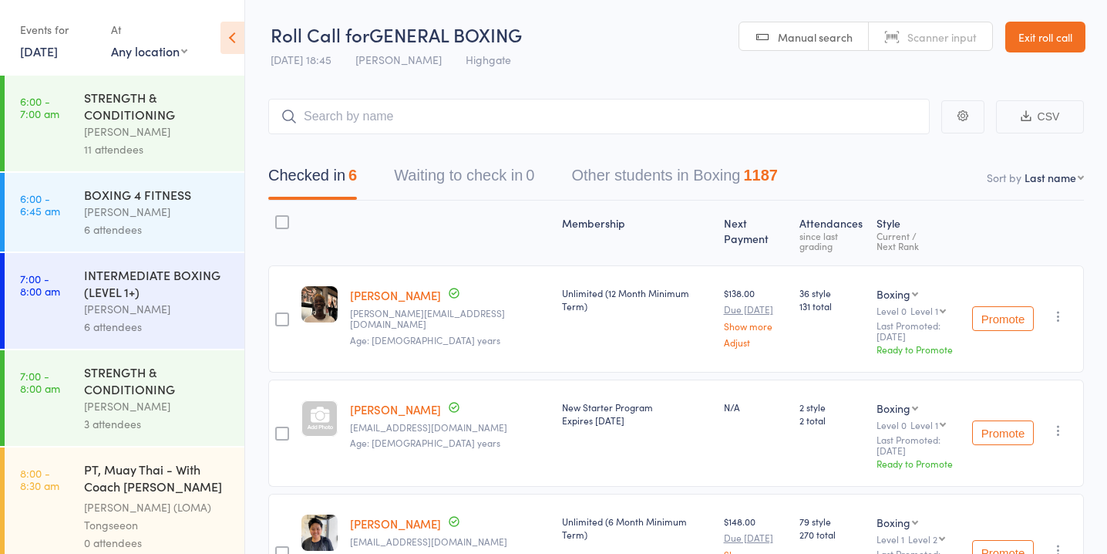
click at [317, 414] on div at bounding box center [319, 418] width 36 height 36
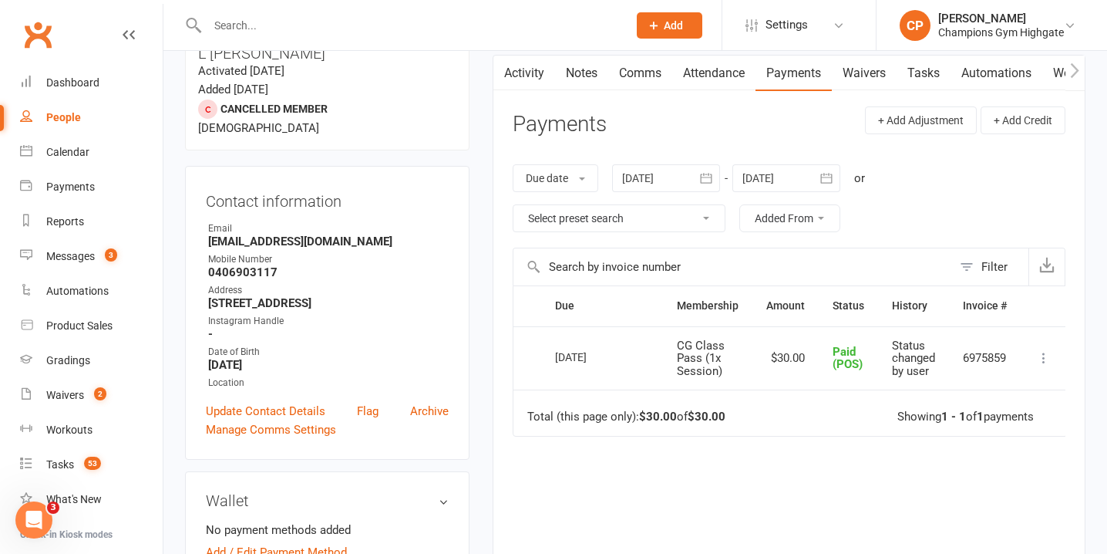
scroll to position [0, 3]
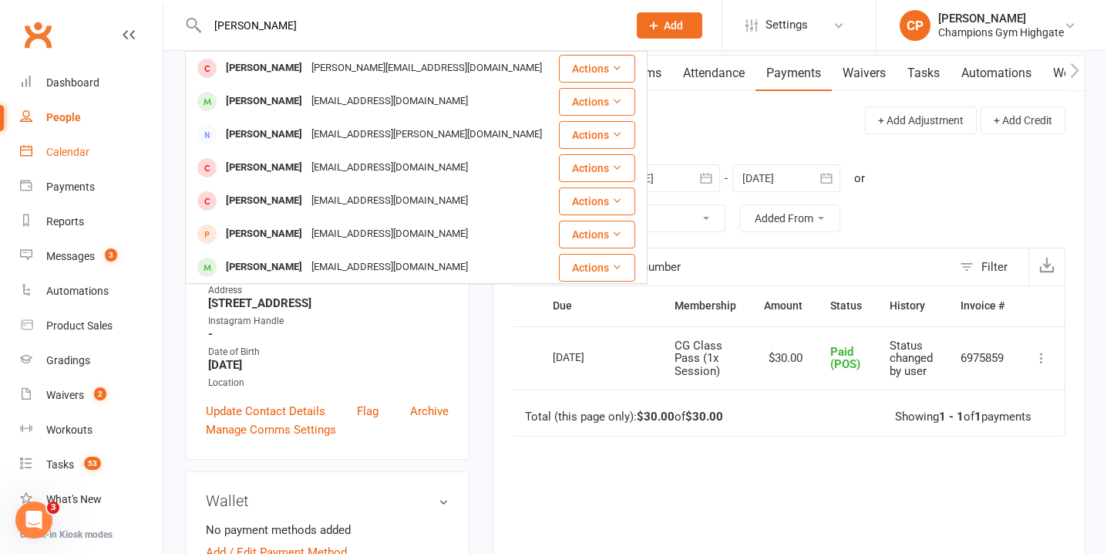
type input "[PERSON_NAME]"
click at [76, 148] on div "Calendar" at bounding box center [67, 152] width 43 height 12
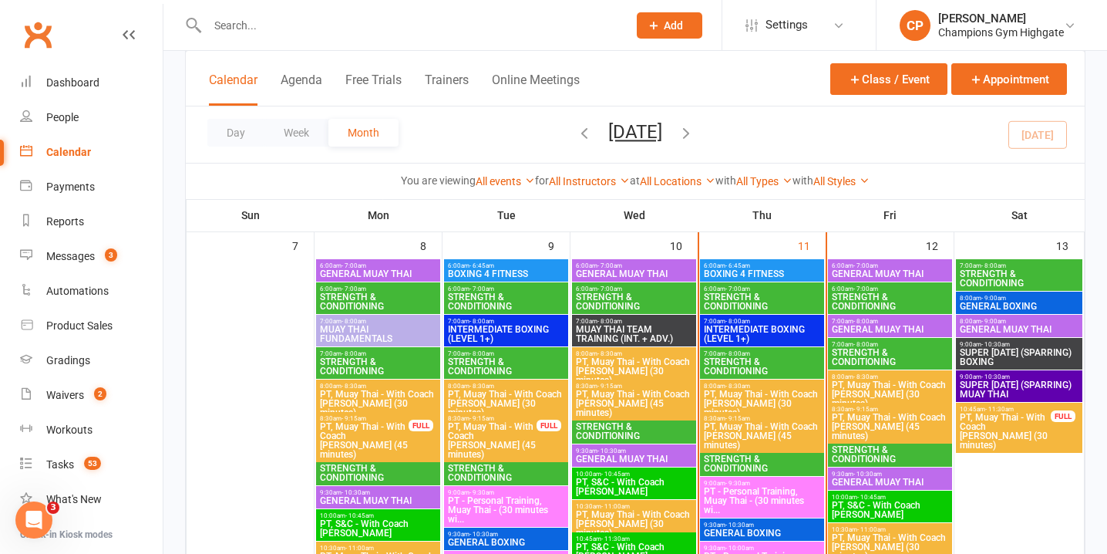
scroll to position [862, 0]
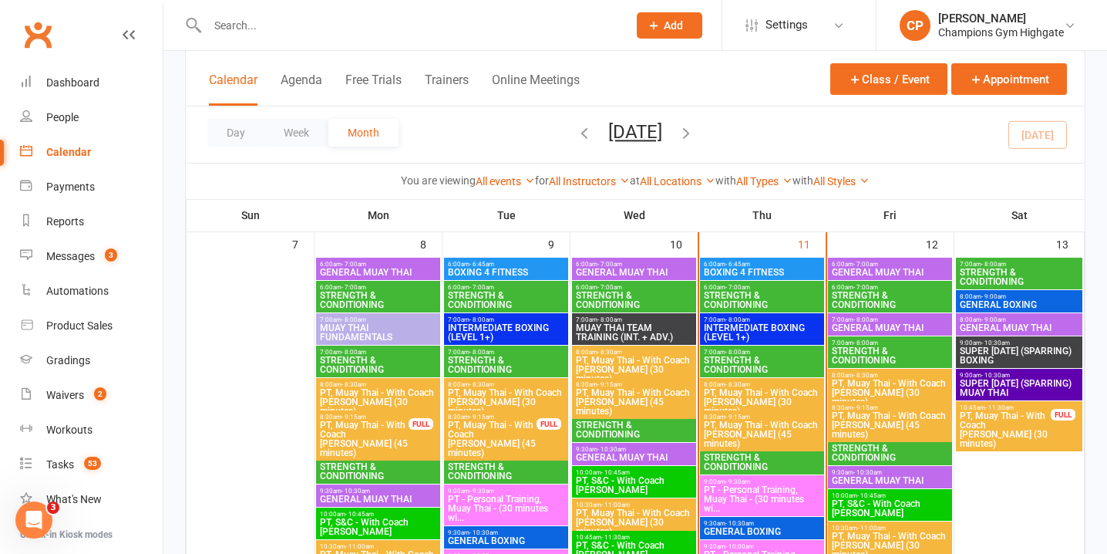
click at [891, 386] on span "PT, Muay Thai - With Coach [PERSON_NAME] (30 minutes)" at bounding box center [890, 393] width 118 height 28
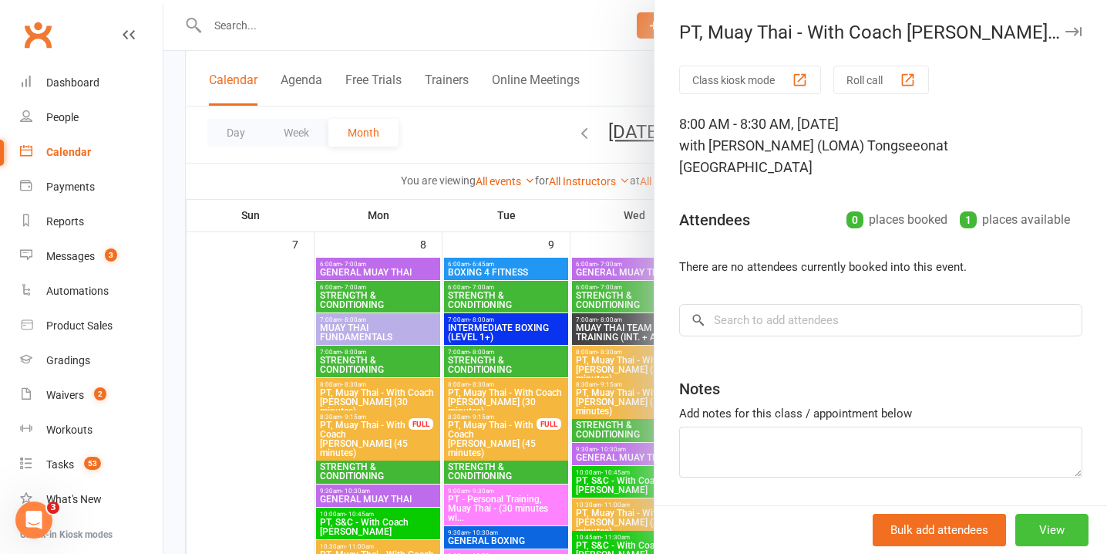
click at [1059, 519] on button "View" at bounding box center [1052, 530] width 73 height 32
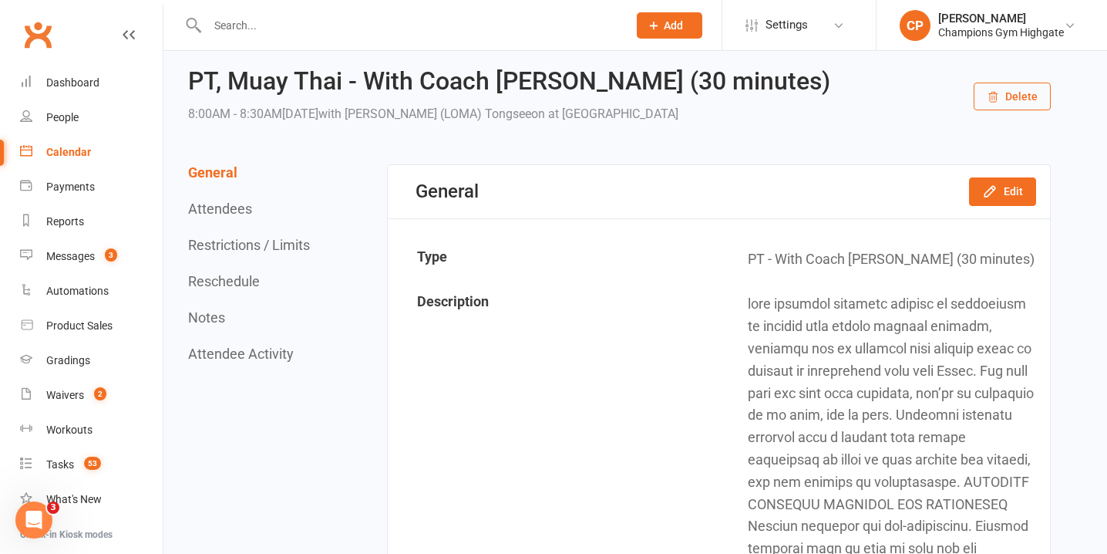
scroll to position [53, 0]
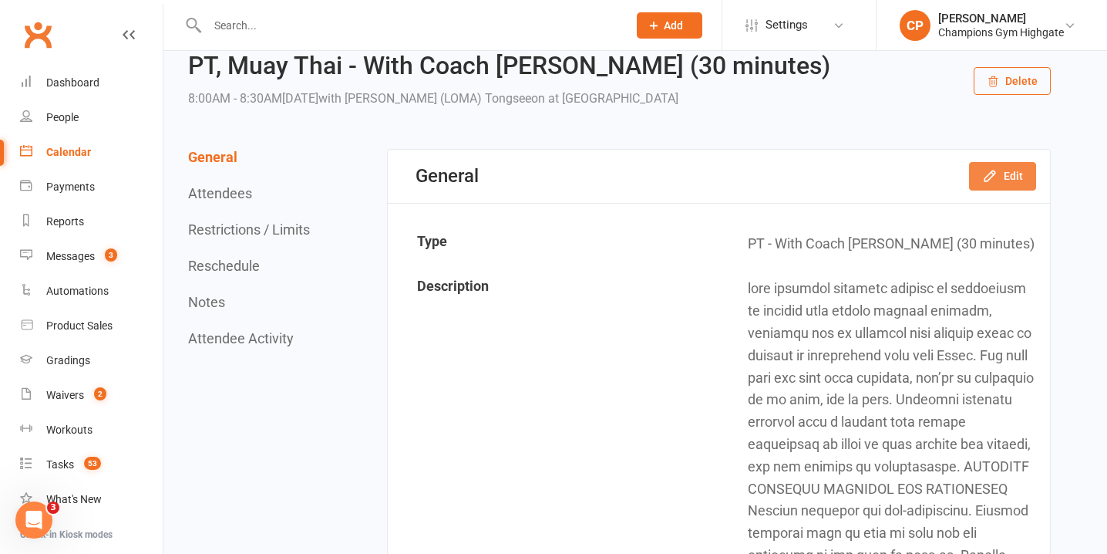
click at [1018, 173] on button "Edit" at bounding box center [1002, 176] width 67 height 28
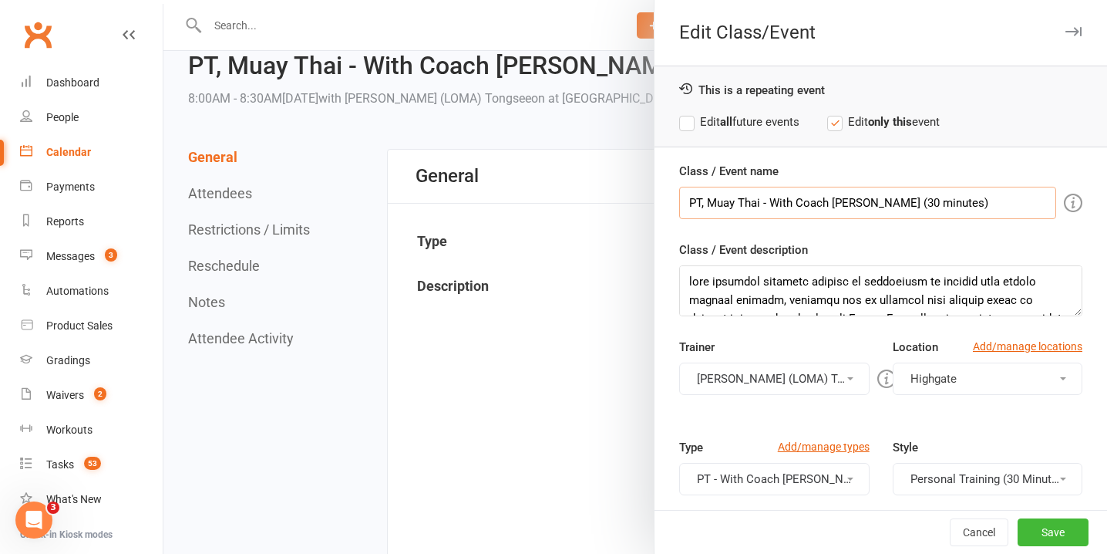
click at [880, 200] on input "PT, Muay Thai - With Coach [PERSON_NAME] (30 minutes)" at bounding box center [867, 203] width 377 height 32
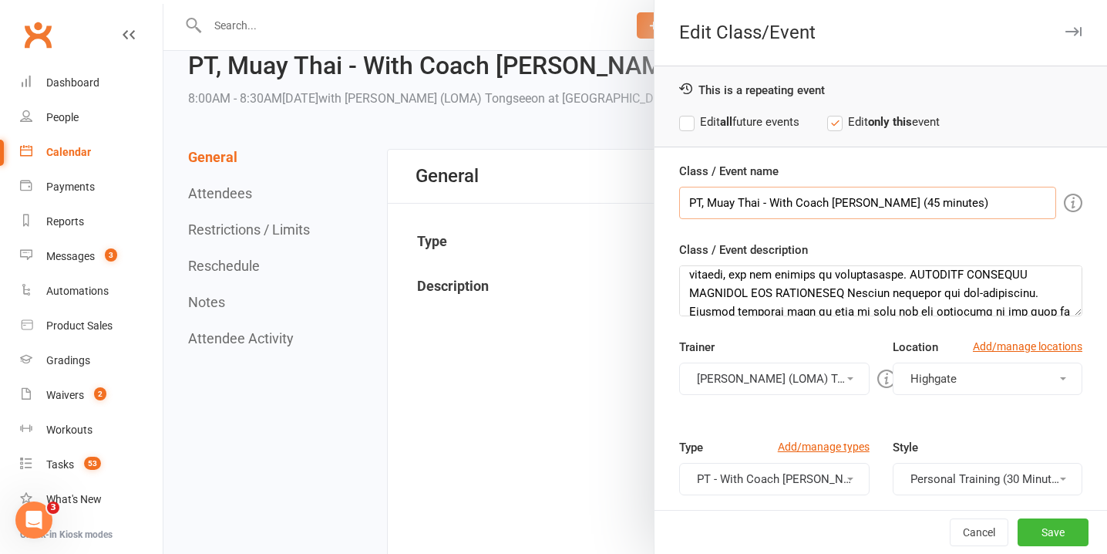
scroll to position [109, 0]
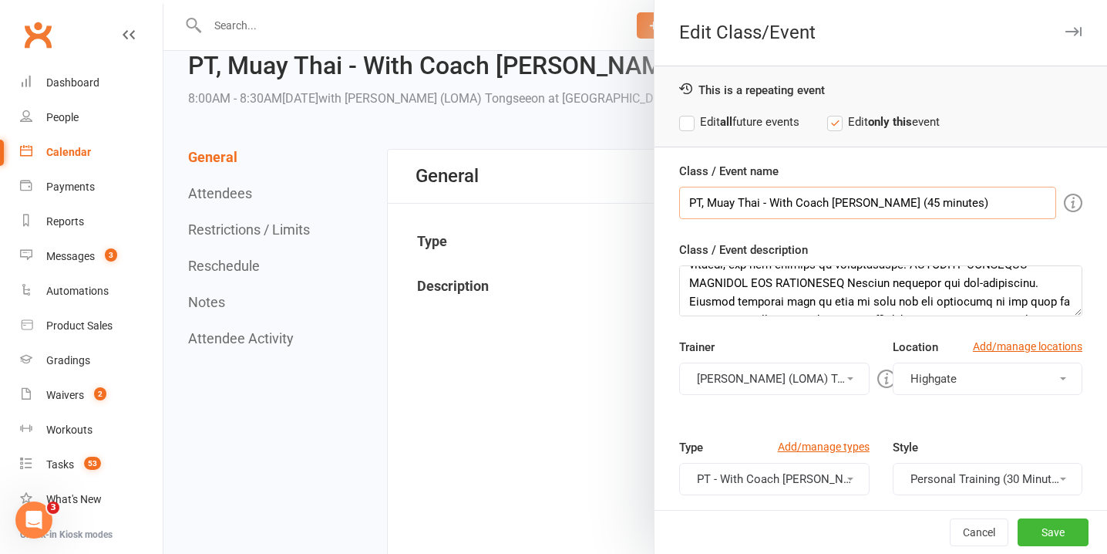
type input "PT, Muay Thai - With Coach [PERSON_NAME] (45 minutes)"
click at [846, 377] on button "Ronnarong (LOMA) Tongseeon" at bounding box center [774, 378] width 190 height 32
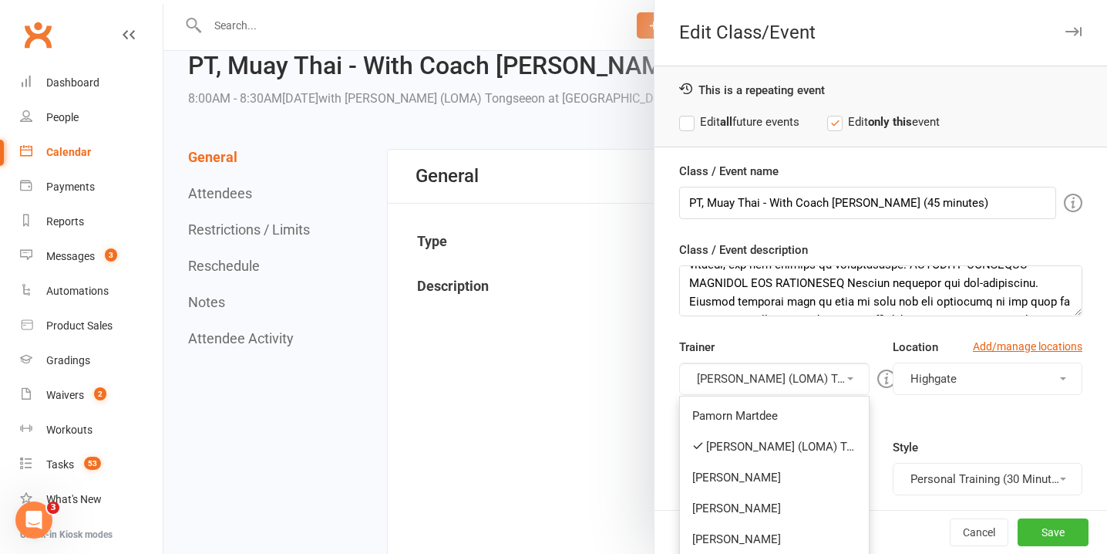
click at [977, 427] on div "Trainer Ronnarong (LOMA) Tongseeon Pamorn Martdee Ronnarong (LOMA) Tongseeon Os…" at bounding box center [881, 388] width 426 height 100
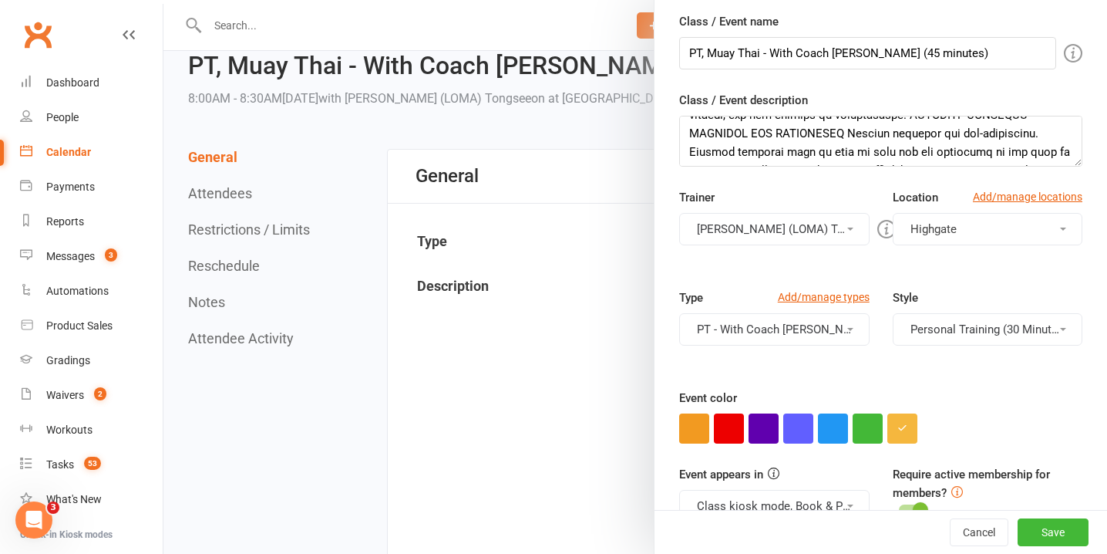
scroll to position [153, 0]
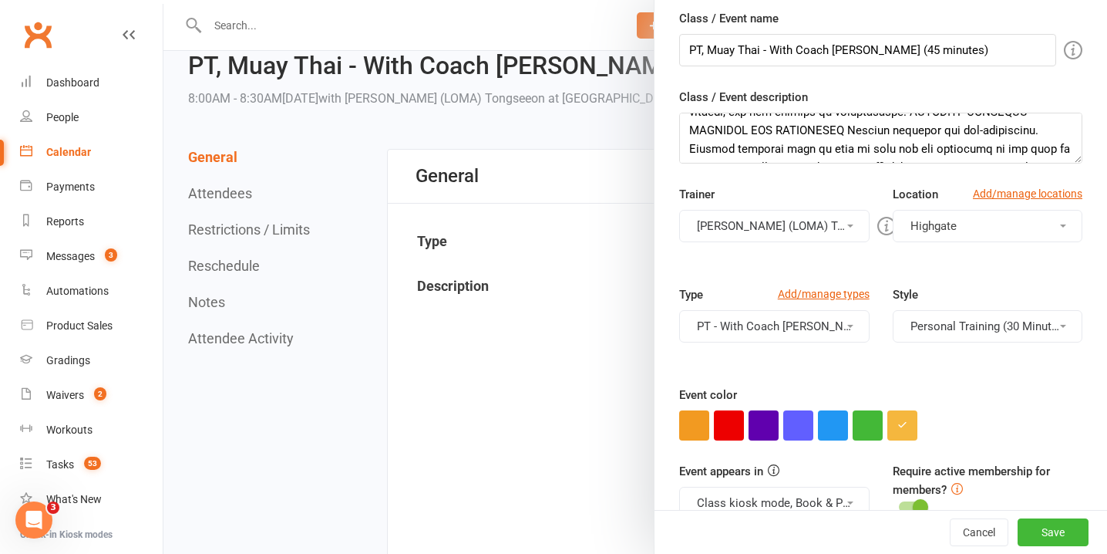
click at [995, 322] on button "Personal Training (30 Minutes)" at bounding box center [988, 326] width 190 height 32
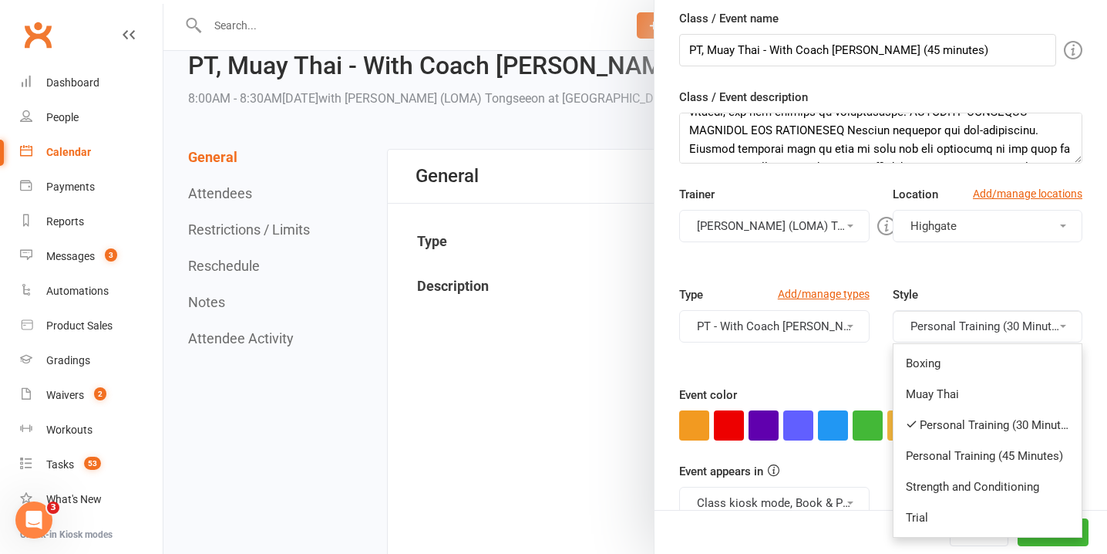
click at [1022, 456] on link "Personal Training (45 Minutes)" at bounding box center [988, 455] width 188 height 31
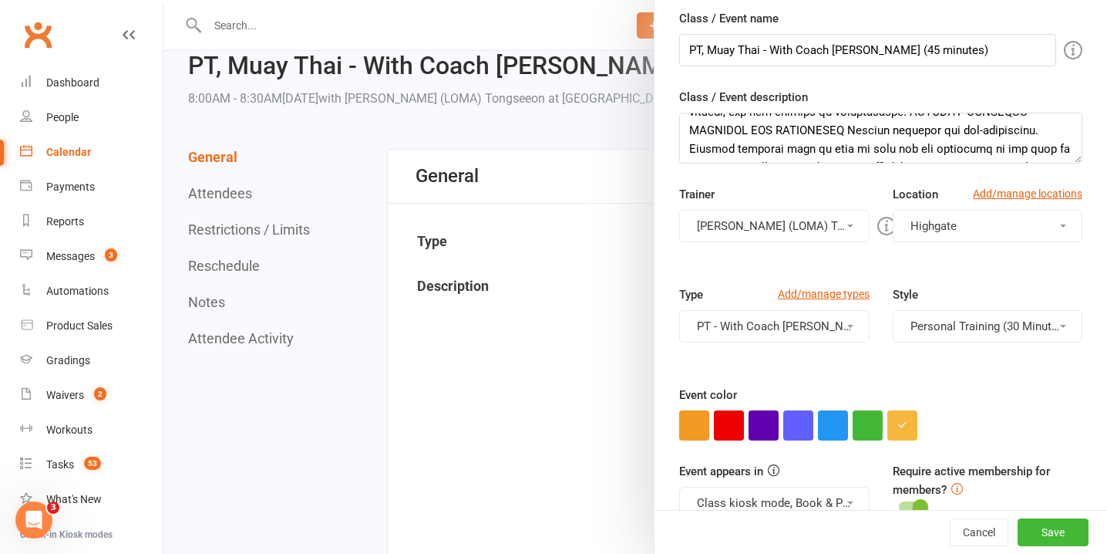
click at [785, 325] on button "PT - With Coach Loma (30 minutes)" at bounding box center [774, 326] width 190 height 32
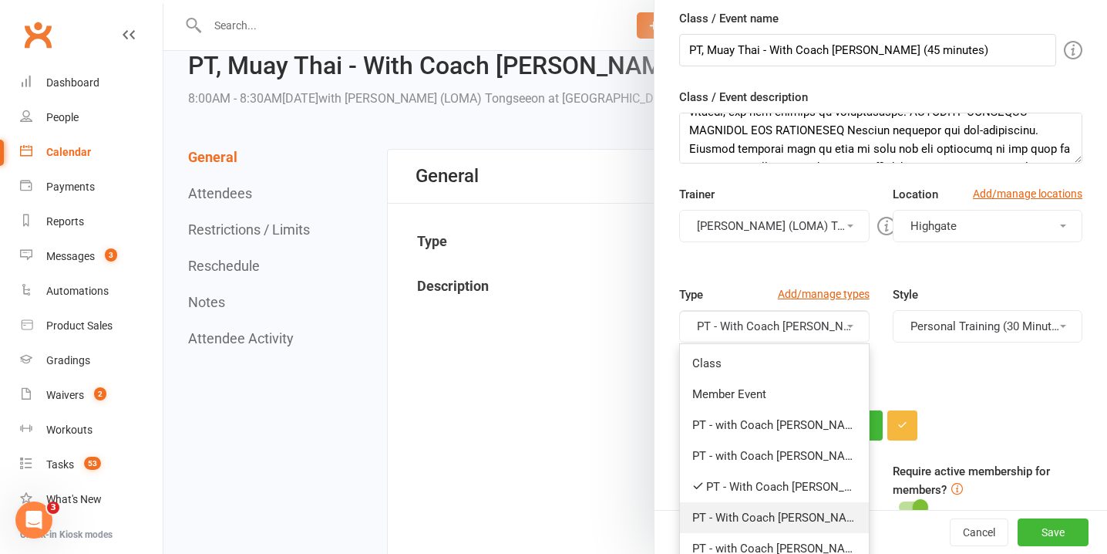
click at [837, 516] on link "PT - With Coach Loma (45 minutes)" at bounding box center [774, 517] width 188 height 31
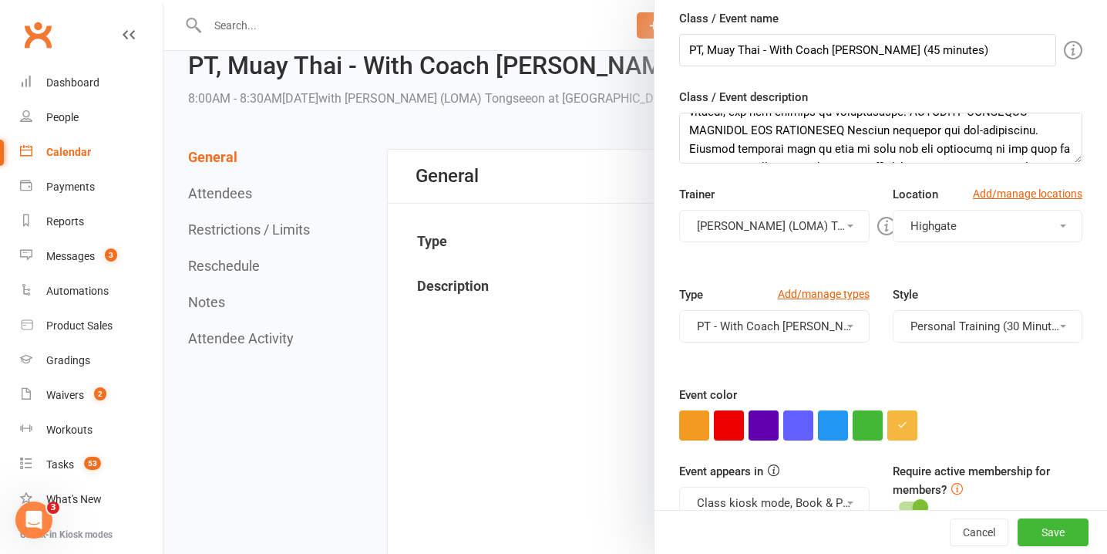
scroll to position [184, 0]
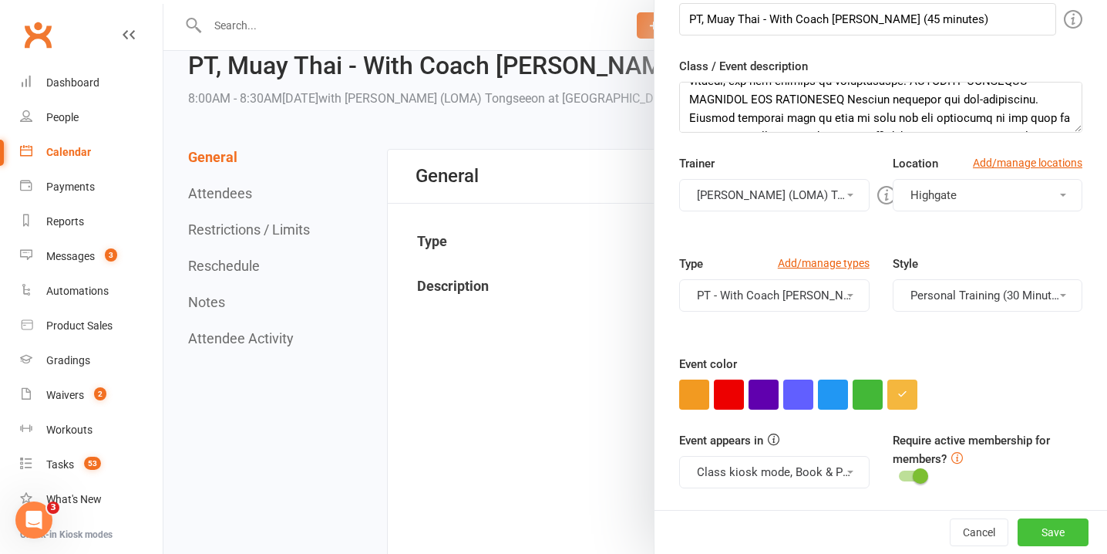
click at [1056, 531] on button "Save" at bounding box center [1053, 532] width 71 height 28
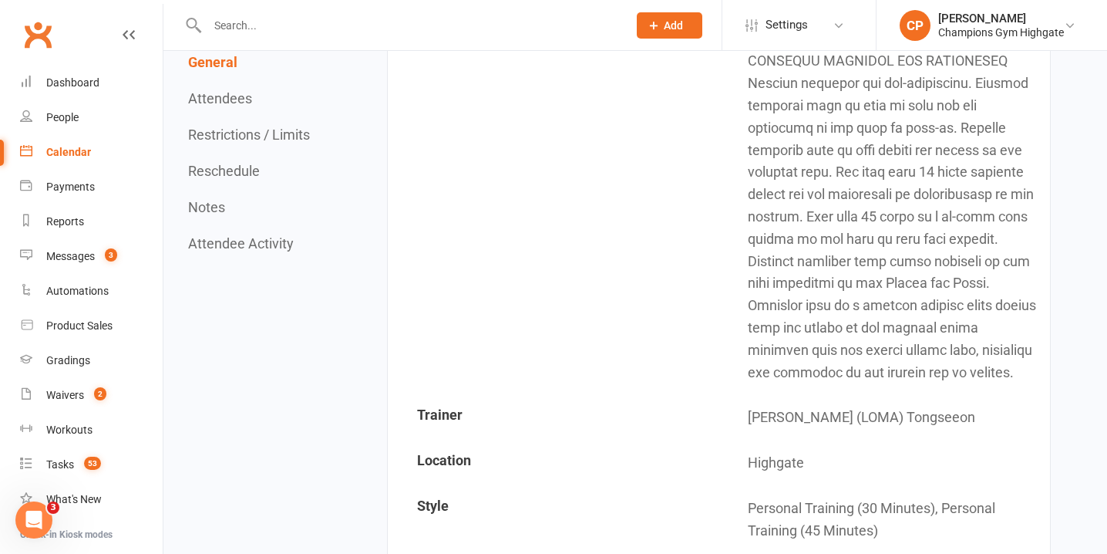
click at [241, 93] on button "Attendees" at bounding box center [220, 98] width 64 height 16
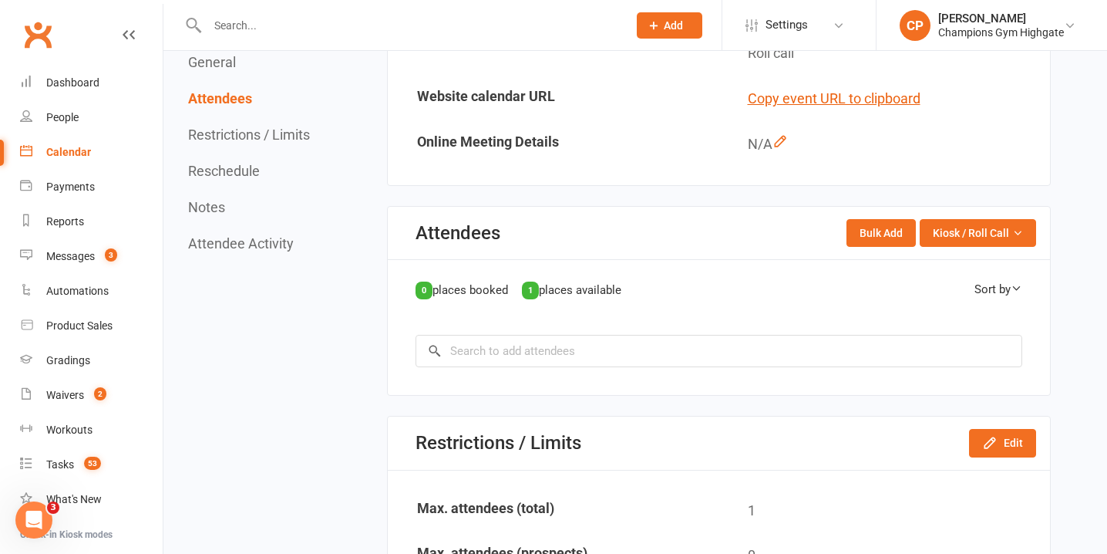
scroll to position [1184, 0]
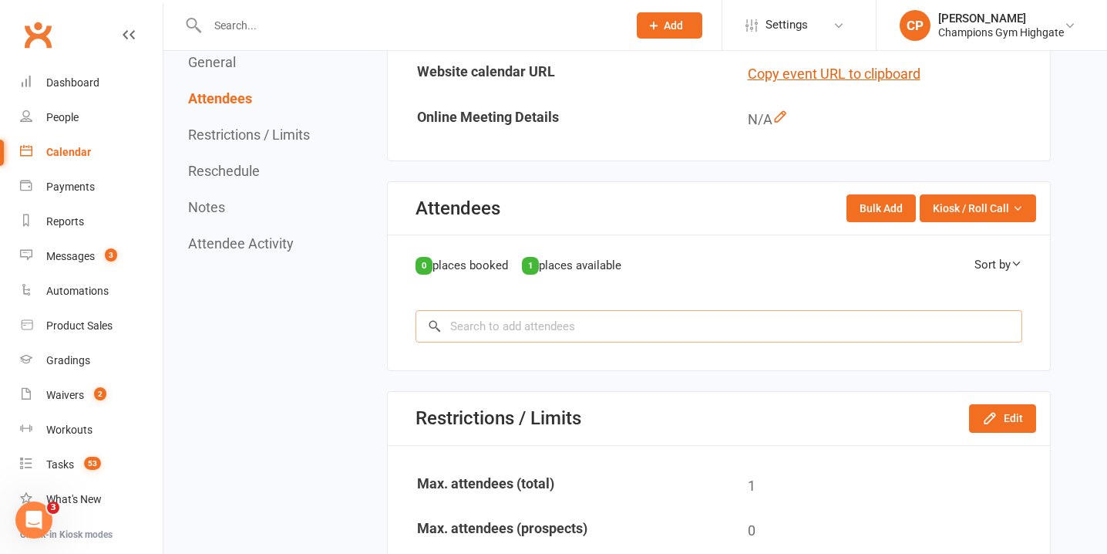
click at [702, 335] on input "search" at bounding box center [719, 326] width 607 height 32
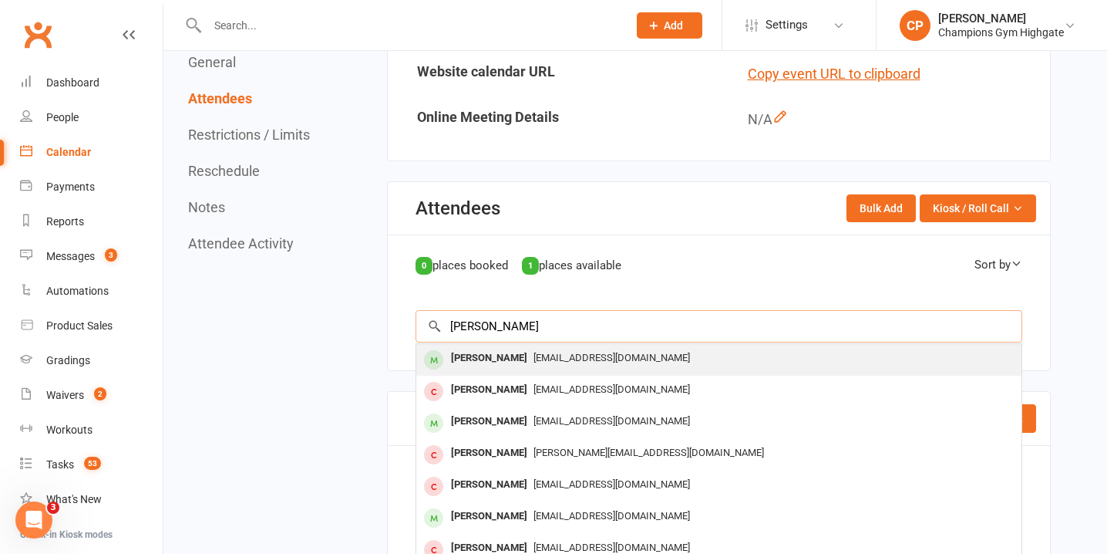
type input "[PERSON_NAME]"
click at [702, 355] on div "[EMAIL_ADDRESS][DOMAIN_NAME]" at bounding box center [719, 358] width 593 height 22
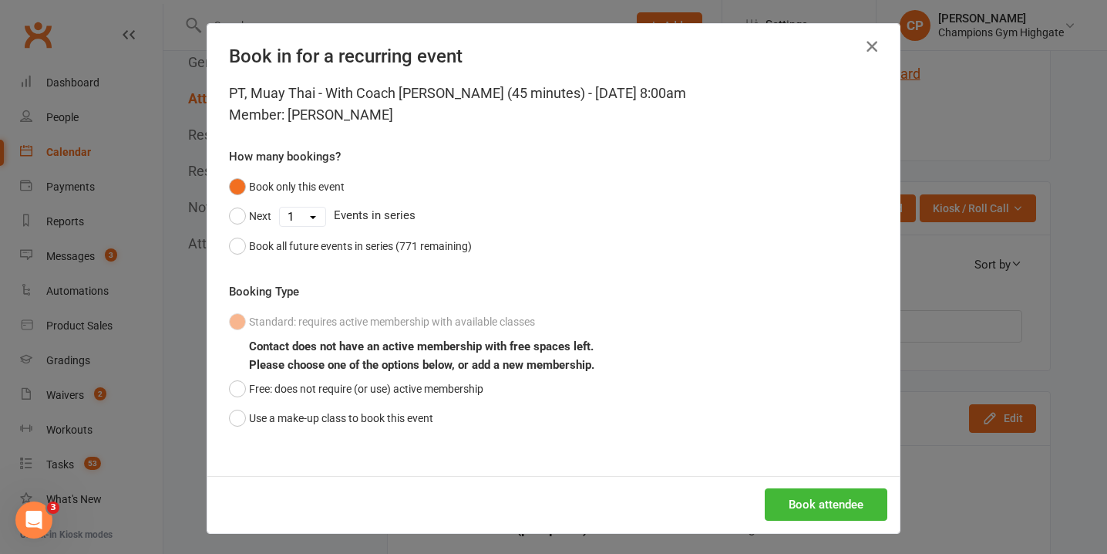
click at [874, 49] on icon "button" at bounding box center [872, 46] width 19 height 19
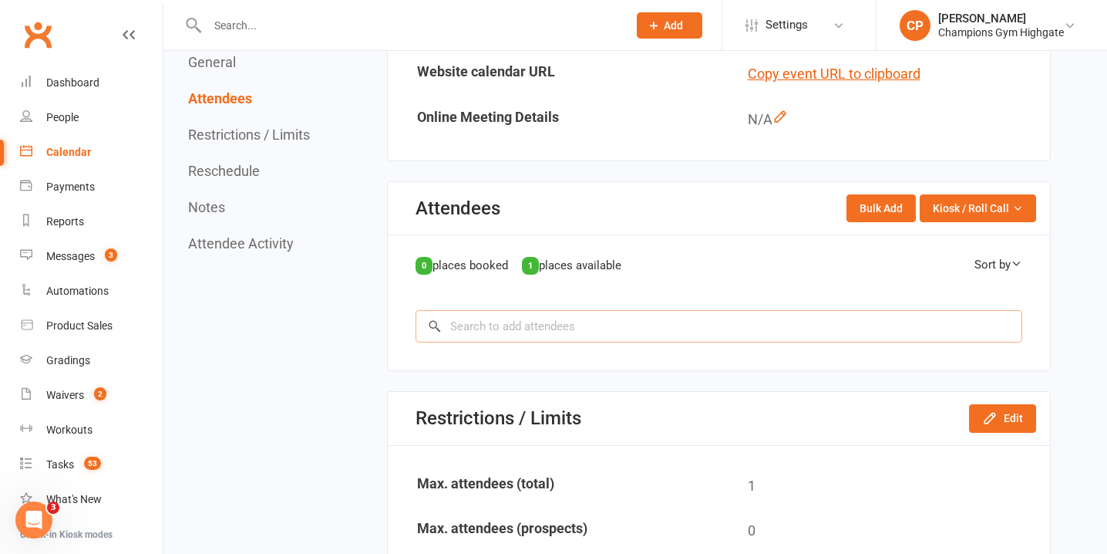
click at [533, 335] on input "search" at bounding box center [719, 326] width 607 height 32
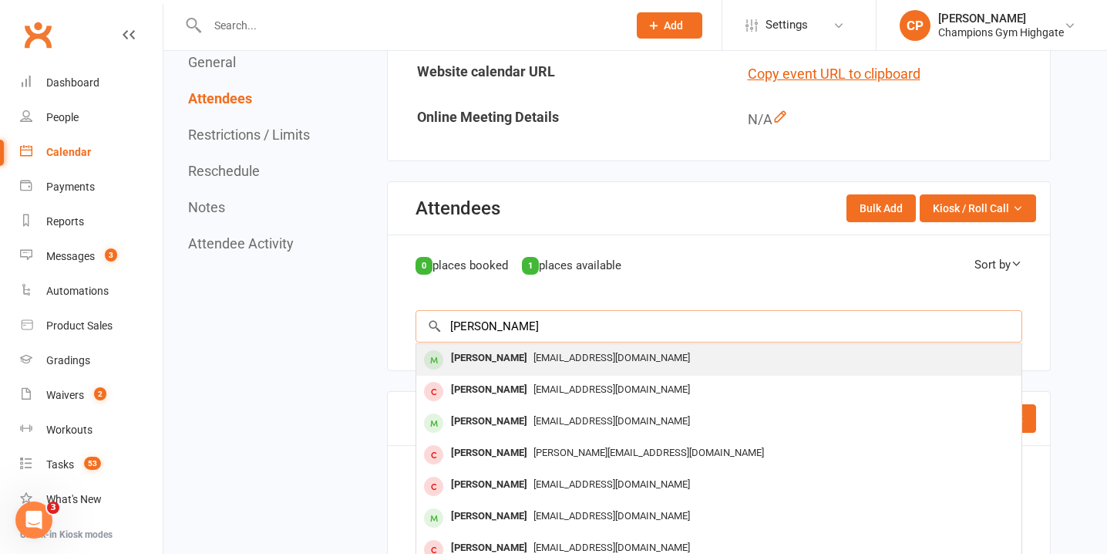
type input "[PERSON_NAME]"
click at [549, 362] on span "[EMAIL_ADDRESS][DOMAIN_NAME]" at bounding box center [612, 358] width 157 height 12
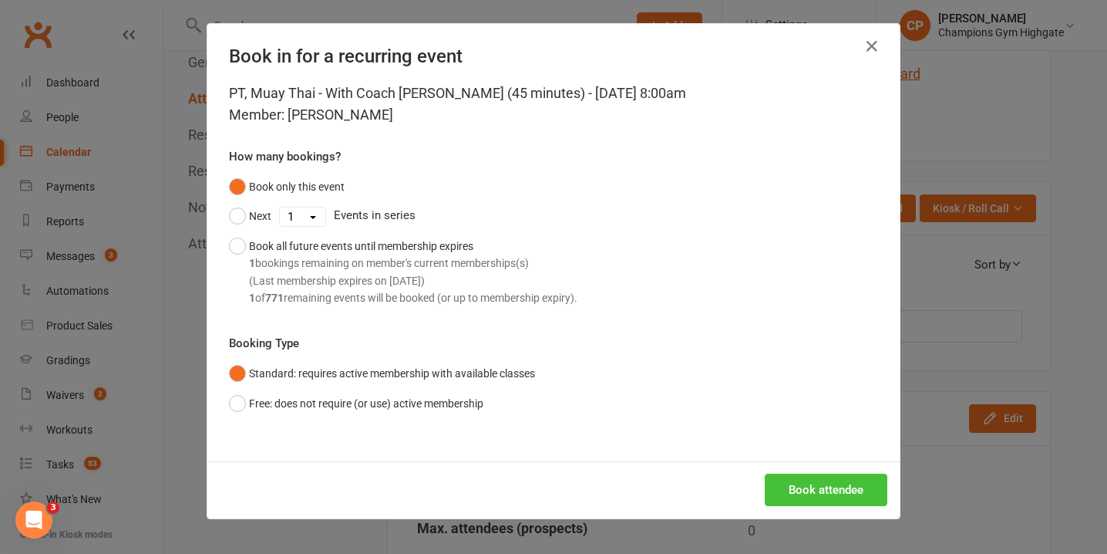
click at [827, 486] on button "Book attendee" at bounding box center [826, 489] width 123 height 32
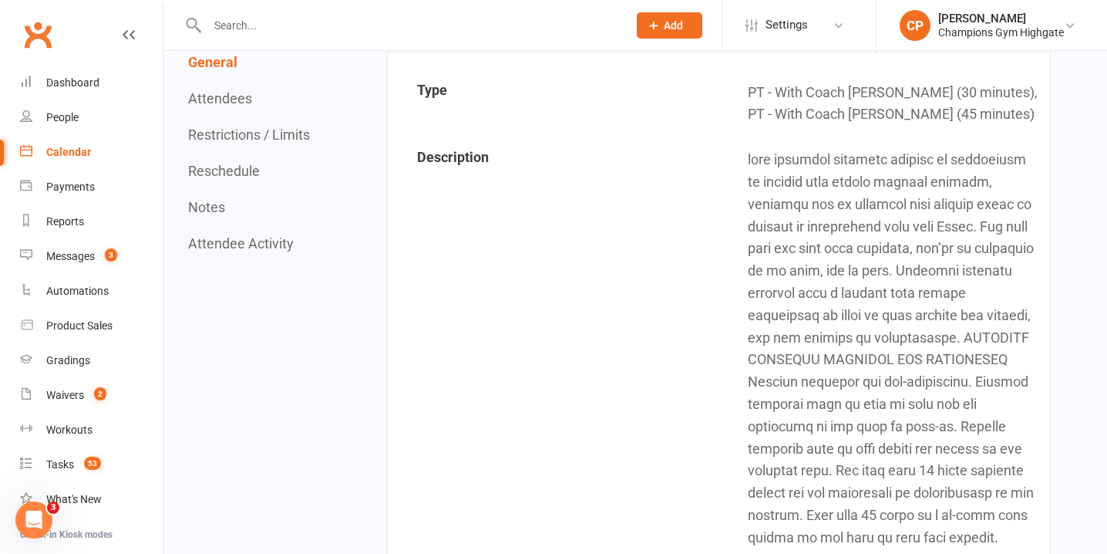
scroll to position [0, 0]
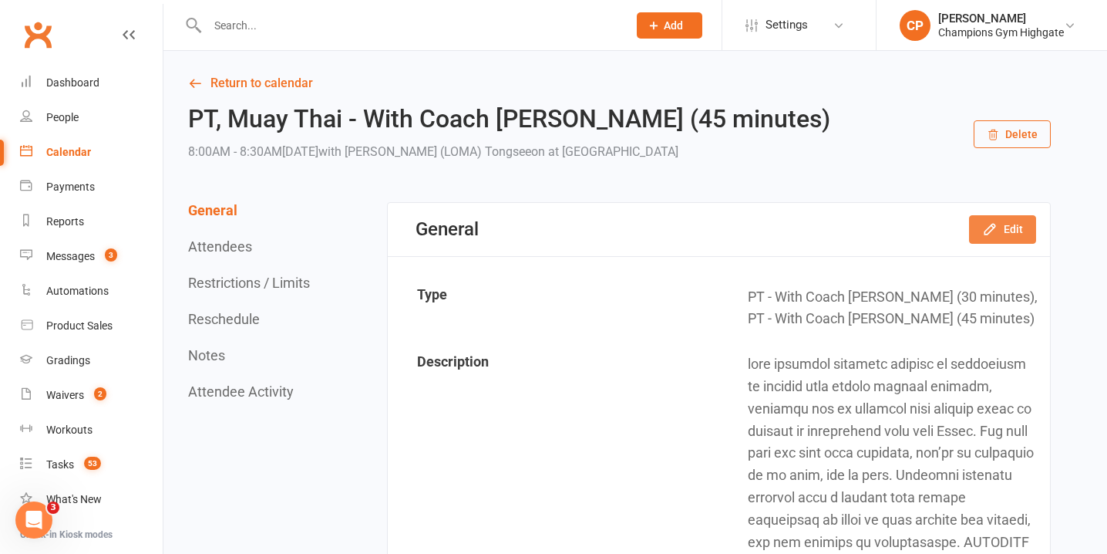
click at [998, 234] on icon "button" at bounding box center [989, 228] width 15 height 15
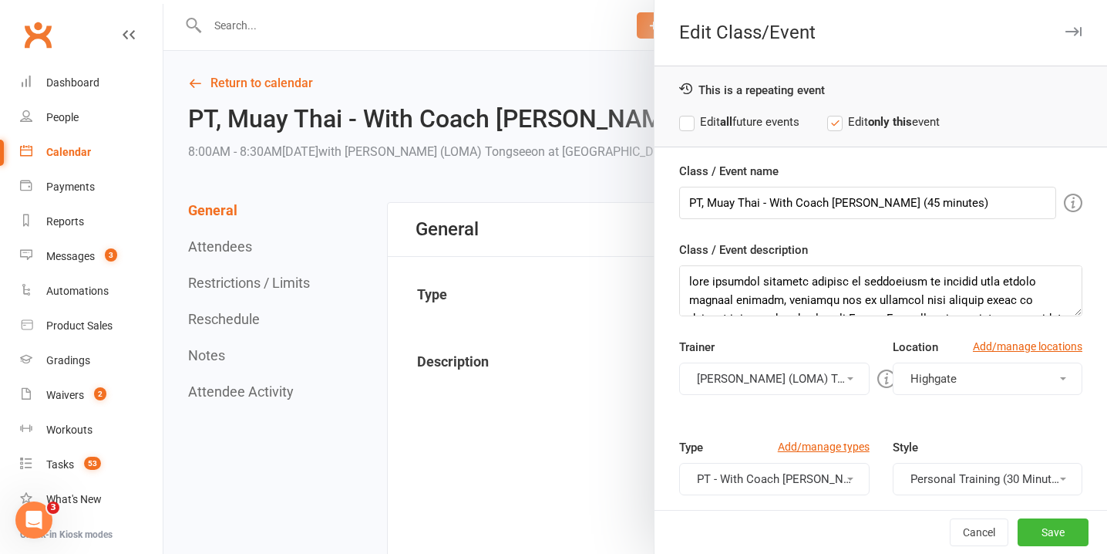
click at [1070, 30] on icon "button" at bounding box center [1074, 31] width 16 height 9
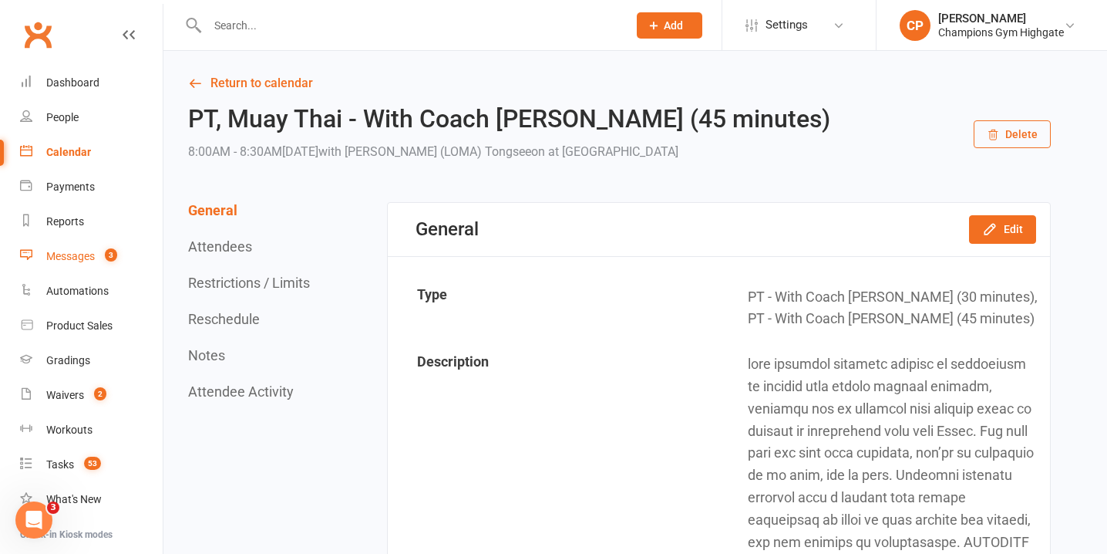
click at [54, 250] on div "Messages" at bounding box center [70, 256] width 49 height 12
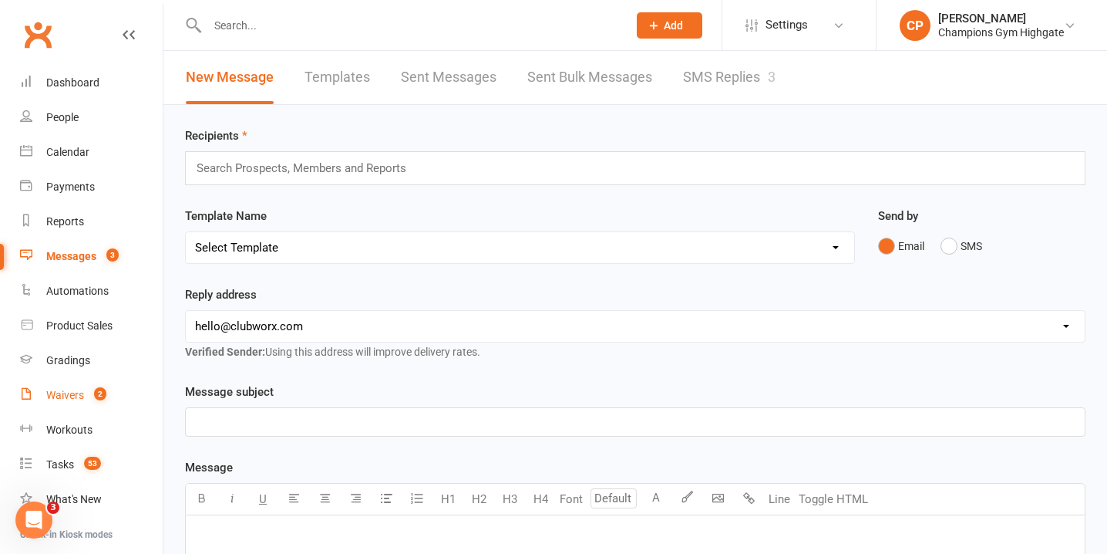
click at [93, 398] on count-badge "2" at bounding box center [96, 395] width 20 height 12
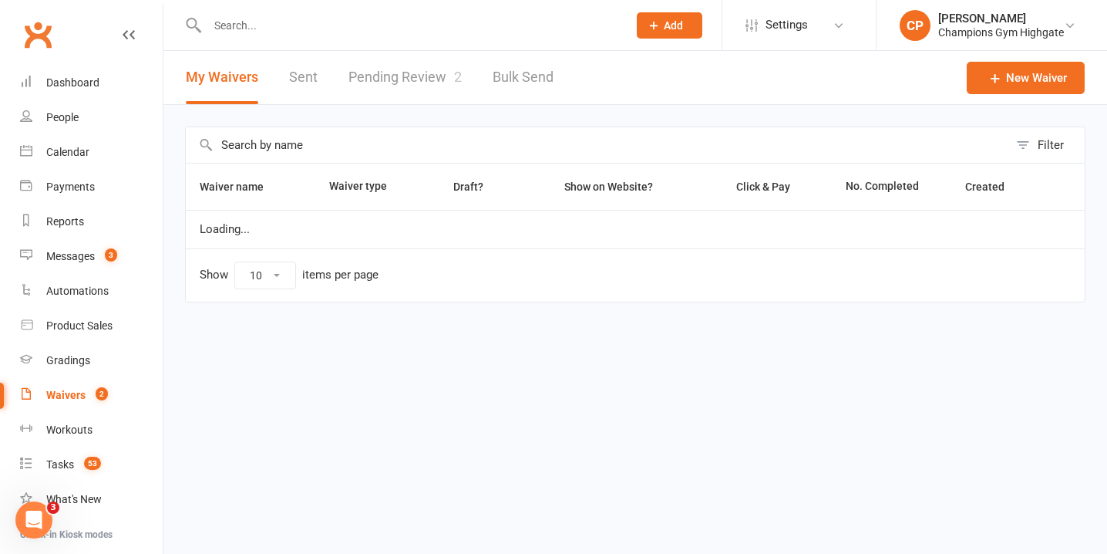
click at [389, 80] on link "Pending Review 2" at bounding box center [405, 77] width 113 height 53
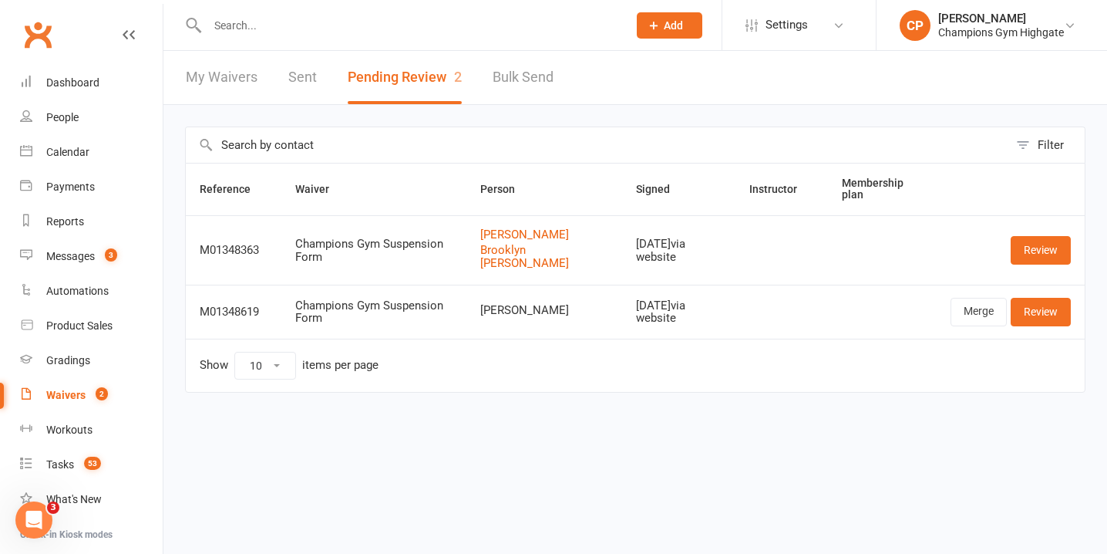
click at [426, 24] on input "text" at bounding box center [410, 26] width 414 height 22
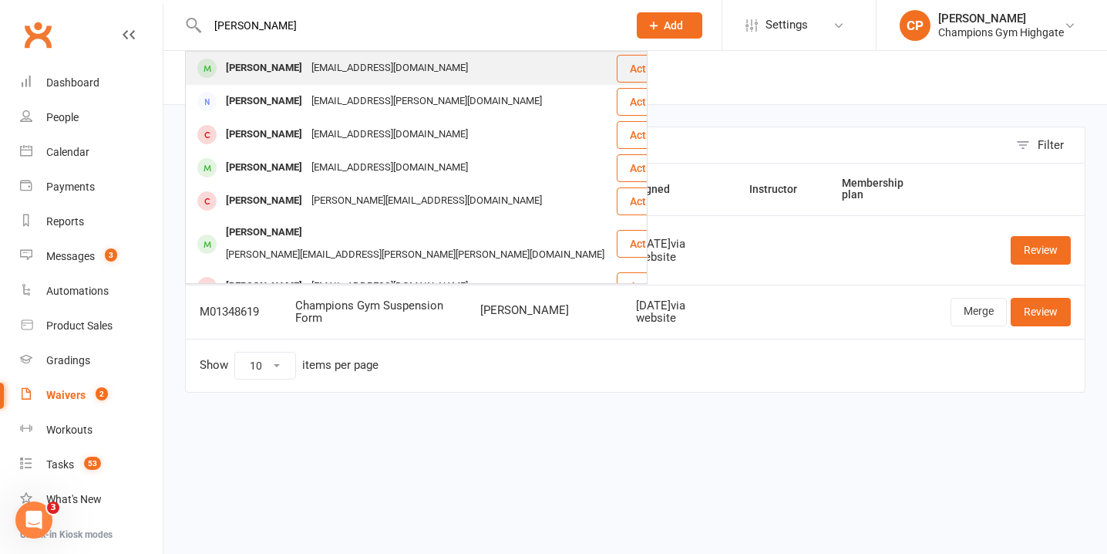
type input "[PERSON_NAME]"
click at [436, 62] on div "[PERSON_NAME] [EMAIL_ADDRESS][DOMAIN_NAME]" at bounding box center [401, 68] width 429 height 32
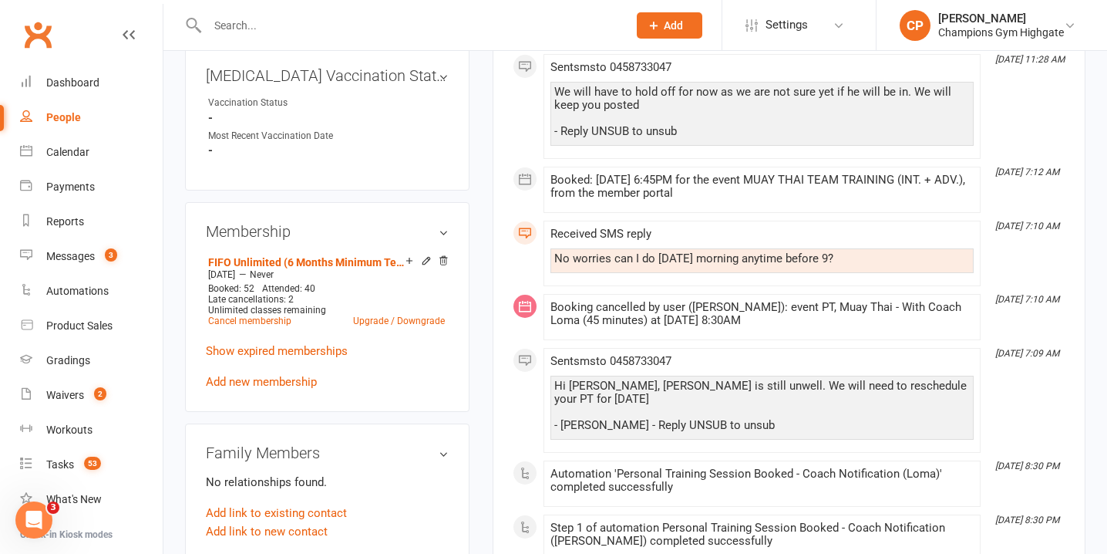
scroll to position [641, 0]
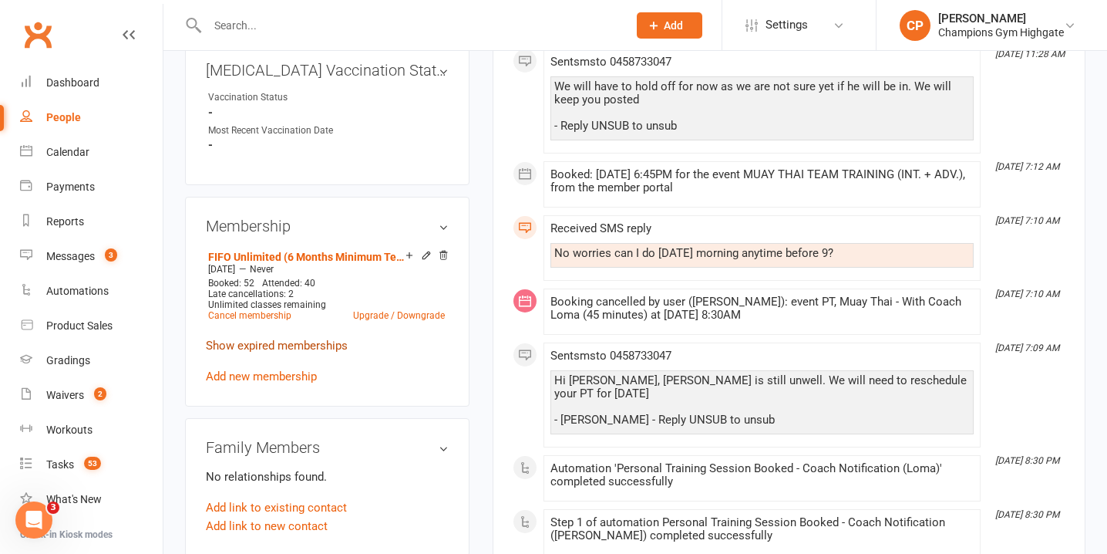
click at [319, 346] on link "Show expired memberships" at bounding box center [277, 346] width 142 height 14
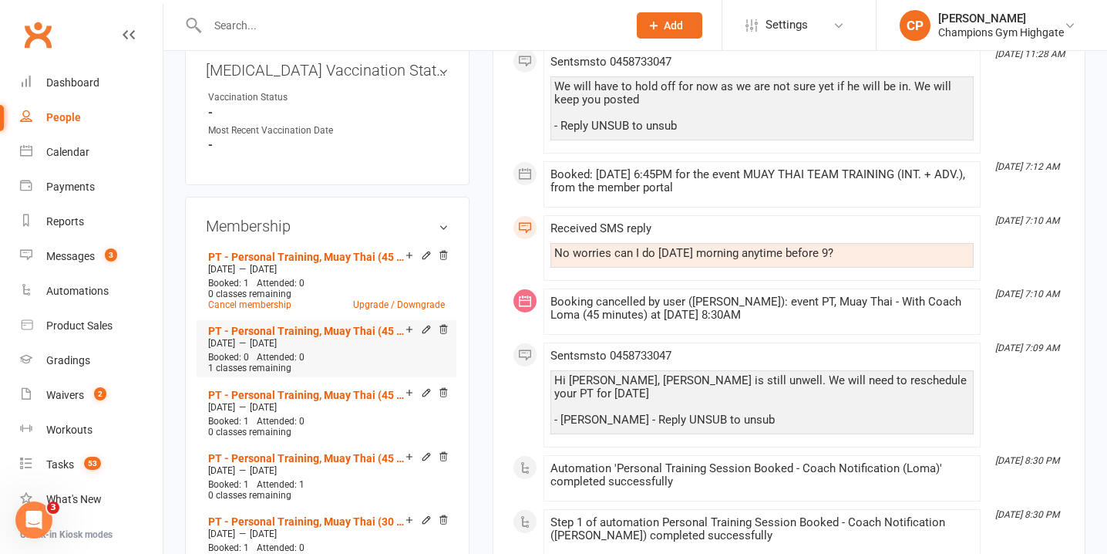
click at [335, 352] on div "Booked: 0 Attended: 0 1 classes remaining" at bounding box center [326, 363] width 244 height 22
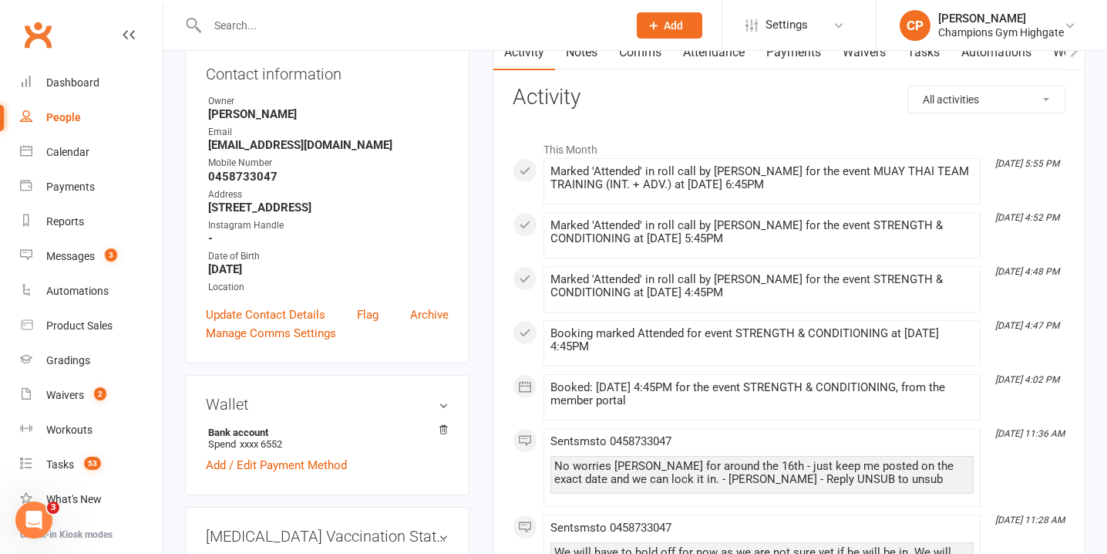
scroll to position [0, 0]
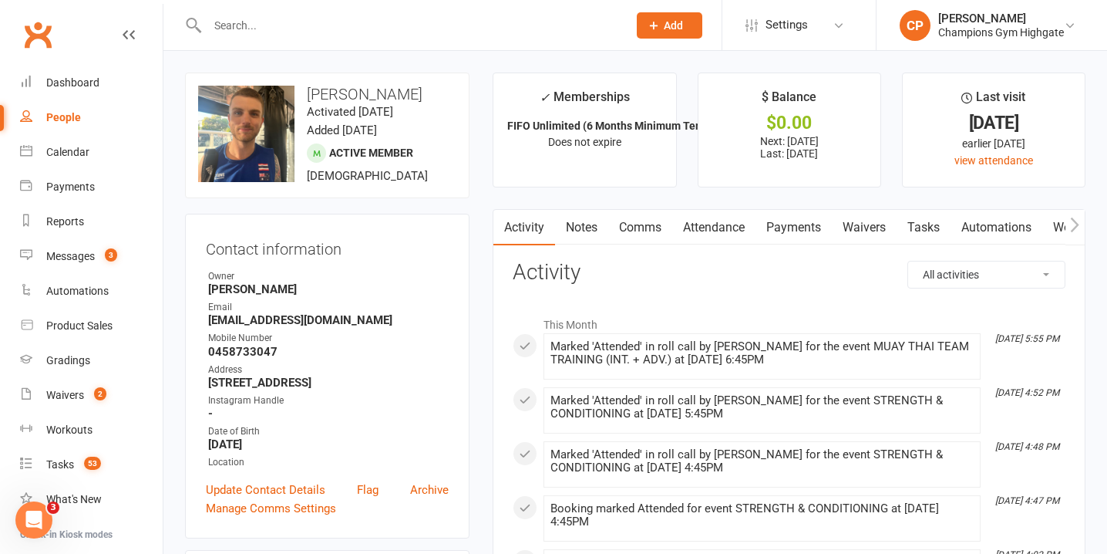
click at [709, 231] on link "Attendance" at bounding box center [713, 227] width 83 height 35
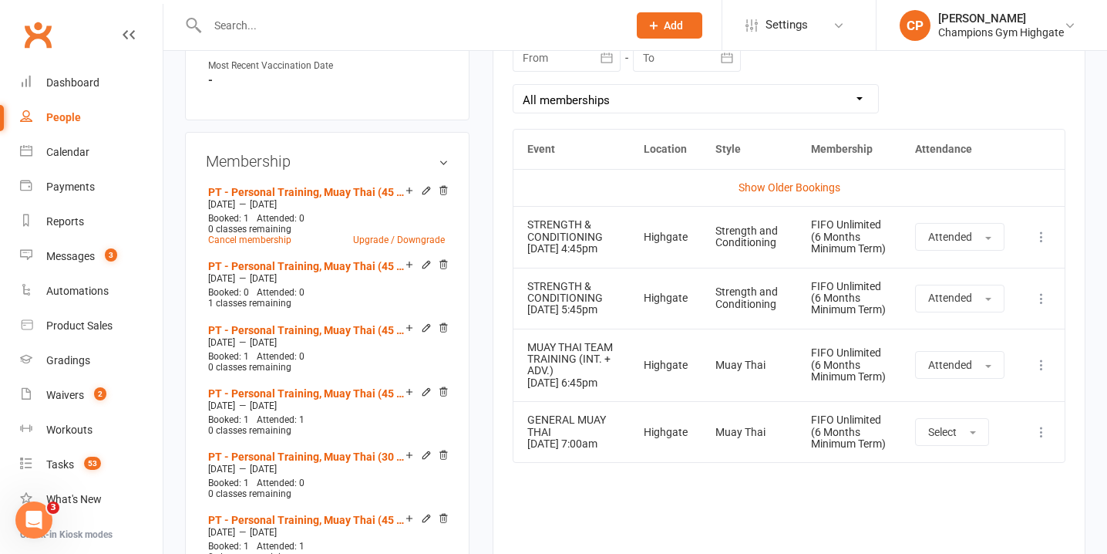
scroll to position [687, 0]
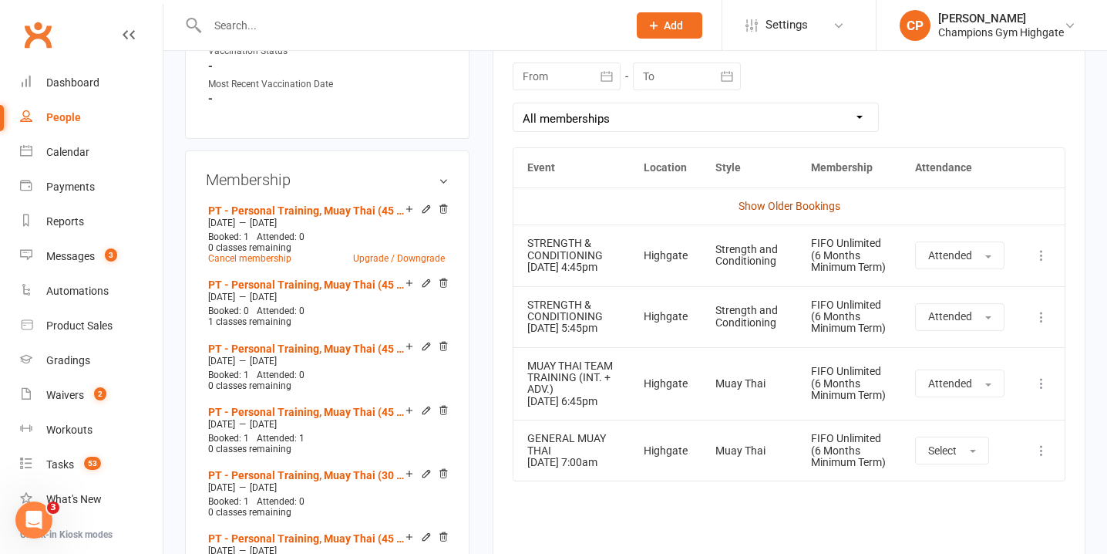
click at [756, 205] on link "Show Older Bookings" at bounding box center [790, 206] width 102 height 12
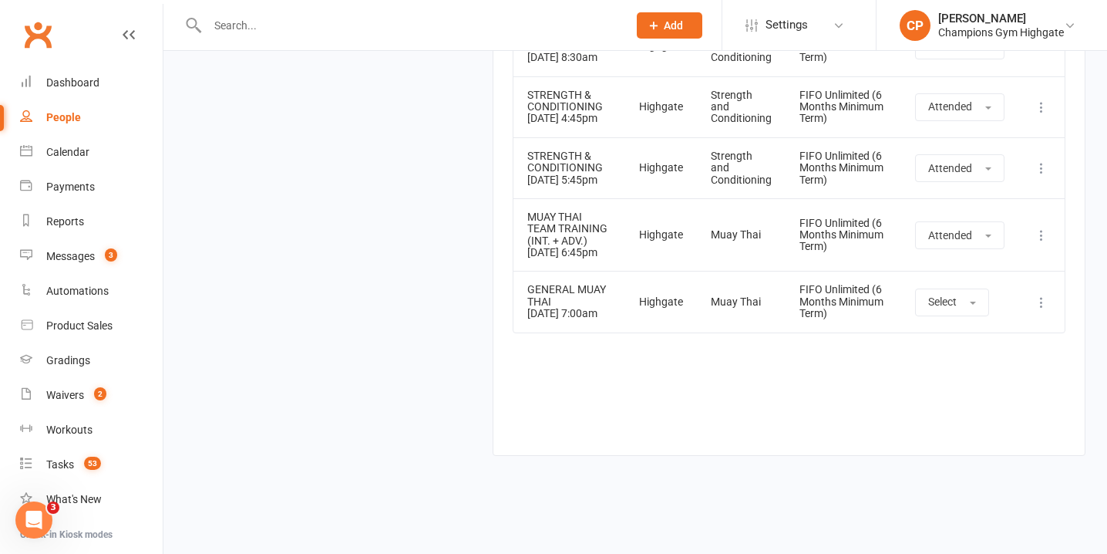
scroll to position [10939, 0]
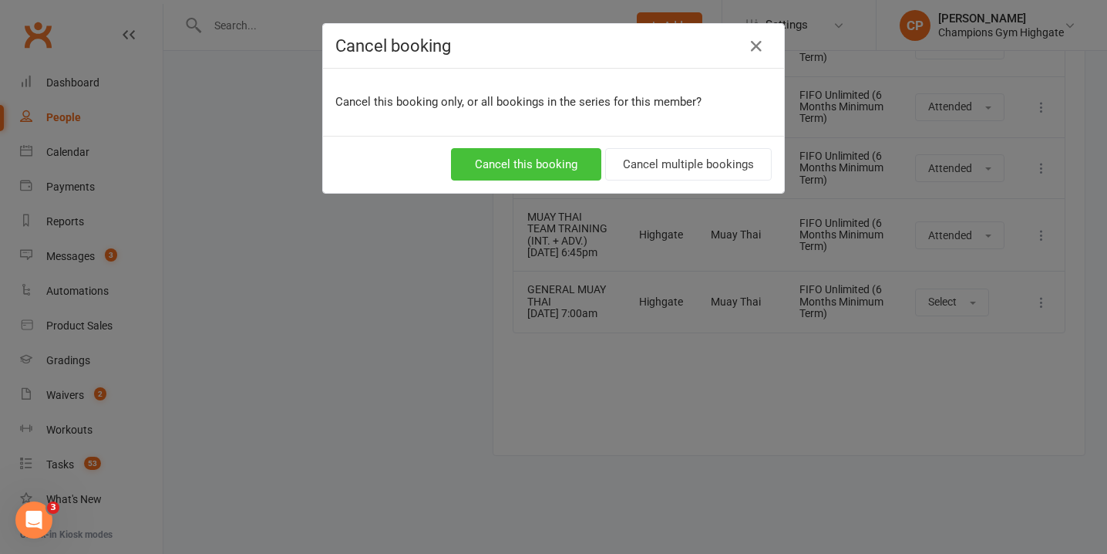
click at [571, 175] on button "Cancel this booking" at bounding box center [526, 164] width 150 height 32
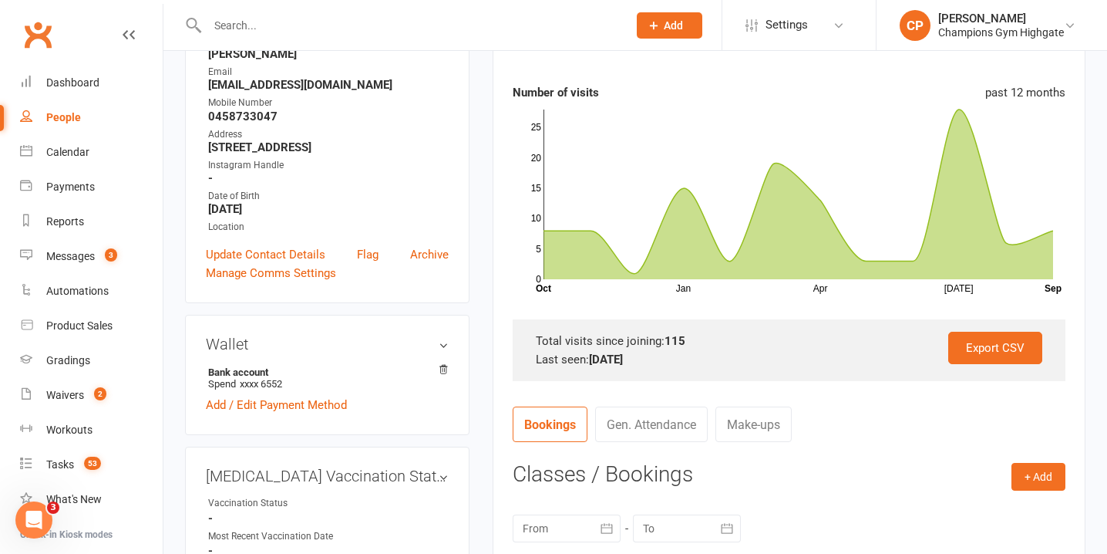
scroll to position [0, 0]
